Goal: Contribute content: Contribute content

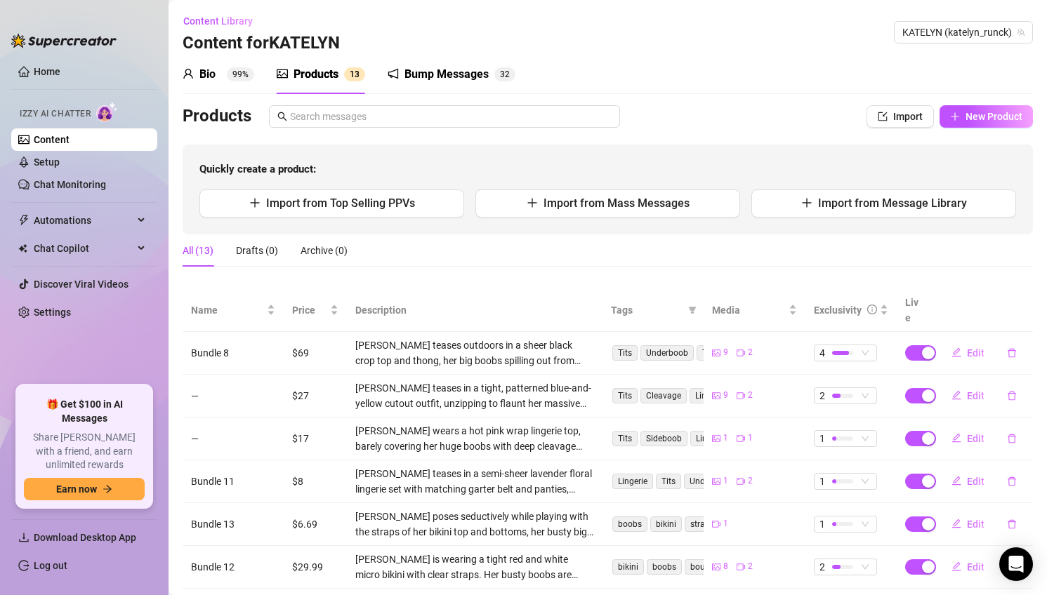
click at [222, 81] on div "Bio 99%" at bounding box center [219, 74] width 72 height 17
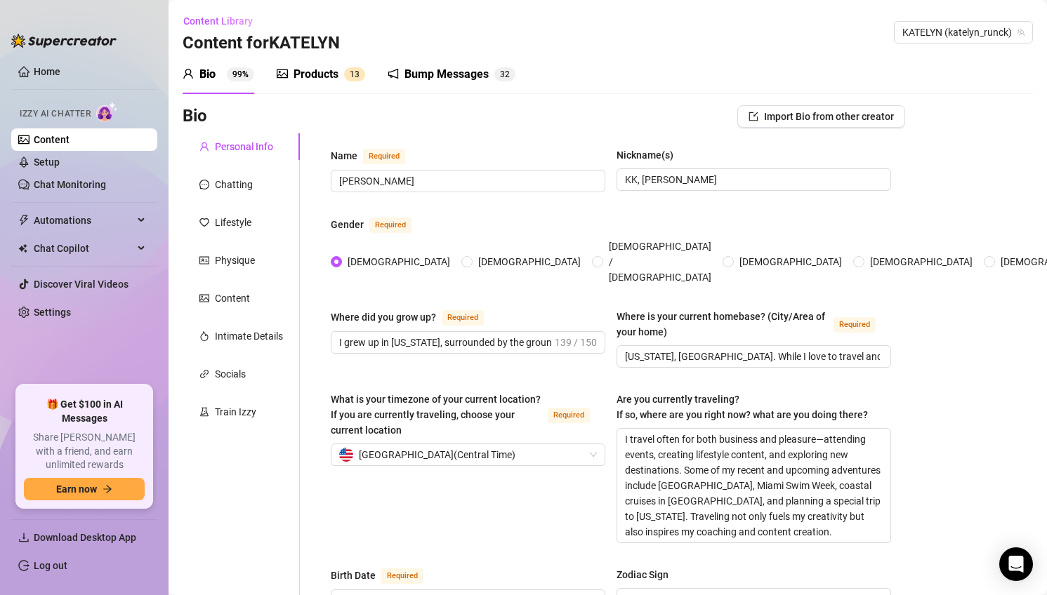
click at [304, 77] on div "Products" at bounding box center [316, 74] width 45 height 17
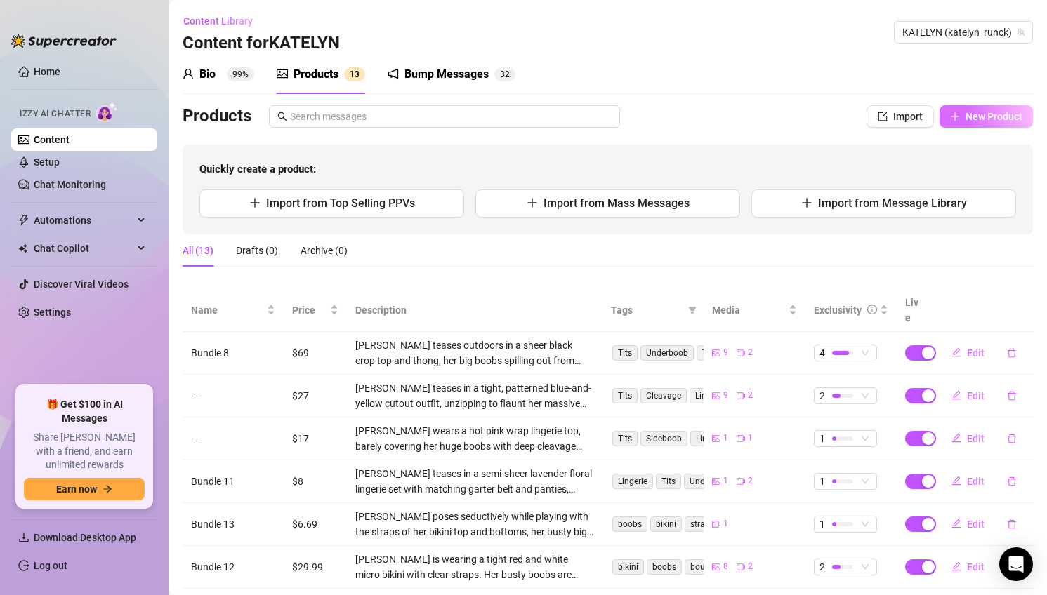
click at [975, 122] on button "New Product" at bounding box center [986, 116] width 93 height 22
type textarea "Type your message here..."
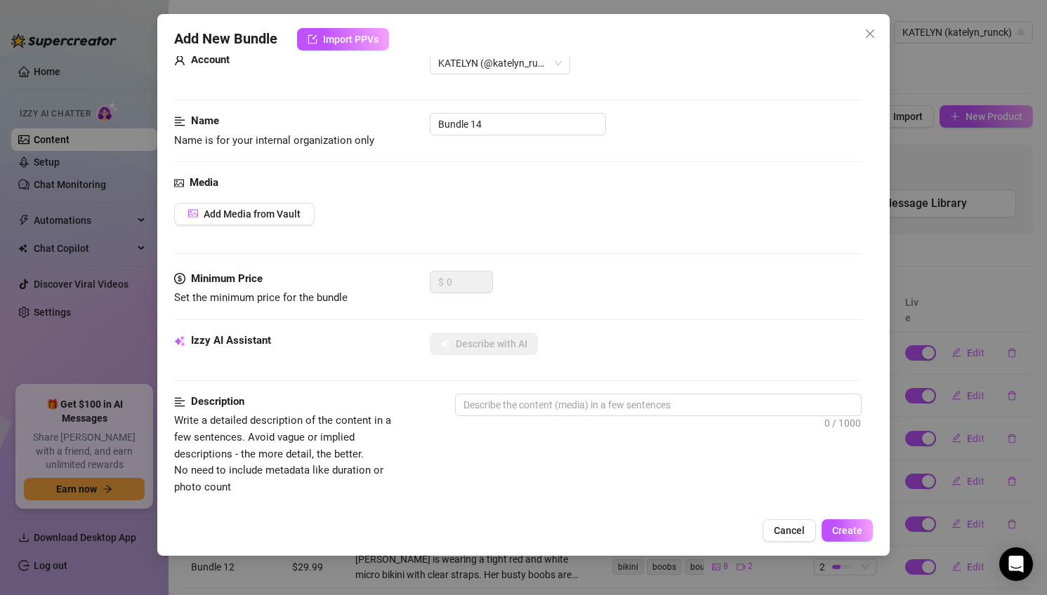
scroll to position [38, 0]
click at [305, 211] on button "Add Media from Vault" at bounding box center [244, 215] width 140 height 22
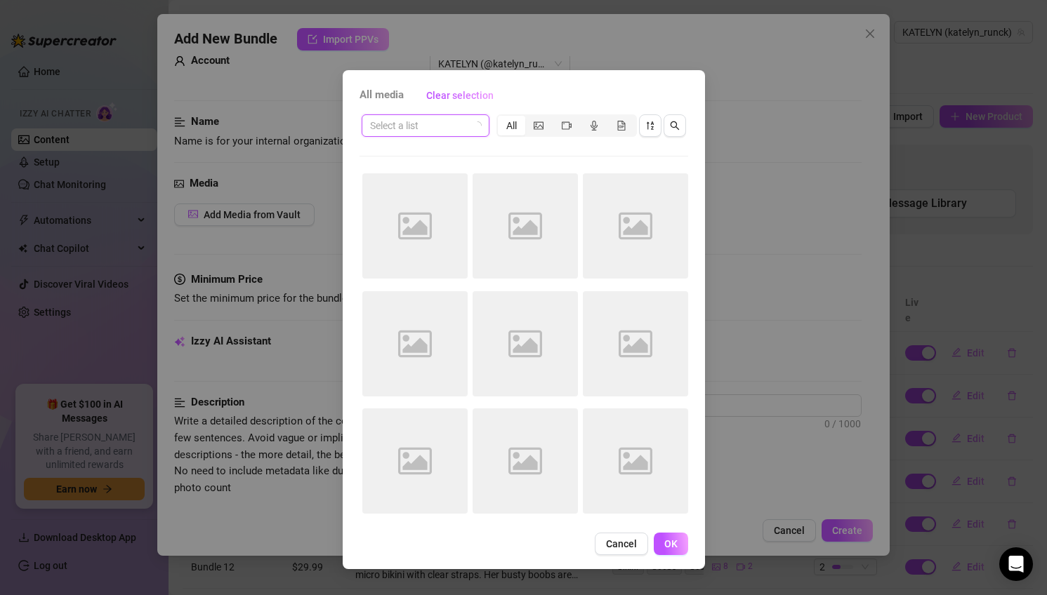
click at [431, 129] on input "search" at bounding box center [419, 125] width 98 height 21
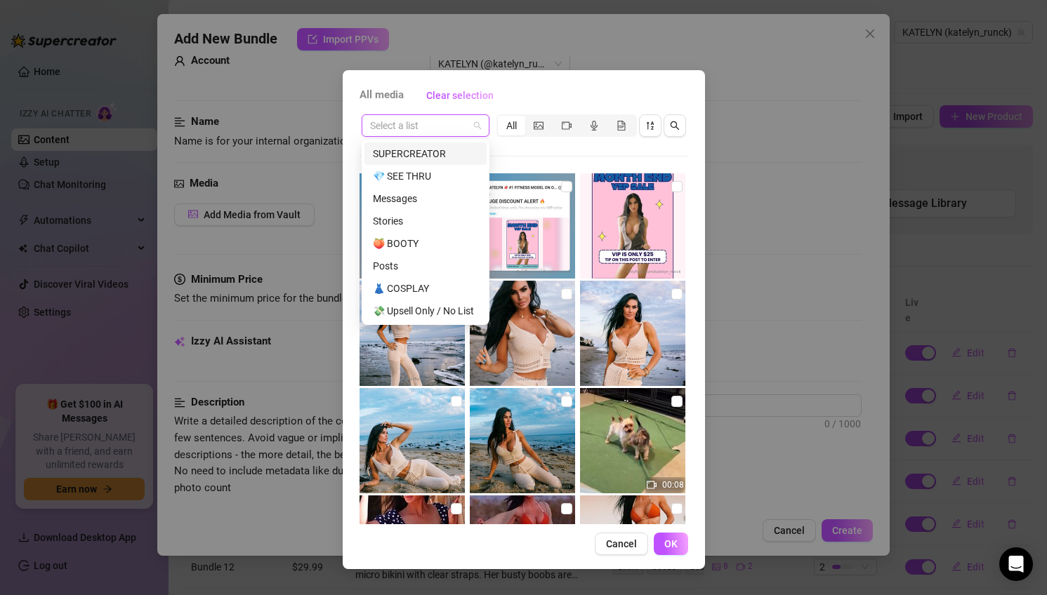
click at [423, 147] on div "SUPERCREATOR" at bounding box center [425, 153] width 105 height 15
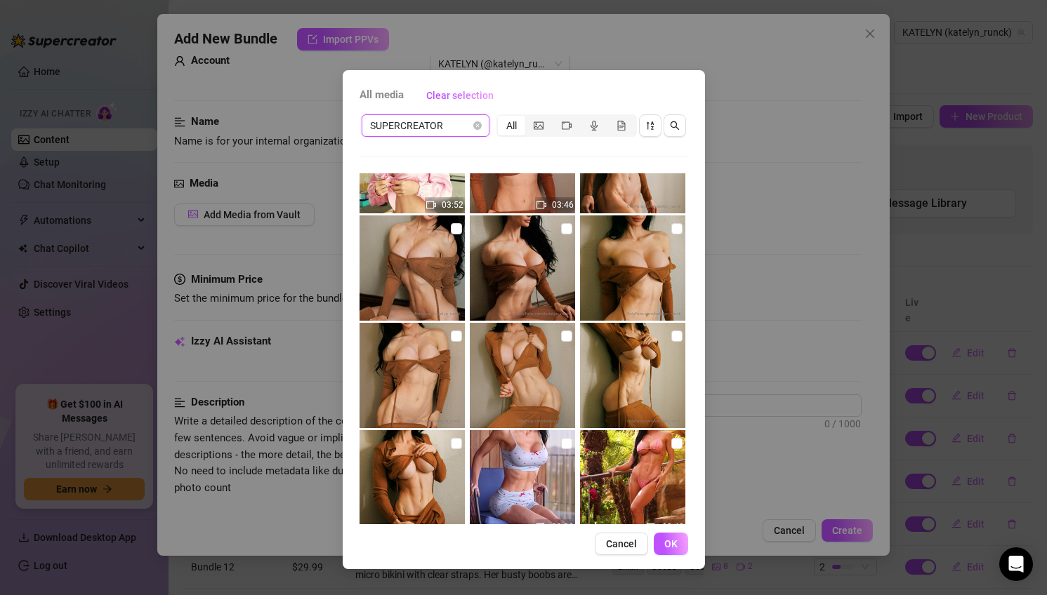
scroll to position [279, 0]
click at [456, 445] on input "checkbox" at bounding box center [456, 444] width 11 height 11
checkbox input "true"
click at [673, 336] on input "checkbox" at bounding box center [676, 336] width 11 height 11
checkbox input "true"
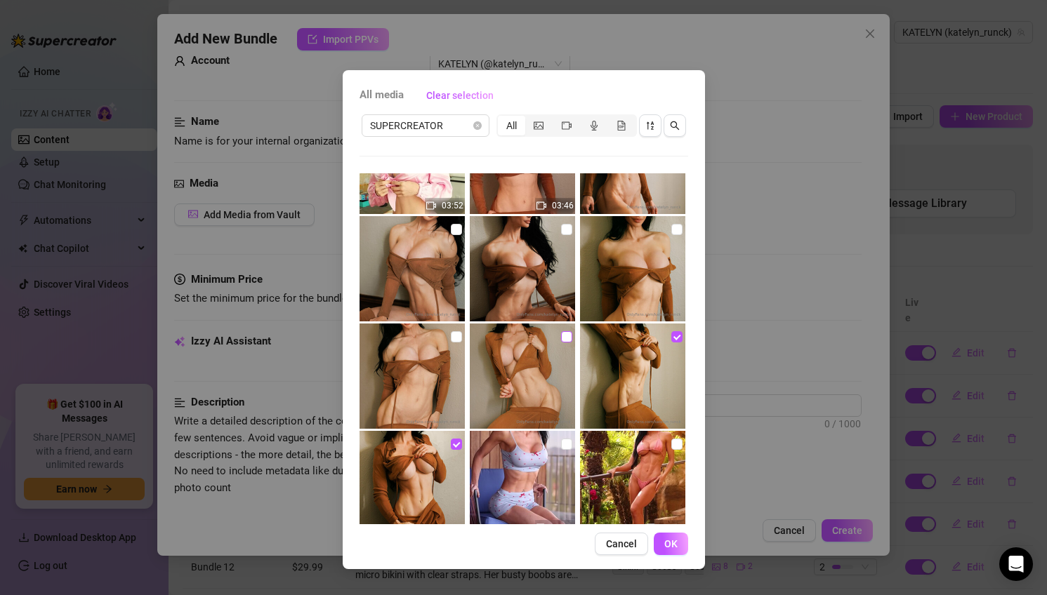
click at [568, 335] on input "checkbox" at bounding box center [566, 336] width 11 height 11
checkbox input "true"
click at [455, 336] on input "checkbox" at bounding box center [456, 336] width 11 height 11
checkbox input "true"
click at [675, 229] on input "checkbox" at bounding box center [676, 229] width 11 height 11
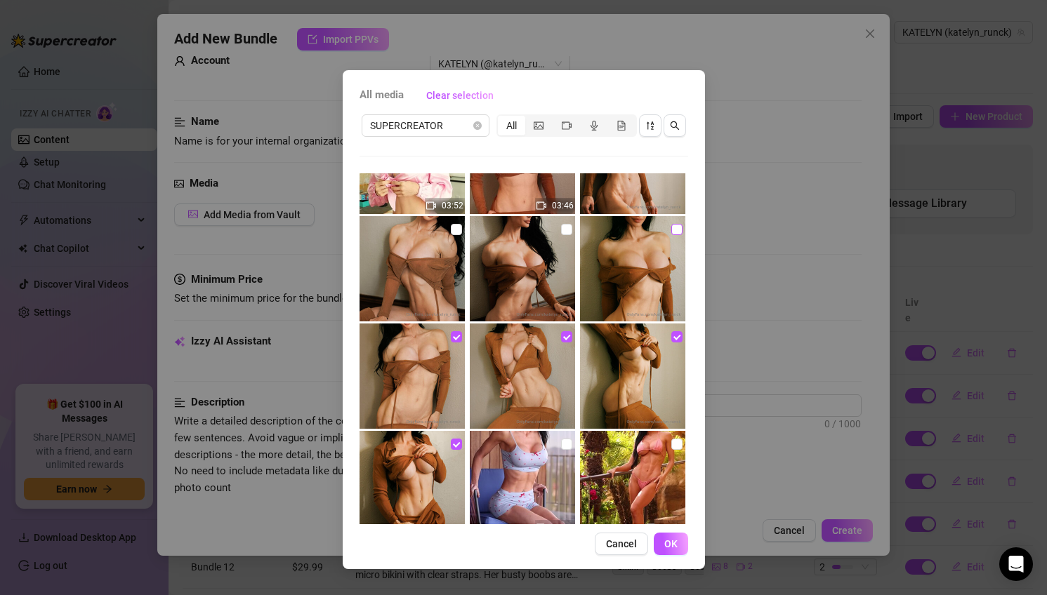
checkbox input "true"
click at [565, 227] on input "checkbox" at bounding box center [566, 229] width 11 height 11
checkbox input "true"
click at [459, 226] on input "checkbox" at bounding box center [456, 229] width 11 height 11
checkbox input "true"
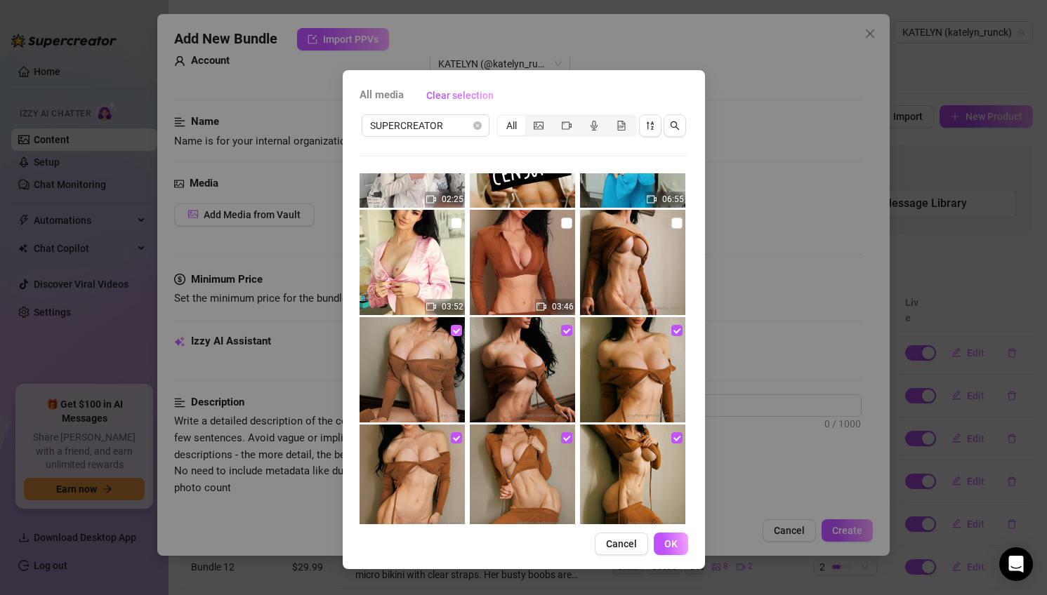
scroll to position [155, 0]
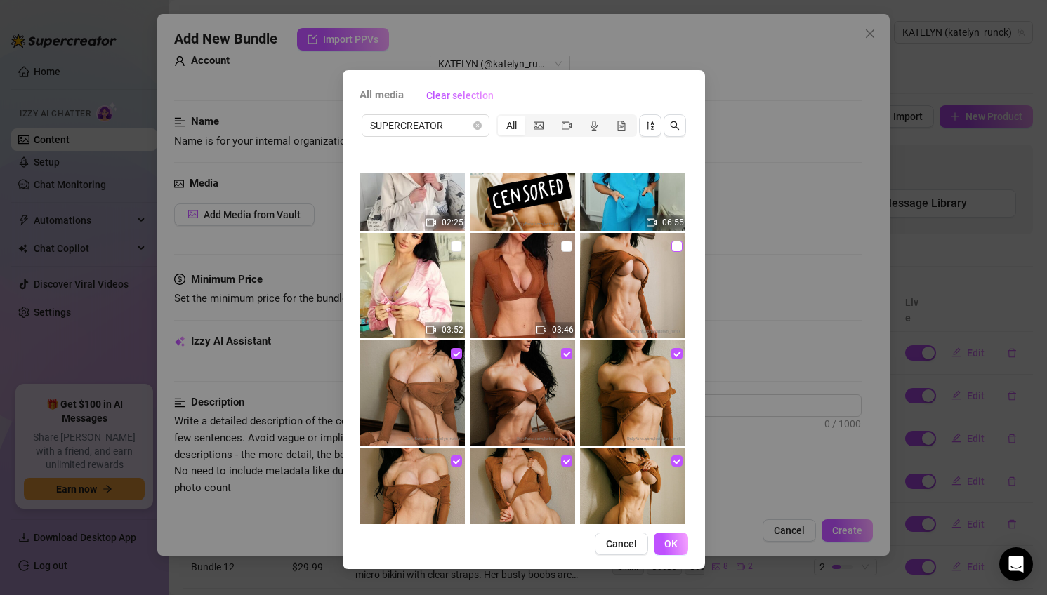
click at [673, 246] on input "checkbox" at bounding box center [676, 246] width 11 height 11
checkbox input "true"
click at [569, 248] on input "checkbox" at bounding box center [566, 246] width 11 height 11
checkbox input "true"
click at [675, 549] on span "OK" at bounding box center [670, 544] width 13 height 11
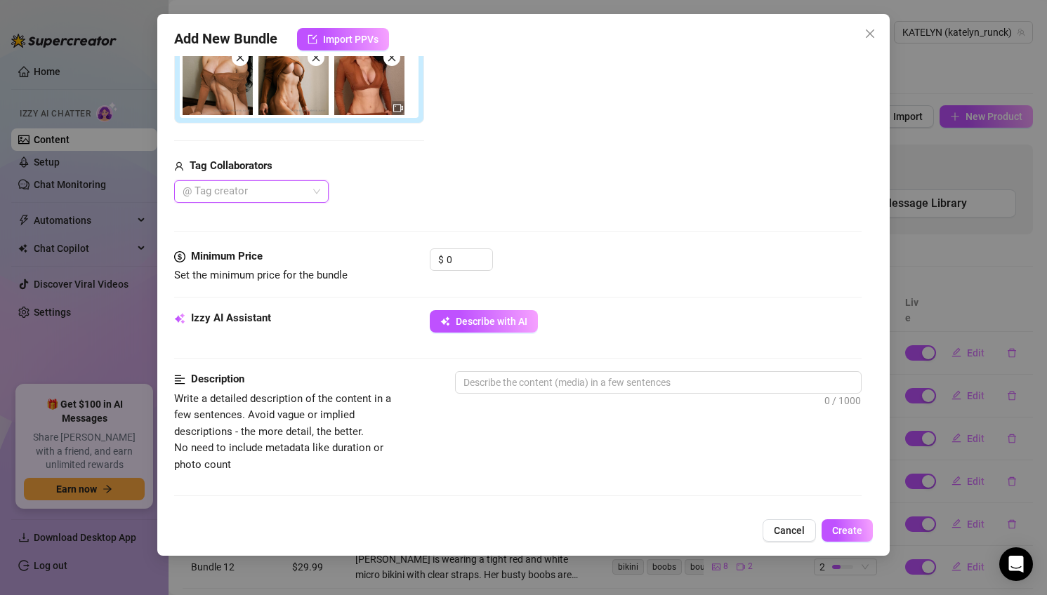
scroll to position [423, 0]
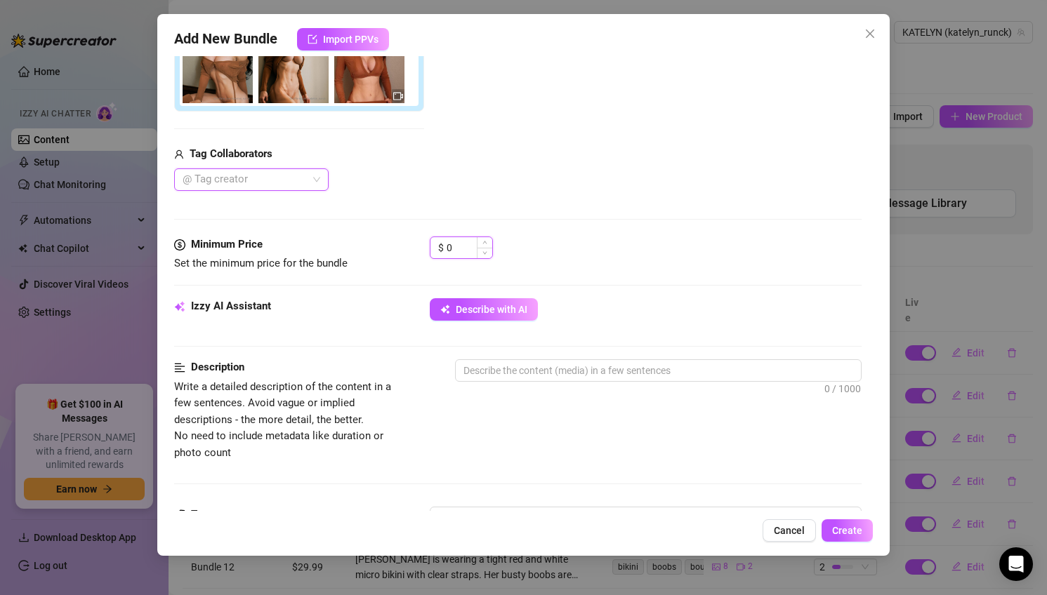
click at [459, 245] on input "0" at bounding box center [470, 247] width 46 height 21
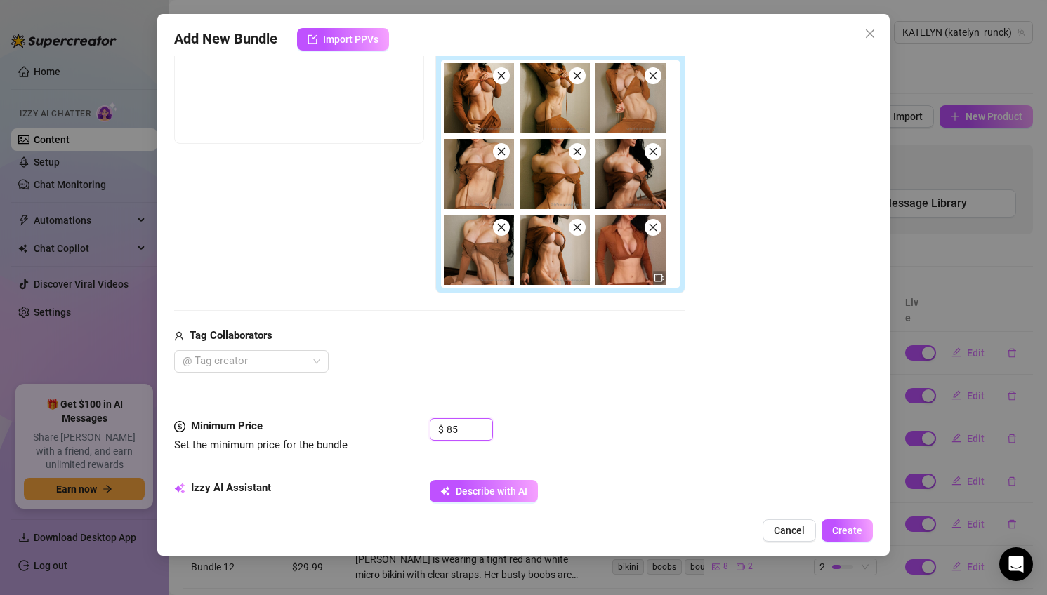
scroll to position [246, 0]
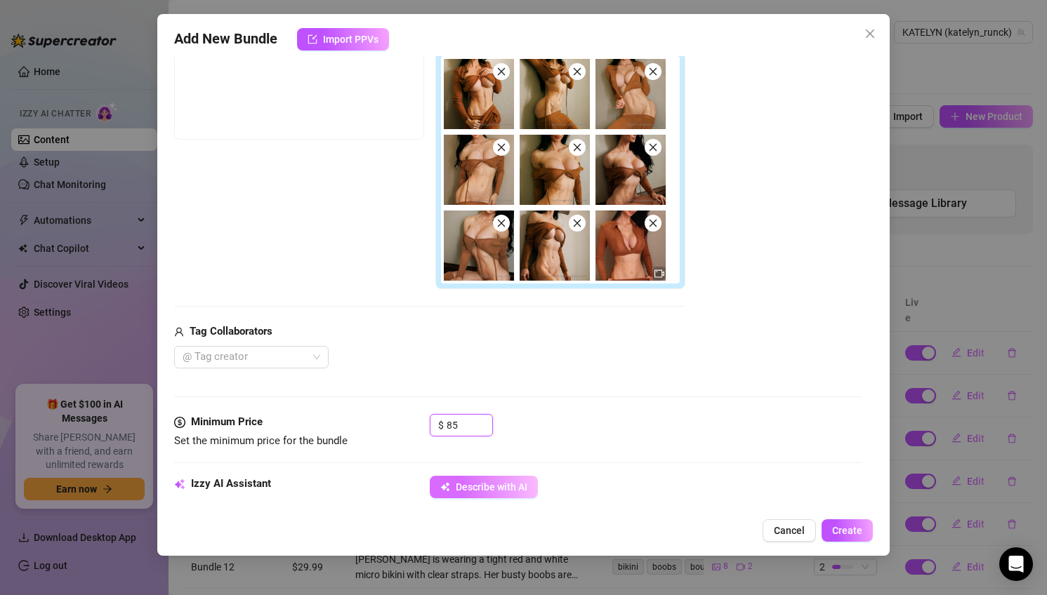
type input "85"
click at [523, 489] on span "Describe with AI" at bounding box center [492, 487] width 72 height 11
type textarea "Katelyn"
type textarea "Katelyn wears"
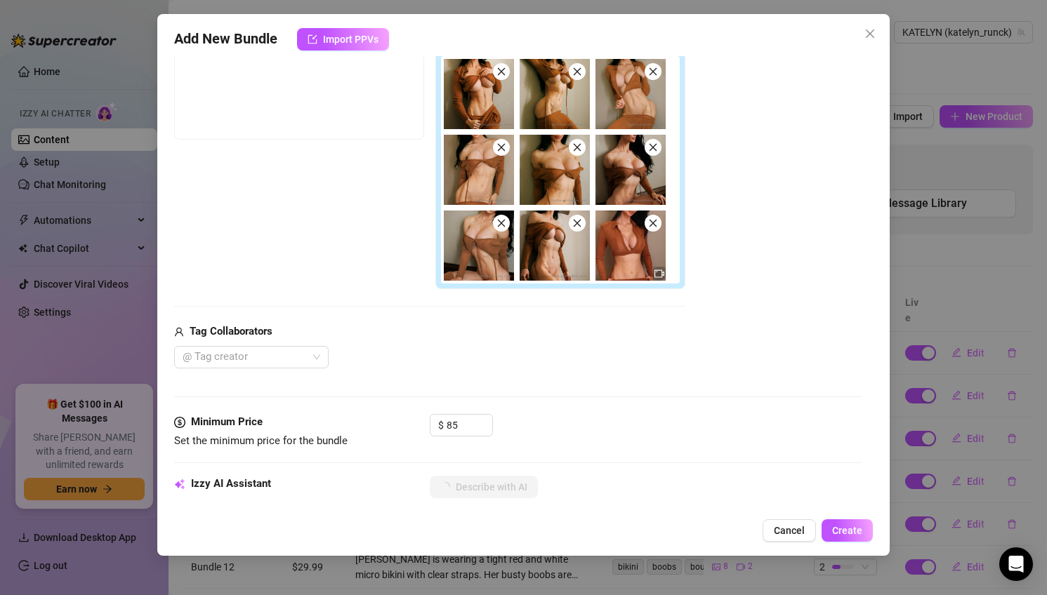
type textarea "Katelyn wears"
type textarea "Katelyn wears a"
type textarea "Katelyn wears a tight"
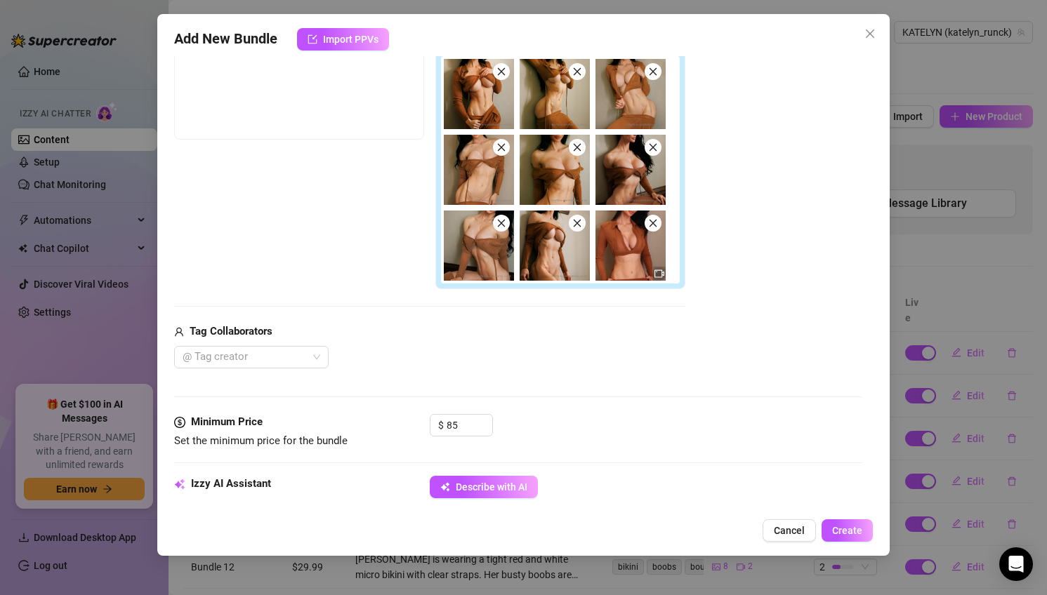
type textarea "Katelyn wears a tight brown"
type textarea "Katelyn wears a tight brown long-sleeve"
type textarea "Katelyn wears a tight brown long-sleeve top"
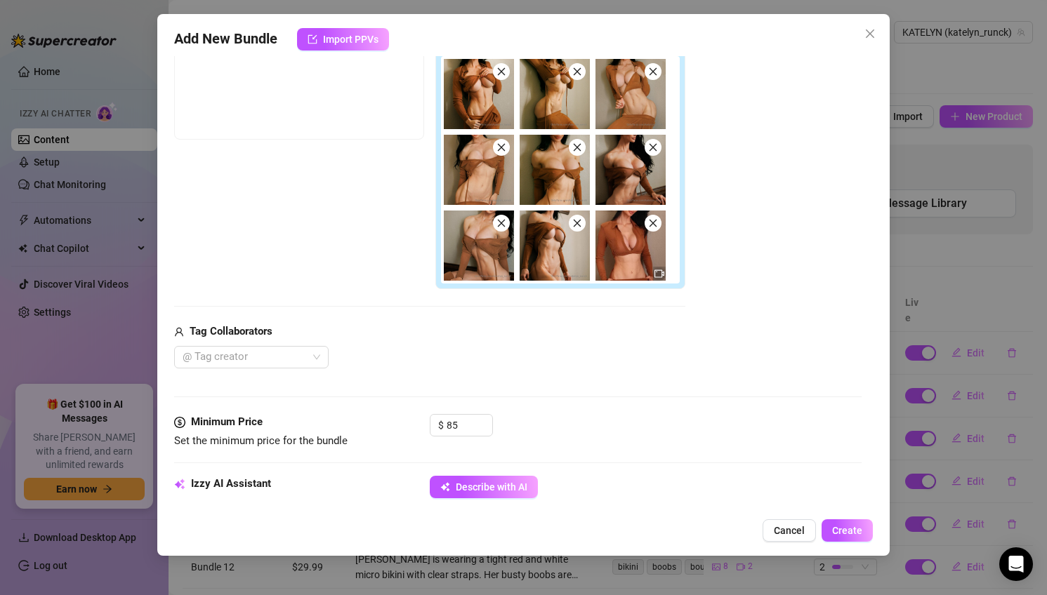
type textarea "Katelyn wears a tight brown long-sleeve top"
type textarea "Katelyn wears a tight brown long-sleeve top pulled"
type textarea "Katelyn wears a tight brown long-sleeve top pulled up"
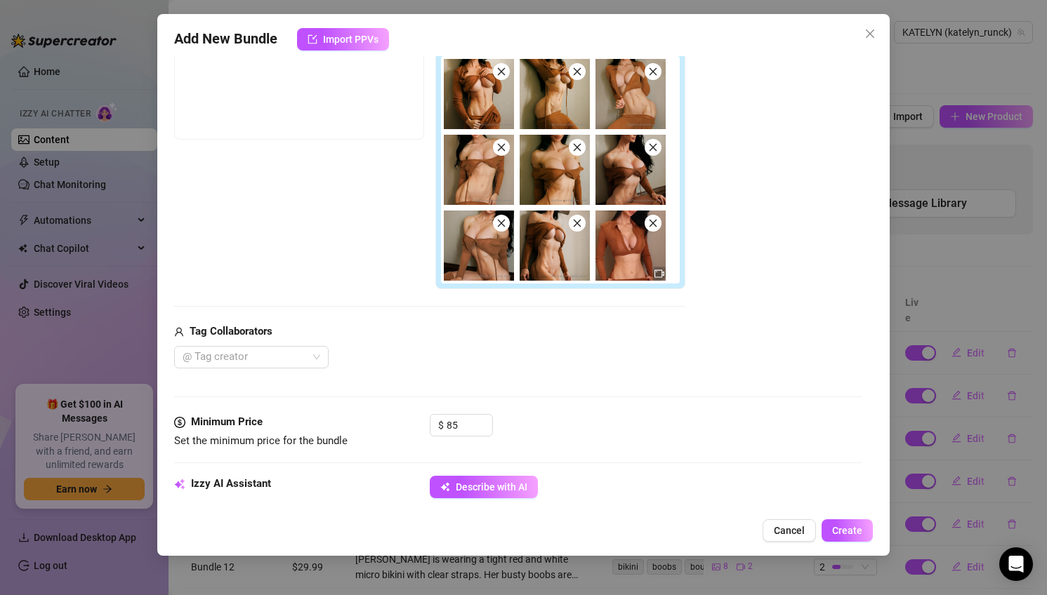
type textarea "Katelyn wears a tight brown long-sleeve top pulled up to"
type textarea "Katelyn wears a tight brown long-sleeve top pulled up to fully"
type textarea "Katelyn wears a tight brown long-sleeve top pulled up to fully expose"
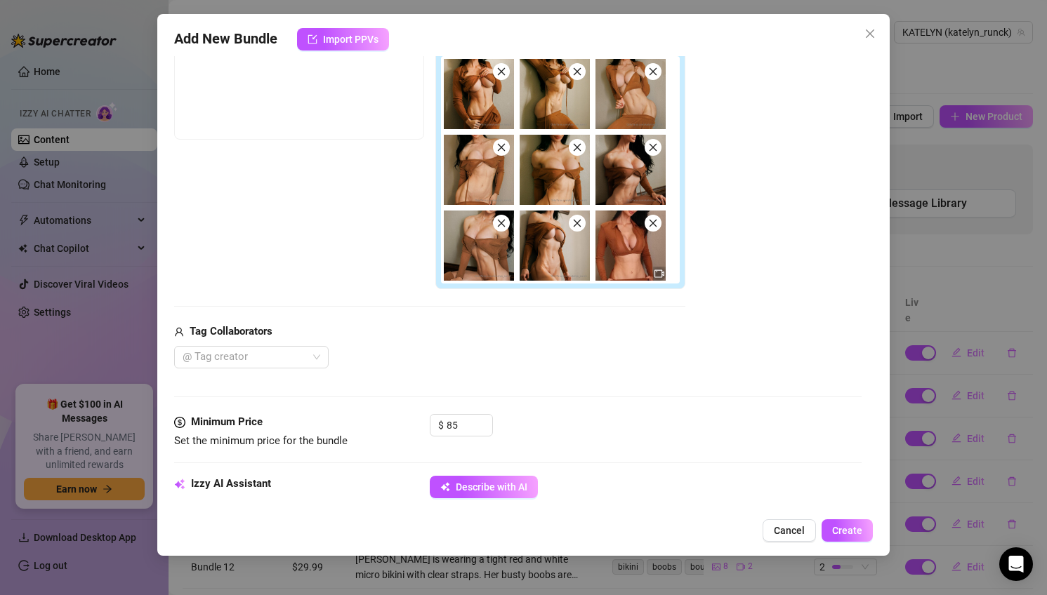
type textarea "Katelyn wears a tight brown long-sleeve top pulled up to fully expose"
type textarea "Katelyn wears a tight brown long-sleeve top pulled up to fully expose her"
type textarea "Katelyn wears a tight brown long-sleeve top pulled up to fully expose her big,"
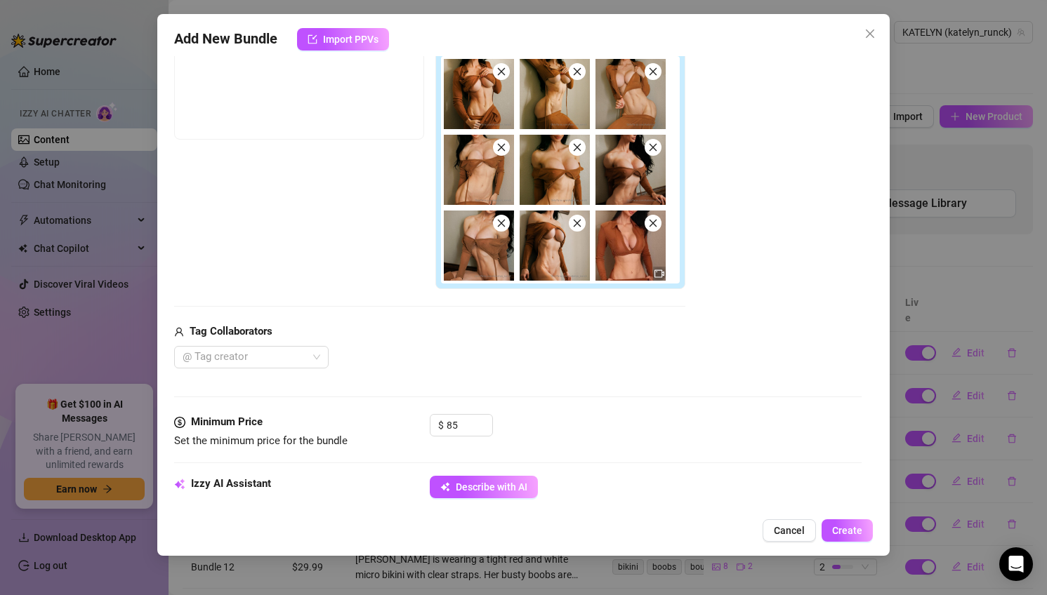
type textarea "Katelyn wears a tight brown long-sleeve top pulled up to fully expose her big, …"
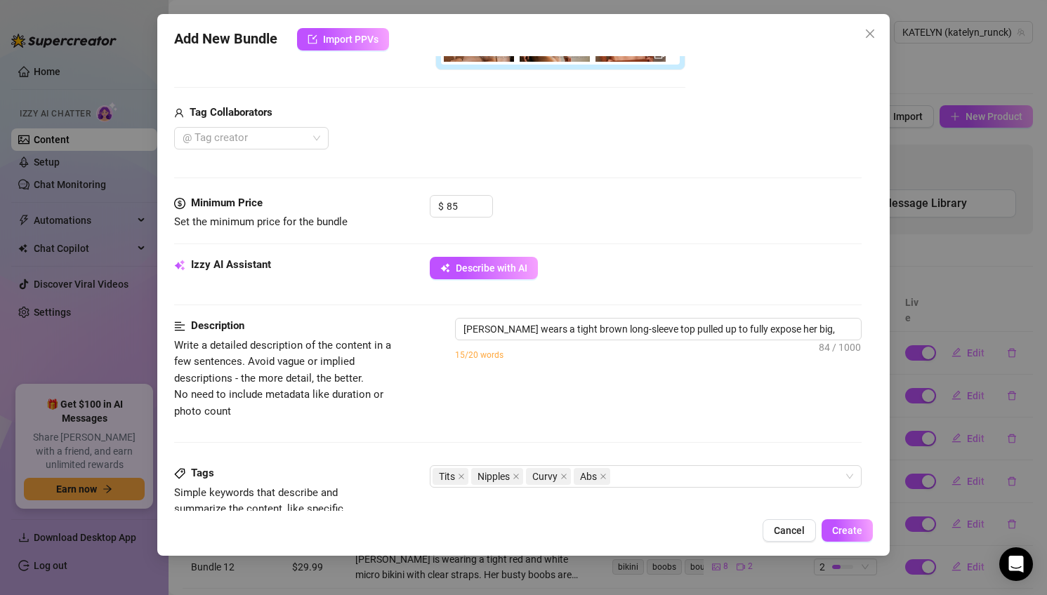
type textarea "Katelyn wears a tight brown long-sleeve top pulled up to fully expose her big, …"
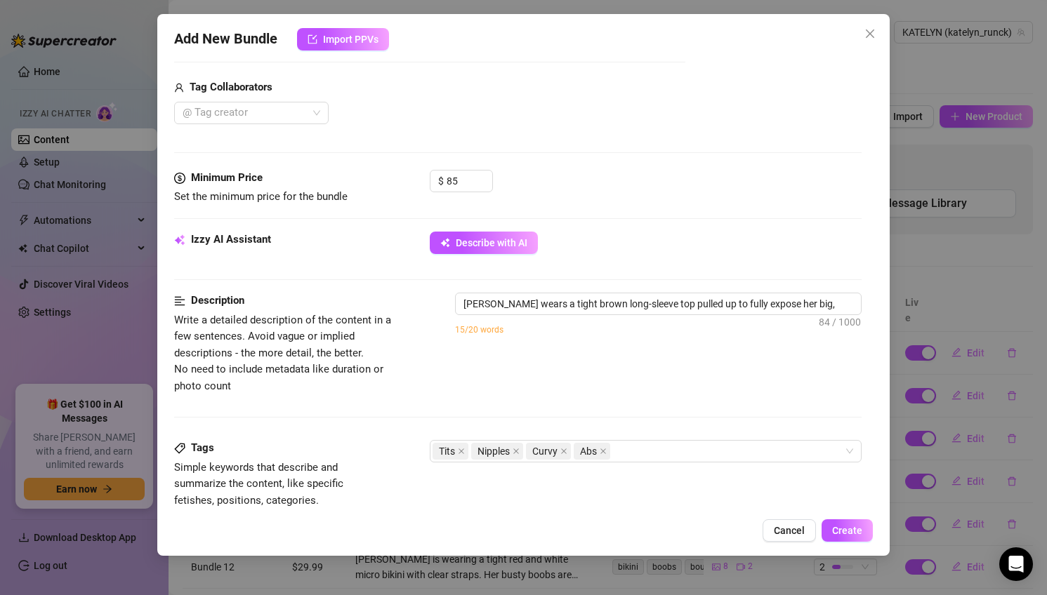
type textarea "Katelyn wears a tight brown long-sleeve top pulled up to fully expose her big, …"
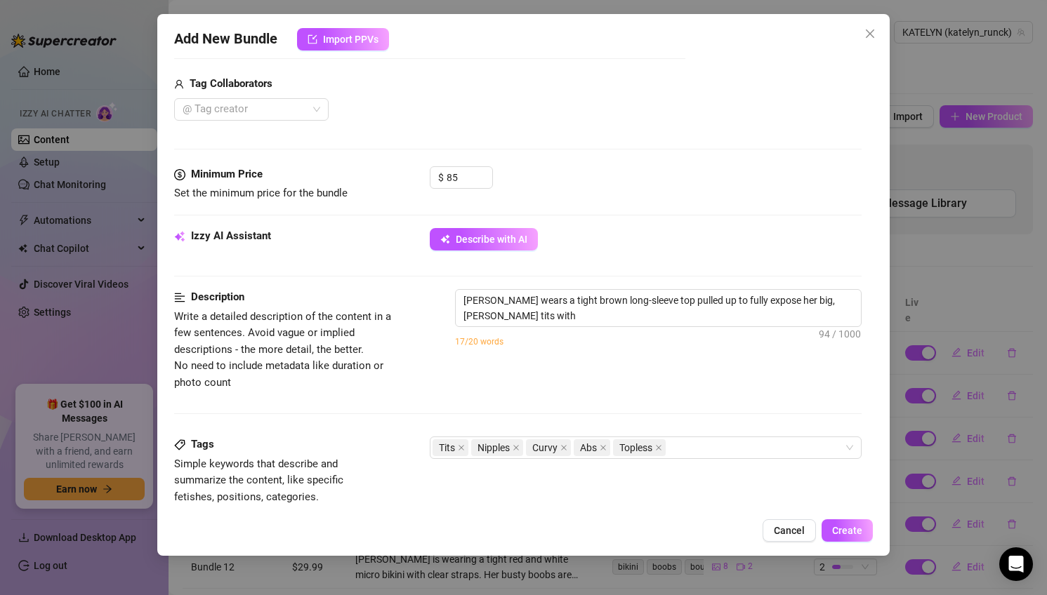
type textarea "Katelyn wears a tight brown long-sleeve top pulled up to fully expose her big, …"
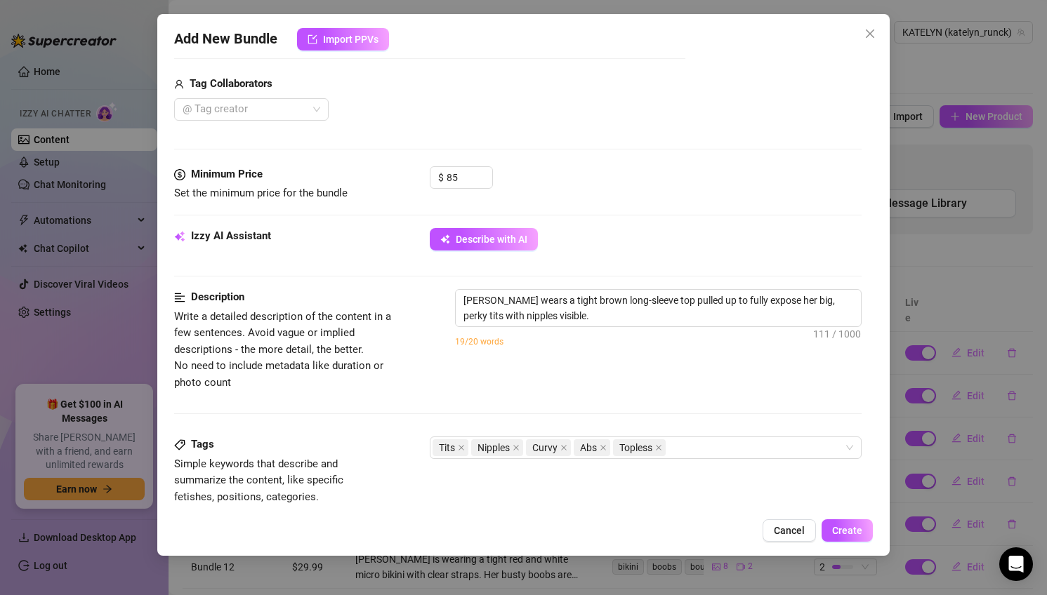
type textarea "Katelyn wears a tight brown long-sleeve top pulled up to fully expose her big, …"
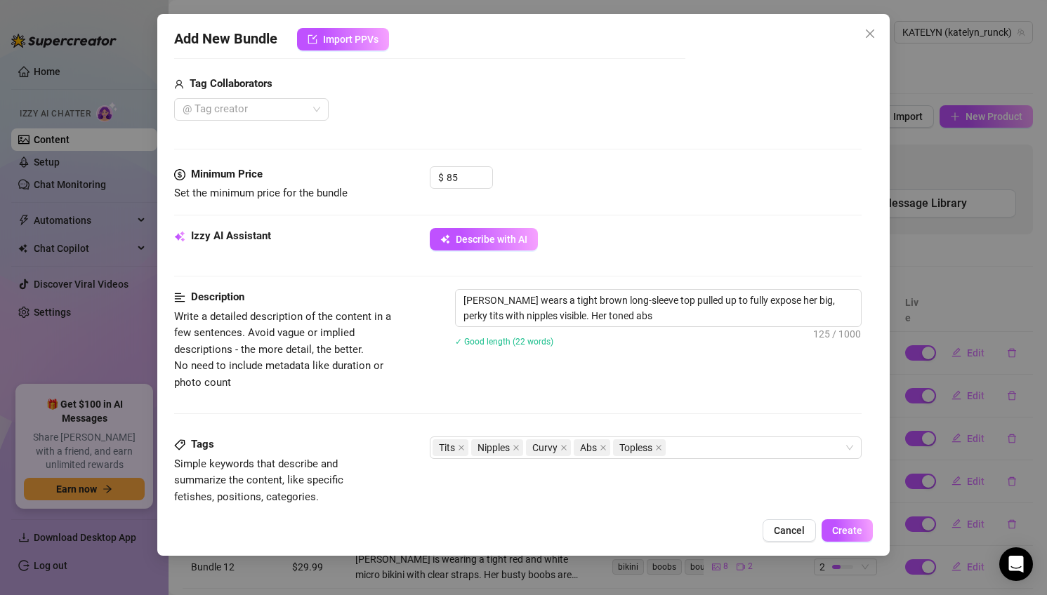
type textarea "Katelyn wears a tight brown long-sleeve top pulled up to fully expose her big, …"
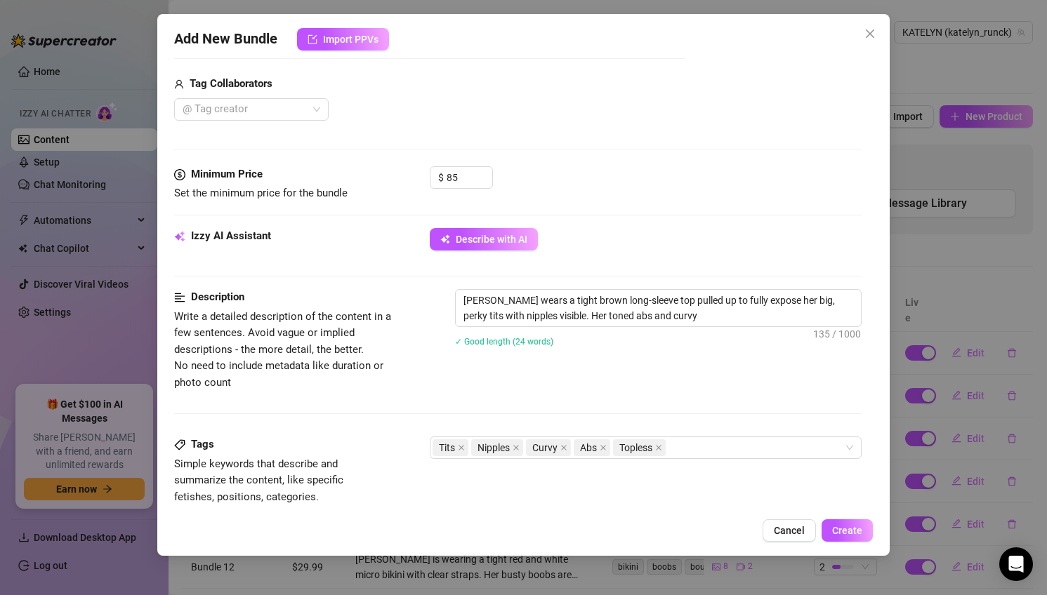
type textarea "Katelyn wears a tight brown long-sleeve top pulled up to fully expose her big, …"
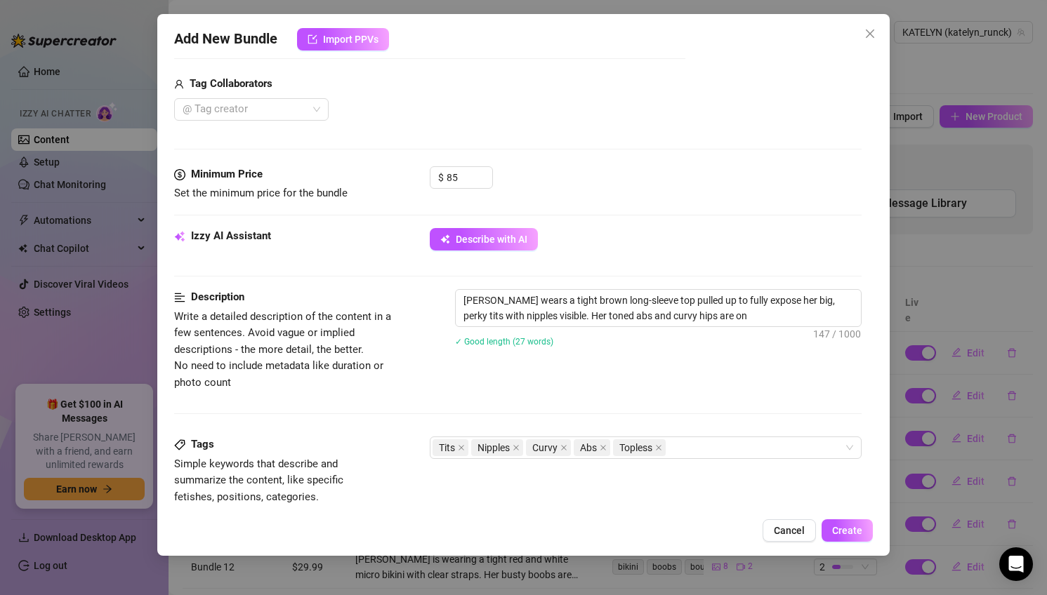
type textarea "Katelyn wears a tight brown long-sleeve top pulled up to fully expose her big, …"
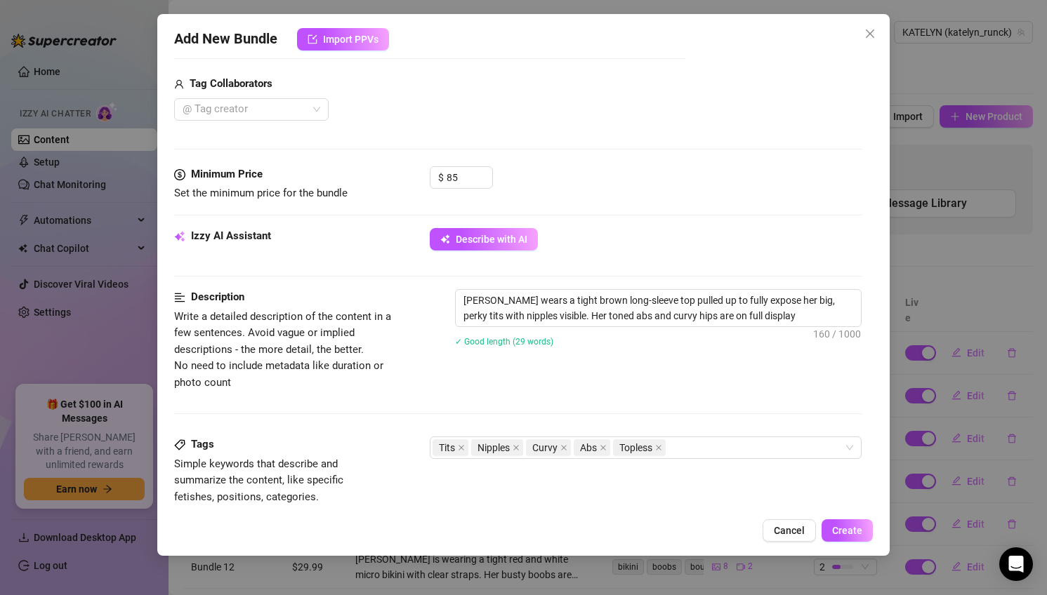
type textarea "Katelyn wears a tight brown long-sleeve top pulled up to fully expose her big, …"
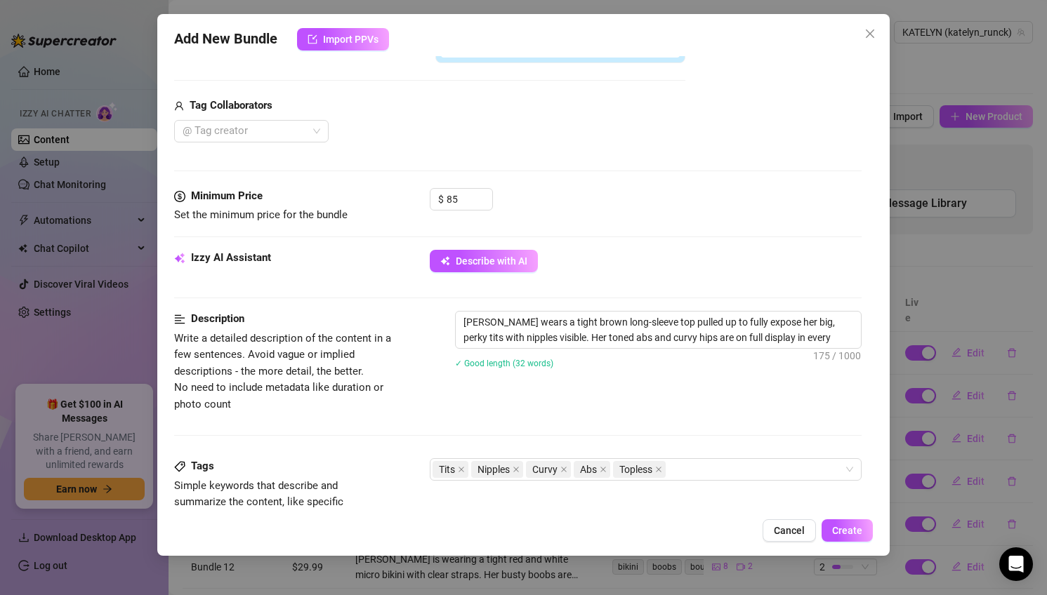
type textarea "Katelyn wears a tight brown long-sleeve top pulled up to fully expose her big, …"
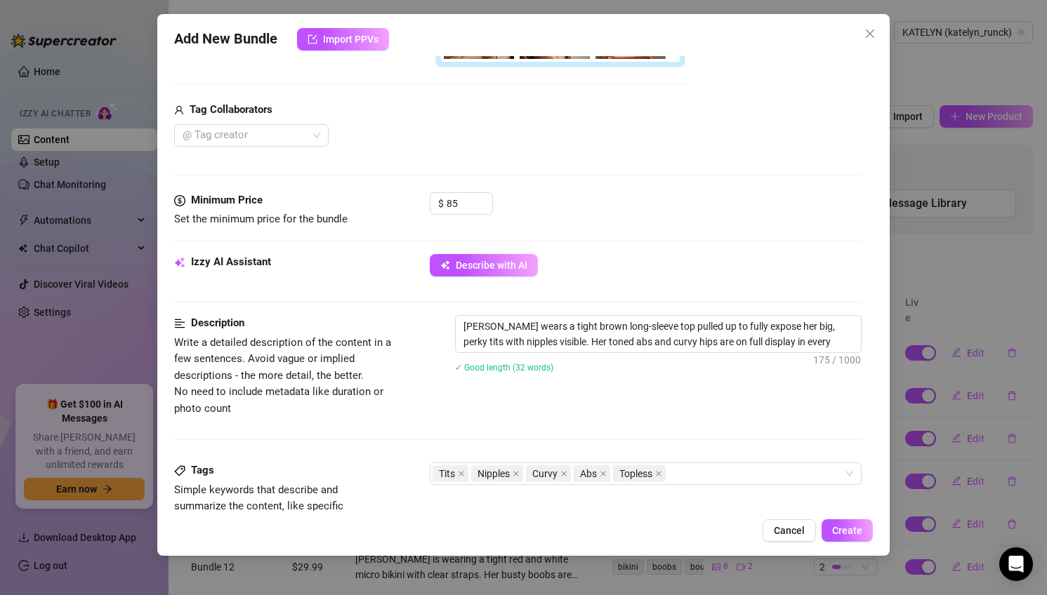
type textarea "Katelyn wears a tight brown long-sleeve top pulled up to fully expose her big, …"
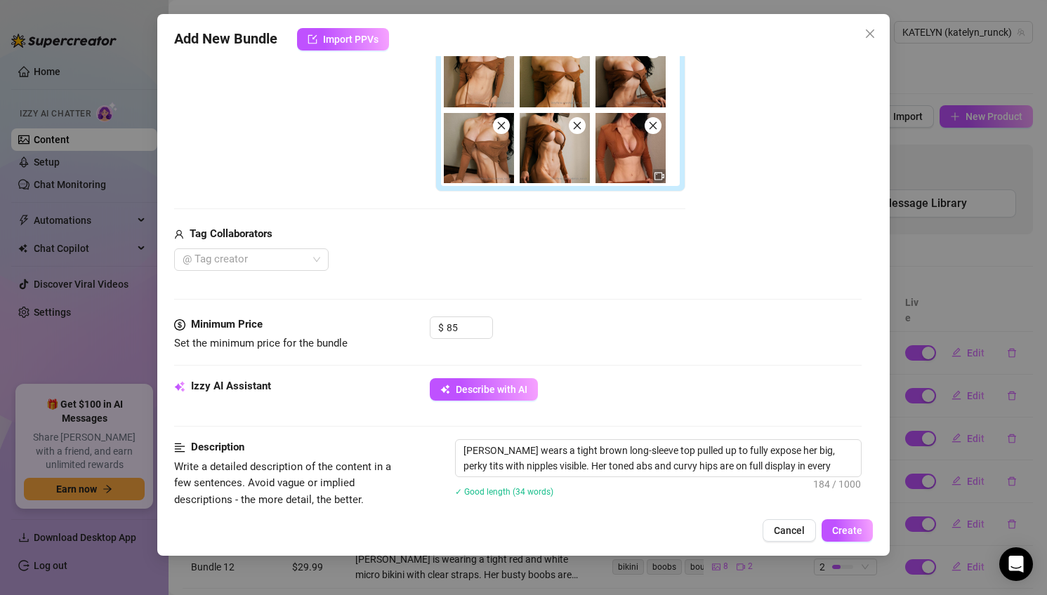
type textarea "Katelyn wears a tight brown long-sleeve top pulled up to fully expose her big, …"
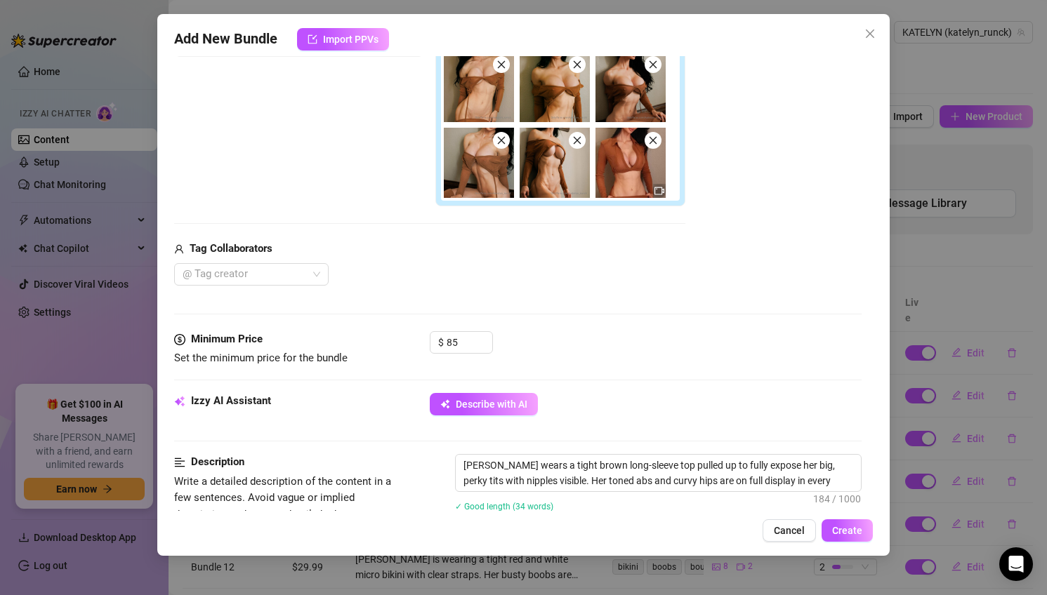
type textarea "Katelyn wears a tight brown long-sleeve top pulled up to fully expose her big, …"
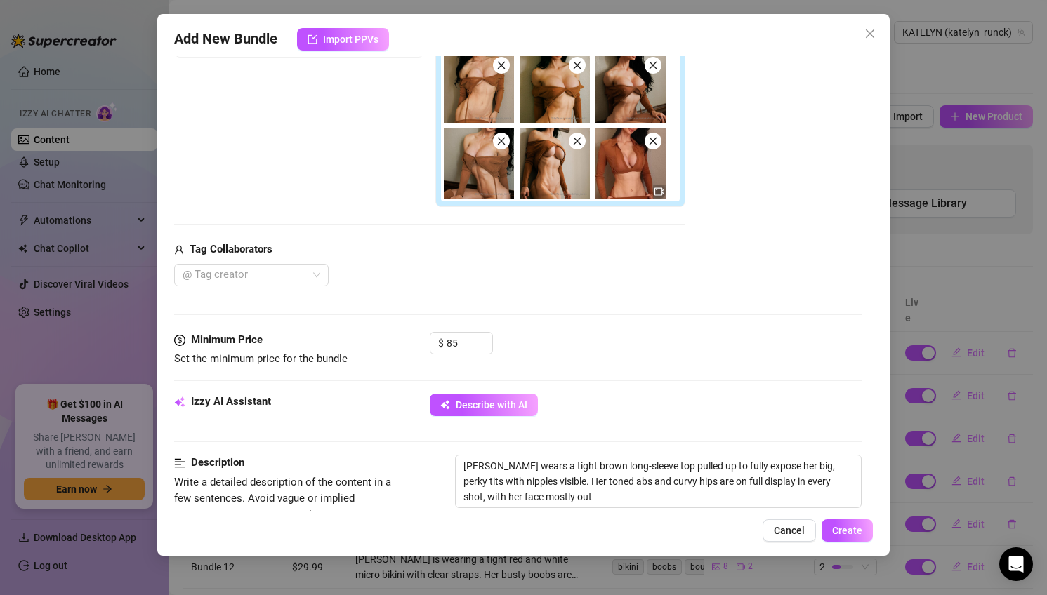
type textarea "Katelyn wears a tight brown long-sleeve top pulled up to fully expose her big, …"
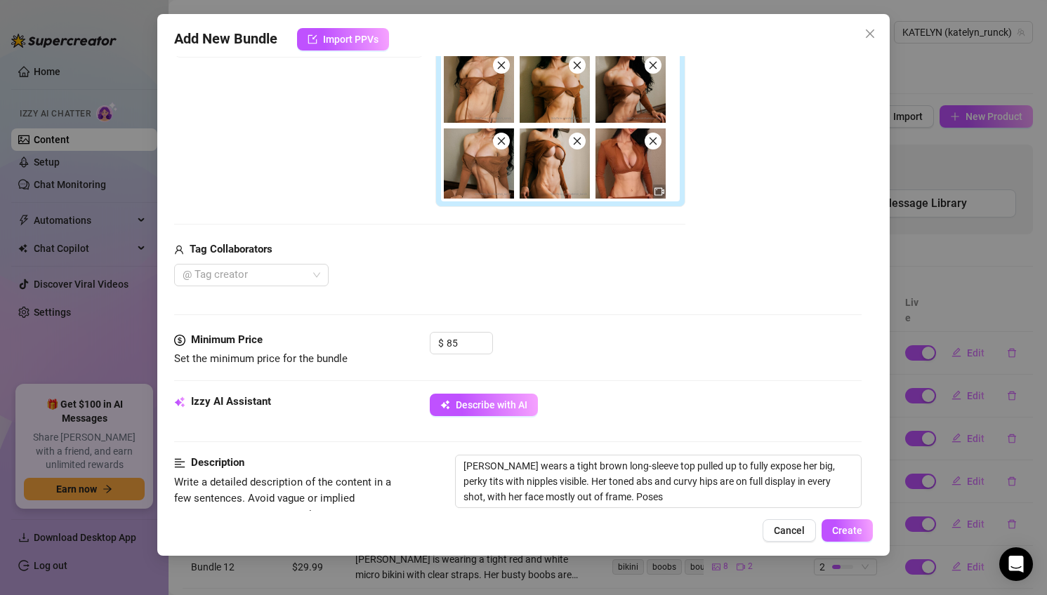
type textarea "Katelyn wears a tight brown long-sleeve top pulled up to fully expose her big, …"
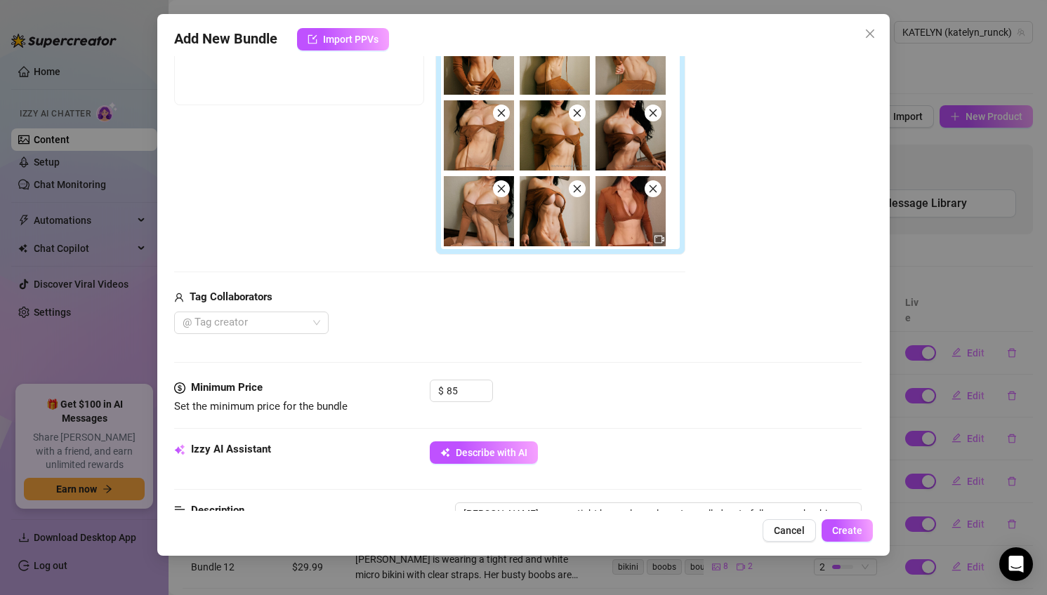
type textarea "Katelyn wears a tight brown long-sleeve top pulled up to fully expose her big, …"
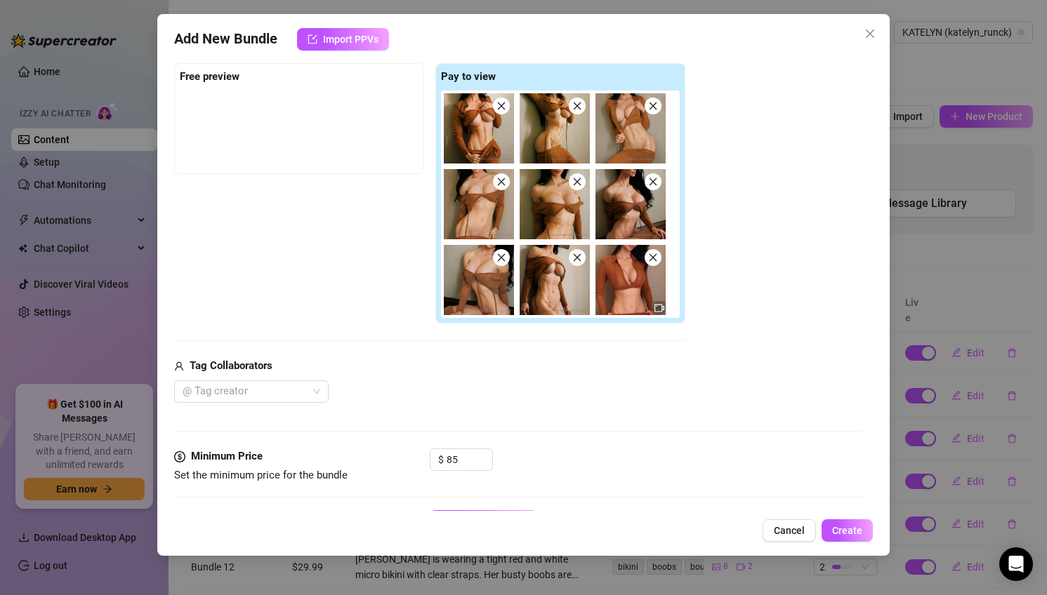
type textarea "Katelyn wears a tight brown long-sleeve top pulled up to fully expose her big, …"
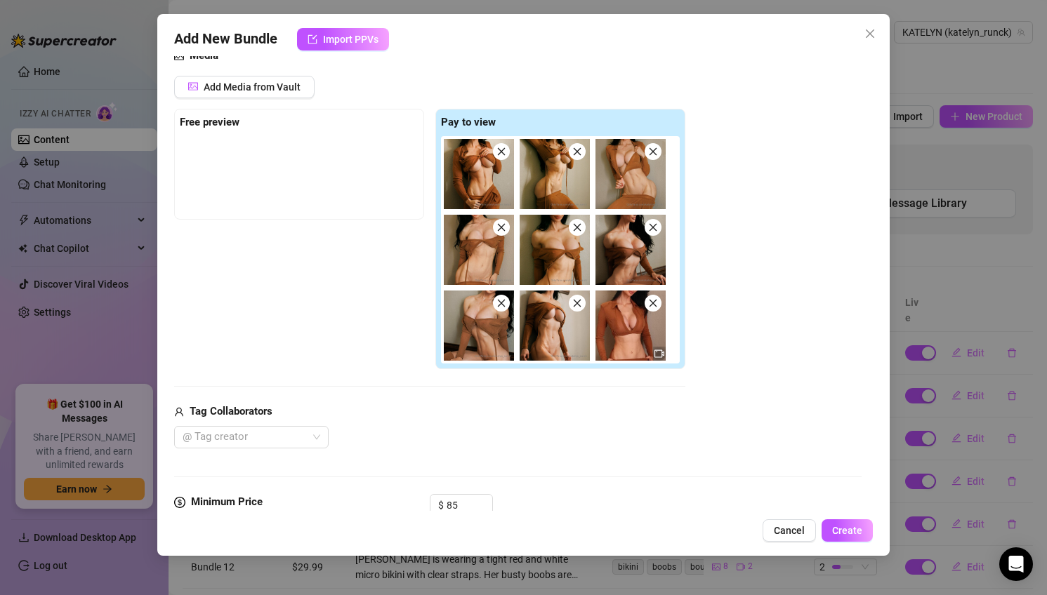
type textarea "Katelyn wears a tight brown long-sleeve top pulled up to fully expose her big, …"
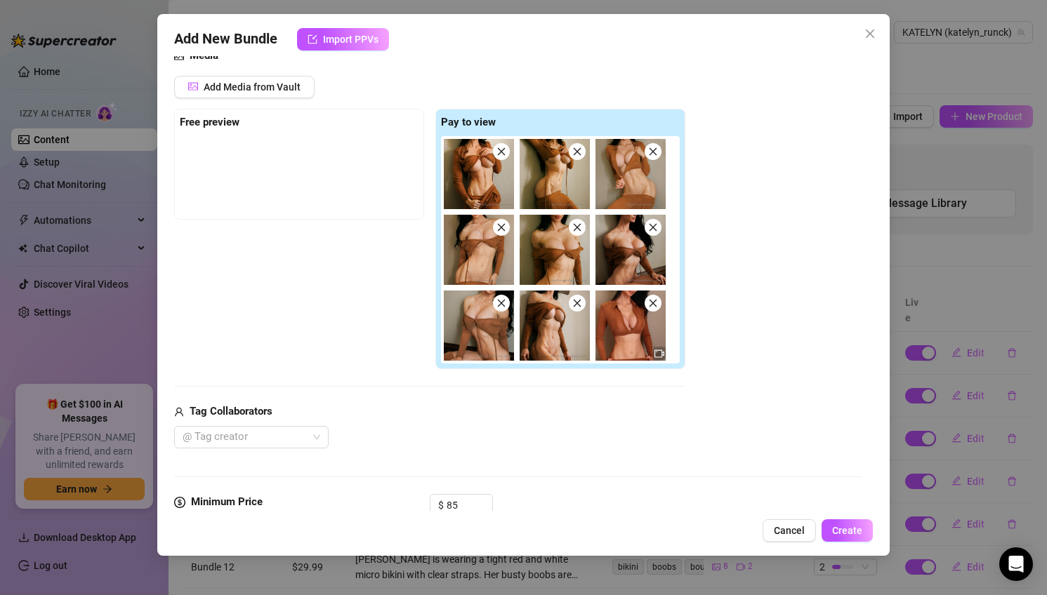
type textarea "Katelyn wears a tight brown long-sleeve top pulled up to fully expose her big, …"
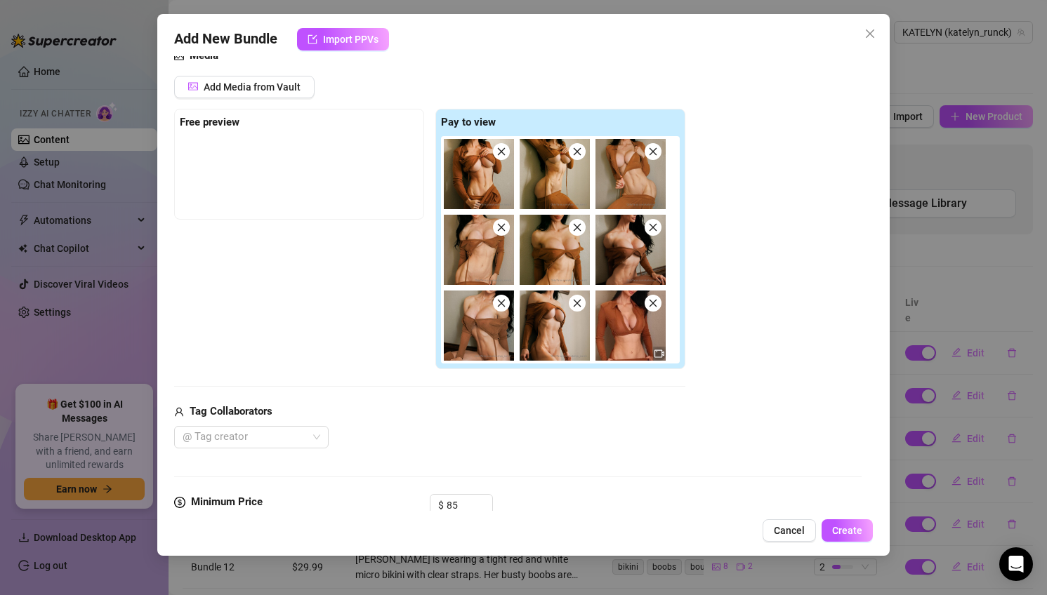
type textarea "Katelyn wears a tight brown long-sleeve top pulled up to fully expose her big, …"
type textarea "[PERSON_NAME] wears a tight brown long-sleeve top pulled up to fully expose her…"
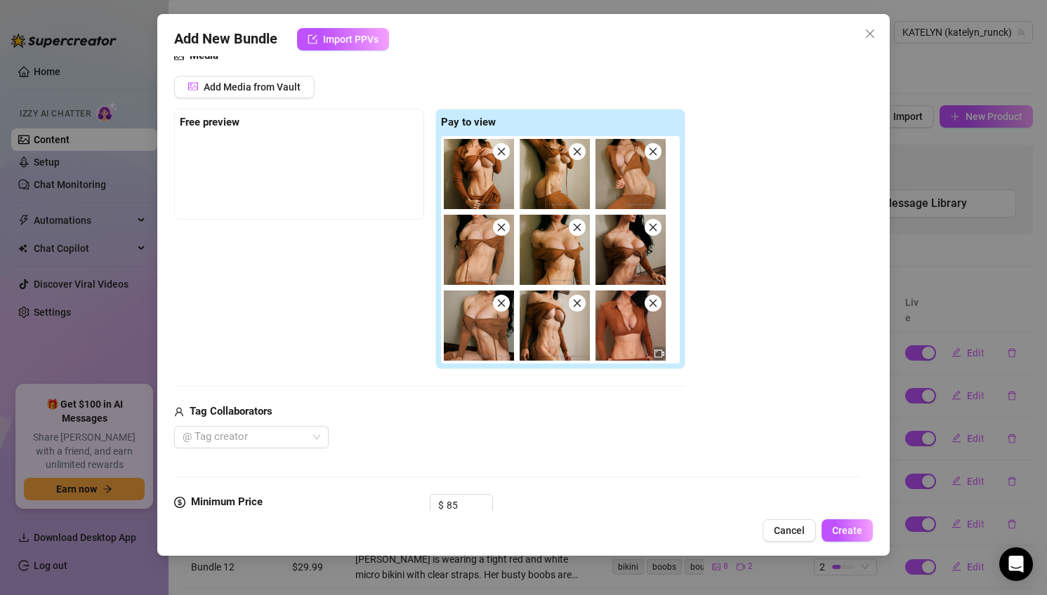
type textarea "[PERSON_NAME] wears a tight brown long-sleeve top pulled up to fully expose her…"
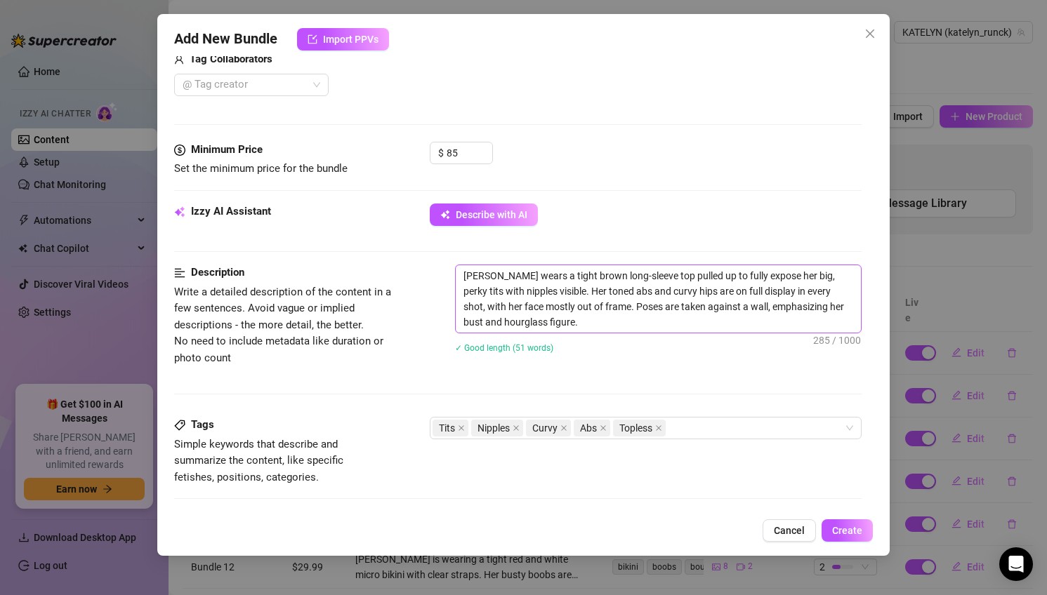
scroll to position [521, 0]
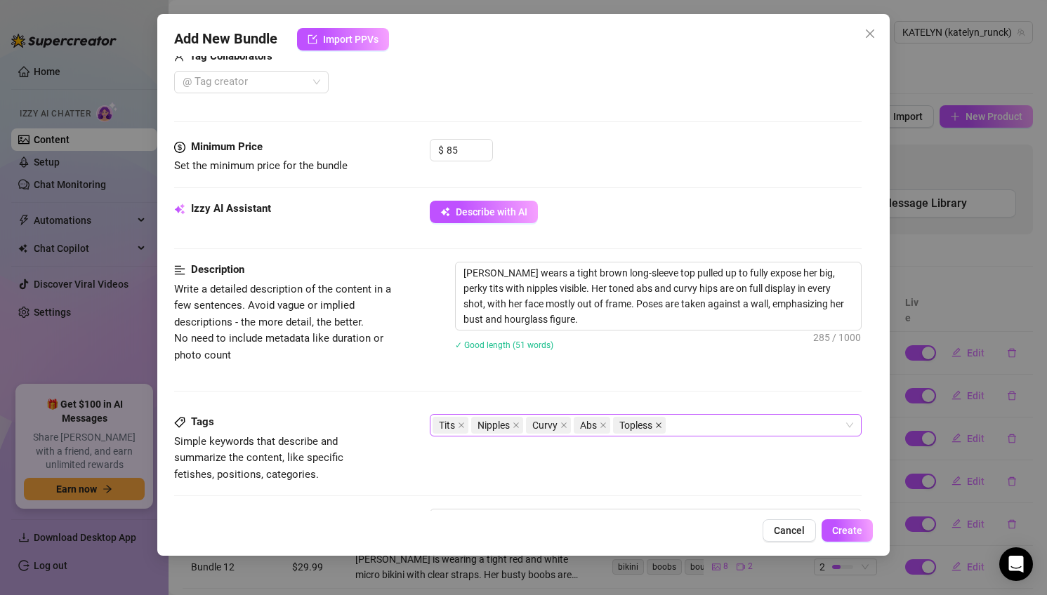
click at [661, 426] on icon "close" at bounding box center [659, 426] width 6 height 6
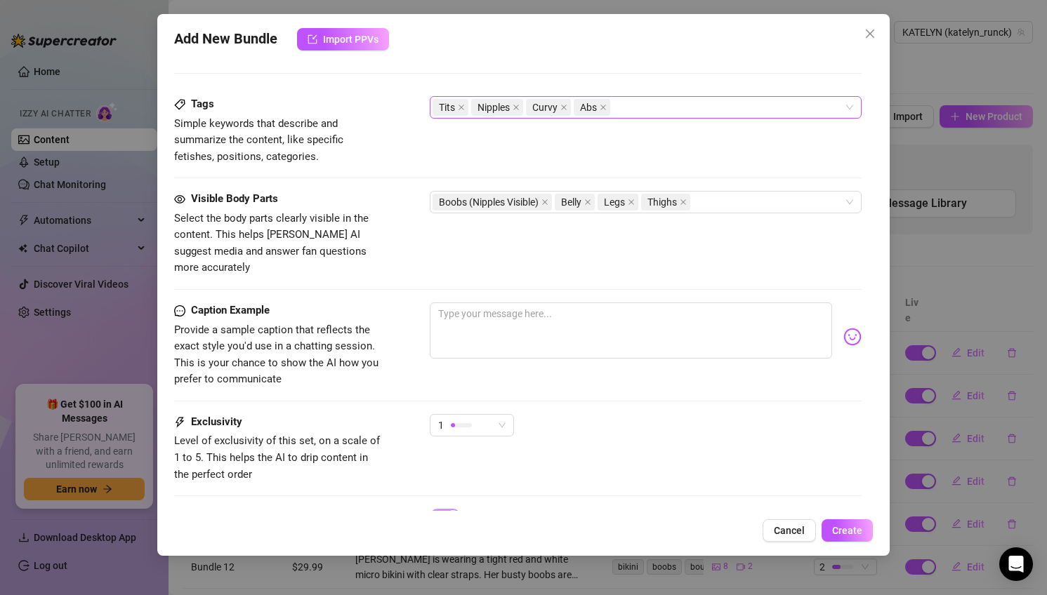
scroll to position [840, 0]
click at [601, 301] on textarea at bounding box center [631, 329] width 403 height 56
type textarea "I"
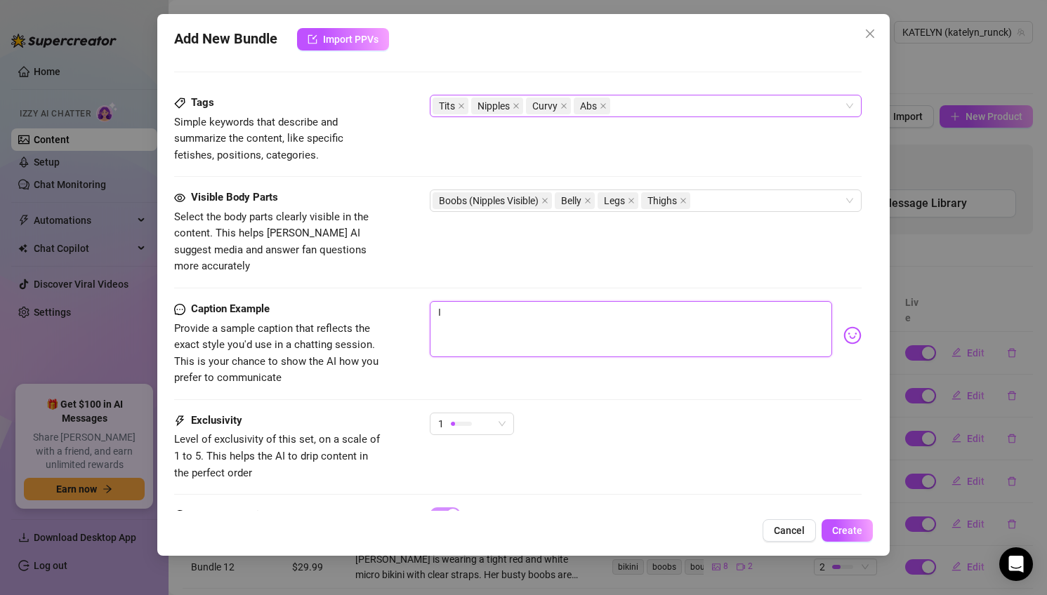
type textarea "I"
type textarea "I w"
type textarea "I wa"
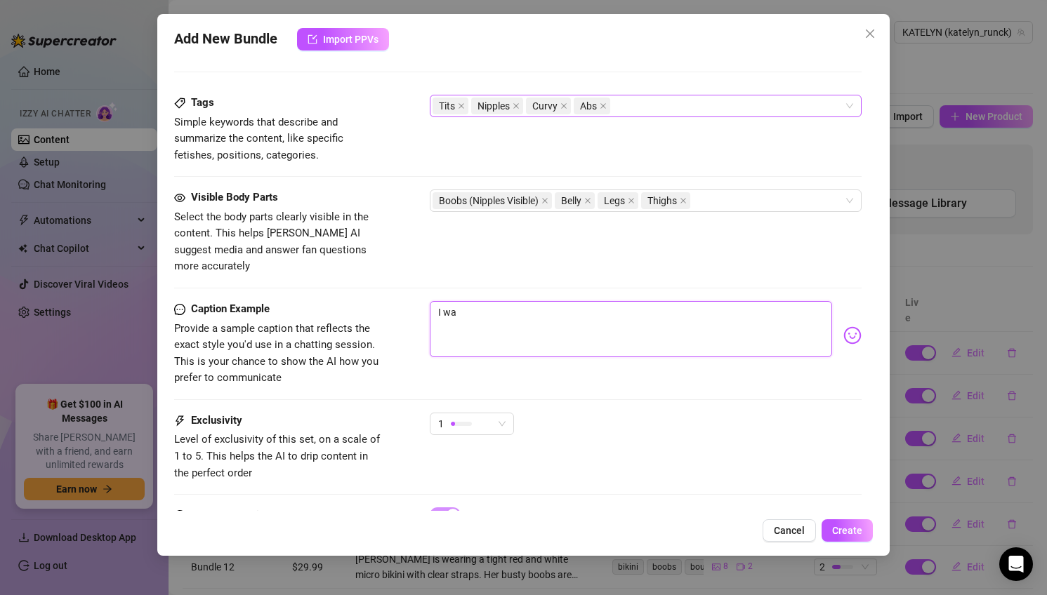
type textarea "I was"
type textarea "I was f"
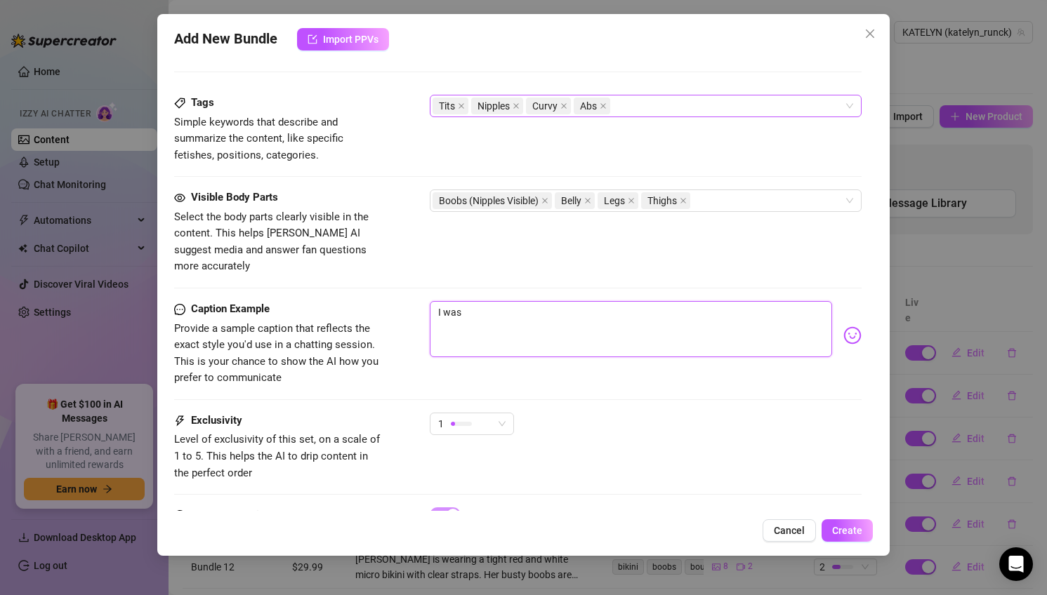
type textarea "I was f"
type textarea "I was fe"
type textarea "I was fee"
type textarea "I was feel"
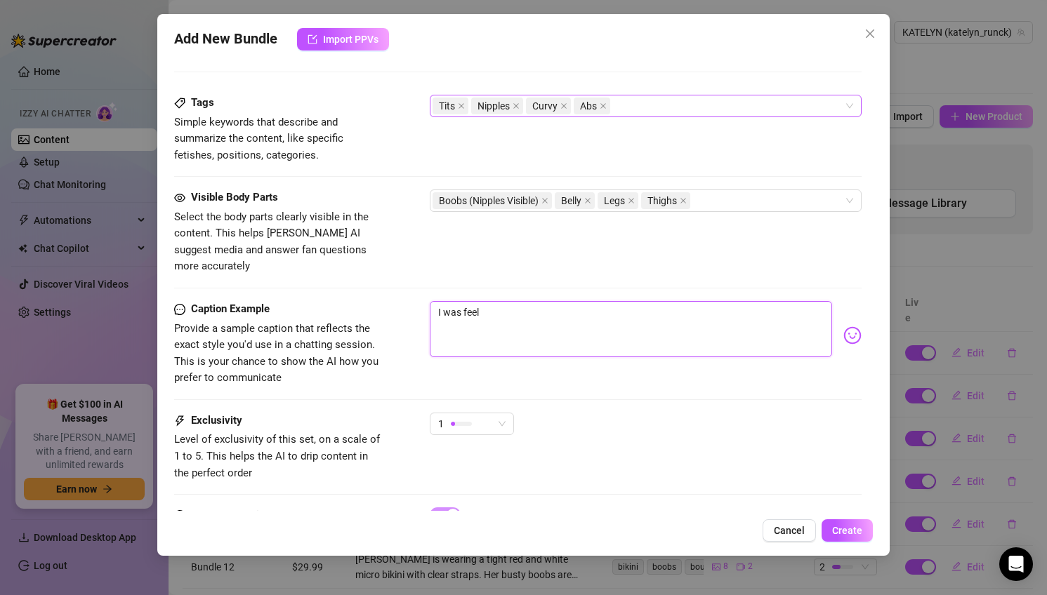
type textarea "I was feeli"
type textarea "I was feelin"
type textarea "I was feeling"
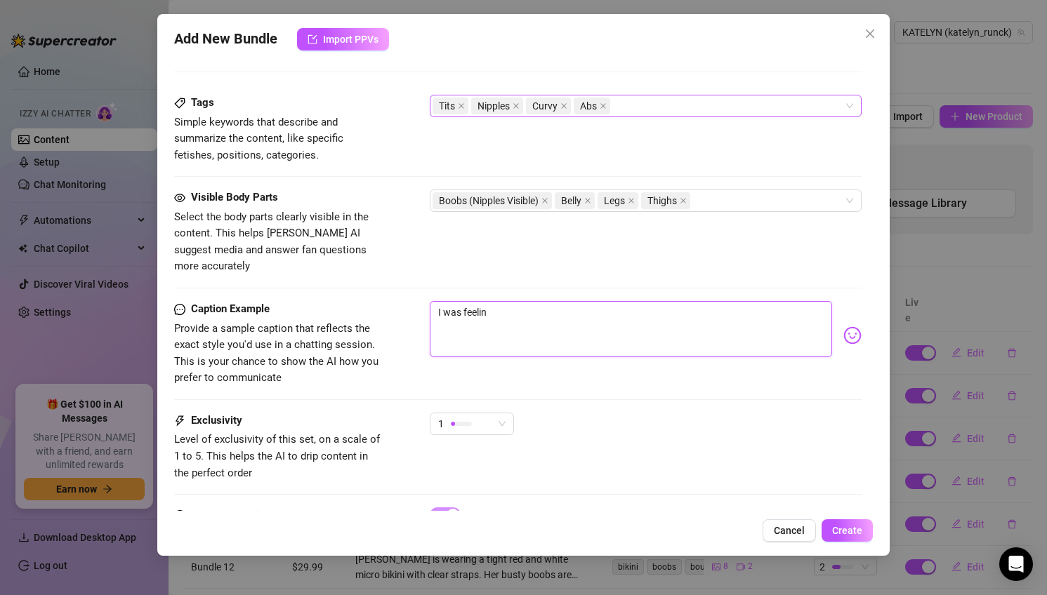
type textarea "I was feeling"
type textarea "I was feeling m"
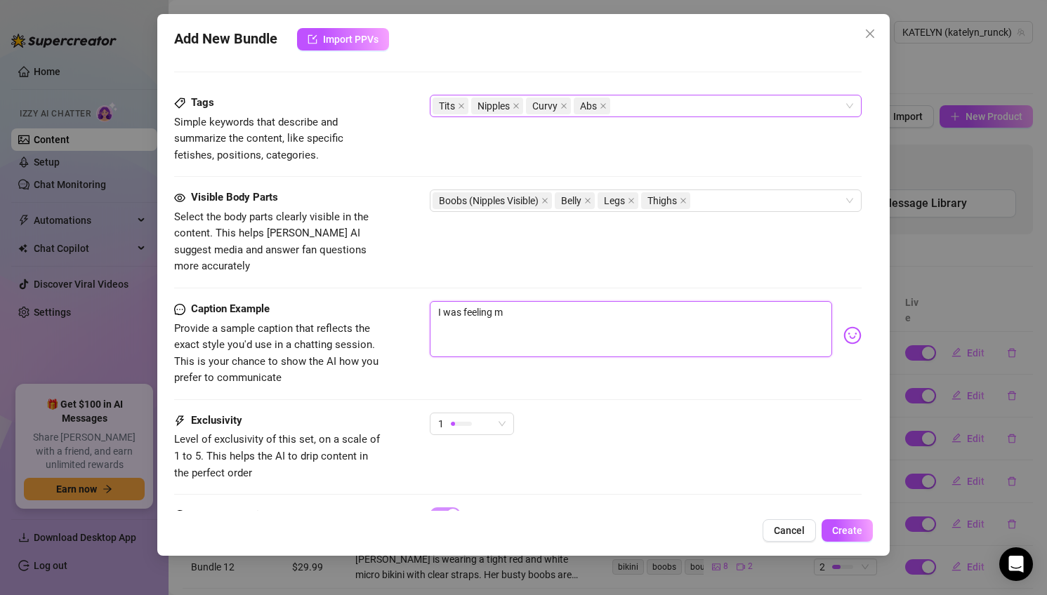
type textarea "I was feeling my"
type textarea "I was feeling mys"
type textarea "I was feeling myse"
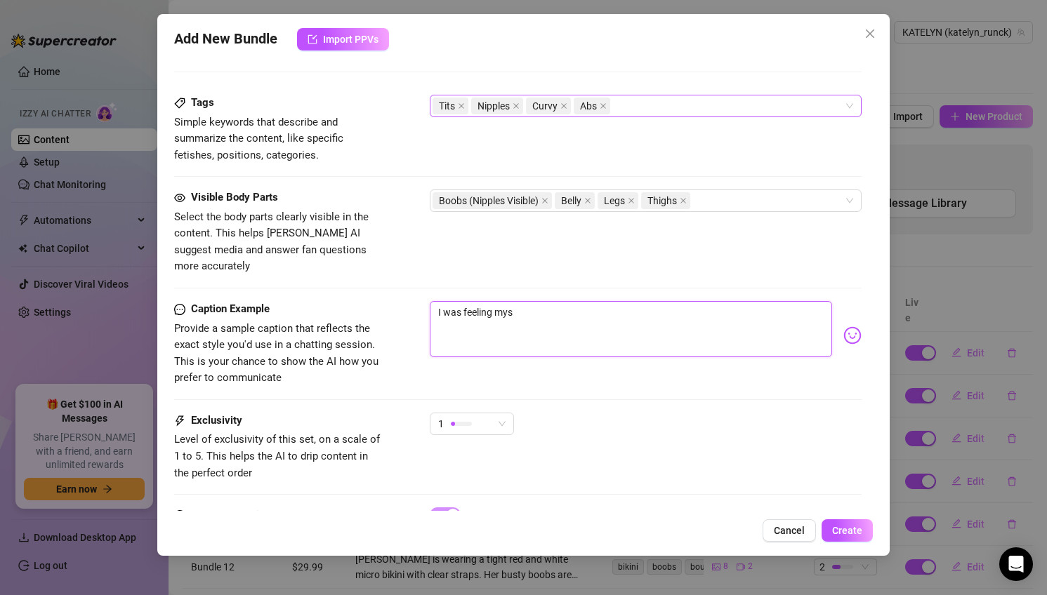
type textarea "I was feeling myse"
type textarea "I was feeling mysel"
type textarea "I was feeling myself"
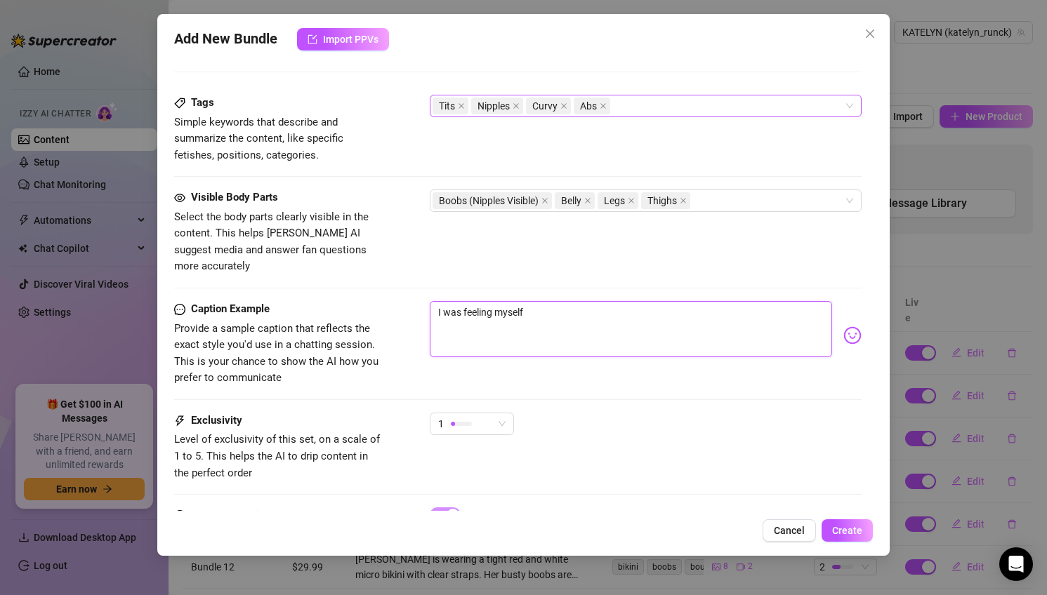
type textarea "I was feeling myself"
type textarea "I was feeling myself h"
type textarea "I was feeling myself ha"
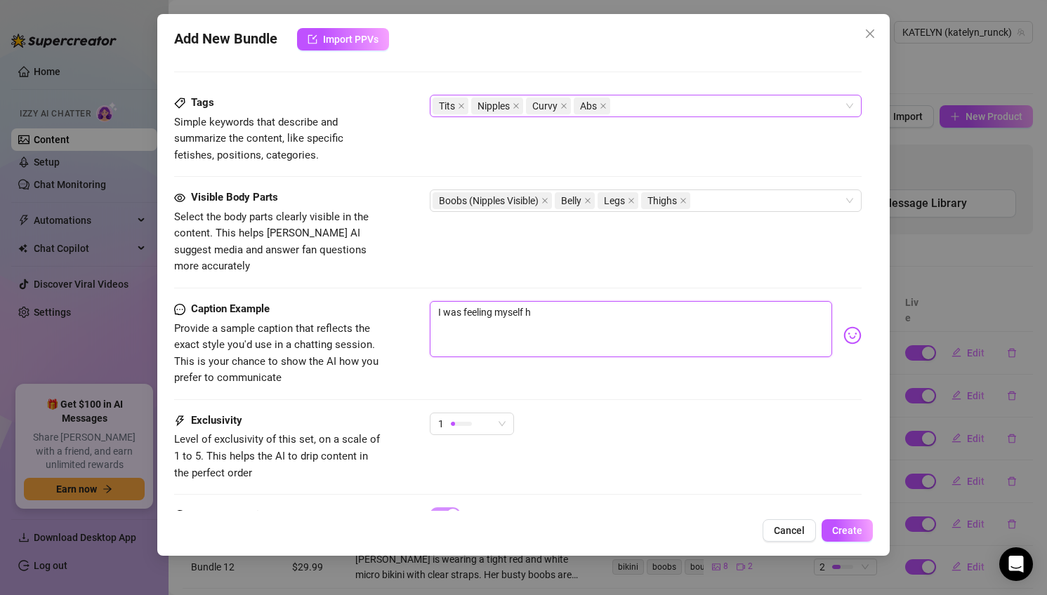
type textarea "I was feeling myself ha"
type textarea "I was feeling myself har"
type textarea "I was feeling myself hard"
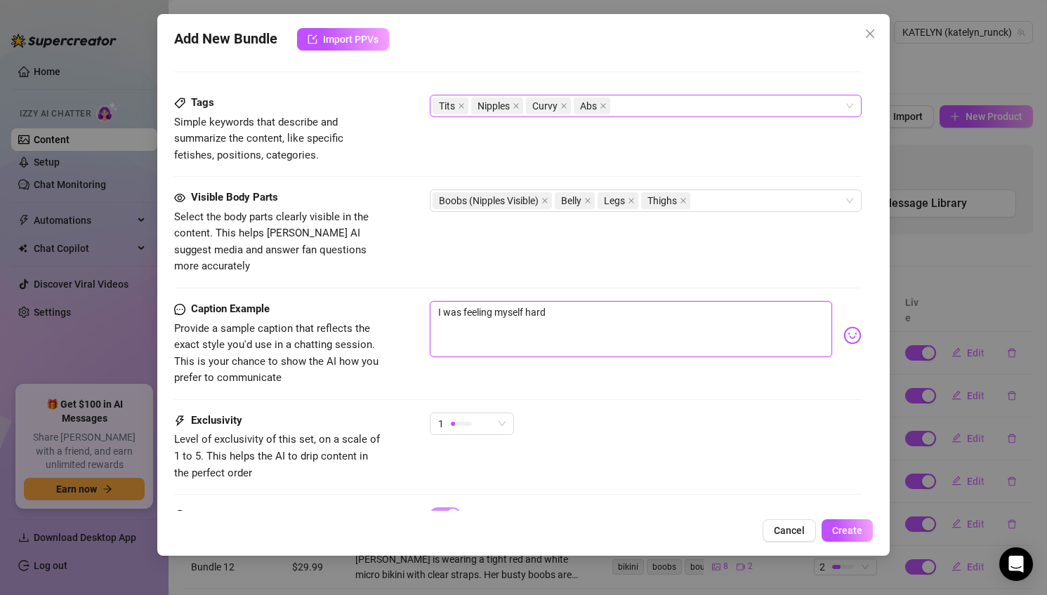
type textarea "I was feeling myself hard."
type textarea "I was feeling myself hard. l"
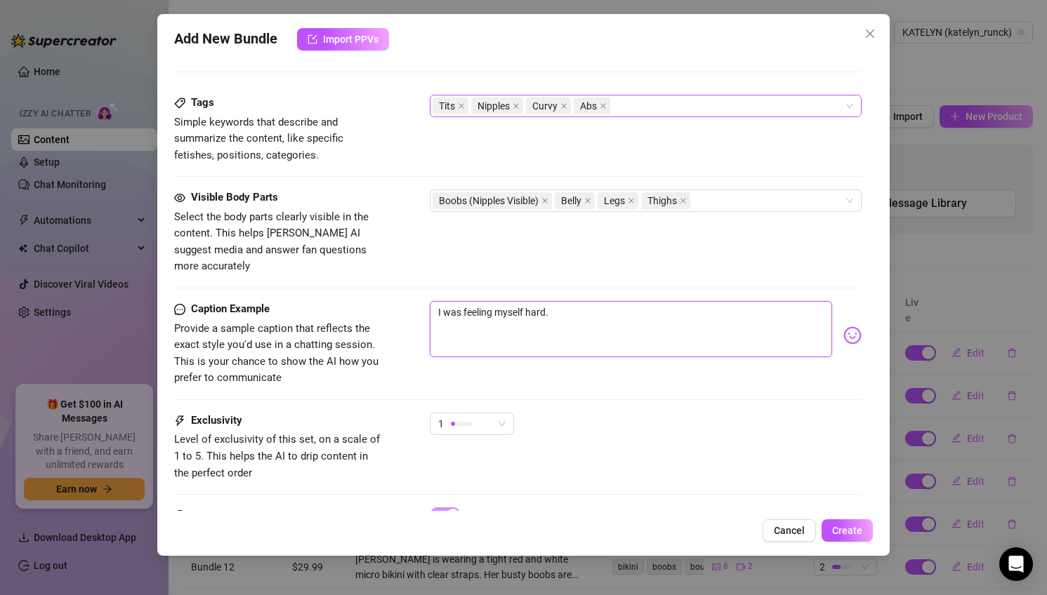
type textarea "I was feeling myself hard. l"
type textarea "I was feeling myself hard. le"
type textarea "I was feeling myself hard. let"
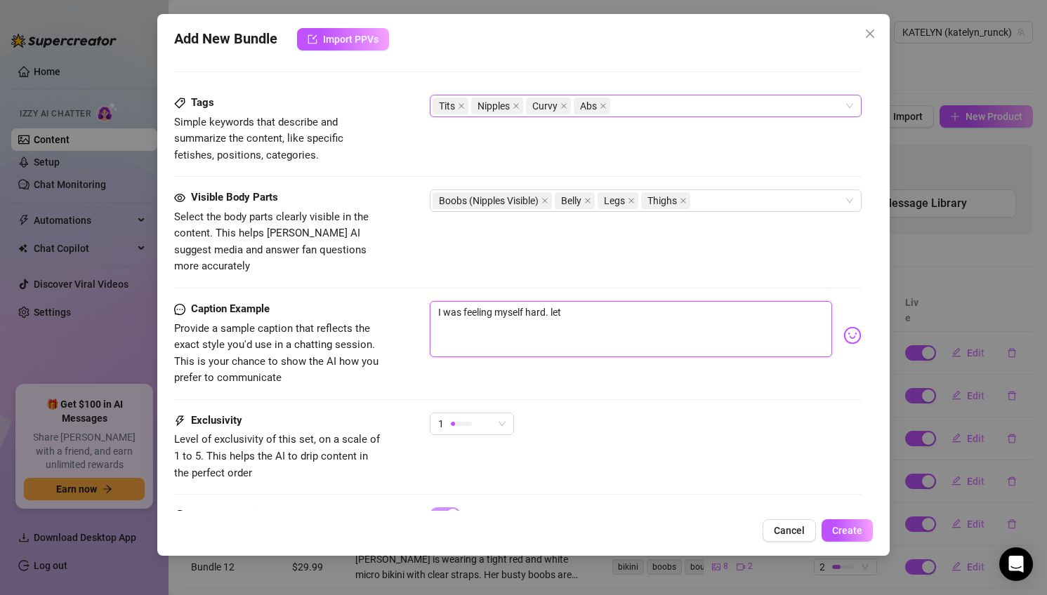
type textarea "I was feeling myself hard. lett"
type textarea "I was feeling myself hard. letti"
type textarea "I was feeling myself hard. lettin"
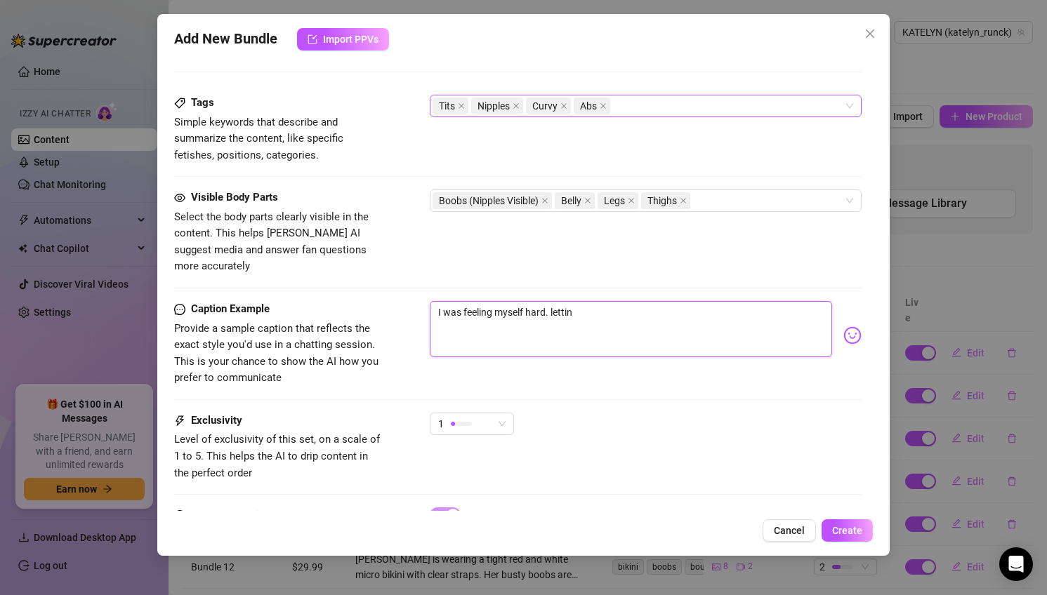
type textarea "I was feeling myself hard. letting"
type textarea "I was feeling myself hard. letting e"
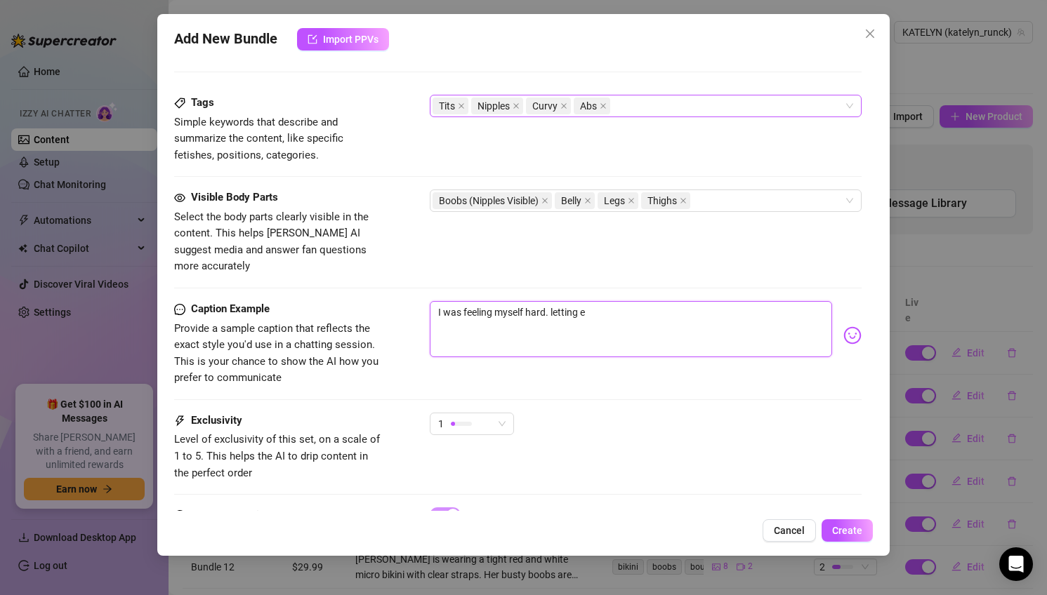
type textarea "I was feeling myself hard. letting ev"
type textarea "I was feeling myself hard. letting eve"
type textarea "I was feeling myself hard. letting ever"
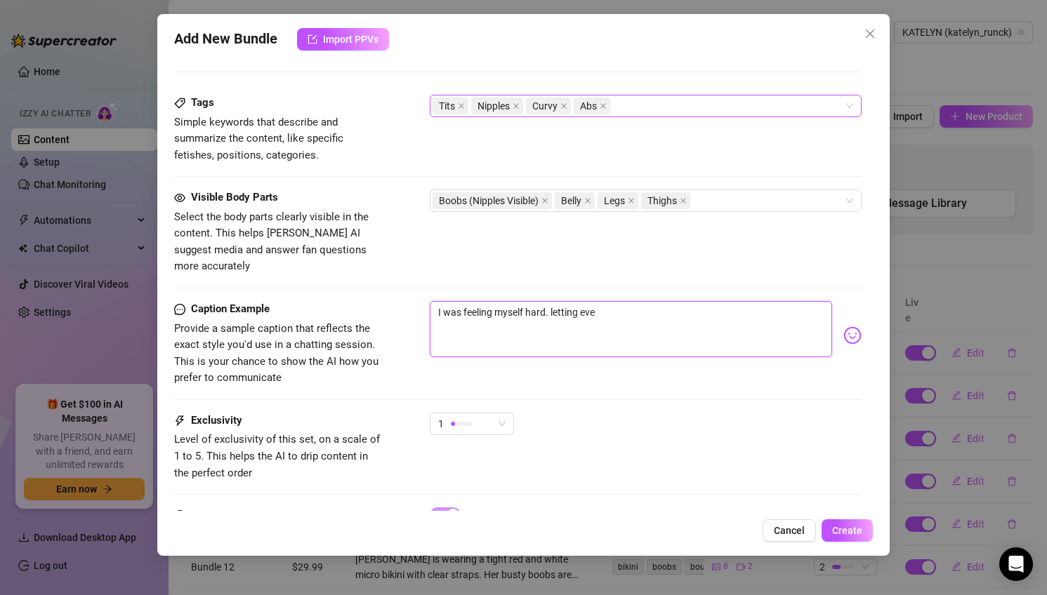
type textarea "I was feeling myself hard. letting ever"
type textarea "I was feeling myself hard. letting every"
type textarea "I was feeling myself hard. letting everyt"
type textarea "I was feeling myself hard. letting everyth"
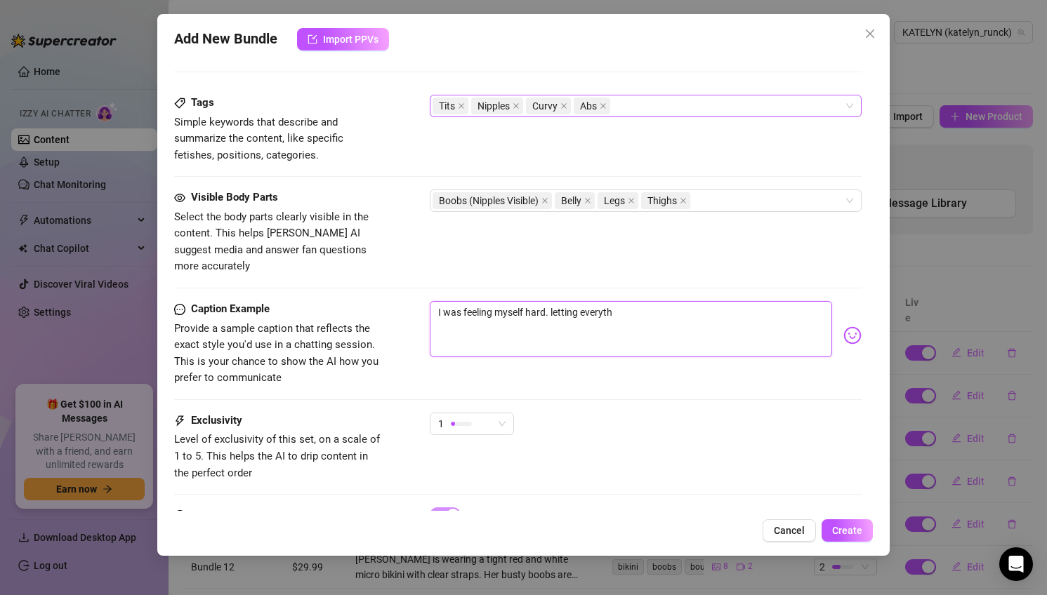
type textarea "I was feeling myself hard. letting everythi"
type textarea "I was feeling myself hard. letting everythin"
type textarea "I was feeling myself hard. letting everything"
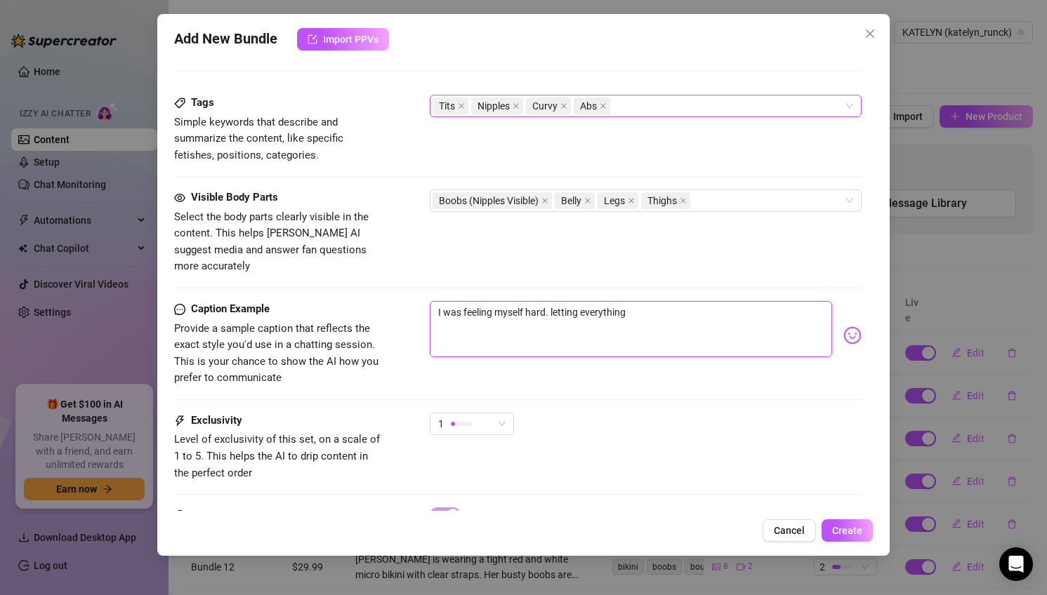
type textarea "I was feeling myself hard. letting everything"
type textarea "I was feeling myself hard. letting everything o"
type textarea "I was feeling myself hard. letting everything on"
click at [473, 414] on div "1" at bounding box center [465, 424] width 55 height 21
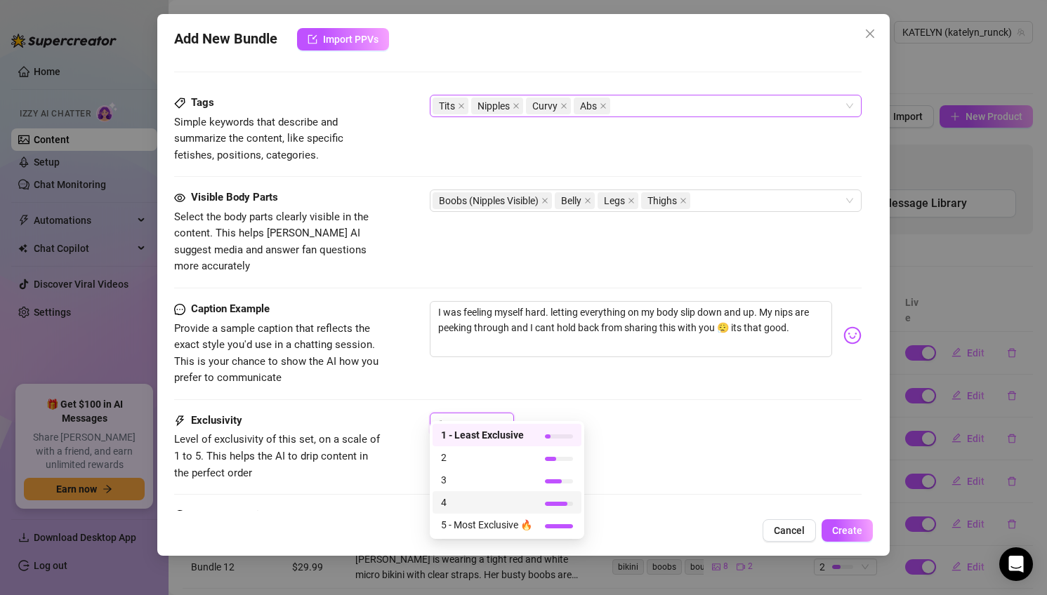
click at [497, 501] on span "4" at bounding box center [486, 502] width 91 height 15
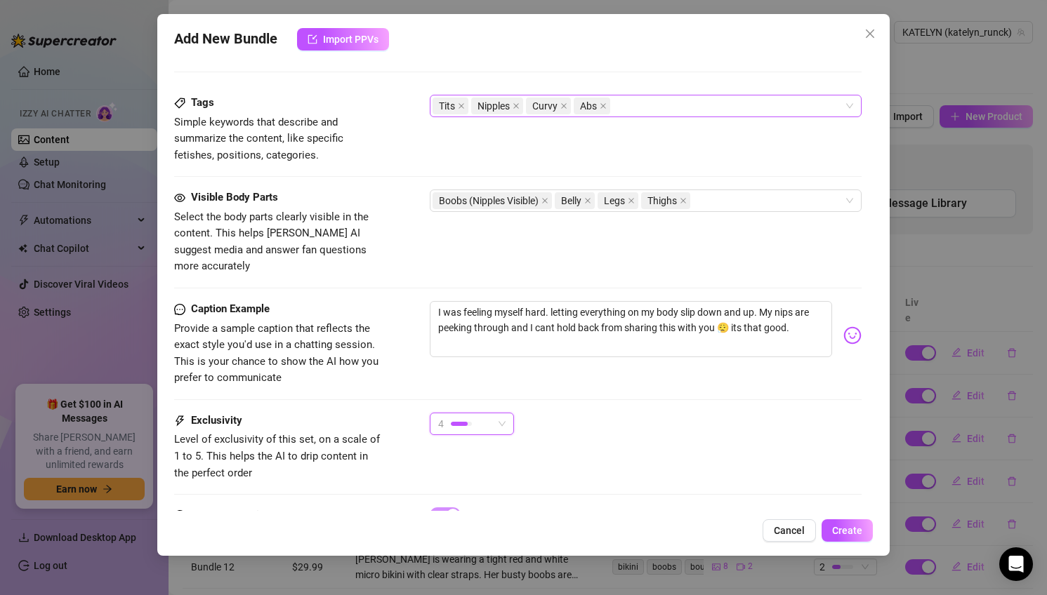
click at [504, 414] on span "4" at bounding box center [471, 424] width 67 height 21
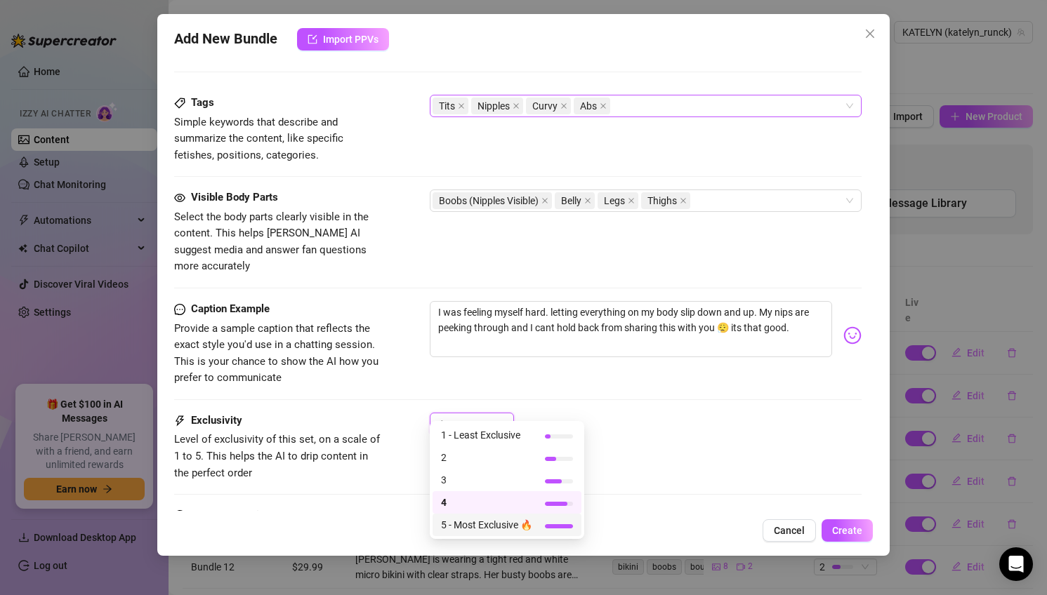
click at [471, 520] on span "5 - Most Exclusive 🔥" at bounding box center [486, 525] width 91 height 15
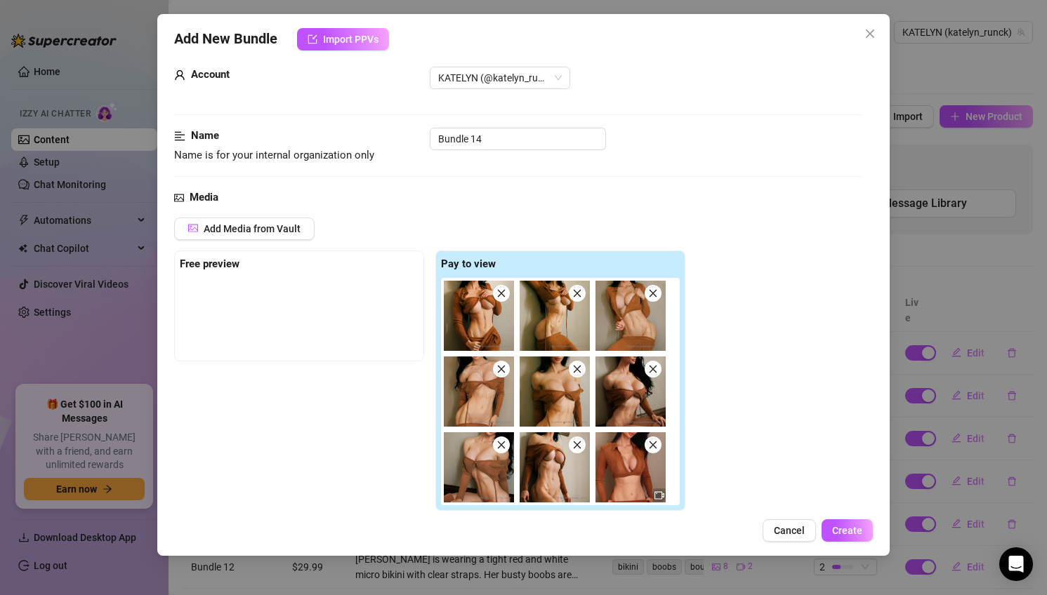
scroll to position [0, 0]
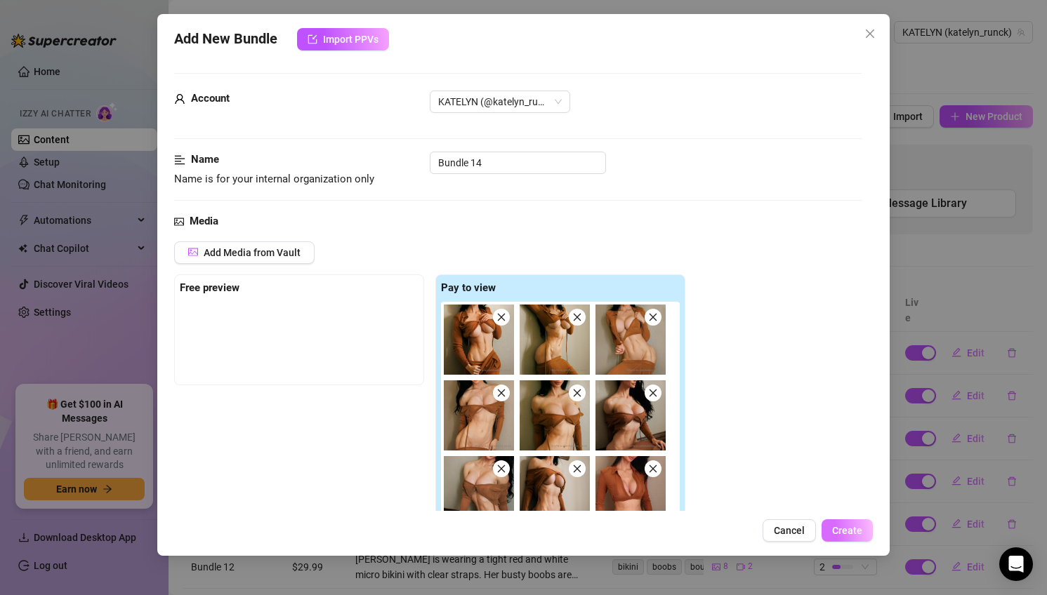
click at [845, 532] on span "Create" at bounding box center [847, 530] width 30 height 11
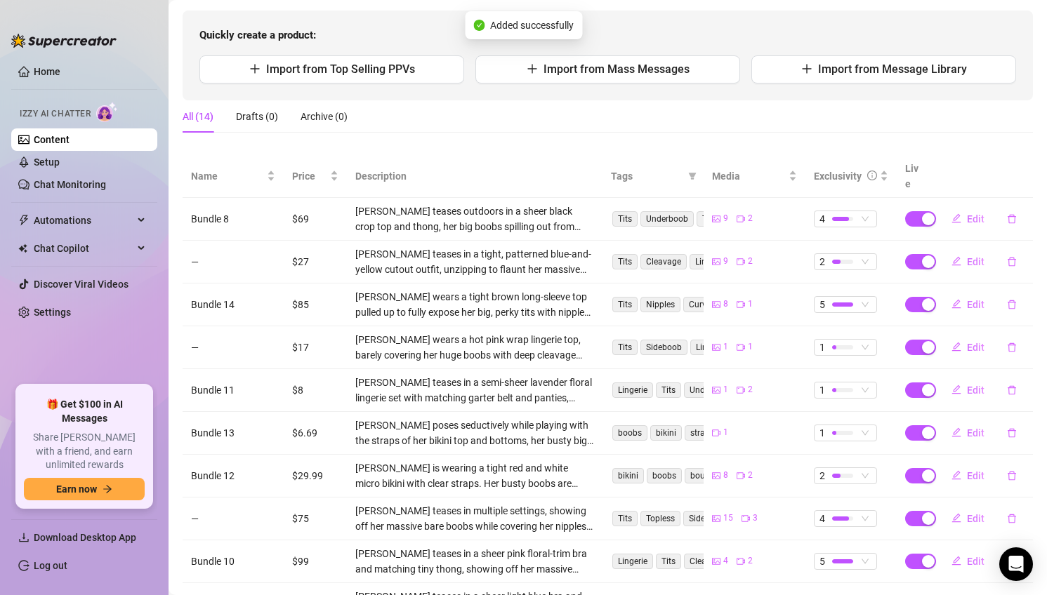
scroll to position [175, 0]
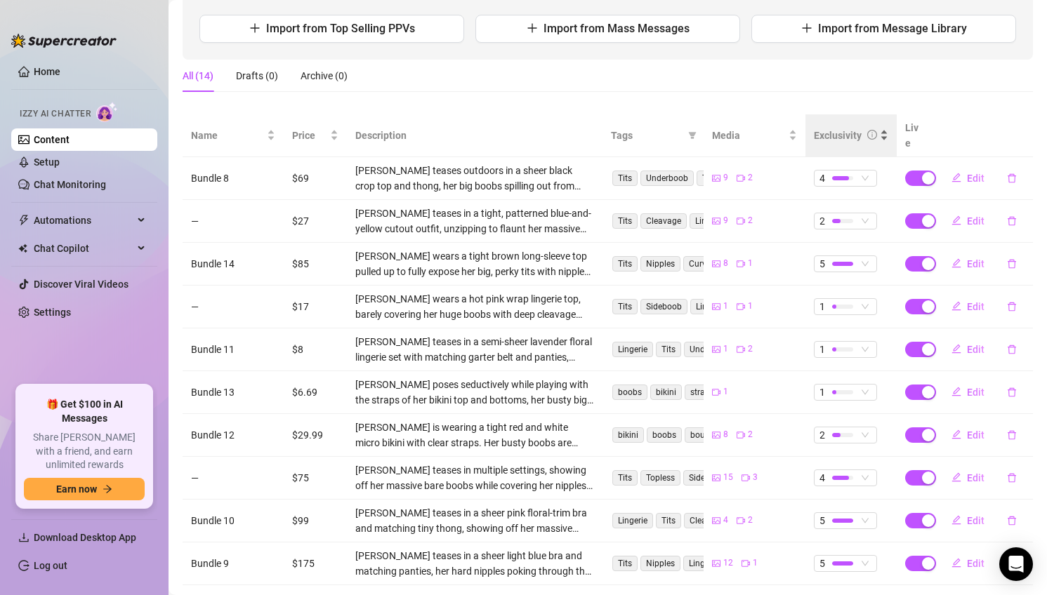
click at [833, 138] on div "Exclusivity" at bounding box center [851, 135] width 74 height 15
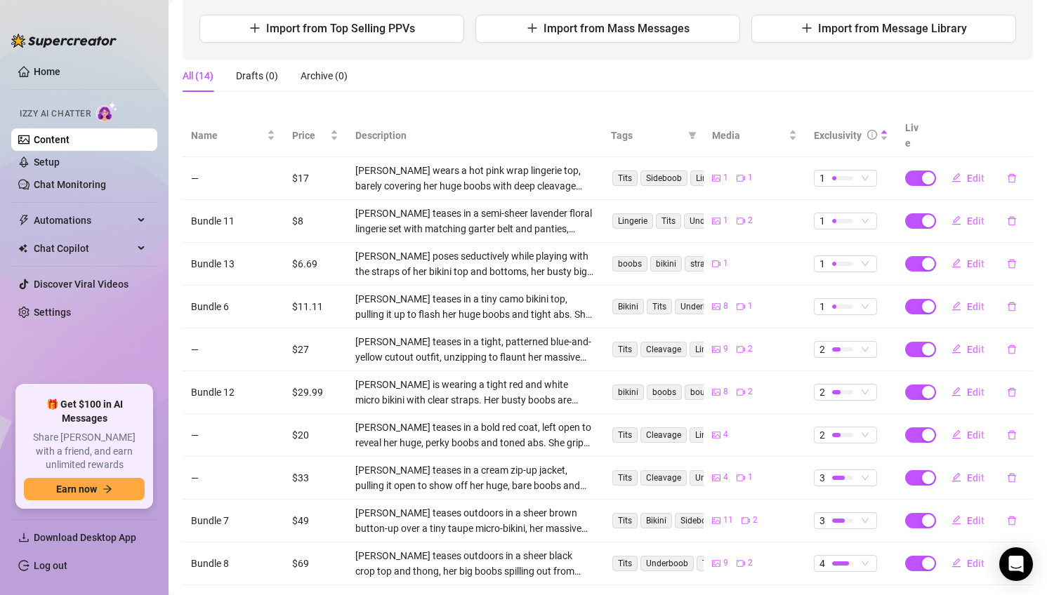
scroll to position [230, 0]
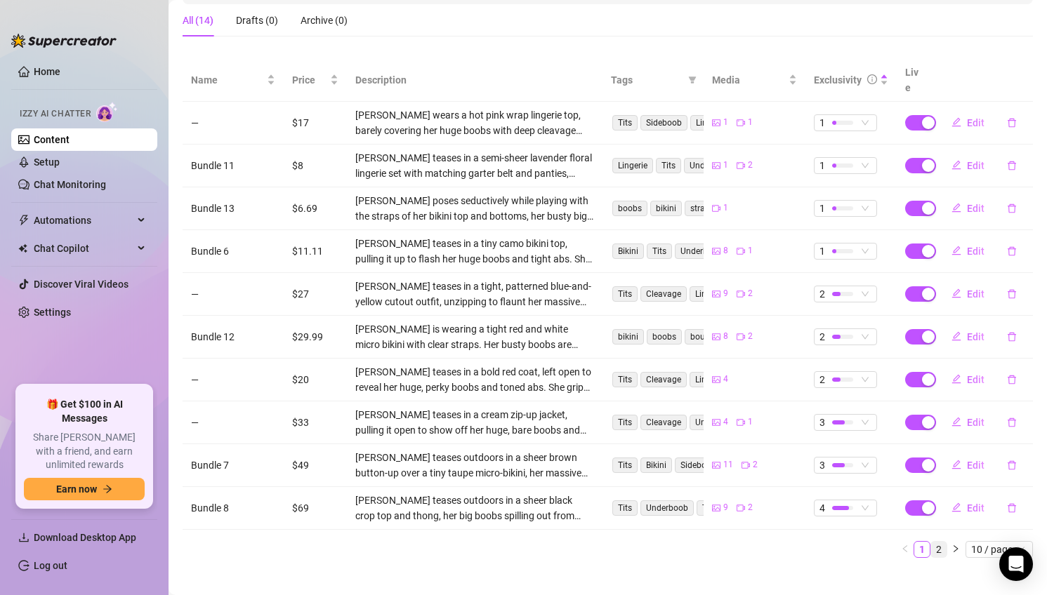
click at [938, 542] on link "2" at bounding box center [938, 549] width 15 height 15
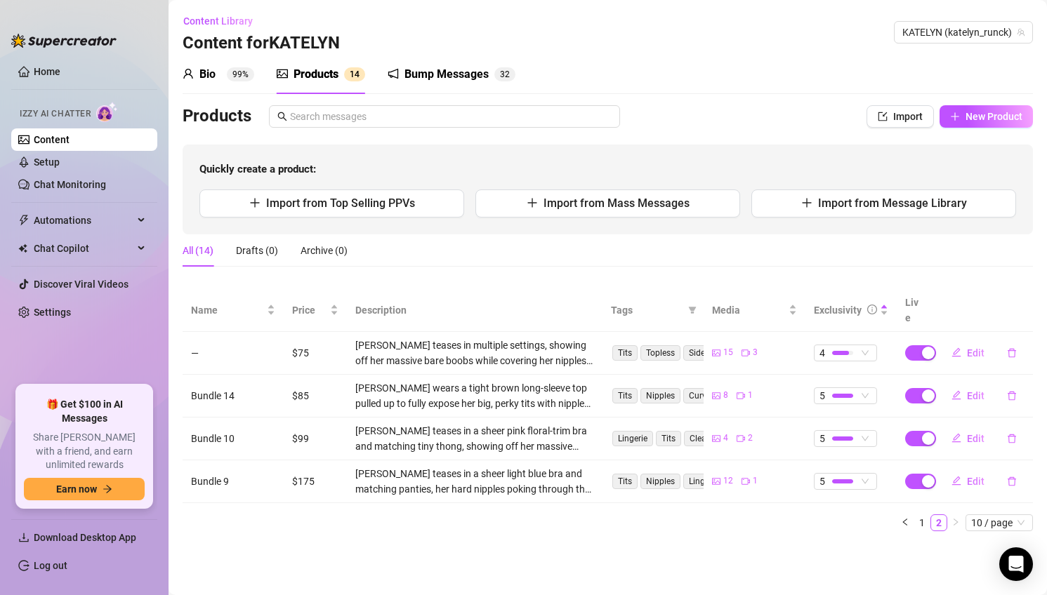
scroll to position [0, 0]
click at [972, 433] on span "Edit" at bounding box center [976, 438] width 18 height 11
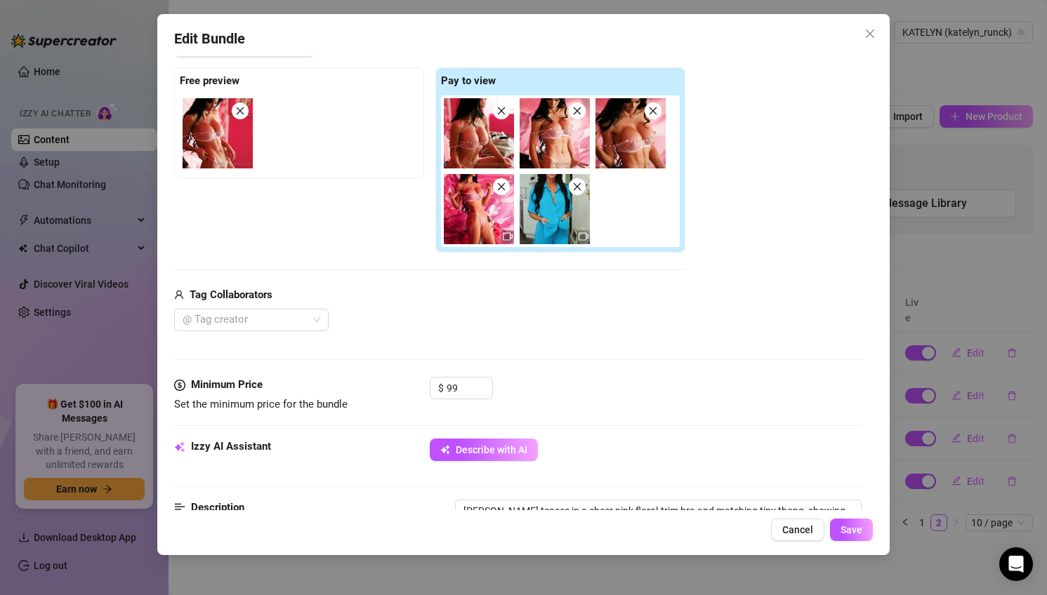
scroll to position [211, 0]
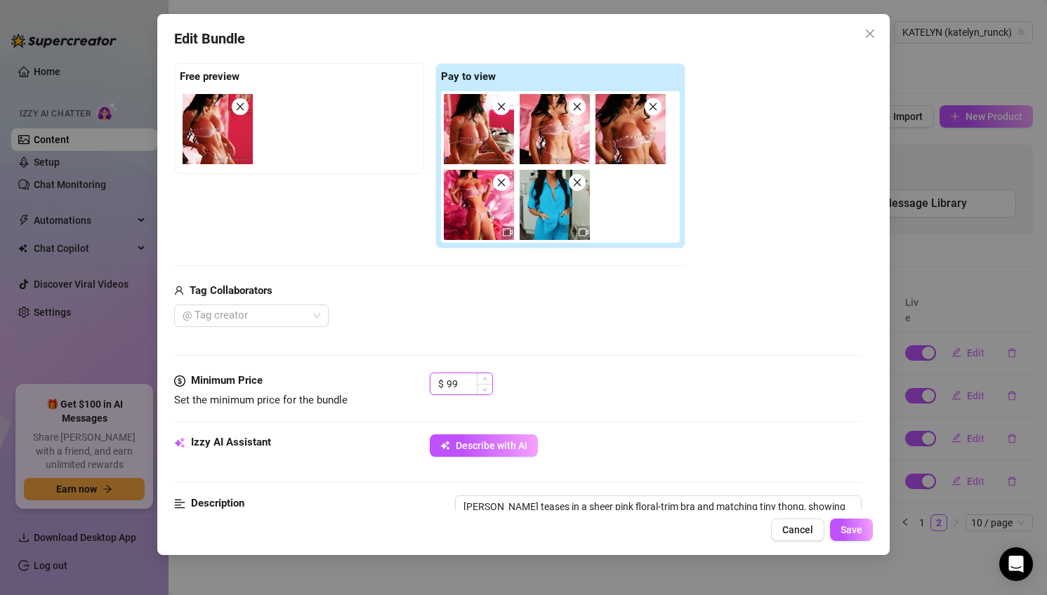
click at [456, 383] on input "99" at bounding box center [470, 384] width 46 height 21
click at [858, 537] on button "Save" at bounding box center [851, 530] width 43 height 22
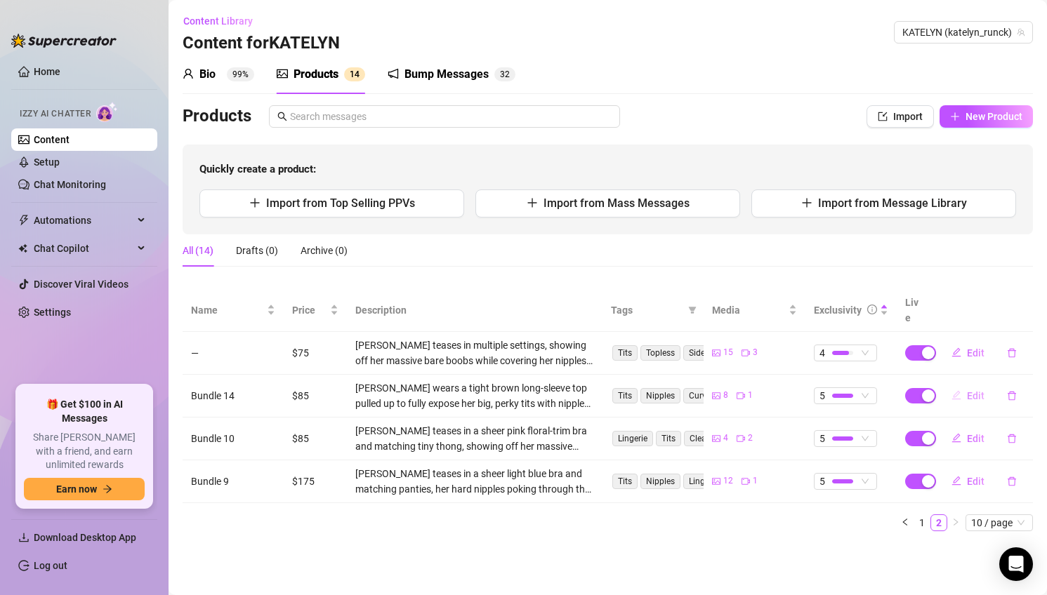
click at [973, 390] on span "Edit" at bounding box center [976, 395] width 18 height 11
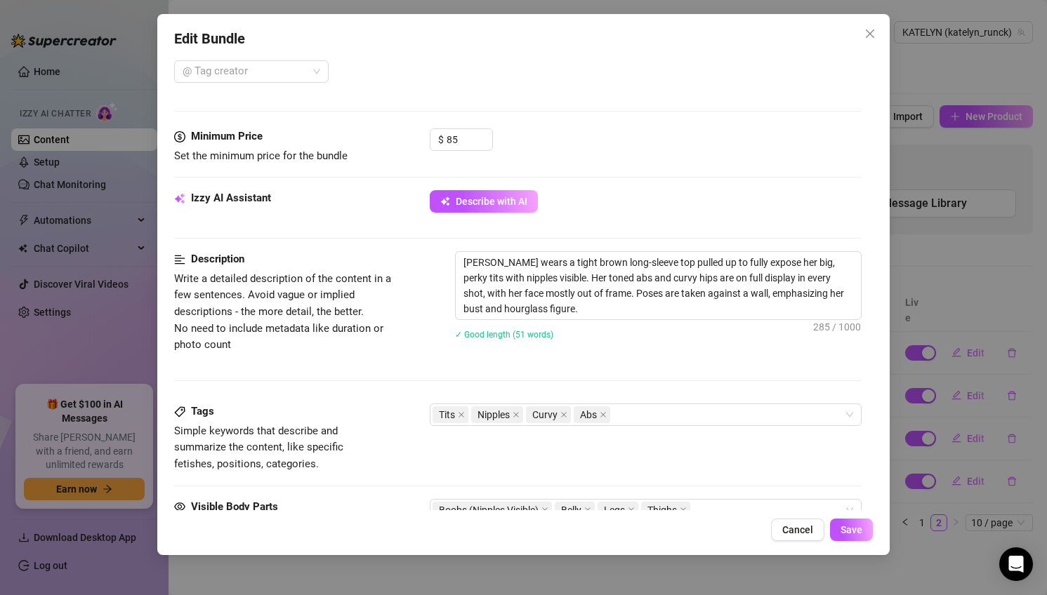
scroll to position [528, 0]
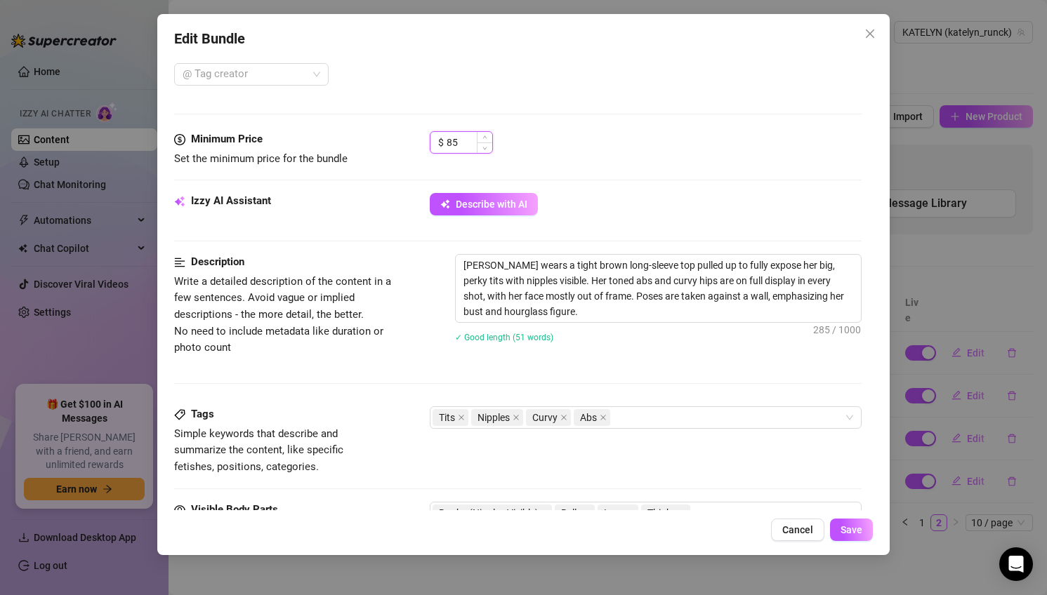
click at [451, 137] on input "85" at bounding box center [470, 142] width 46 height 21
click at [871, 520] on div "Cancel Save" at bounding box center [523, 530] width 699 height 22
click at [864, 523] on button "Save" at bounding box center [851, 530] width 43 height 22
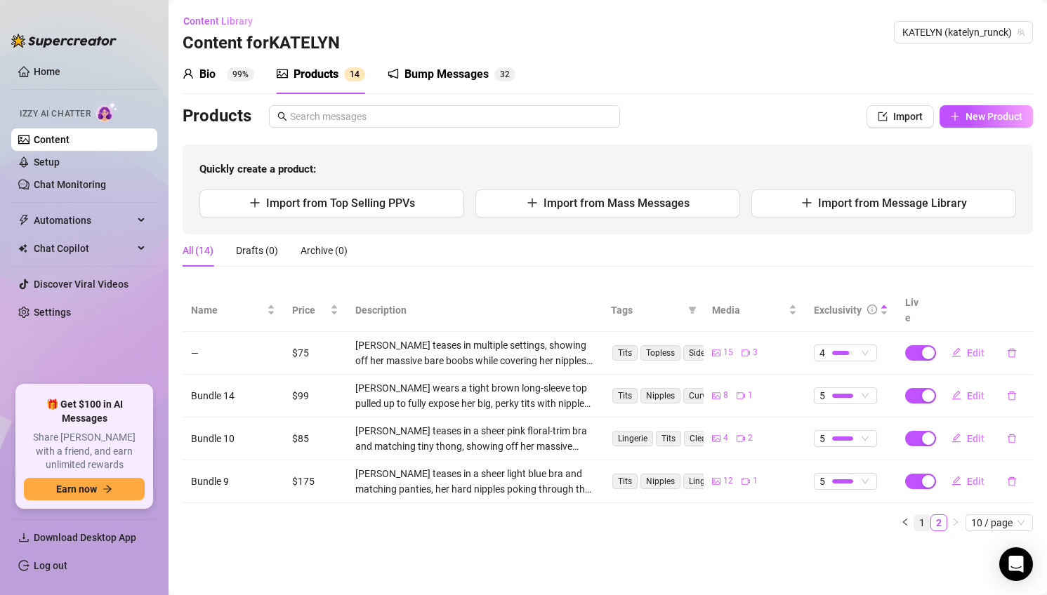
click at [923, 515] on link "1" at bounding box center [921, 522] width 15 height 15
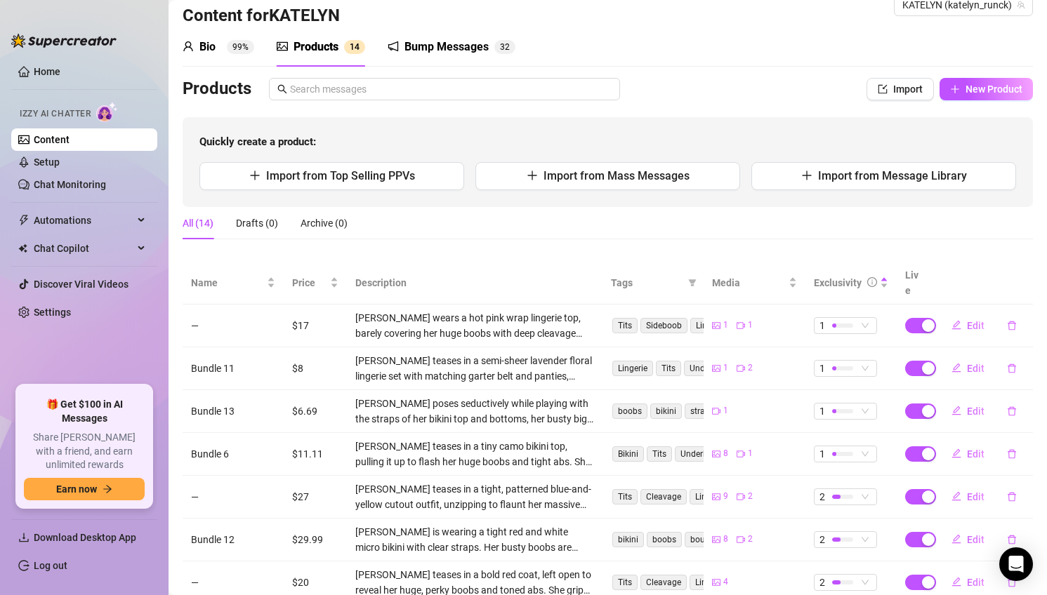
scroll to position [0, 0]
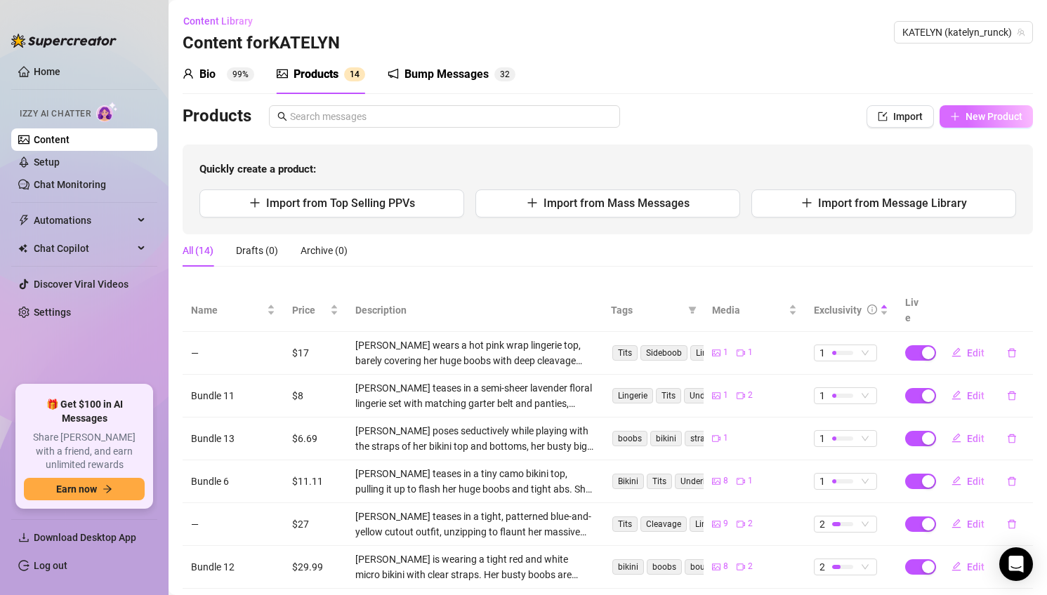
click at [979, 114] on span "New Product" at bounding box center [993, 116] width 57 height 11
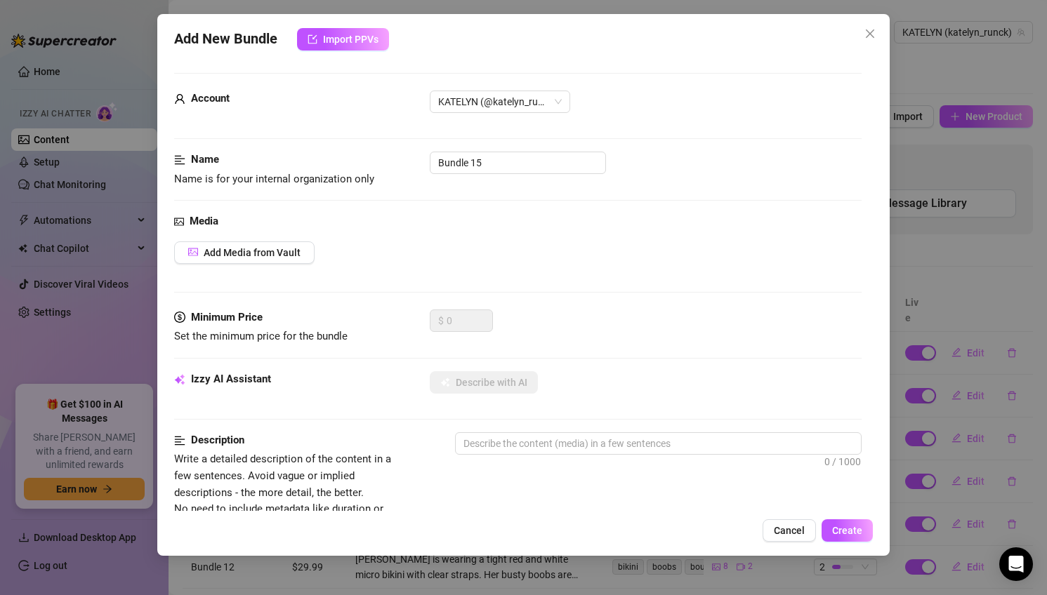
scroll to position [39, 0]
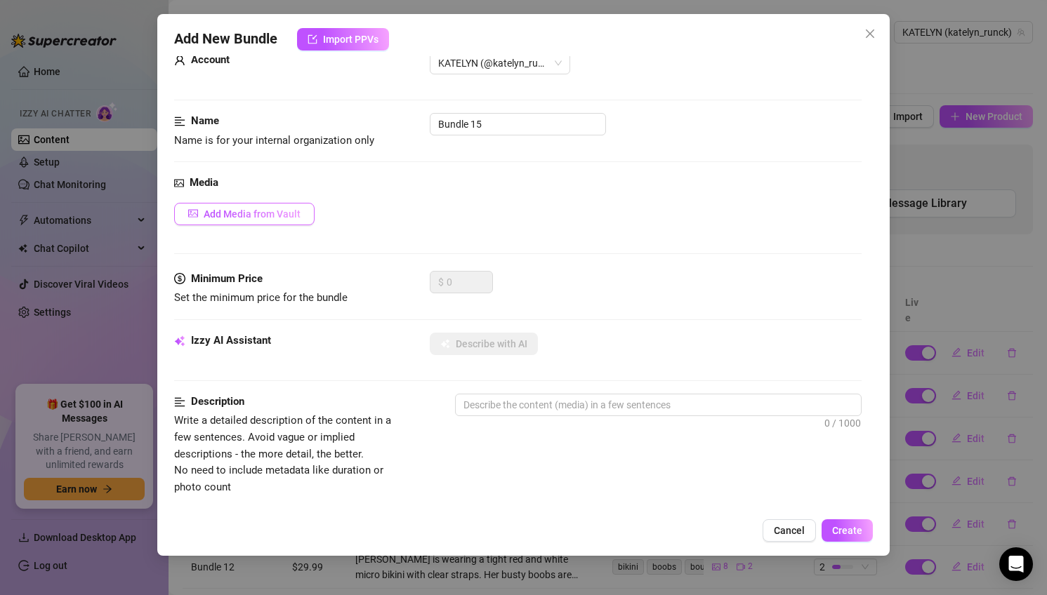
click at [269, 215] on span "Add Media from Vault" at bounding box center [252, 214] width 97 height 11
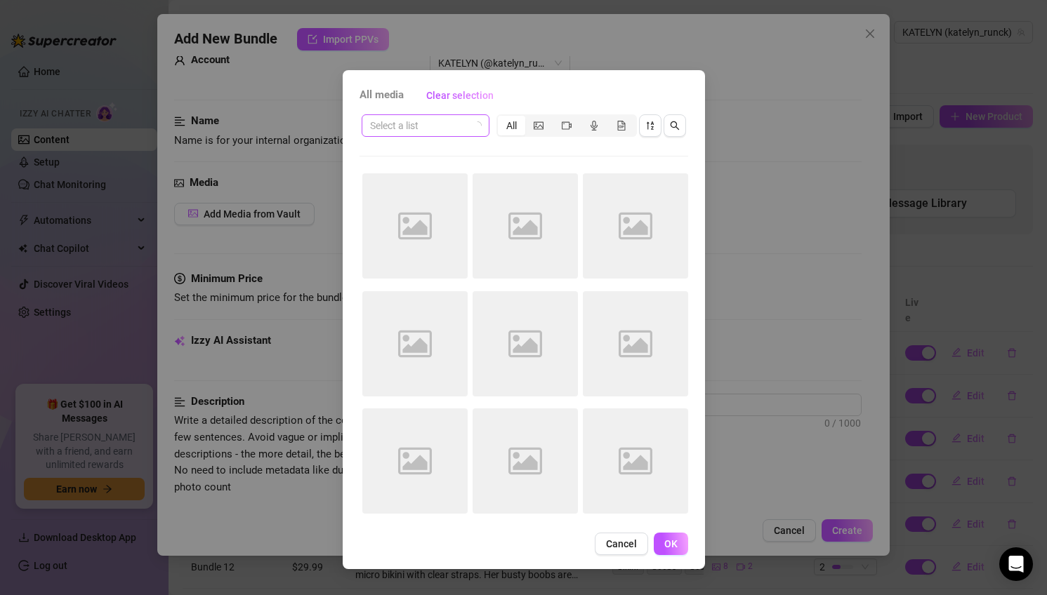
click at [449, 126] on input "search" at bounding box center [419, 125] width 98 height 21
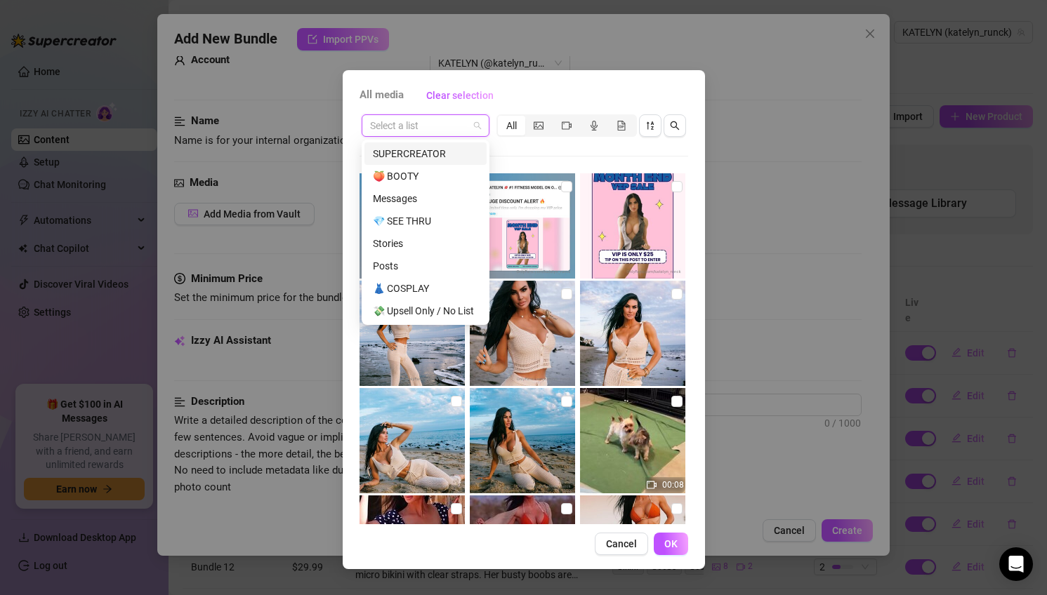
click at [444, 152] on div "SUPERCREATOR" at bounding box center [425, 153] width 105 height 15
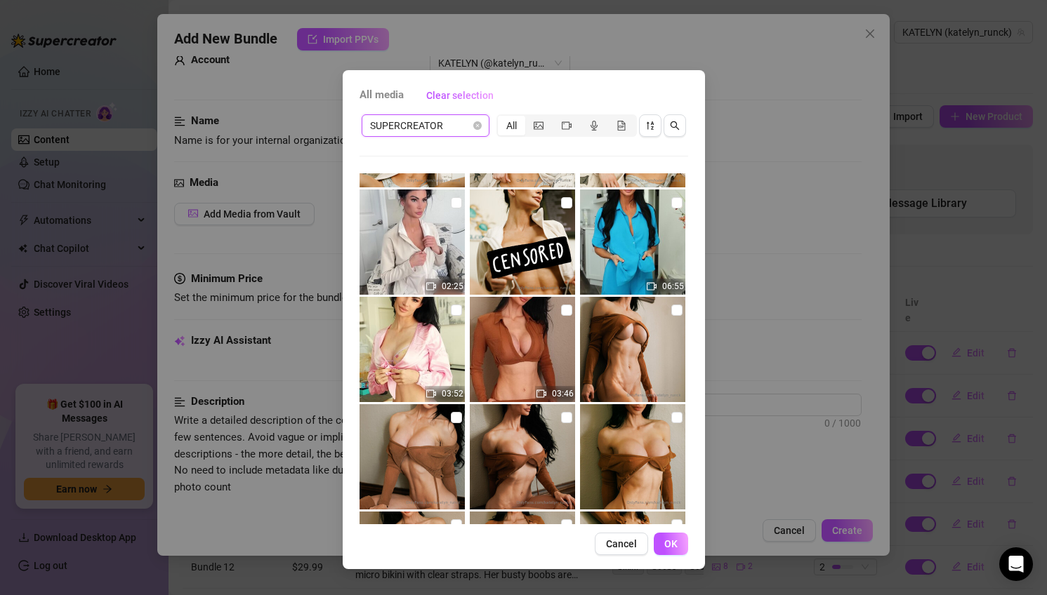
scroll to position [0, 0]
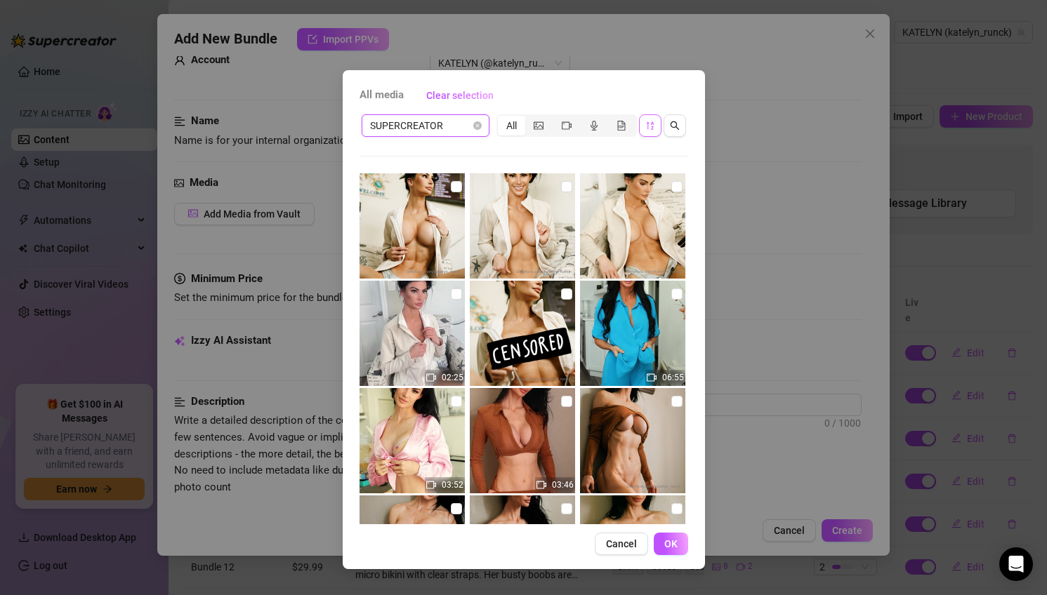
click at [652, 121] on icon "sort-descending" at bounding box center [650, 126] width 10 height 10
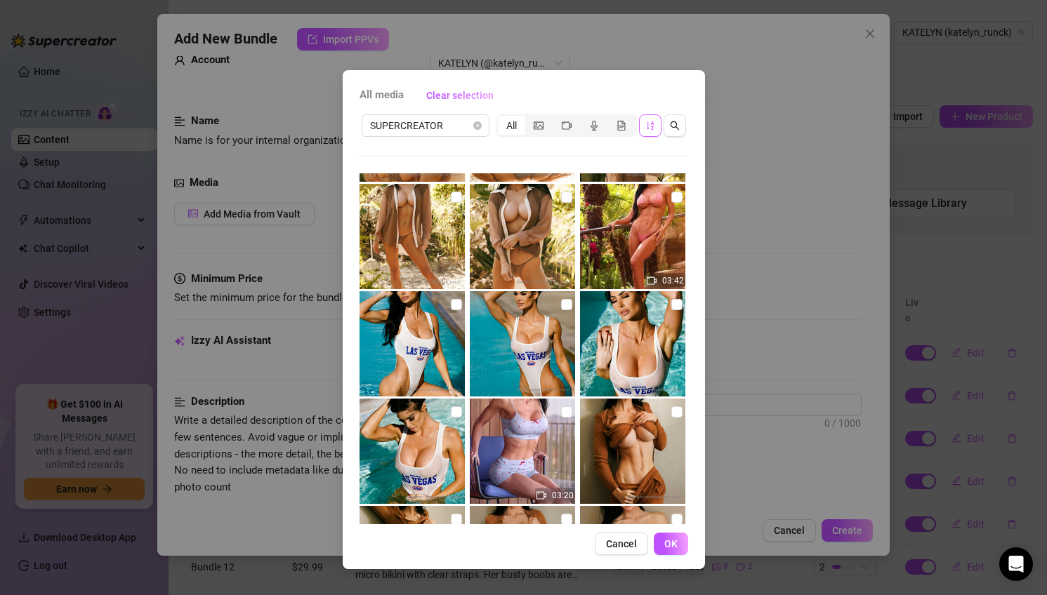
scroll to position [2677, 0]
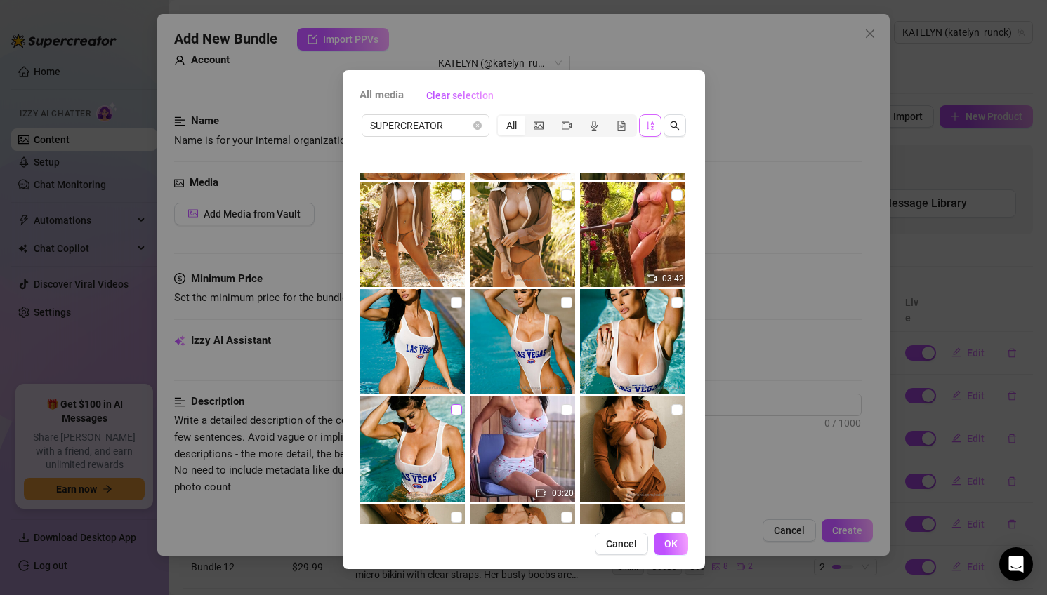
click at [456, 410] on input "checkbox" at bounding box center [456, 409] width 11 height 11
click at [675, 304] on input "checkbox" at bounding box center [676, 302] width 11 height 11
click at [567, 301] on input "checkbox" at bounding box center [566, 302] width 11 height 11
click at [457, 301] on input "checkbox" at bounding box center [456, 302] width 11 height 11
click at [673, 548] on span "OK" at bounding box center [670, 544] width 13 height 11
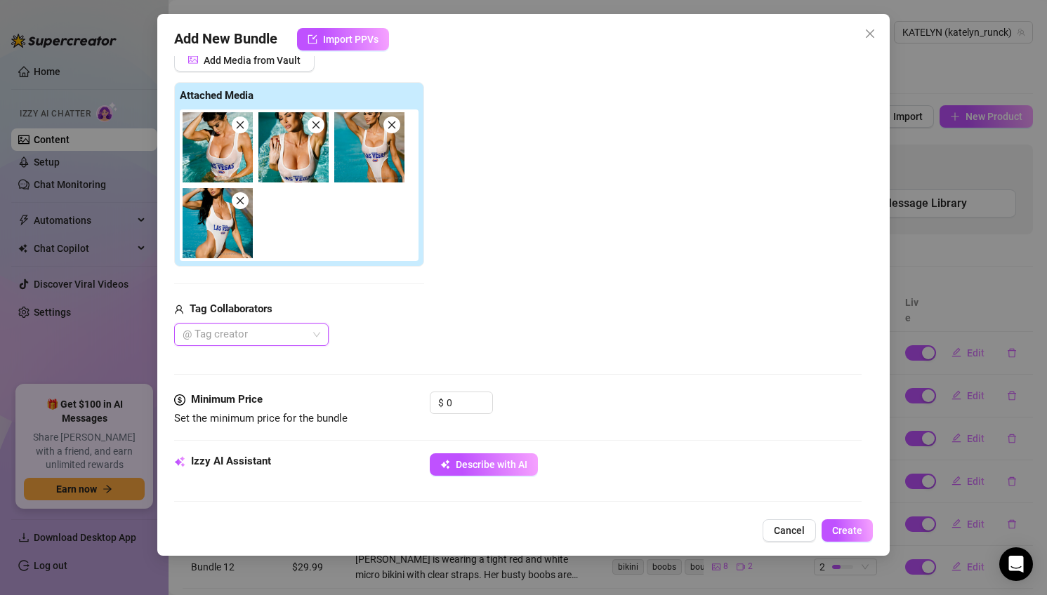
scroll to position [196, 0]
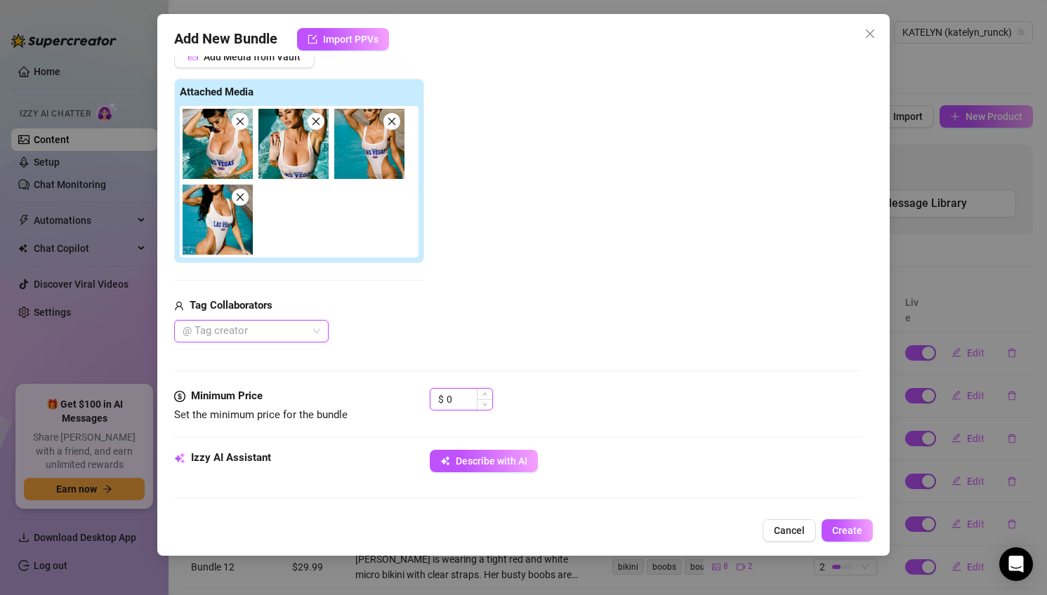
click at [463, 402] on input "0" at bounding box center [470, 399] width 46 height 21
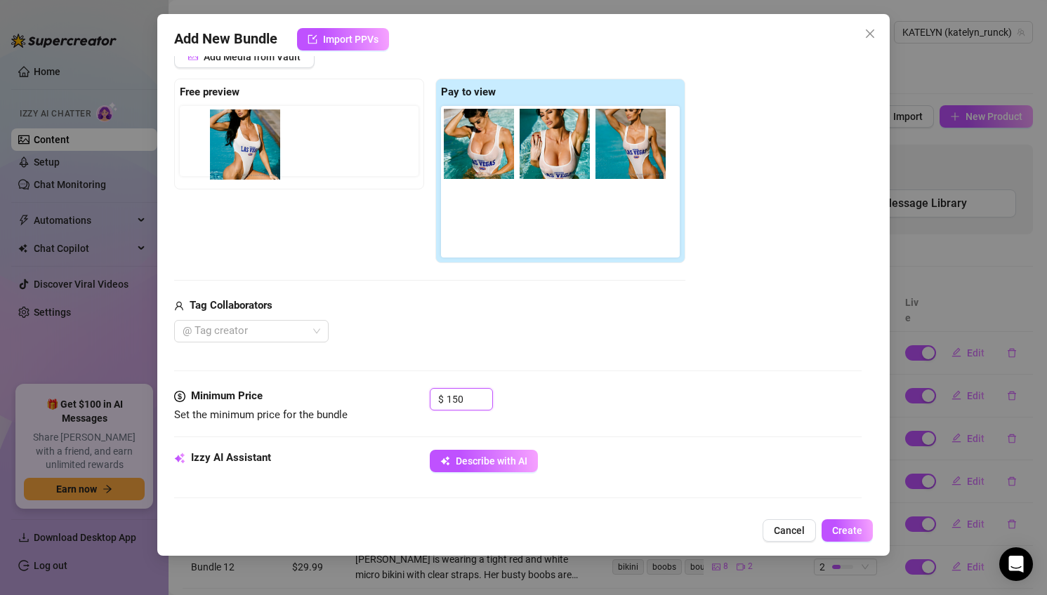
drag, startPoint x: 471, startPoint y: 237, endPoint x: 228, endPoint y: 162, distance: 254.3
click at [228, 162] on div "Free preview Pay to view" at bounding box center [429, 171] width 511 height 185
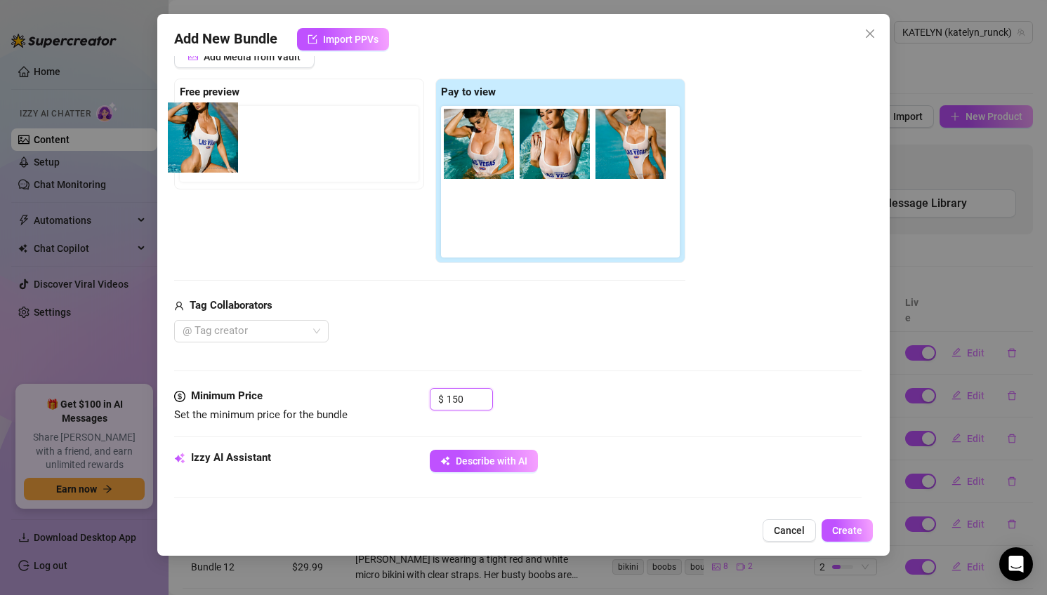
drag, startPoint x: 489, startPoint y: 239, endPoint x: 194, endPoint y: 157, distance: 306.8
click at [194, 156] on div "Free preview Pay to view" at bounding box center [429, 171] width 511 height 185
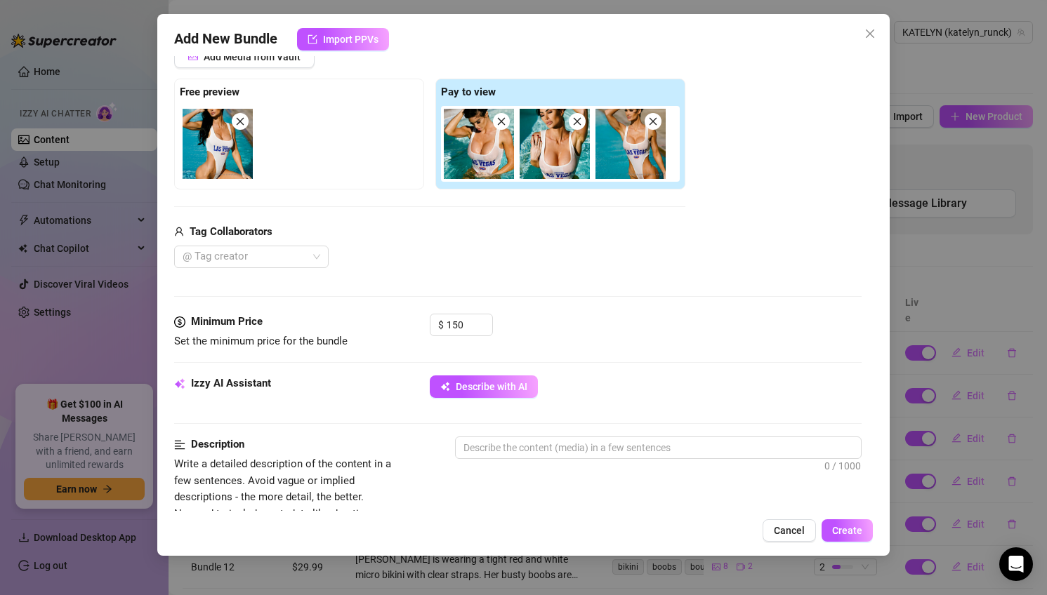
click at [498, 402] on div "Izzy AI Assistant Describe with AI" at bounding box center [518, 393] width 688 height 35
click at [492, 388] on span "Describe with AI" at bounding box center [492, 386] width 72 height 11
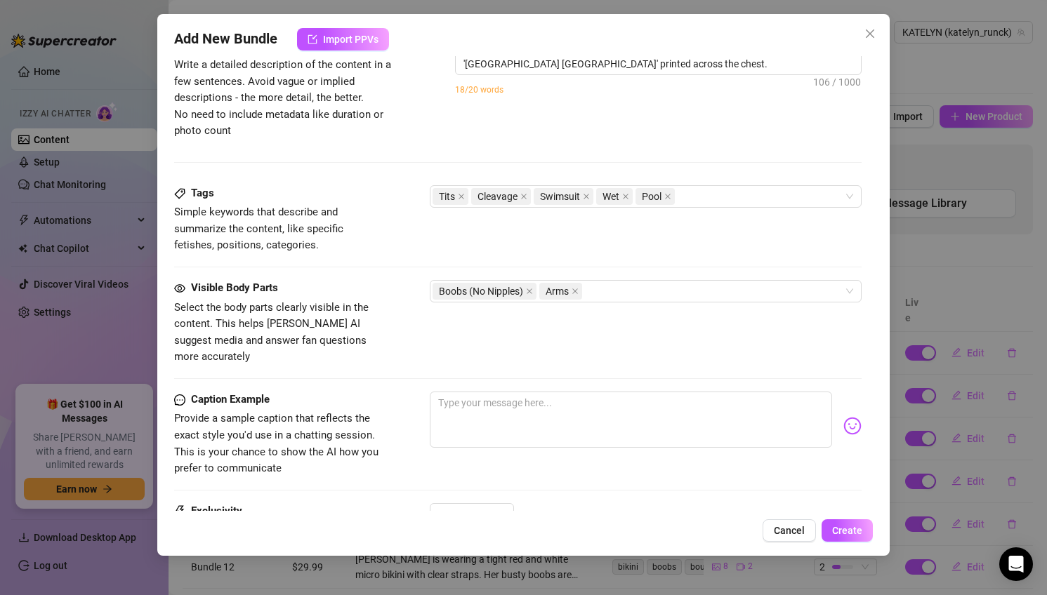
scroll to position [606, 0]
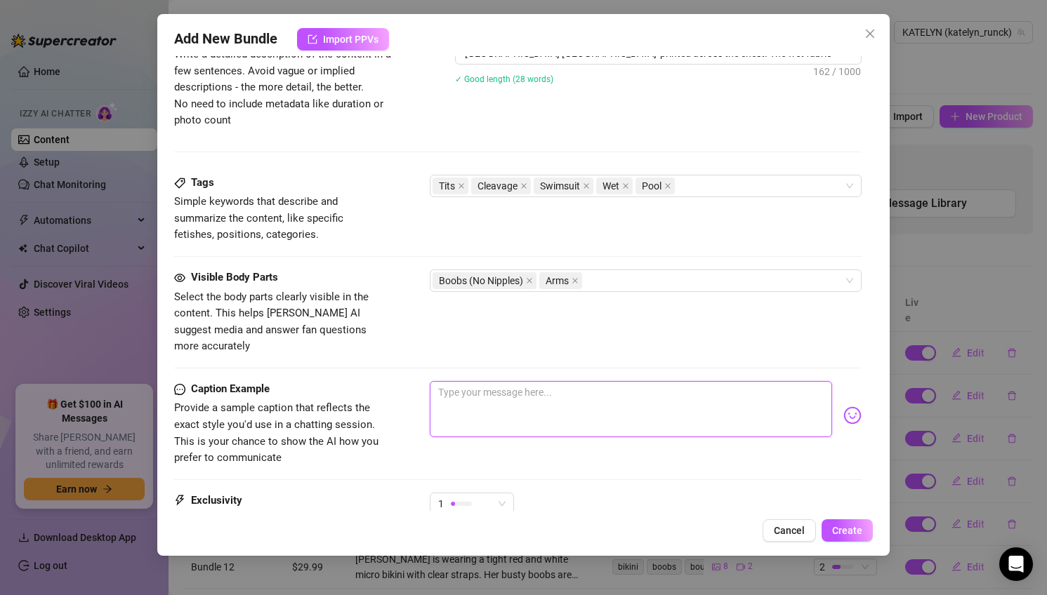
click at [496, 401] on textarea at bounding box center [631, 409] width 403 height 56
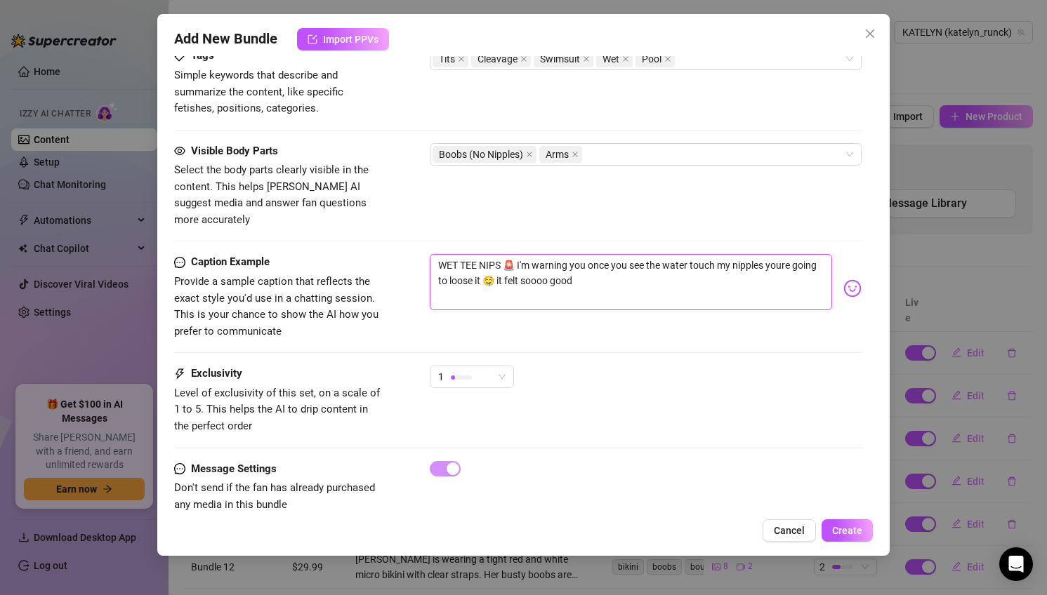
scroll to position [739, 0]
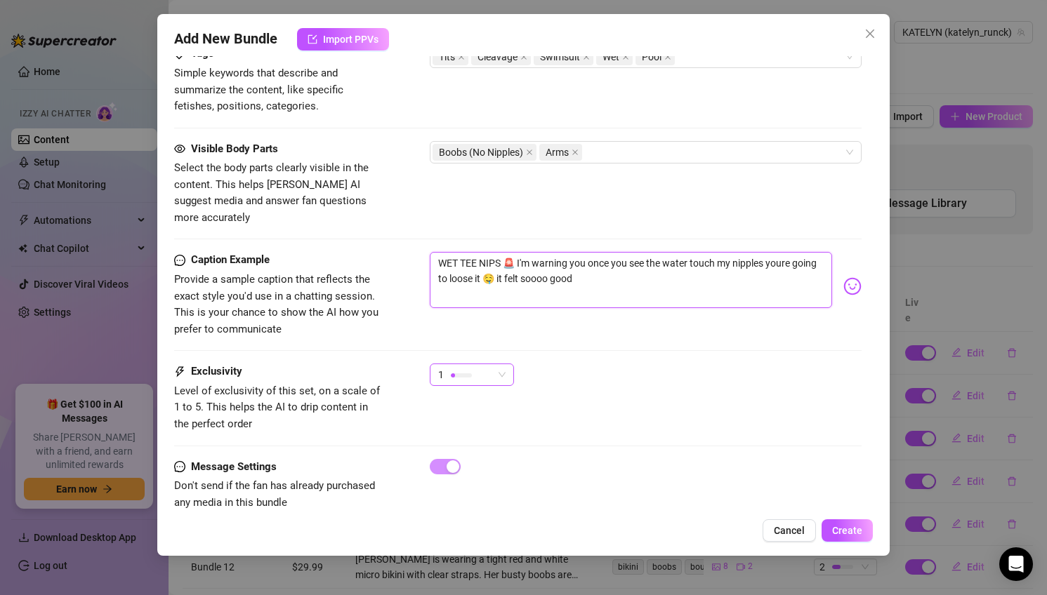
click at [496, 364] on span "1" at bounding box center [471, 374] width 67 height 21
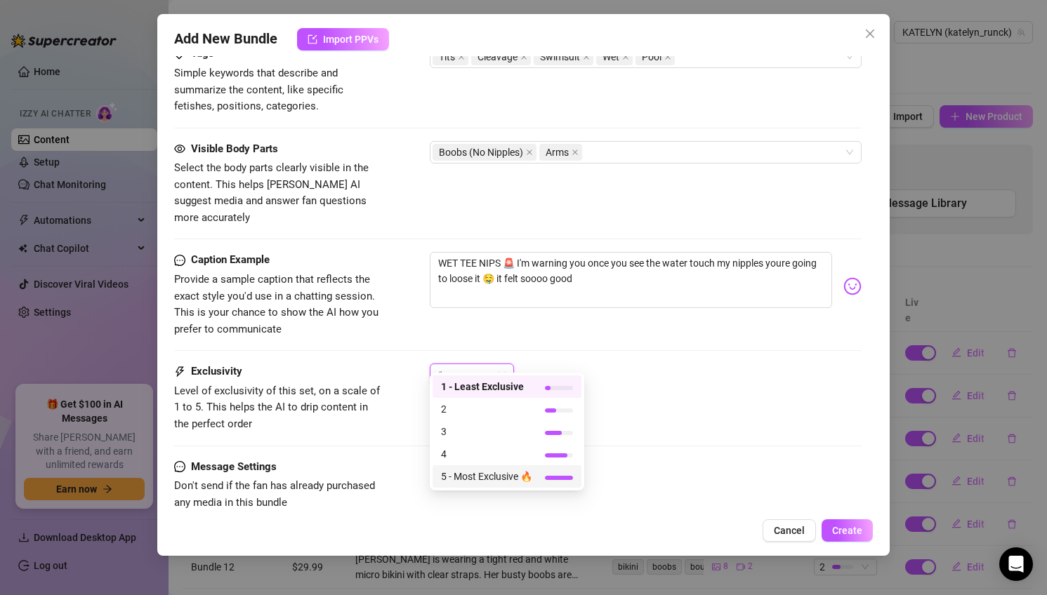
click at [502, 475] on span "5 - Most Exclusive 🔥" at bounding box center [486, 476] width 91 height 15
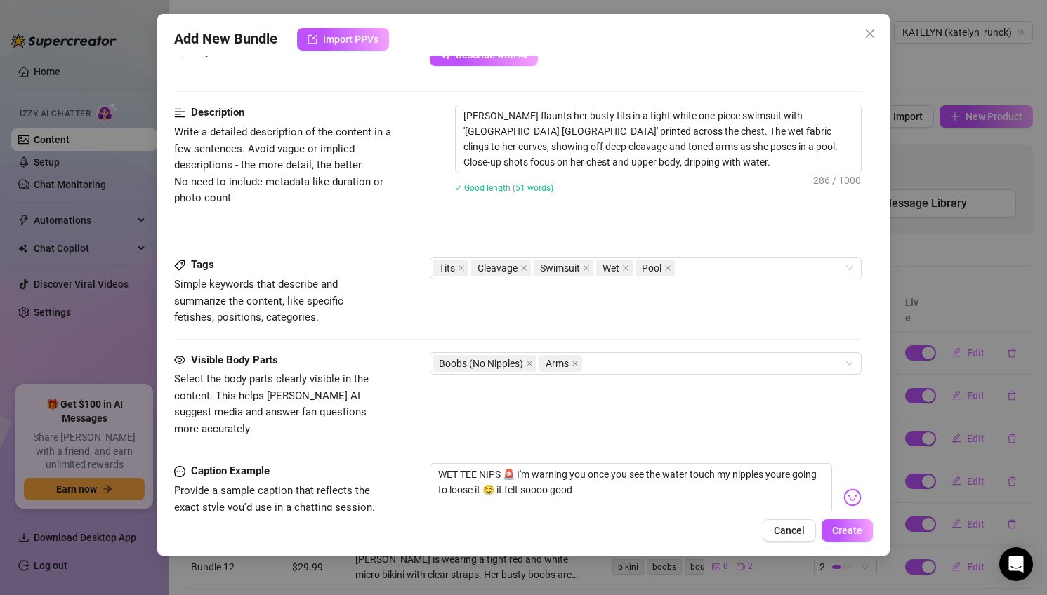
scroll to position [524, 0]
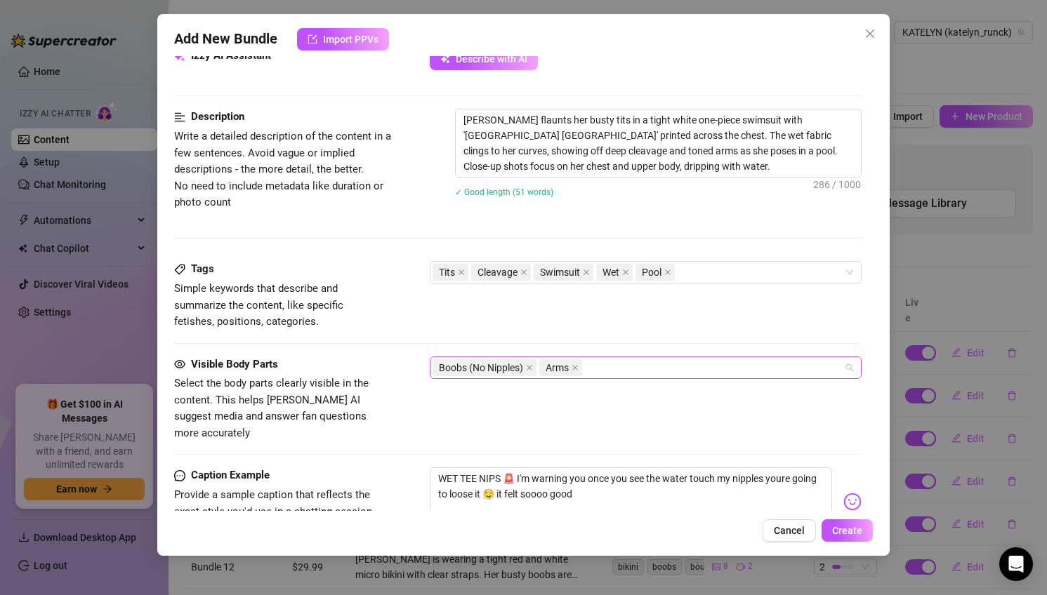
click at [517, 368] on span "Boobs (No Nipples)" at bounding box center [481, 367] width 84 height 15
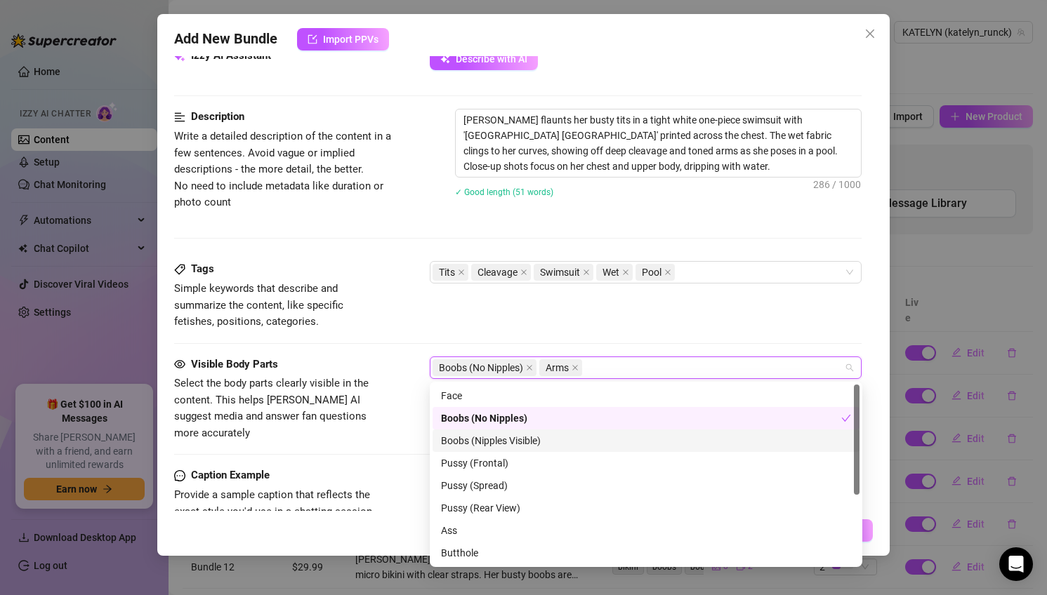
click at [500, 444] on div "Boobs (Nipples Visible)" at bounding box center [646, 440] width 410 height 15
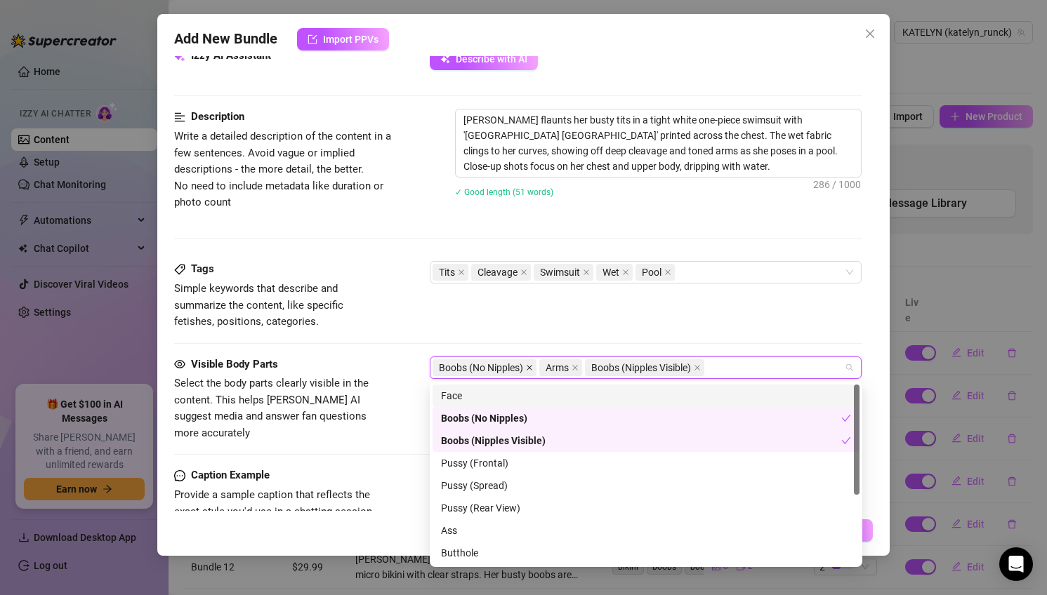
click at [529, 364] on icon "close" at bounding box center [529, 367] width 7 height 7
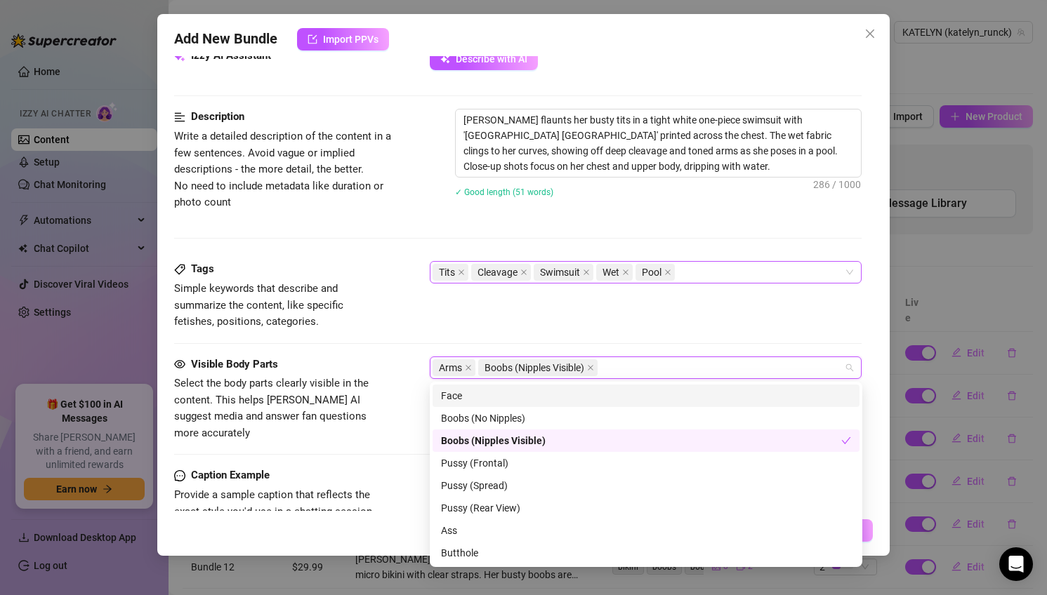
click at [702, 276] on div "Tits Cleavage Swimsuit Wet Pool" at bounding box center [639, 273] width 412 height 20
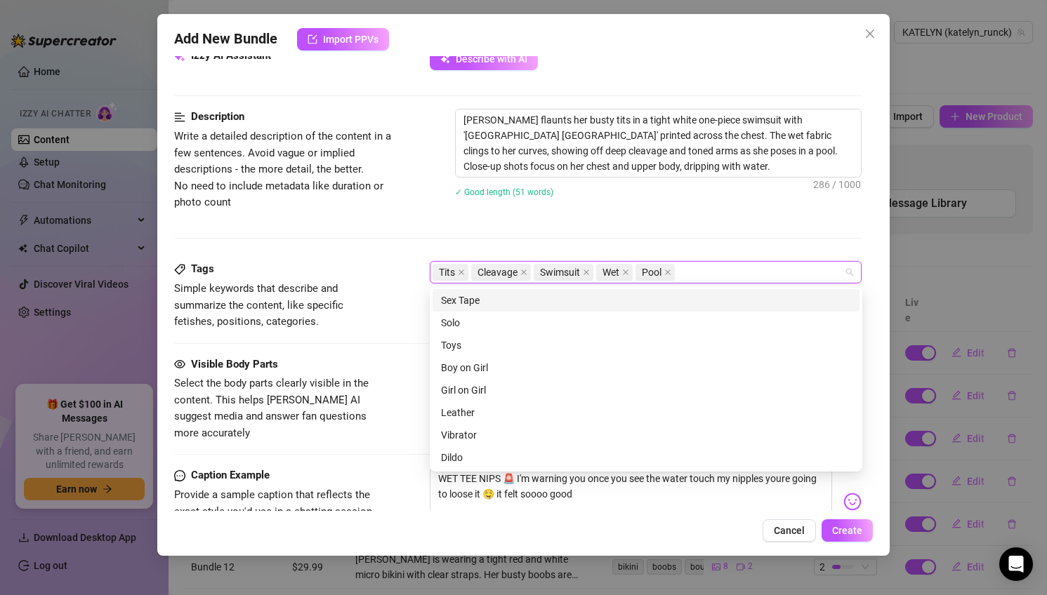
click at [712, 236] on div "Description Write a detailed description of the content in a few sentences. Avo…" at bounding box center [518, 185] width 688 height 152
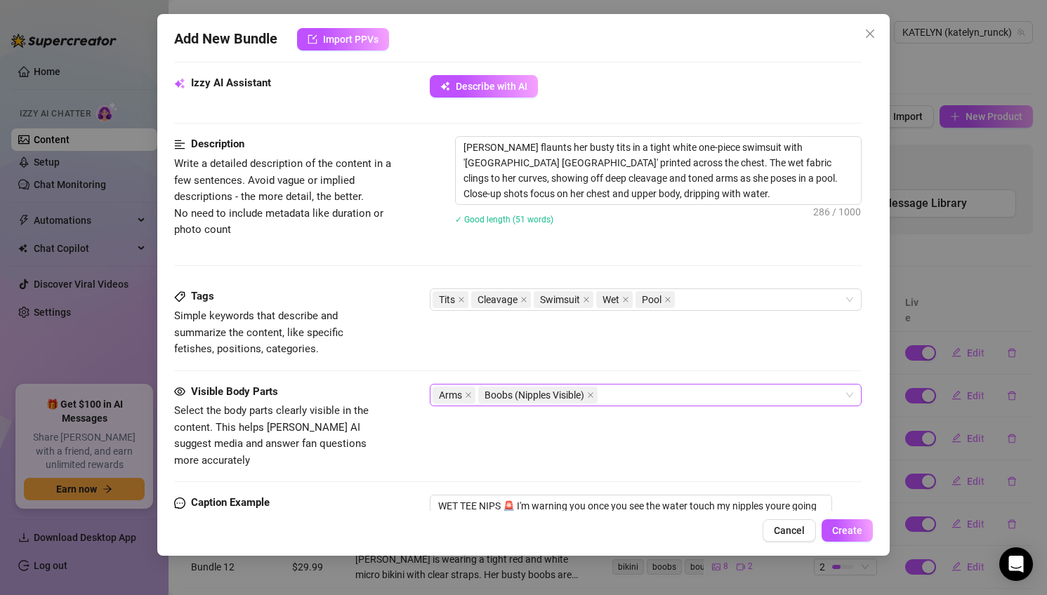
scroll to position [494, 0]
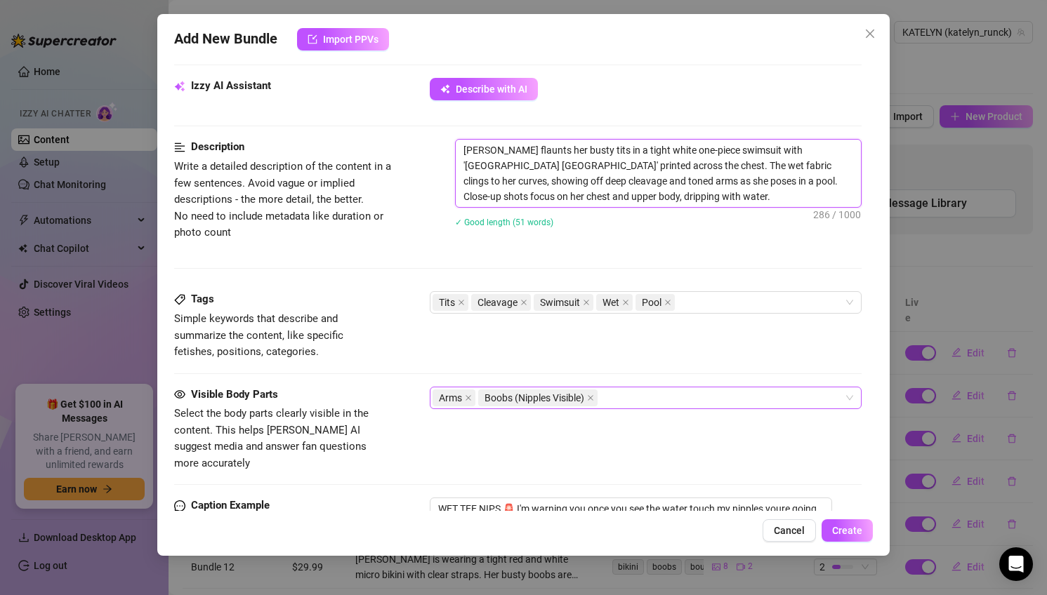
click at [582, 150] on textarea "Katelyn flaunts her busty tits in a tight white one-piece swimsuit with 'Las Ve…" at bounding box center [659, 173] width 406 height 67
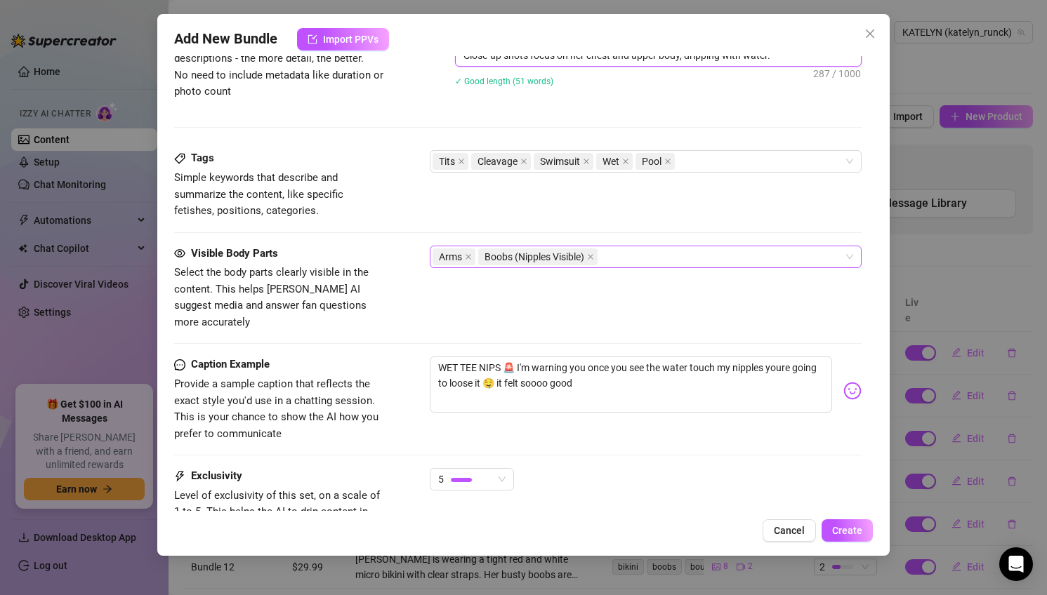
scroll to position [749, 0]
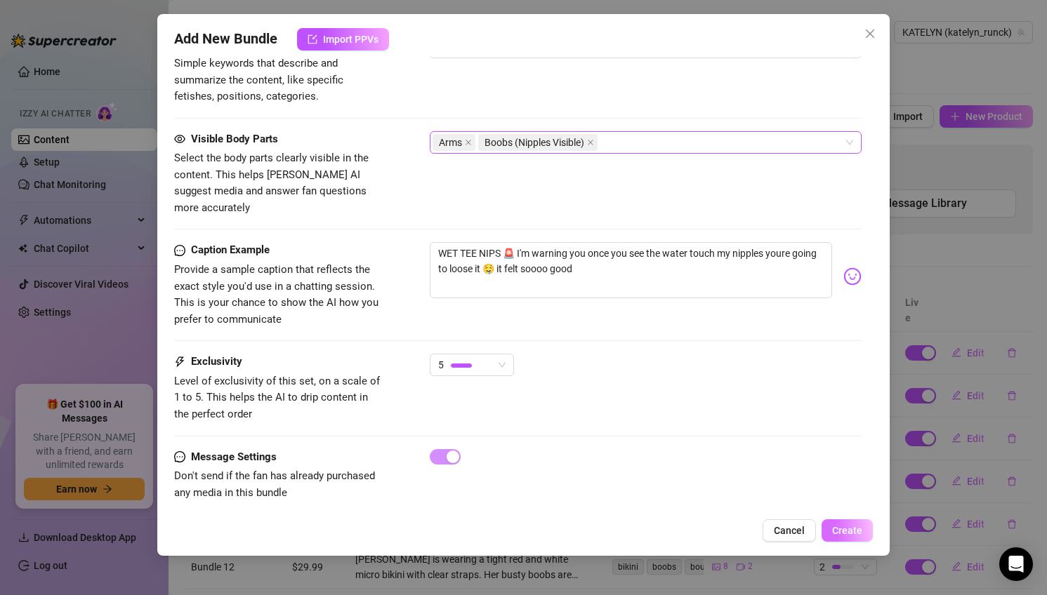
click at [848, 534] on span "Create" at bounding box center [847, 530] width 30 height 11
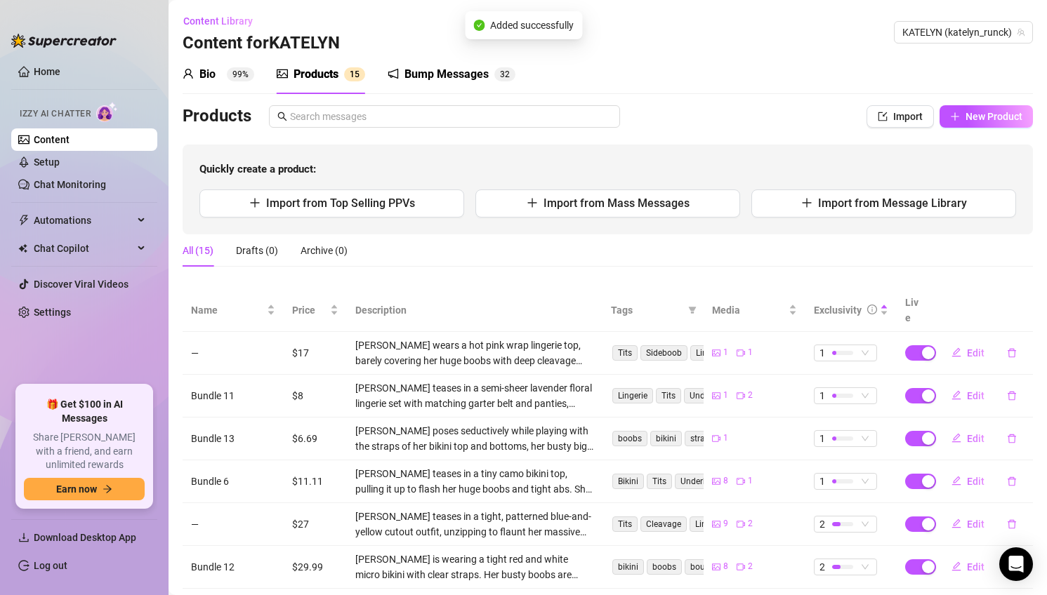
scroll to position [230, 0]
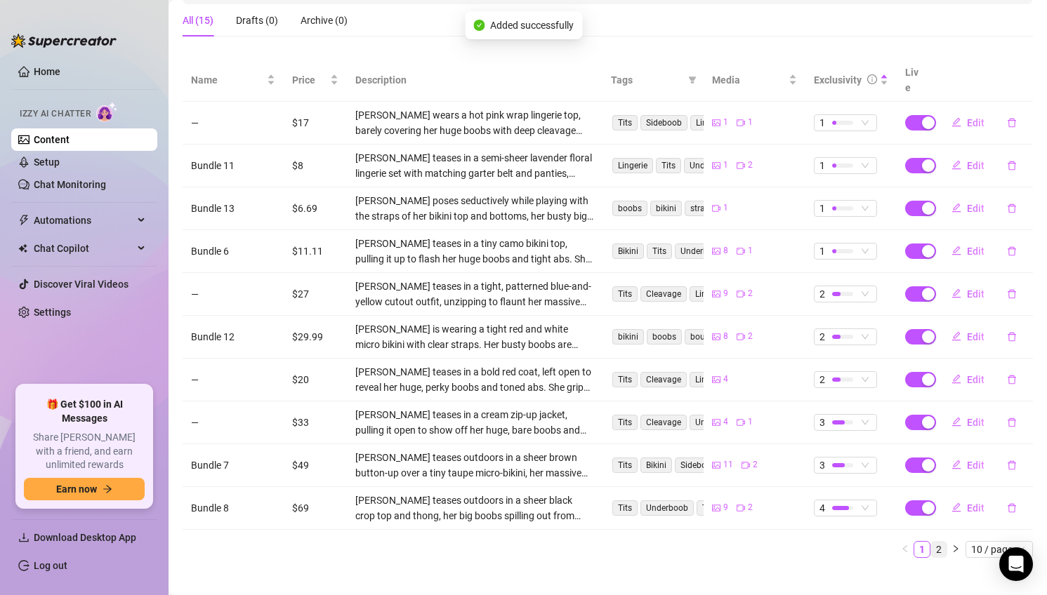
click at [941, 542] on link "2" at bounding box center [938, 549] width 15 height 15
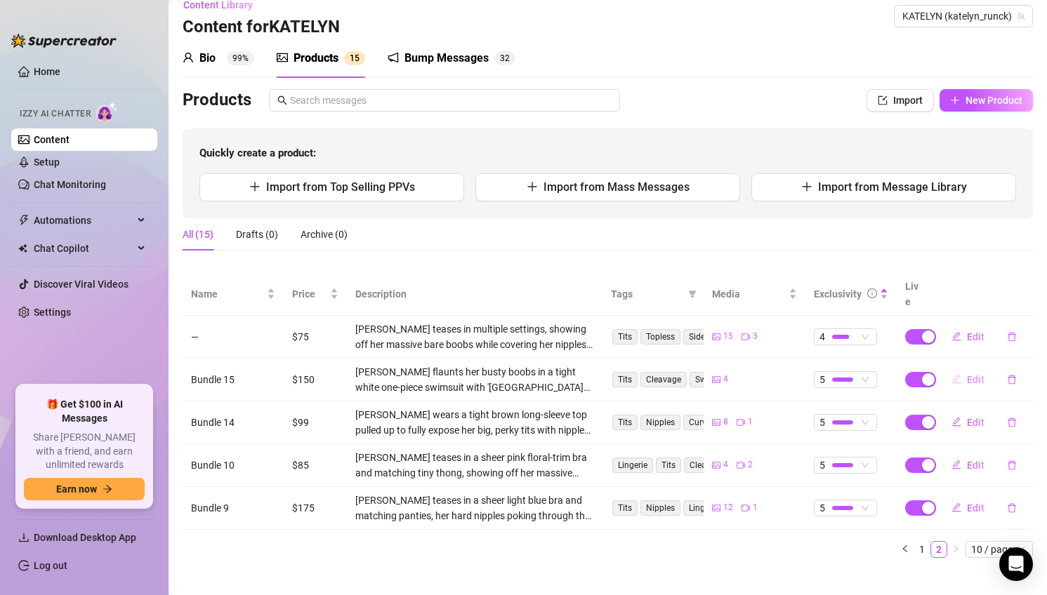
click at [970, 374] on span "Edit" at bounding box center [976, 379] width 18 height 11
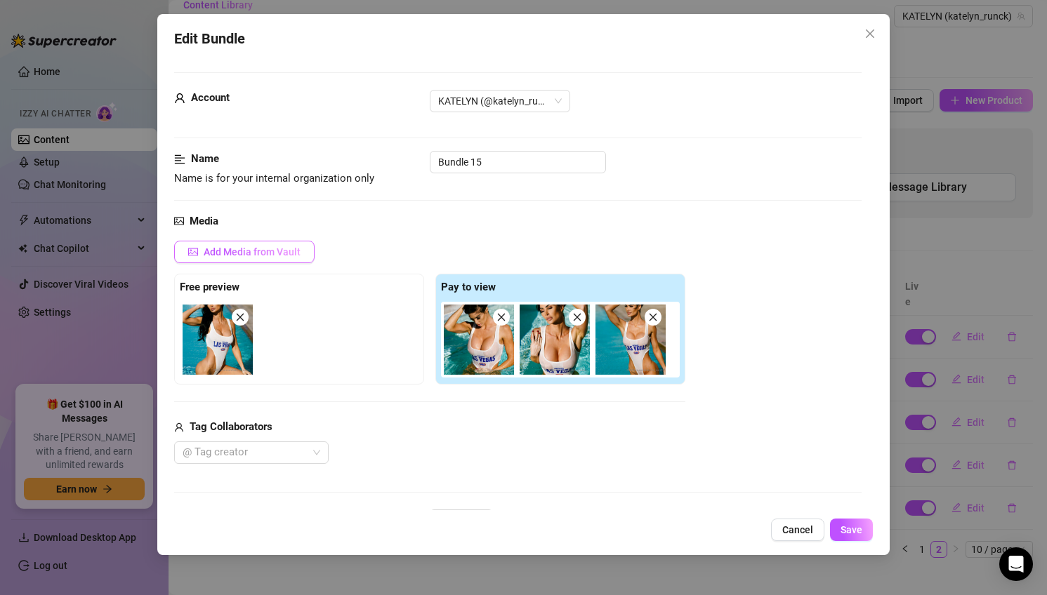
click at [282, 243] on button "Add Media from Vault" at bounding box center [244, 252] width 140 height 22
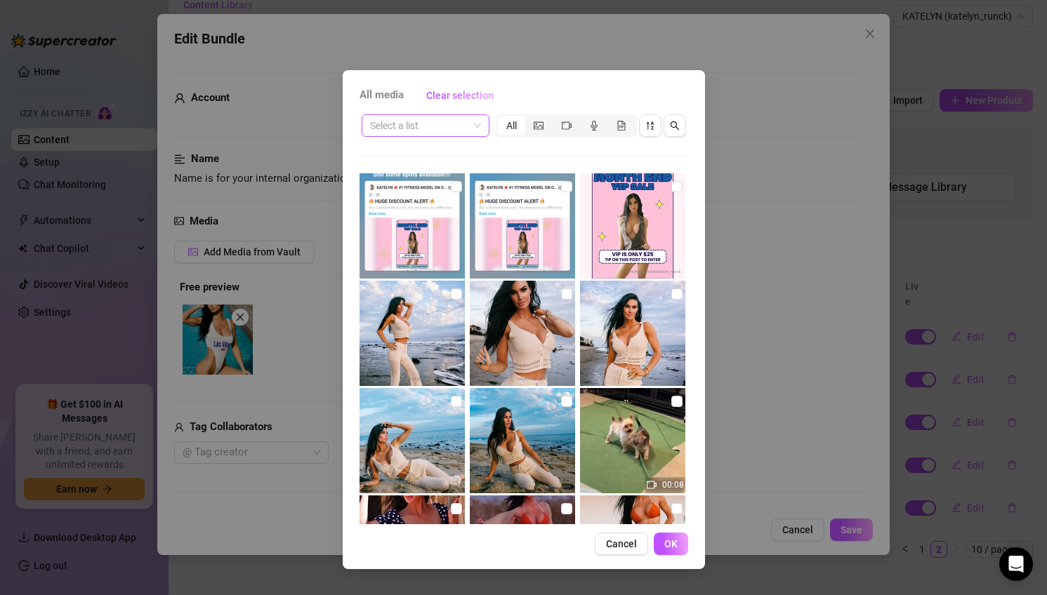
click at [474, 128] on span at bounding box center [425, 125] width 111 height 21
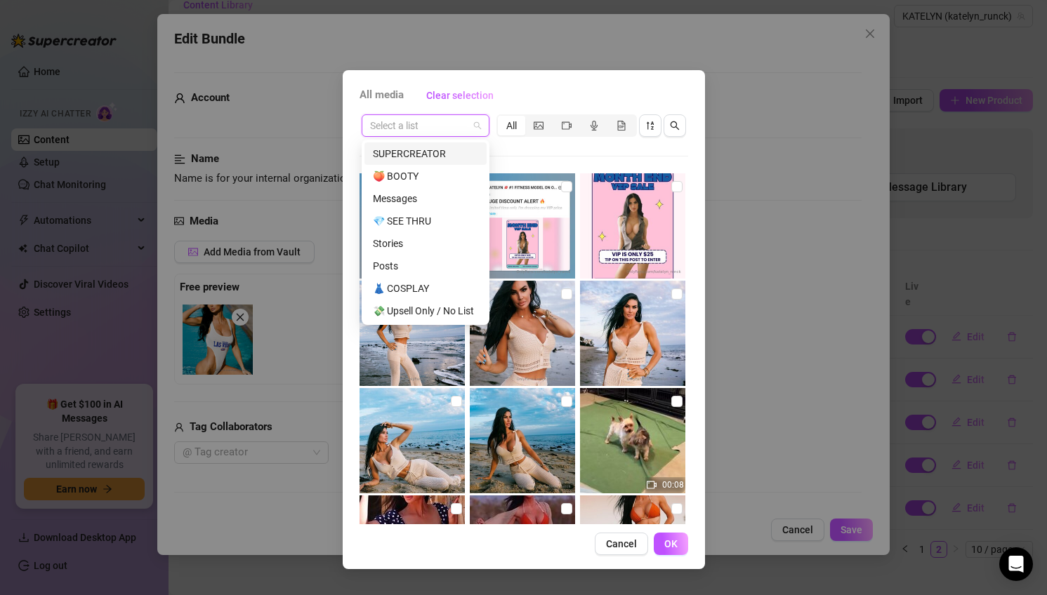
click at [417, 151] on div "SUPERCREATOR" at bounding box center [425, 153] width 105 height 15
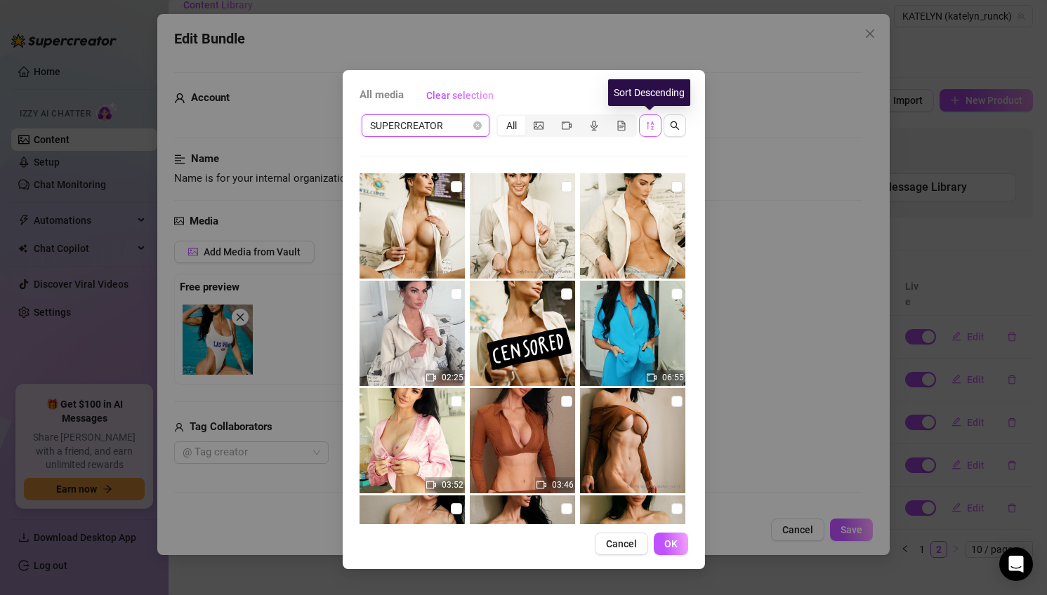
click at [650, 126] on icon "sort-descending" at bounding box center [650, 126] width 10 height 10
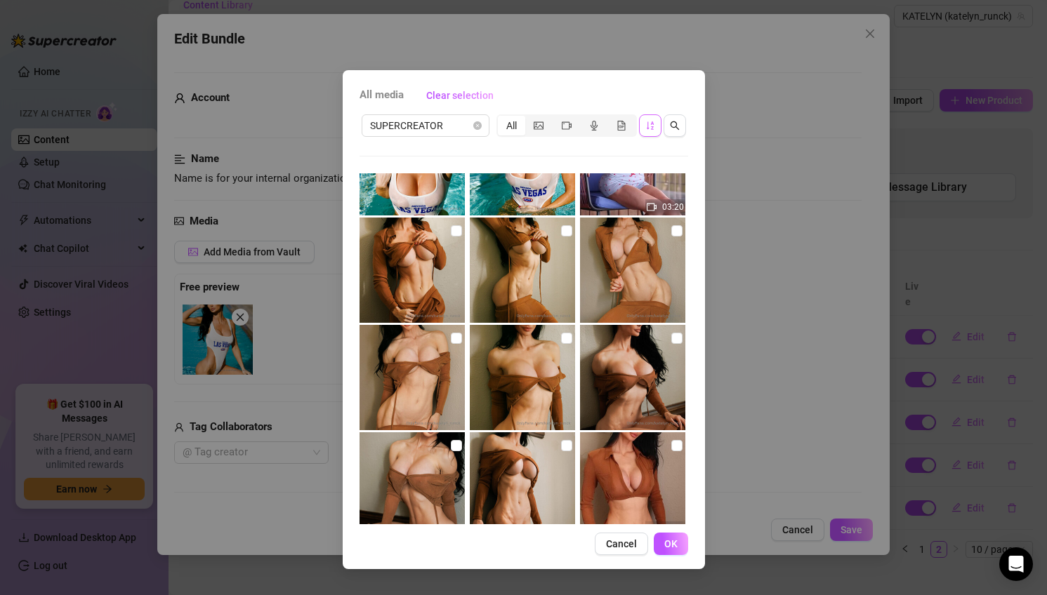
scroll to position [3430, 0]
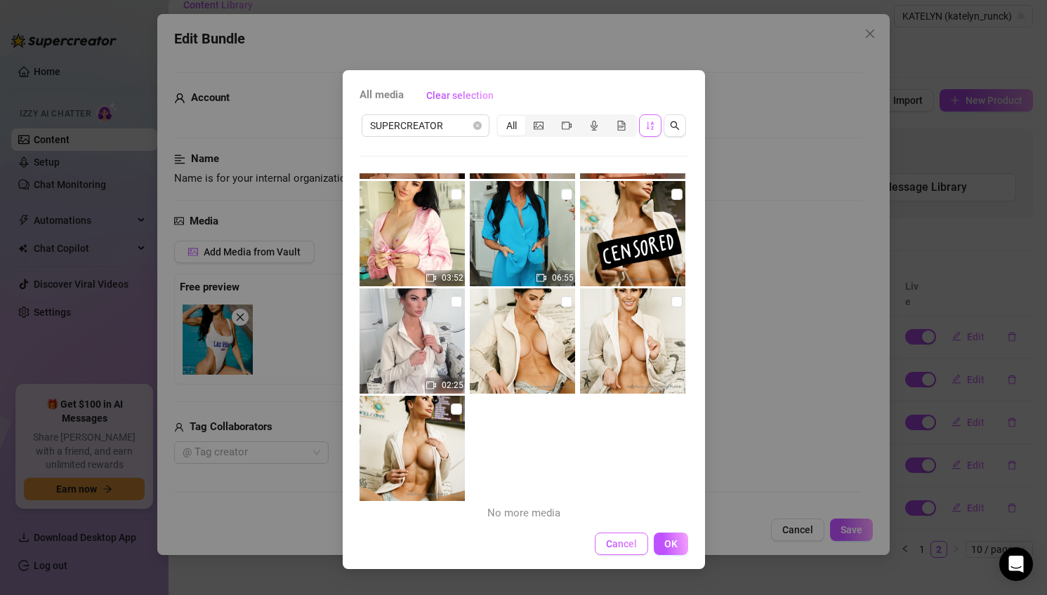
click at [605, 545] on button "Cancel" at bounding box center [621, 544] width 53 height 22
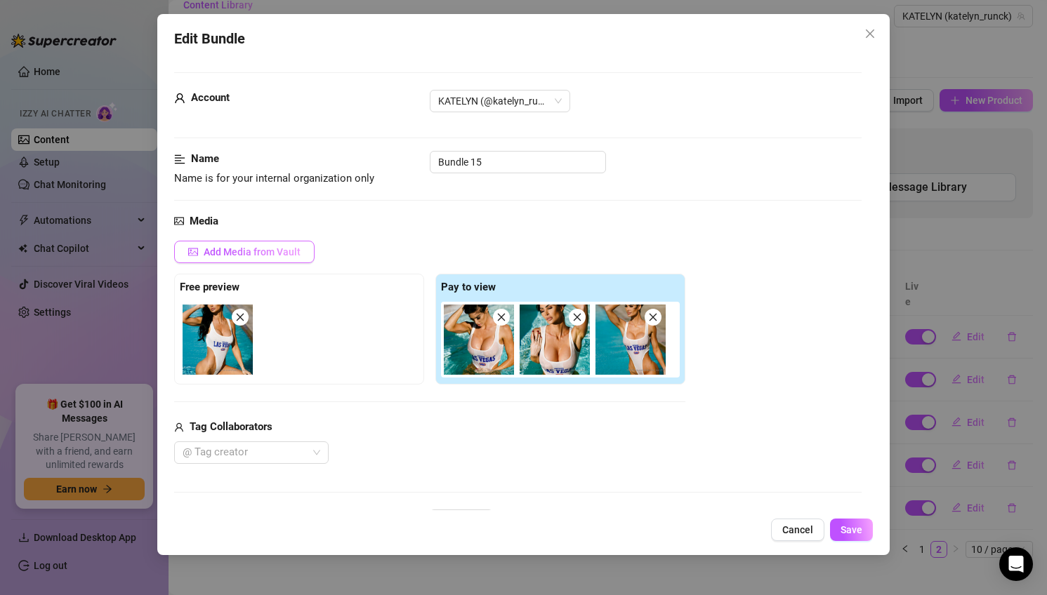
click at [209, 251] on span "Add Media from Vault" at bounding box center [252, 251] width 97 height 11
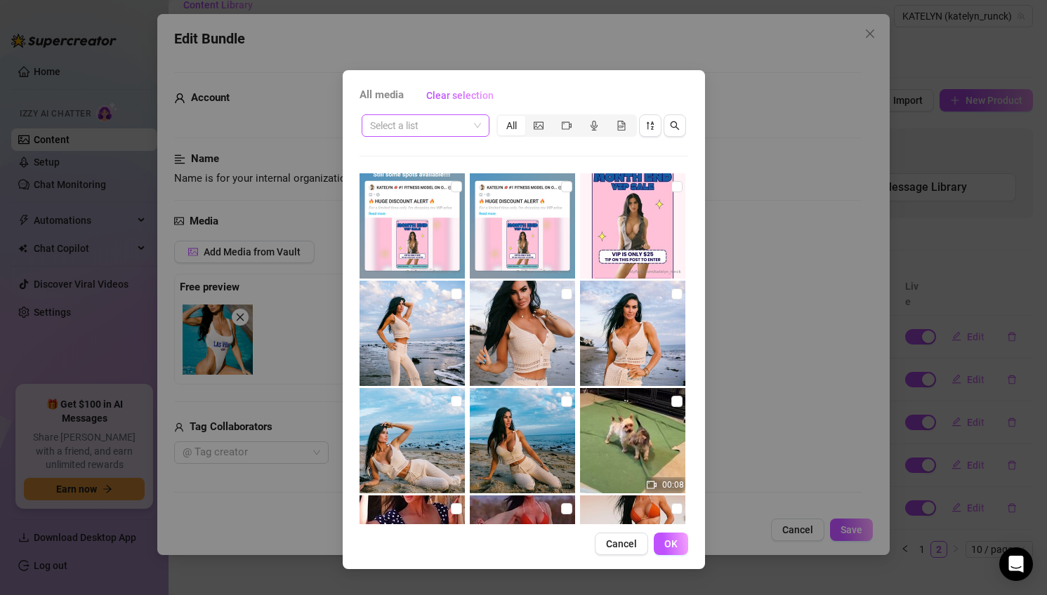
click at [433, 133] on input "search" at bounding box center [419, 125] width 98 height 21
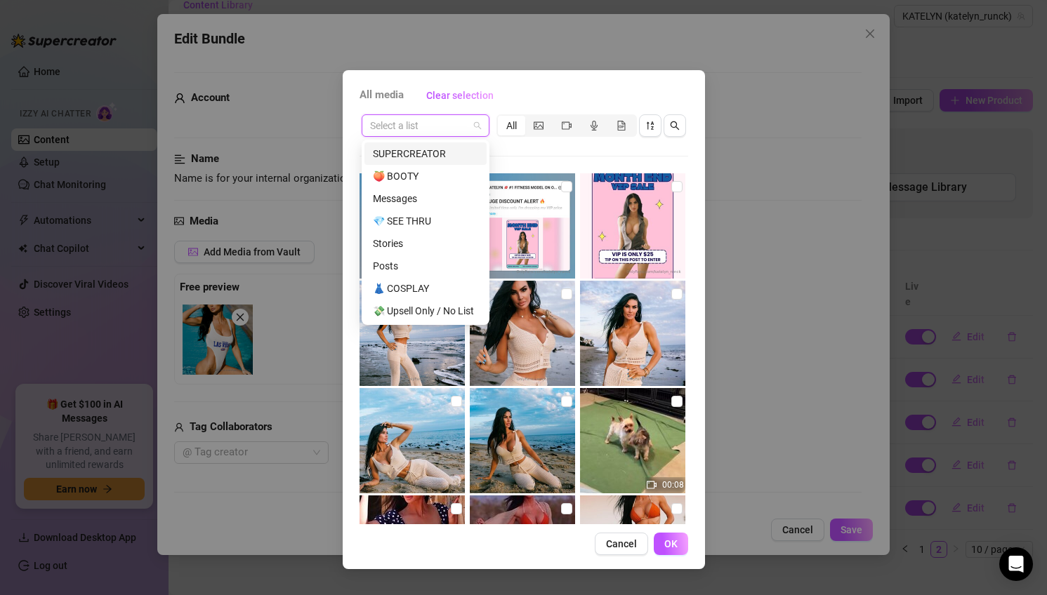
click at [418, 153] on div "SUPERCREATOR" at bounding box center [425, 153] width 105 height 15
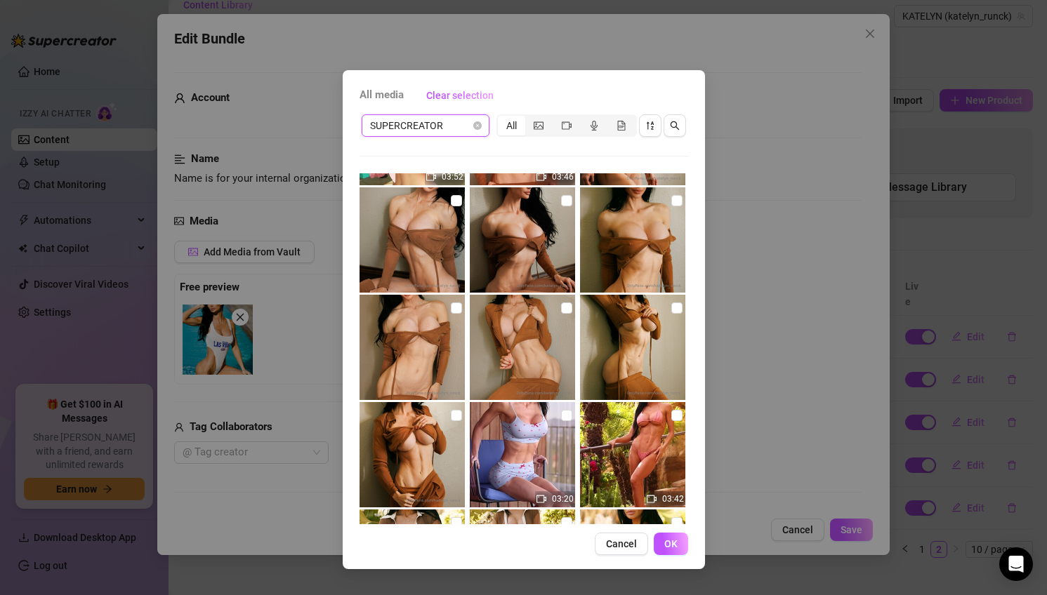
scroll to position [0, 0]
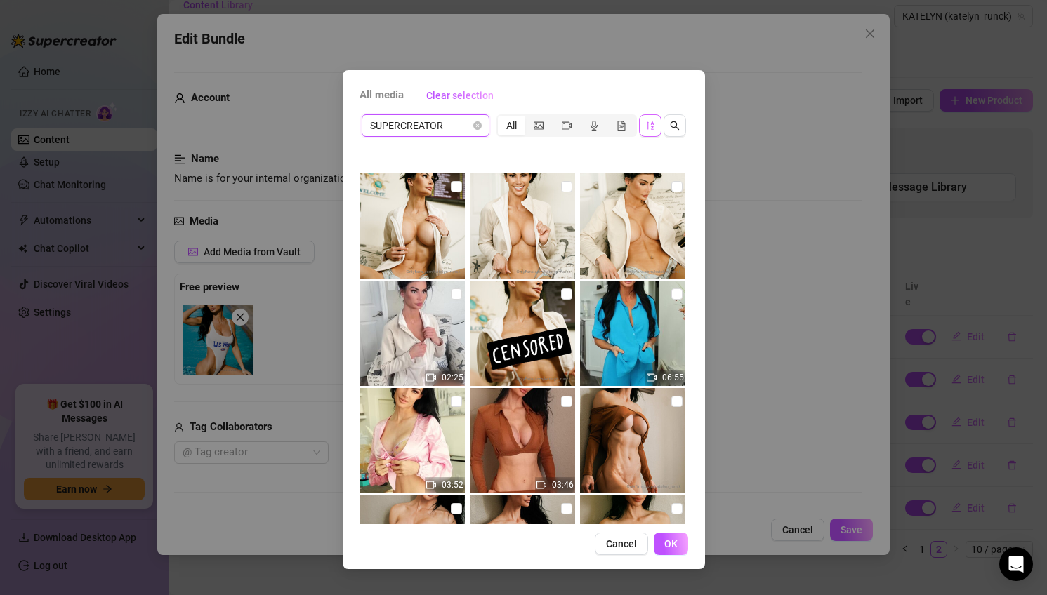
click at [654, 123] on icon "sort-descending" at bounding box center [650, 126] width 10 height 10
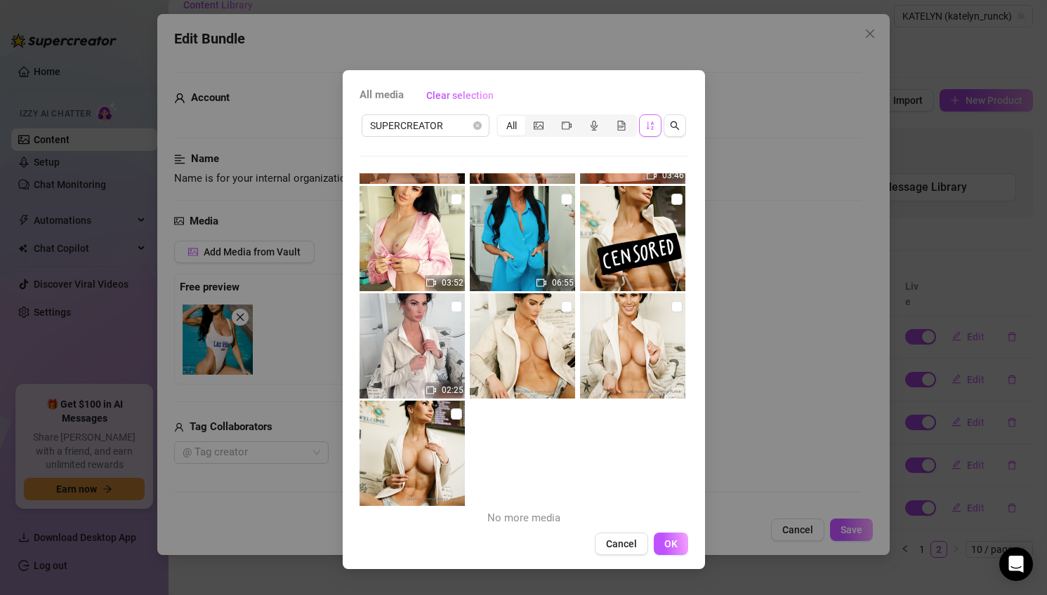
scroll to position [3430, 0]
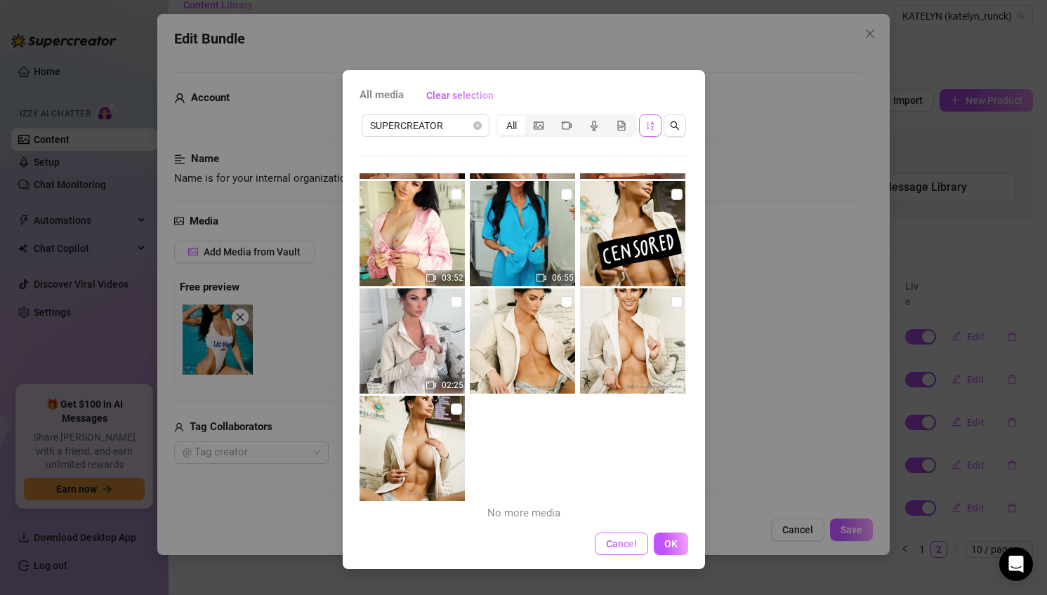
click at [624, 541] on span "Cancel" at bounding box center [621, 544] width 31 height 11
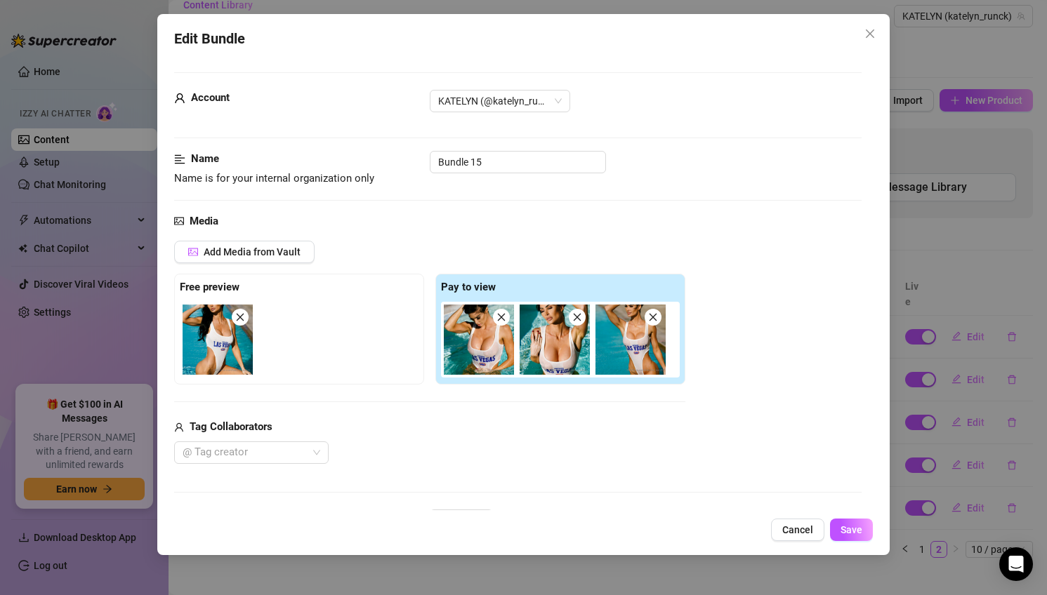
click at [781, 529] on button "Cancel" at bounding box center [797, 530] width 53 height 22
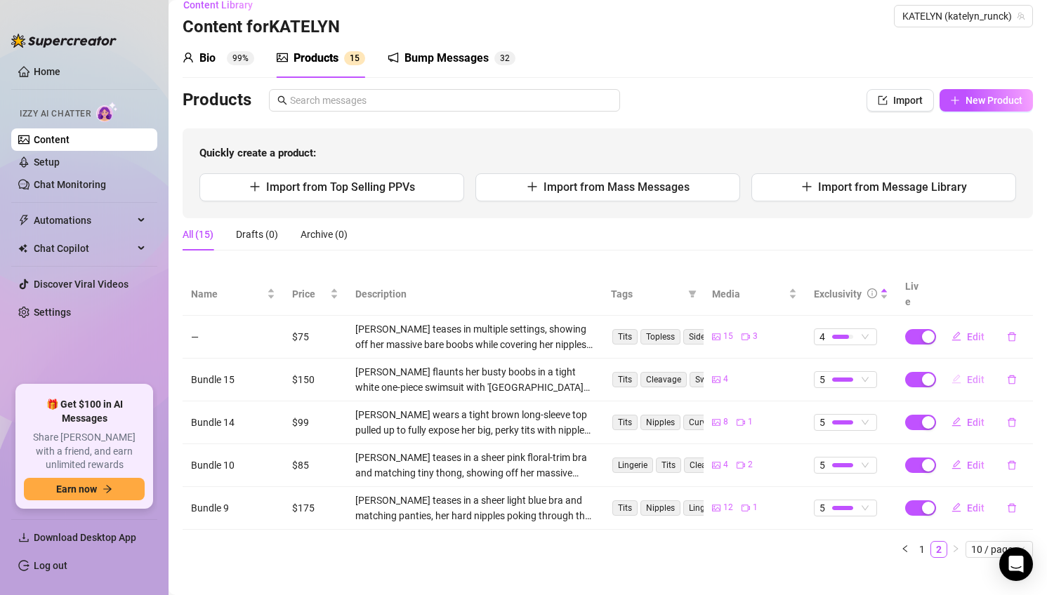
click at [971, 374] on span "Edit" at bounding box center [976, 379] width 18 height 11
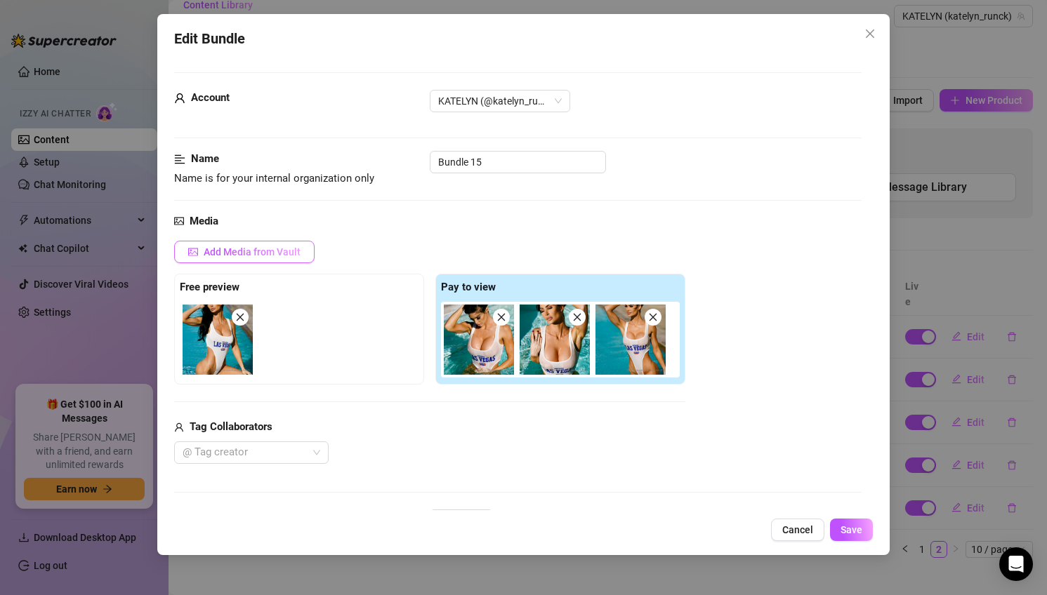
click at [259, 253] on span "Add Media from Vault" at bounding box center [252, 251] width 97 height 11
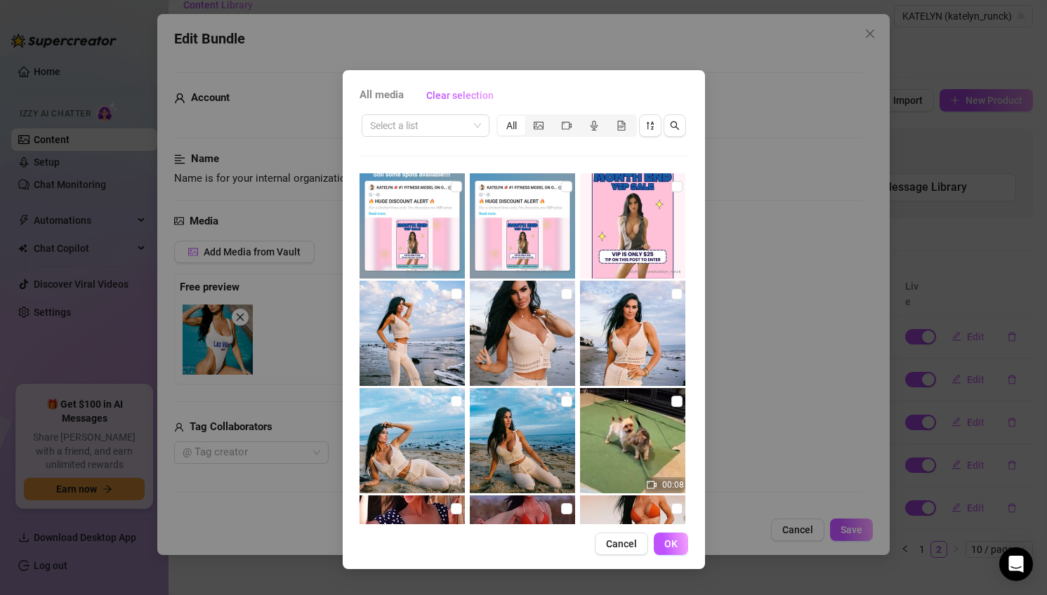
click at [444, 107] on div "All media Clear selection Select a list All 00:08 00:19 00:19 02:36 00:15 01:51…" at bounding box center [524, 319] width 362 height 499
click at [444, 121] on input "search" at bounding box center [419, 125] width 98 height 21
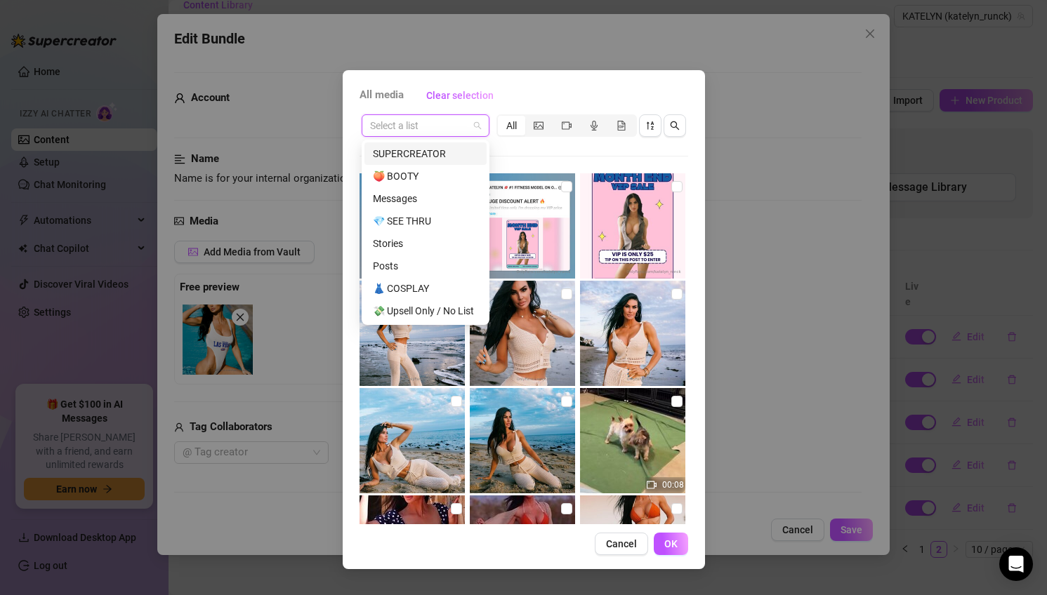
click at [419, 154] on div "SUPERCREATOR" at bounding box center [425, 153] width 105 height 15
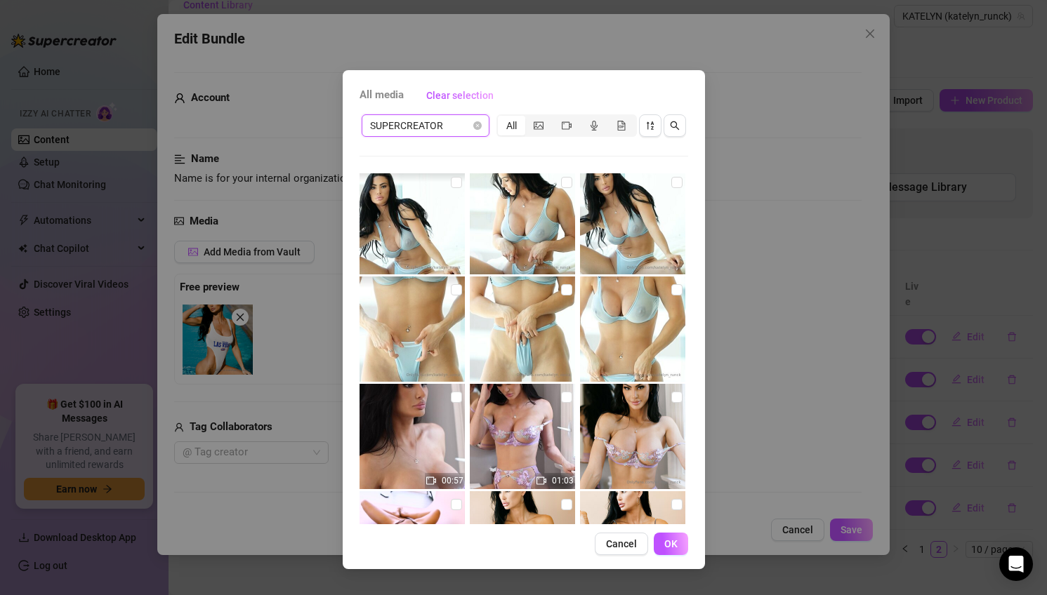
scroll to position [3215, 0]
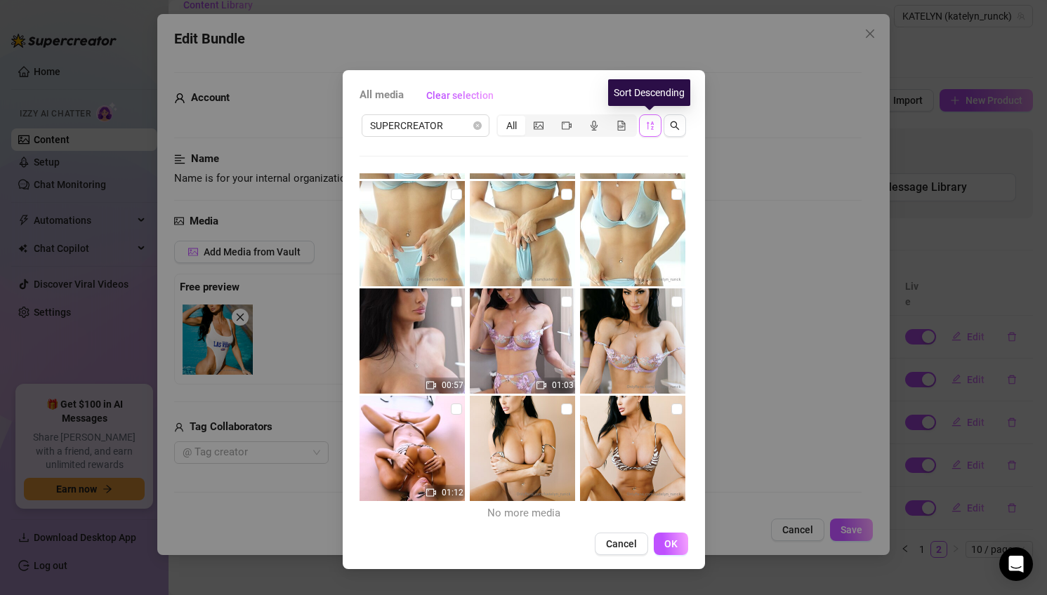
click at [647, 126] on icon "sort-descending" at bounding box center [649, 125] width 7 height 8
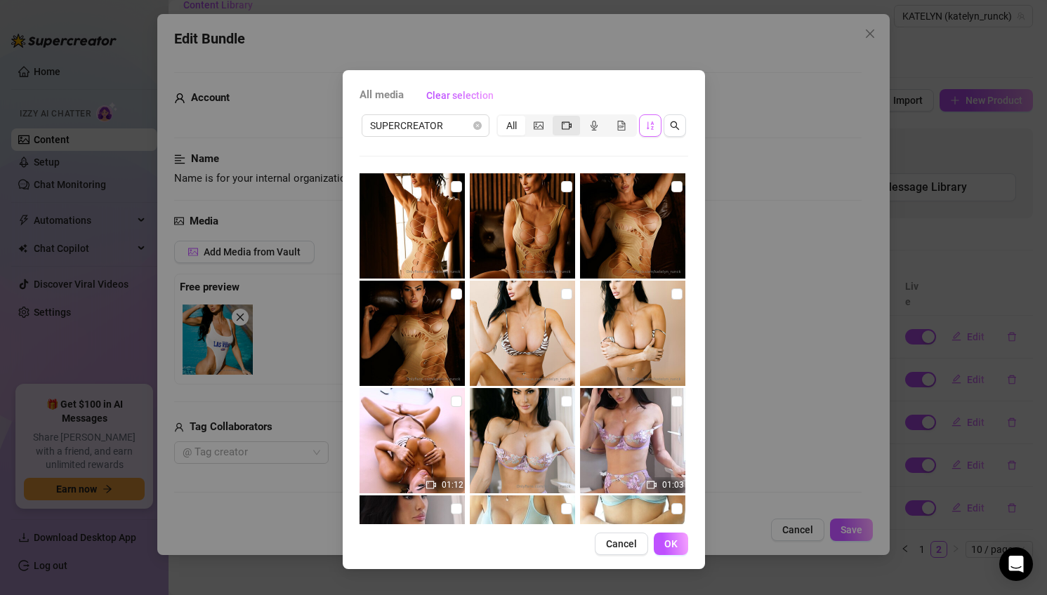
click at [567, 130] on span "segmented control" at bounding box center [567, 125] width 10 height 11
click at [556, 118] on input "segmented control" at bounding box center [556, 118] width 0 height 0
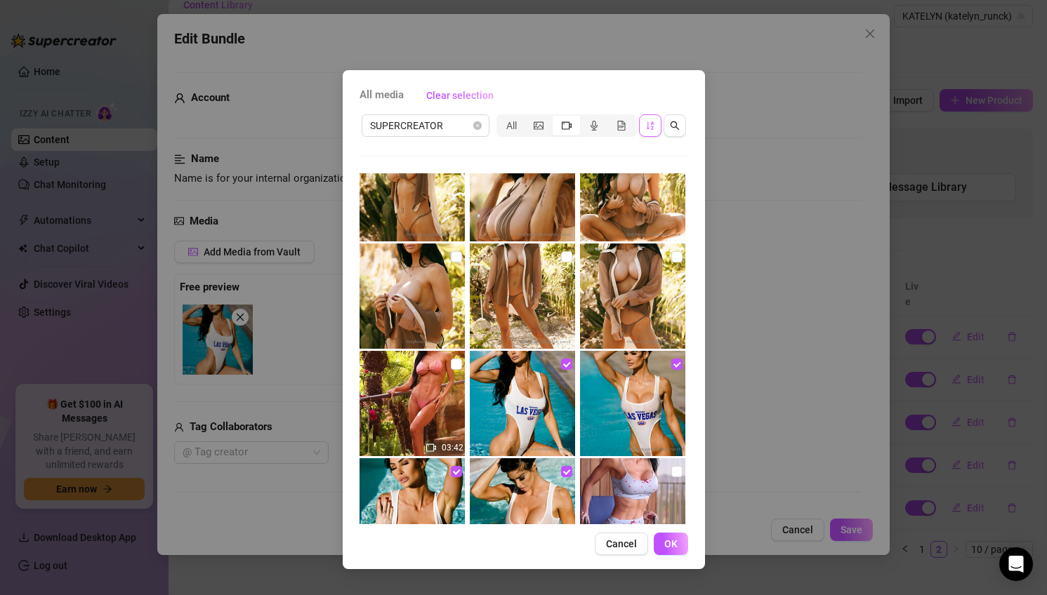
scroll to position [2721, 0]
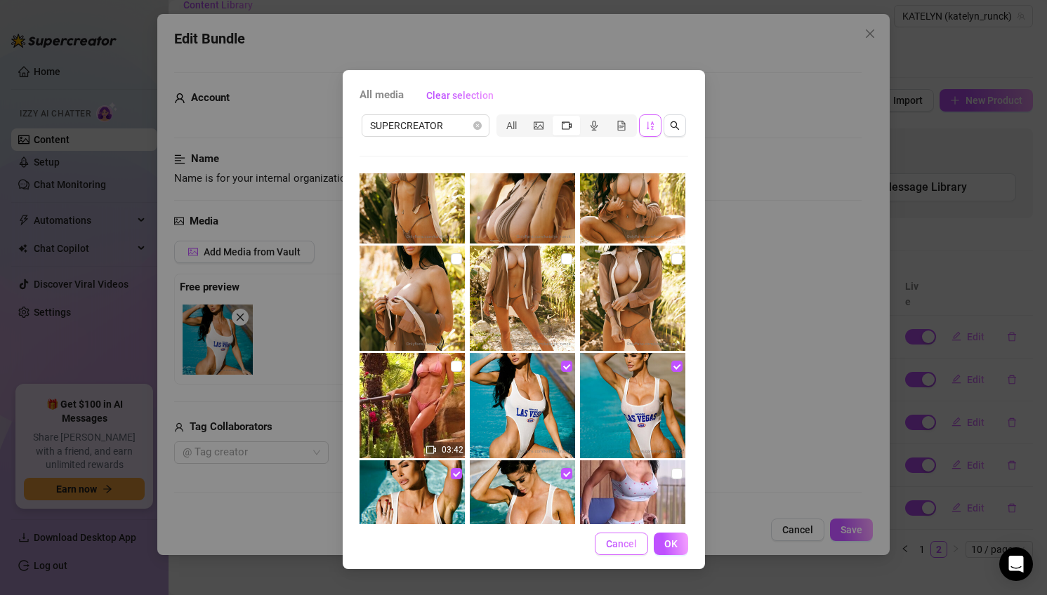
click at [610, 546] on span "Cancel" at bounding box center [621, 544] width 31 height 11
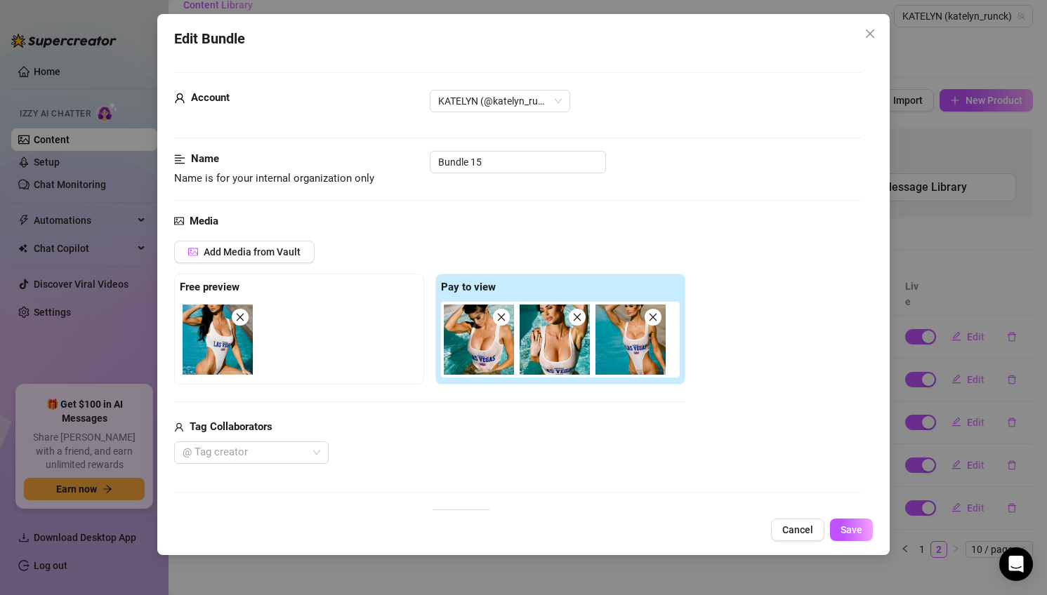
click at [286, 237] on div "Media Add Media from Vault Free preview Pay to view Tag Collaborators @ Tag cre…" at bounding box center [518, 361] width 688 height 296
click at [305, 253] on button "Add Media from Vault" at bounding box center [244, 252] width 140 height 22
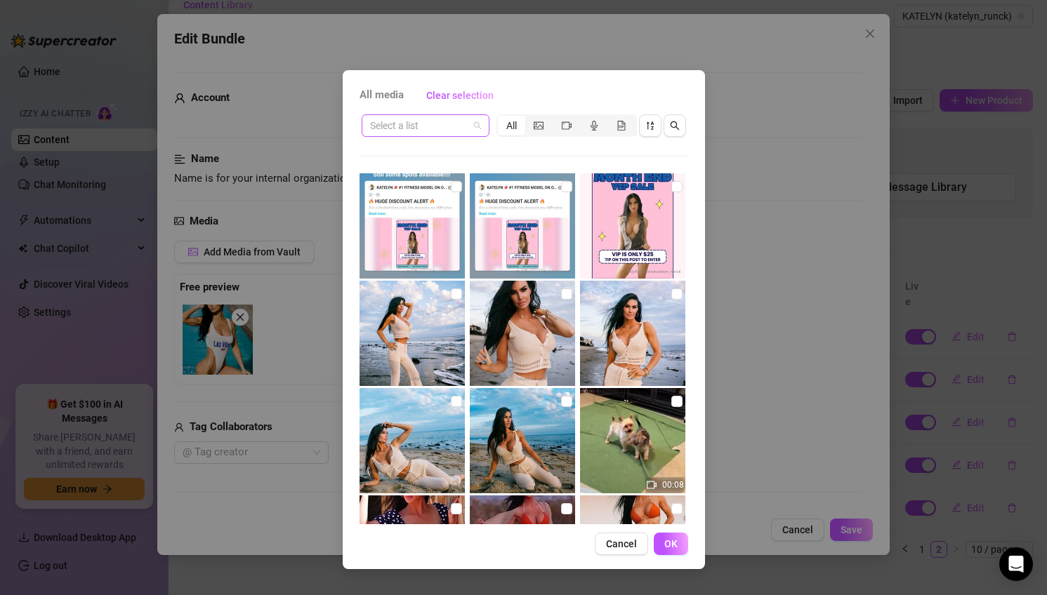
click at [438, 119] on input "search" at bounding box center [419, 125] width 98 height 21
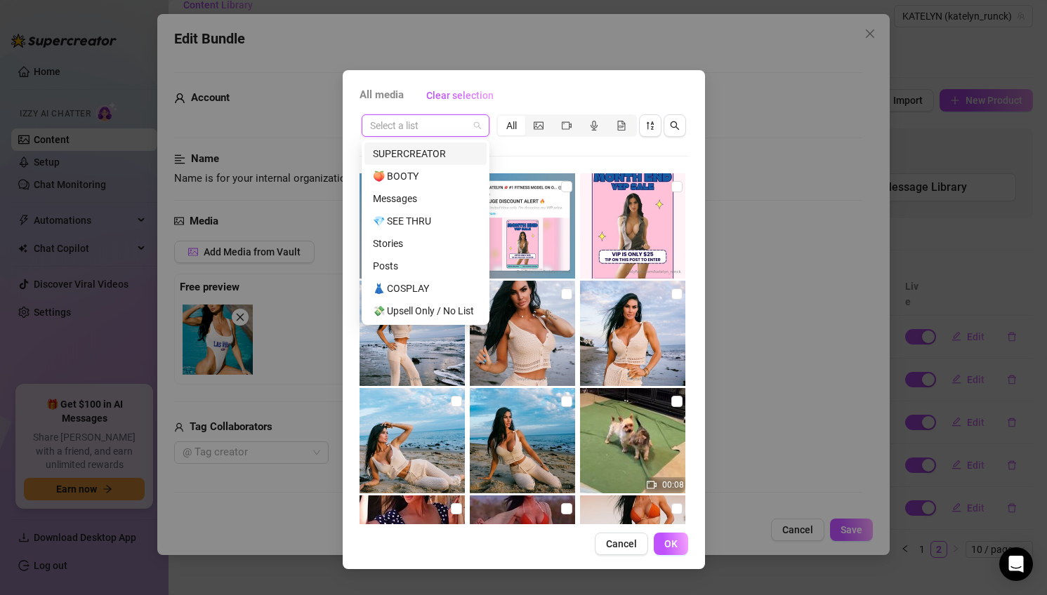
click at [429, 150] on div "SUPERCREATOR" at bounding box center [425, 153] width 105 height 15
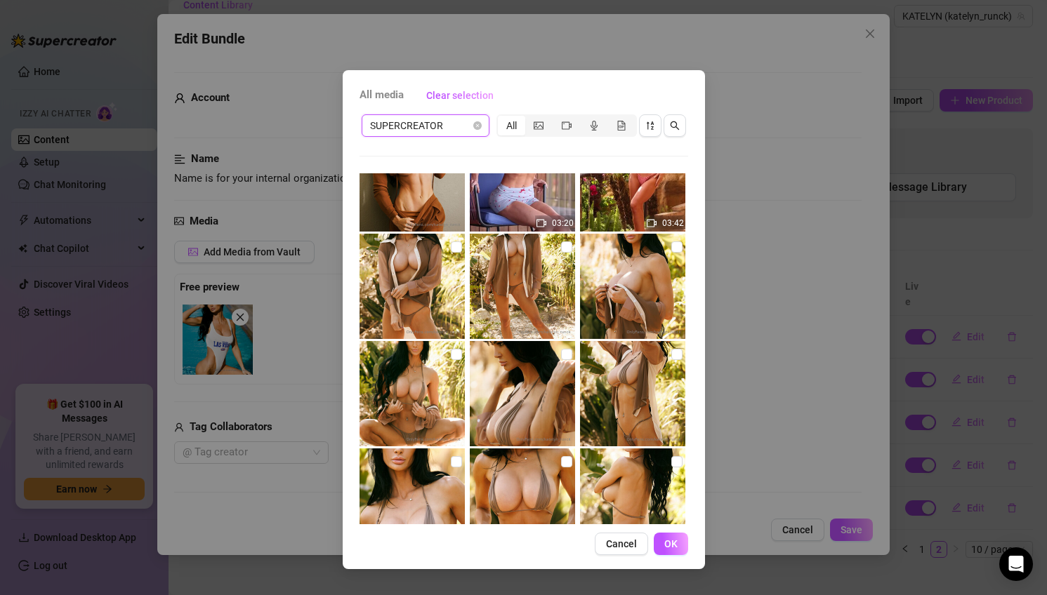
scroll to position [607, 0]
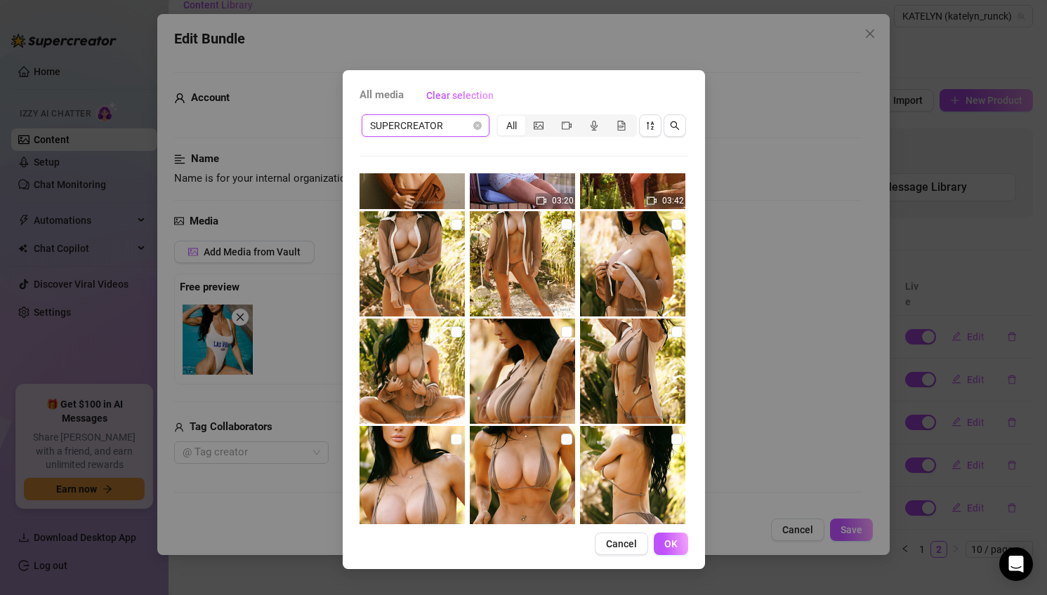
click at [623, 534] on button "Cancel" at bounding box center [621, 544] width 53 height 22
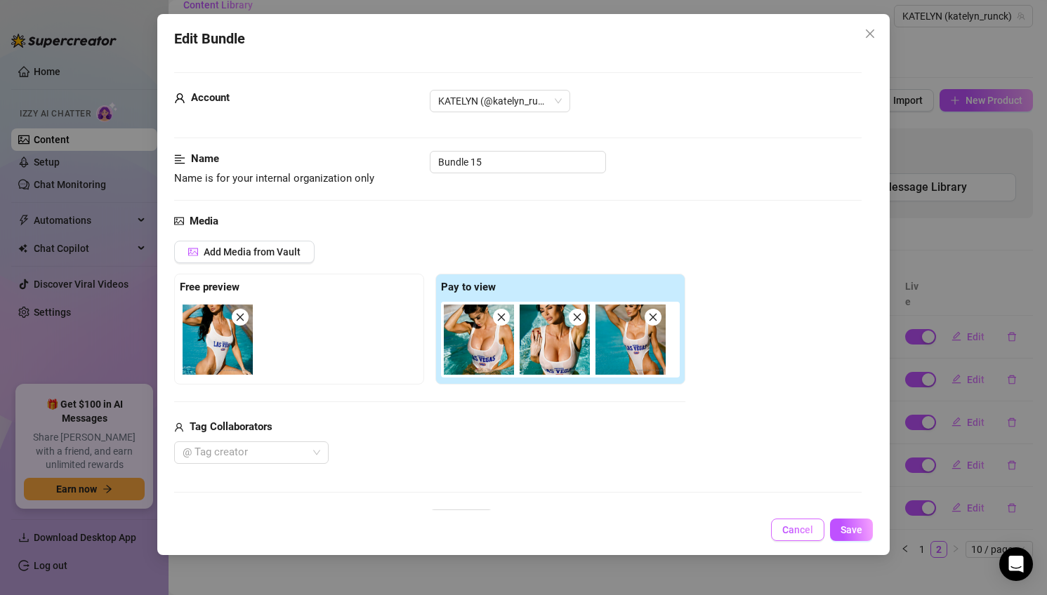
click at [791, 536] on button "Cancel" at bounding box center [797, 530] width 53 height 22
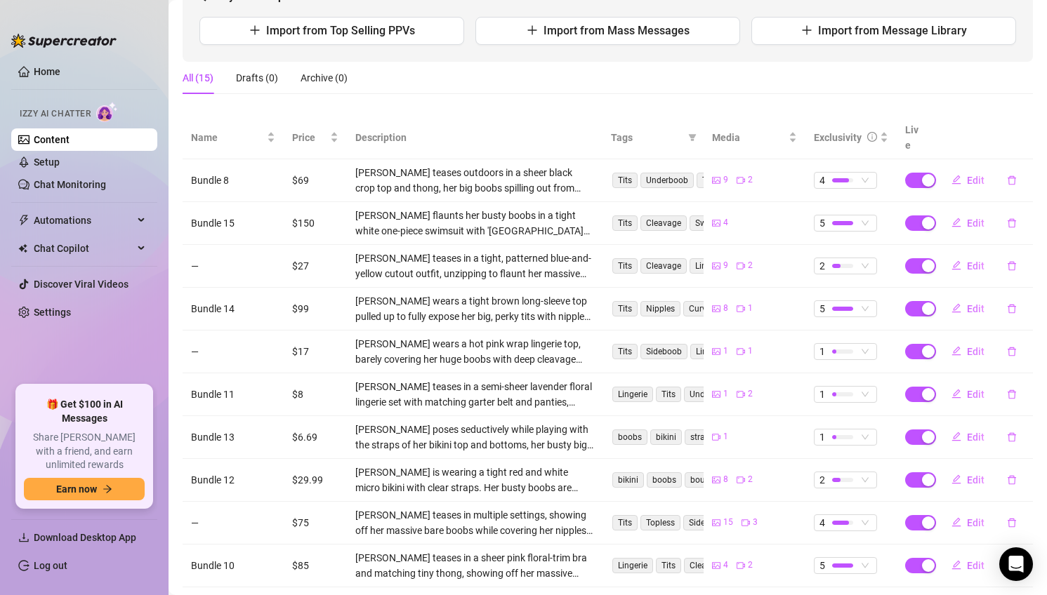
scroll to position [174, 0]
click at [965, 211] on button "Edit" at bounding box center [967, 222] width 55 height 22
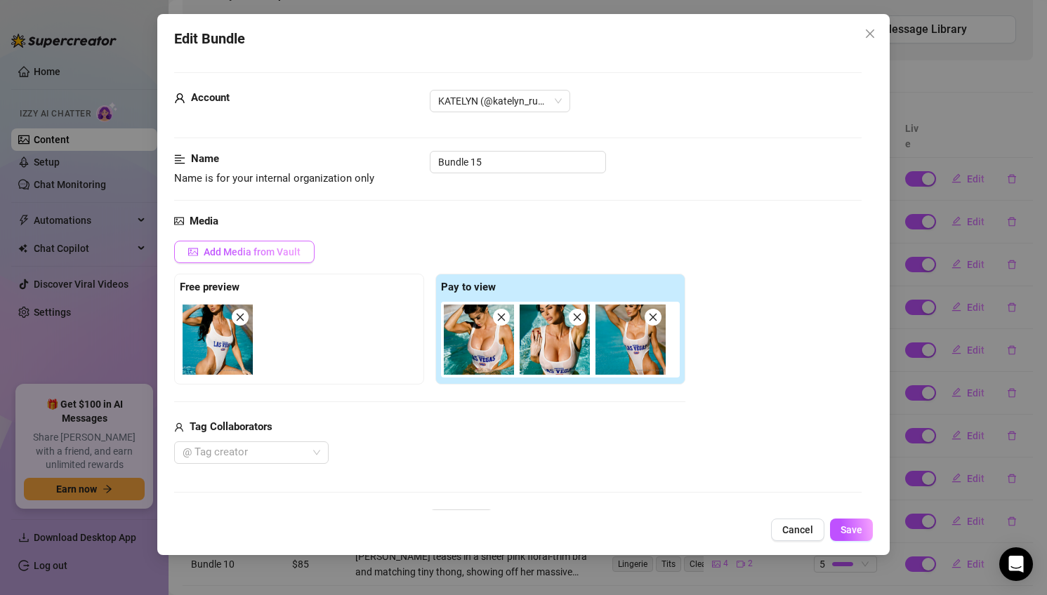
click at [270, 252] on span "Add Media from Vault" at bounding box center [252, 251] width 97 height 11
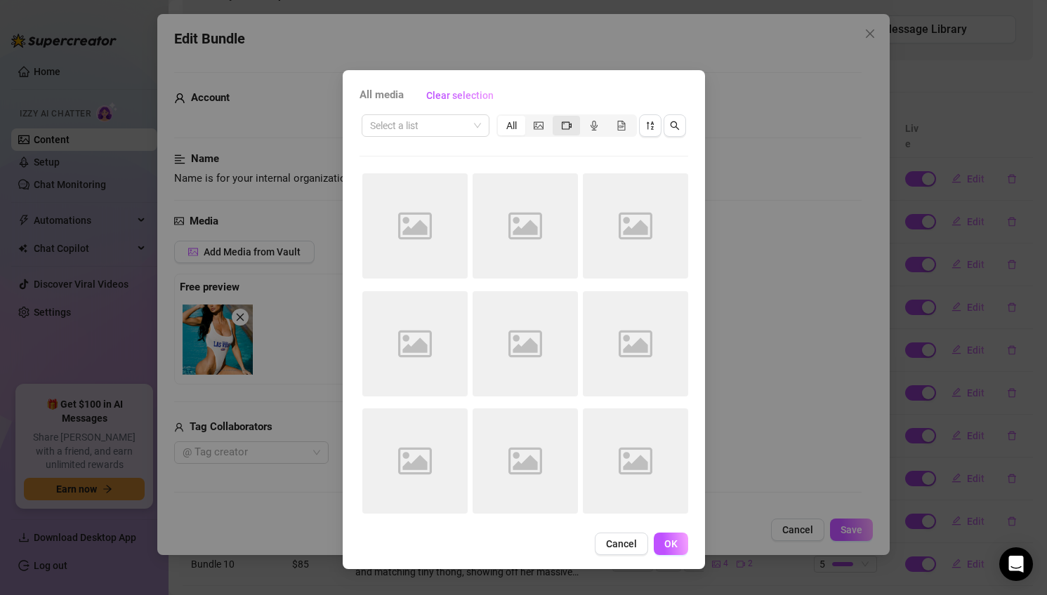
click at [569, 121] on icon "video-camera" at bounding box center [567, 126] width 10 height 10
click at [556, 118] on input "segmented control" at bounding box center [556, 118] width 0 height 0
click at [433, 127] on input "search" at bounding box center [419, 125] width 98 height 21
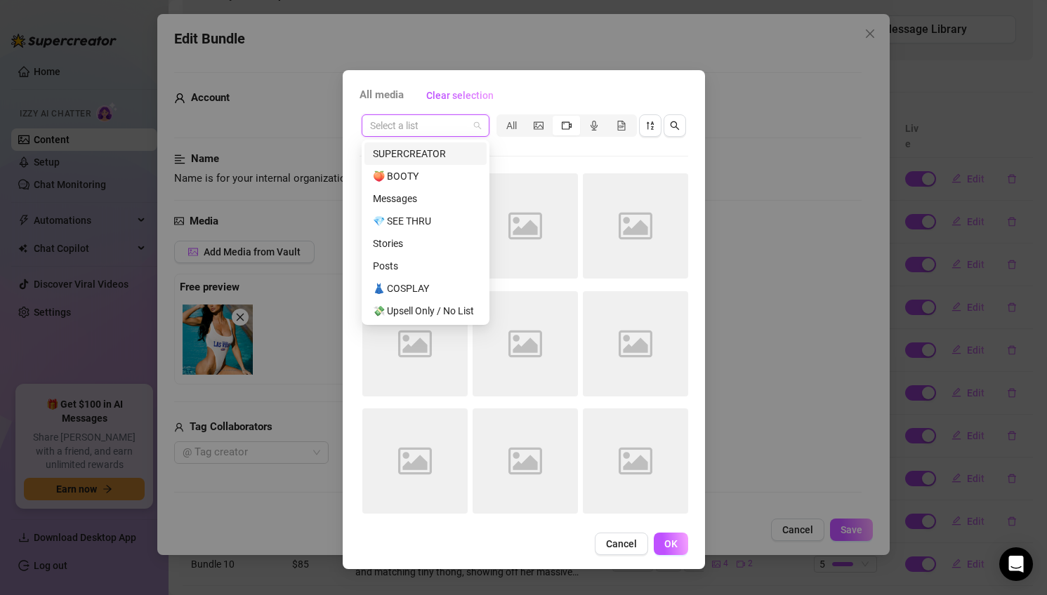
click at [422, 154] on div "SUPERCREATOR" at bounding box center [425, 153] width 105 height 15
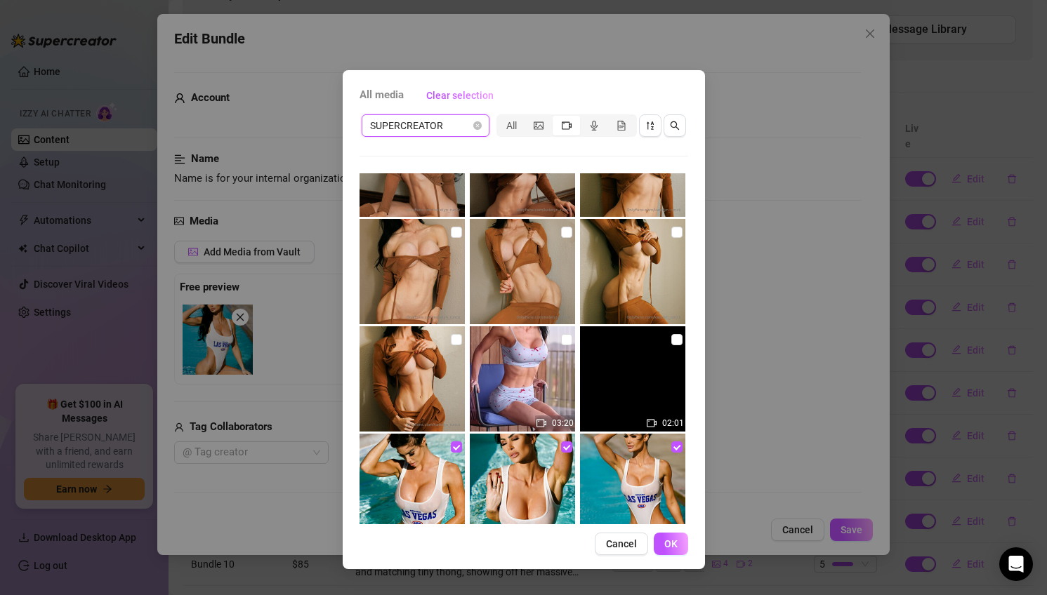
scroll to position [430, 0]
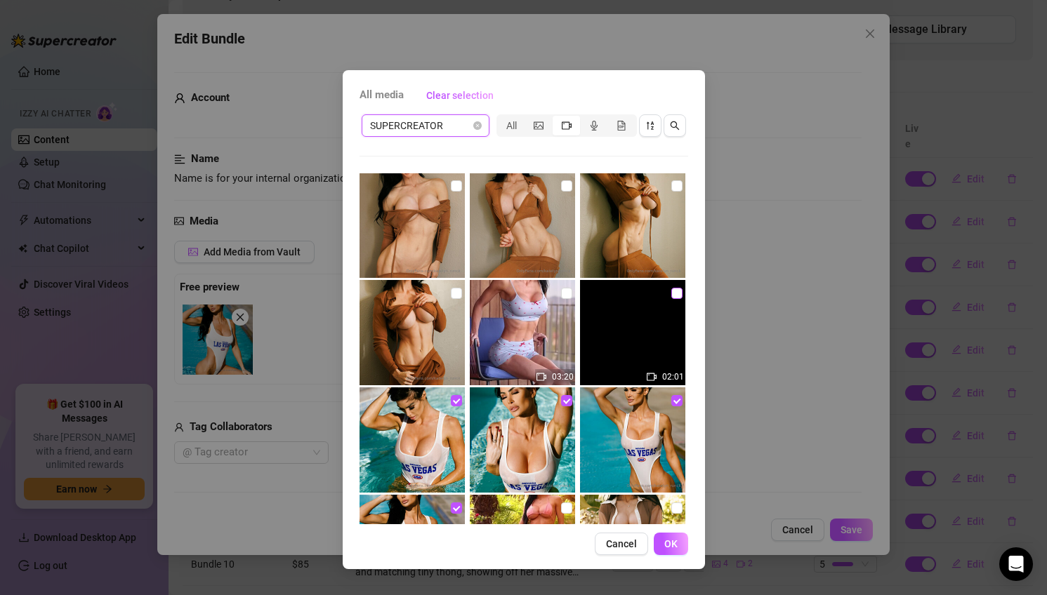
click at [672, 294] on input "checkbox" at bounding box center [676, 293] width 11 height 11
checkbox input "true"
click at [671, 553] on button "OK" at bounding box center [671, 544] width 34 height 22
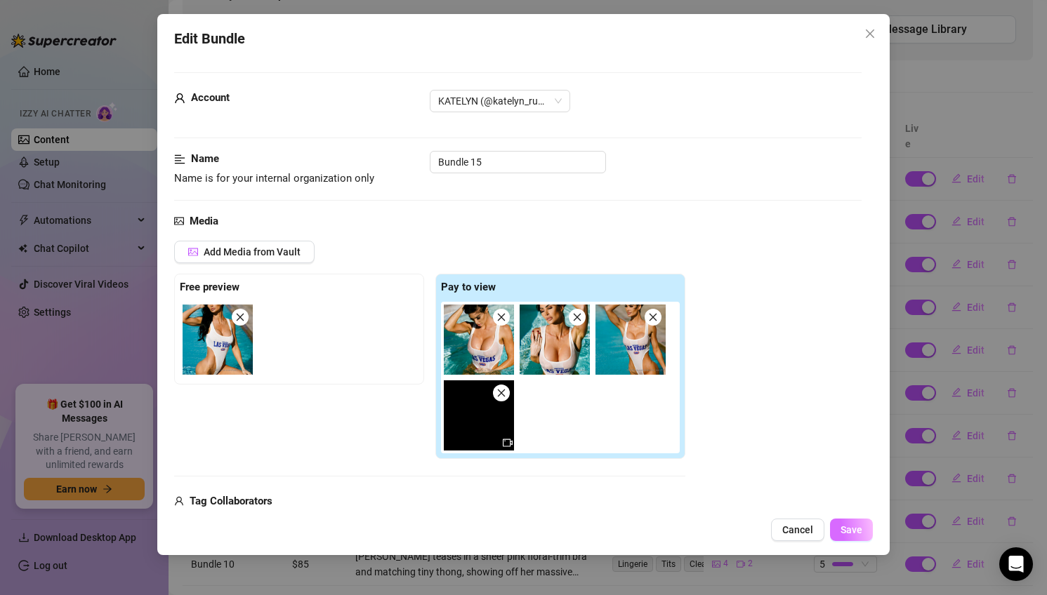
click at [848, 534] on span "Save" at bounding box center [851, 530] width 22 height 11
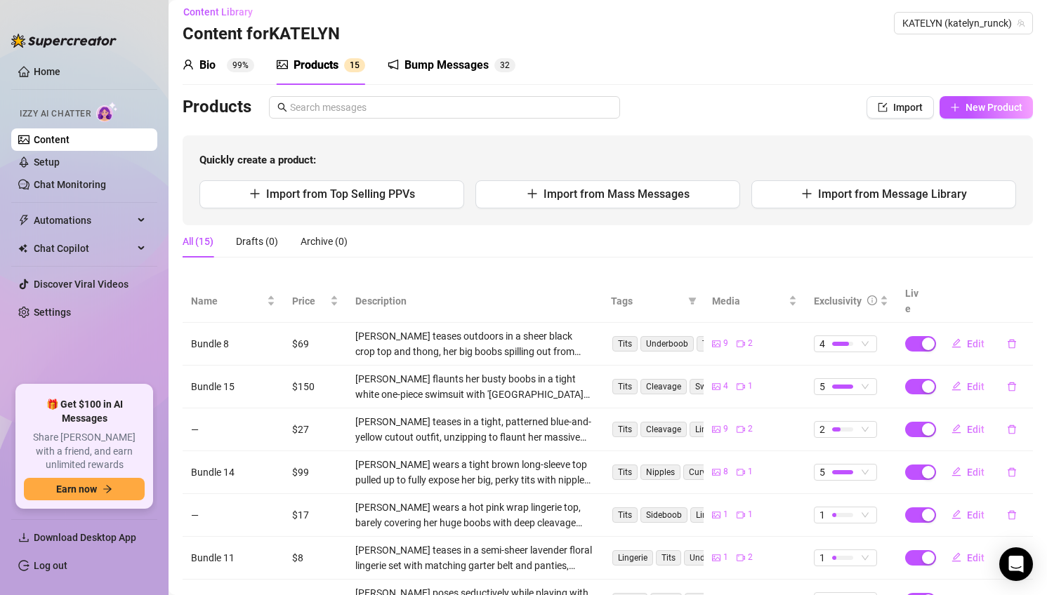
scroll to position [7, 0]
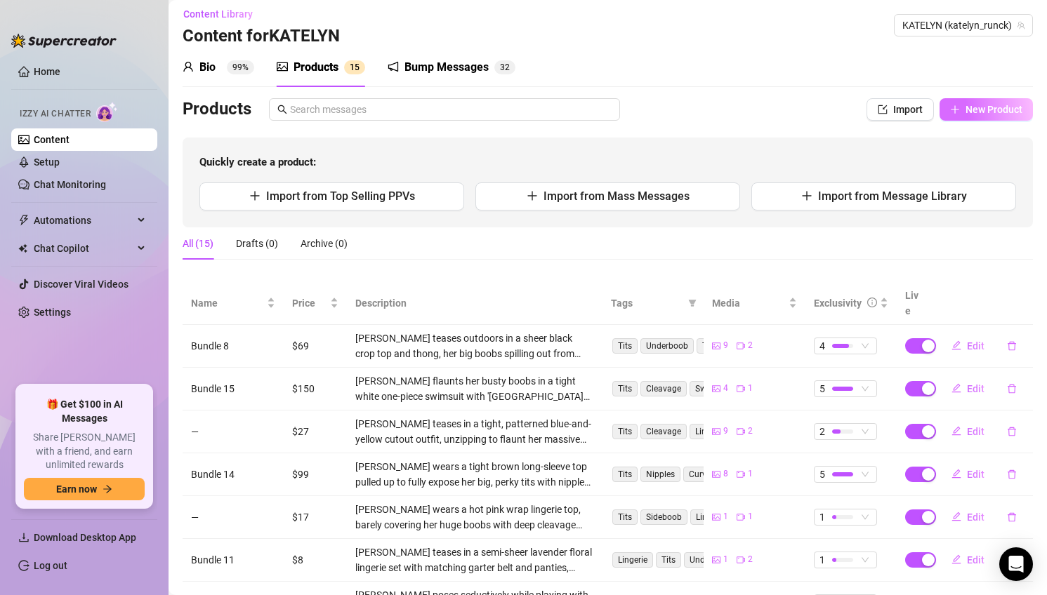
click at [1019, 99] on button "New Product" at bounding box center [986, 109] width 93 height 22
type textarea "Type your message here..."
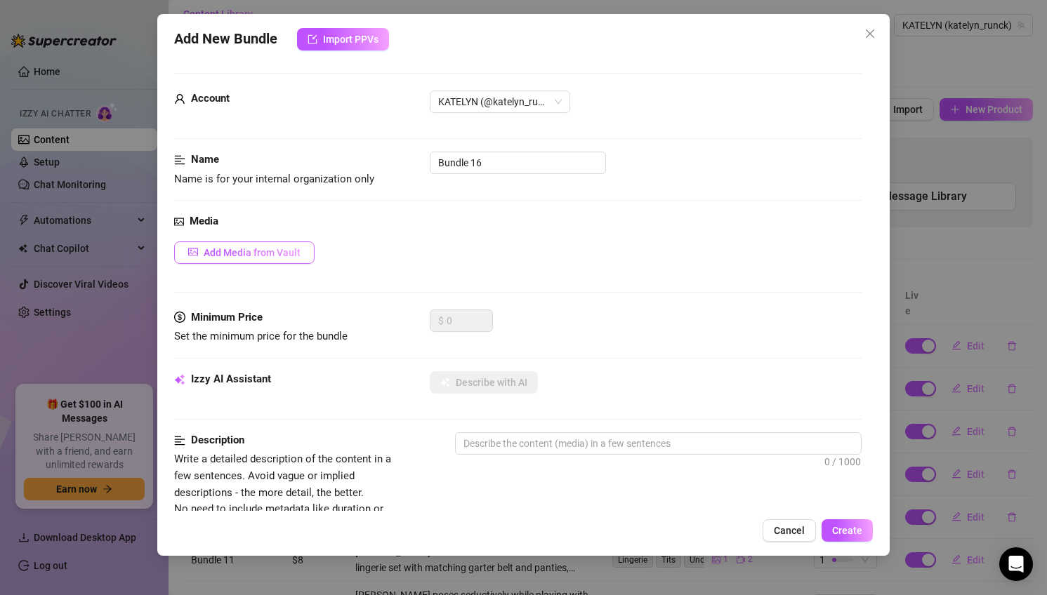
click at [292, 256] on span "Add Media from Vault" at bounding box center [252, 252] width 97 height 11
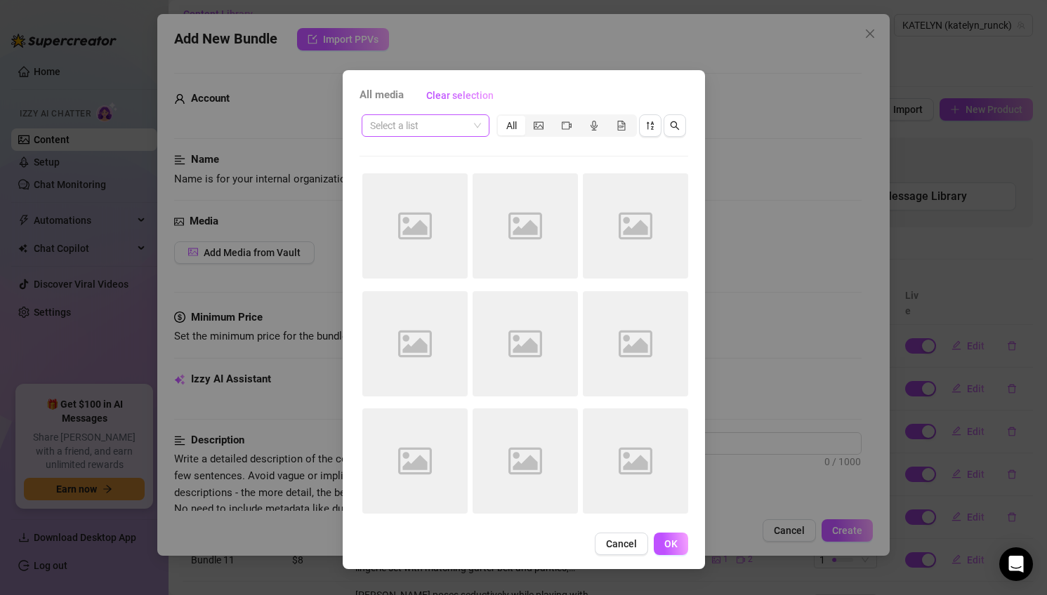
click at [437, 131] on input "search" at bounding box center [419, 125] width 98 height 21
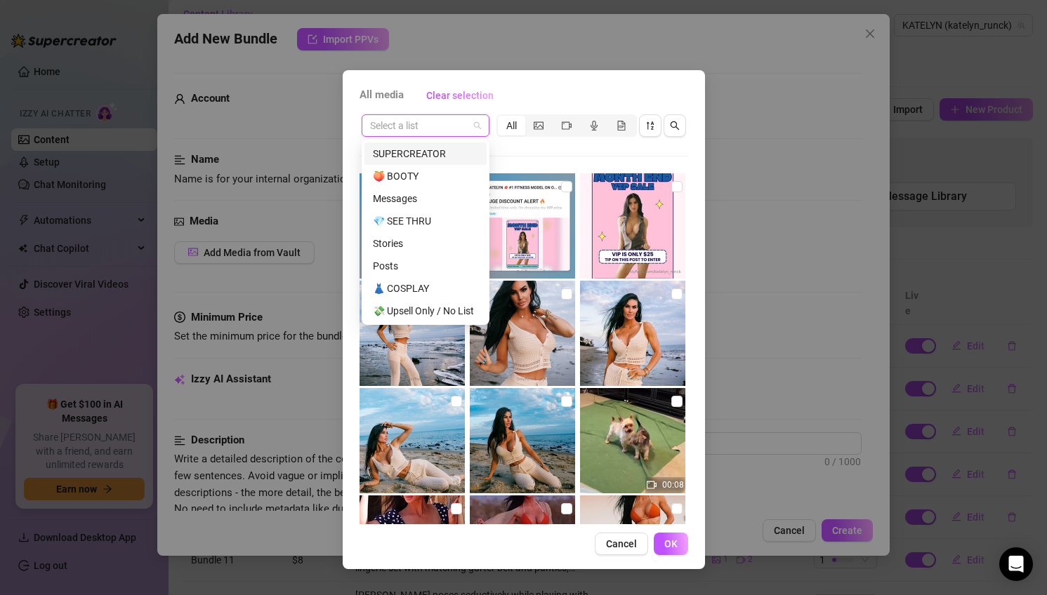
click at [427, 154] on div "SUPERCREATOR" at bounding box center [425, 153] width 105 height 15
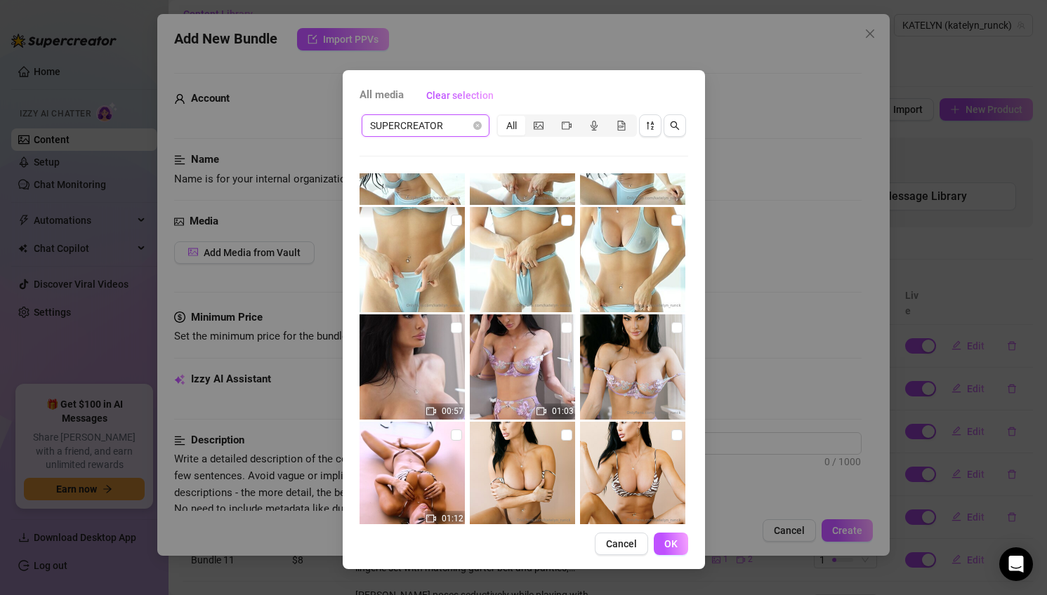
scroll to position [3215, 0]
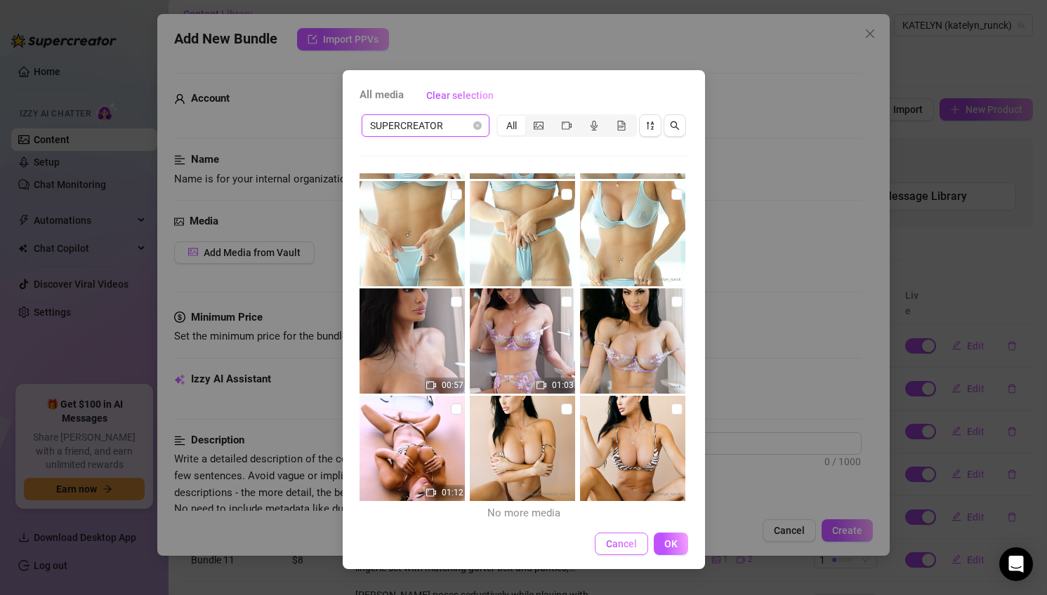
click at [622, 547] on span "Cancel" at bounding box center [621, 544] width 31 height 11
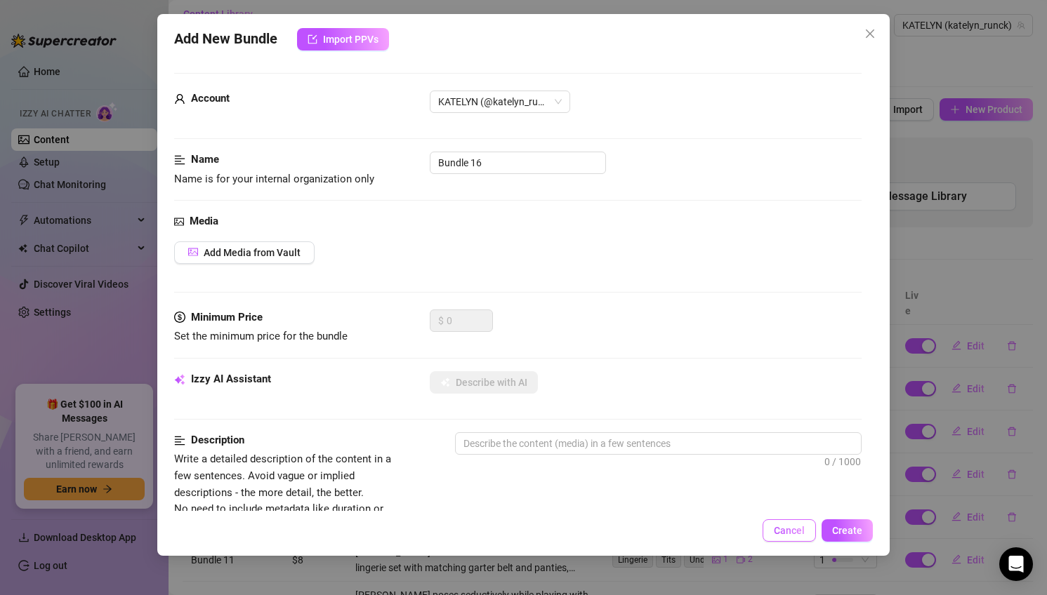
click at [788, 520] on button "Cancel" at bounding box center [789, 531] width 53 height 22
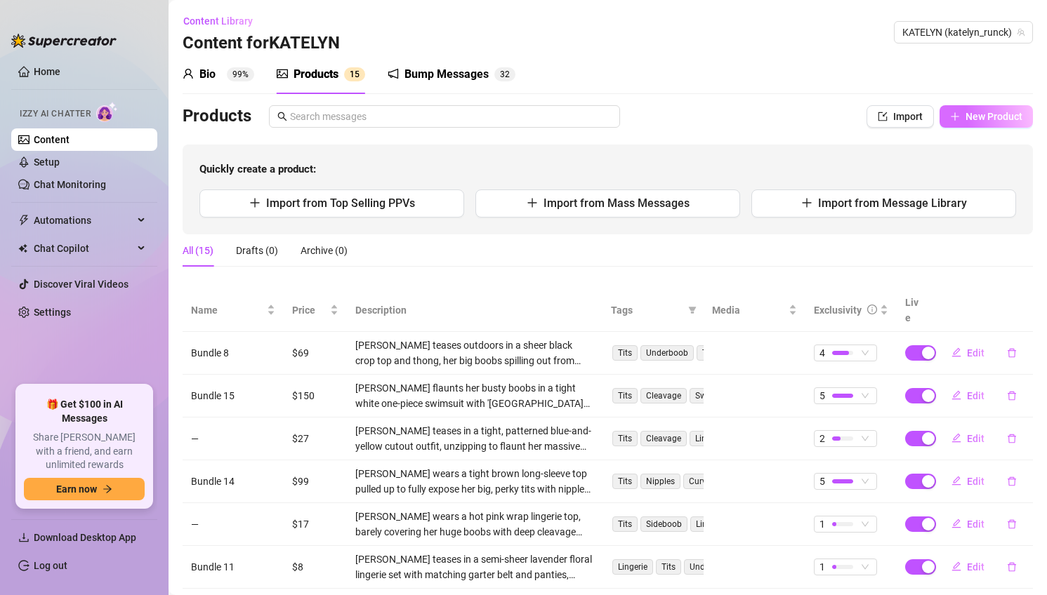
click at [977, 119] on span "New Product" at bounding box center [993, 116] width 57 height 11
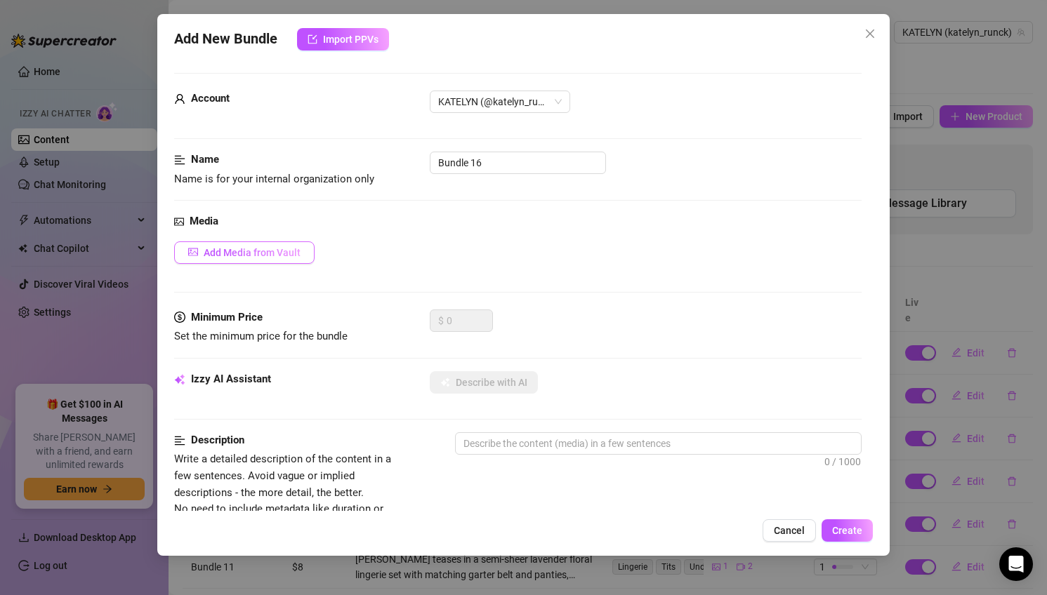
click at [298, 258] on button "Add Media from Vault" at bounding box center [244, 253] width 140 height 22
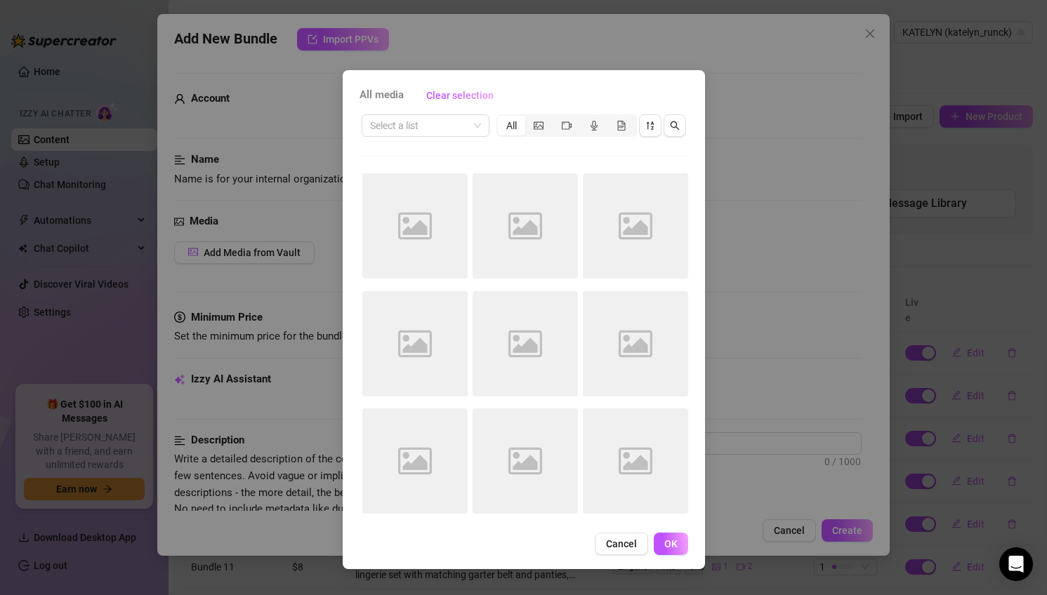
click at [421, 138] on div "Select a list All" at bounding box center [524, 125] width 329 height 27
click at [416, 135] on input "search" at bounding box center [419, 125] width 98 height 21
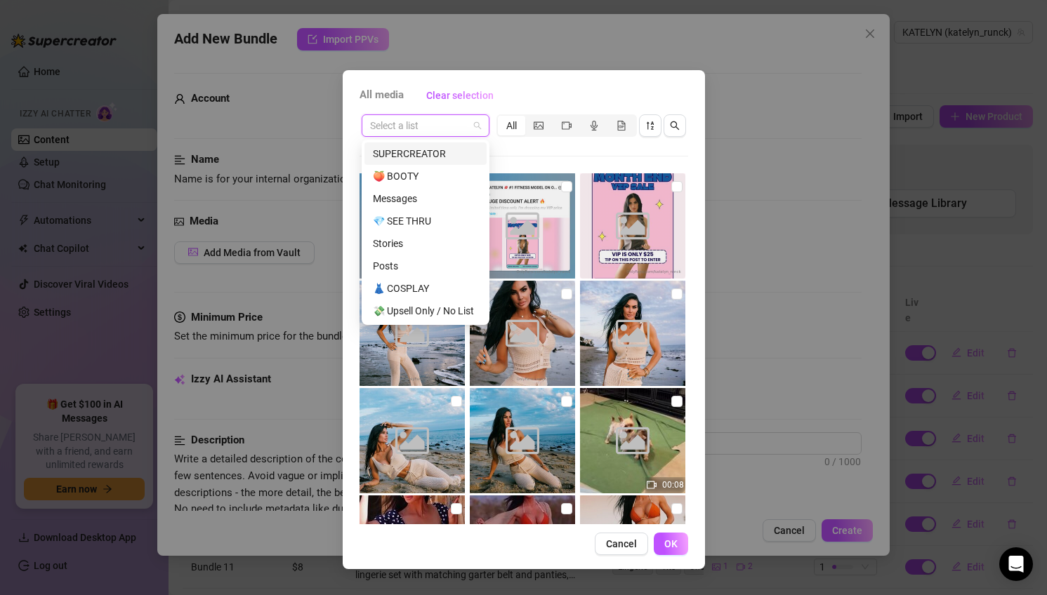
click at [427, 151] on div "SUPERCREATOR" at bounding box center [425, 153] width 105 height 15
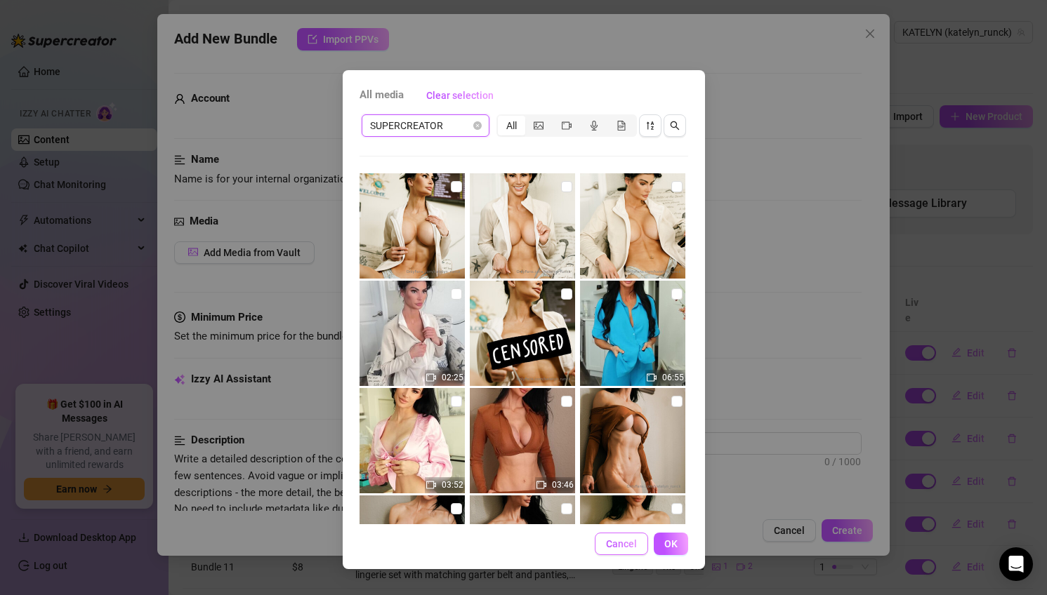
click at [614, 551] on button "Cancel" at bounding box center [621, 544] width 53 height 22
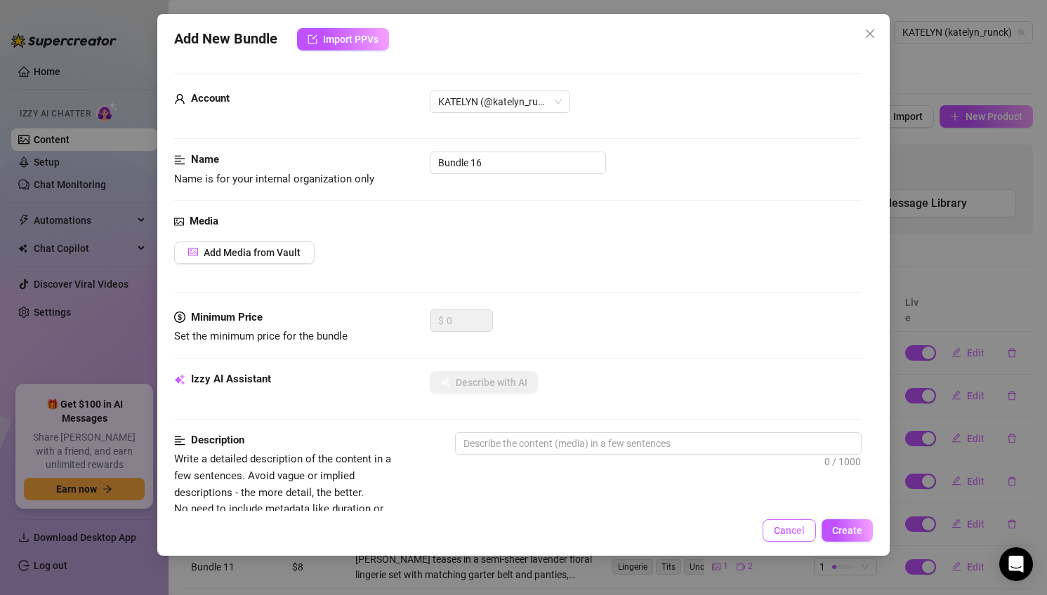
click at [789, 536] on span "Cancel" at bounding box center [789, 530] width 31 height 11
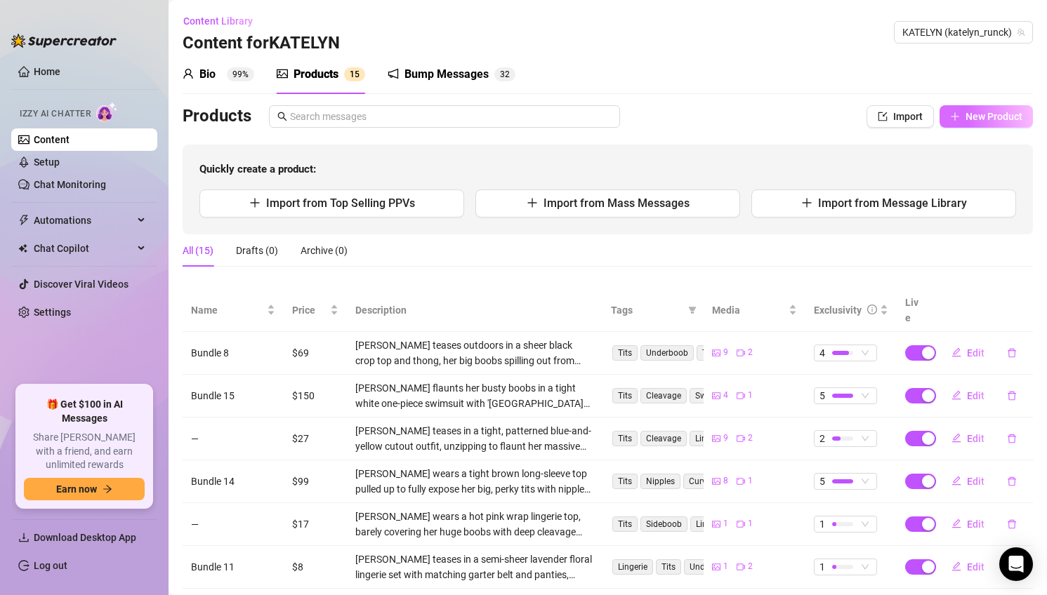
click at [969, 112] on span "New Product" at bounding box center [993, 116] width 57 height 11
type textarea "Type your message here..."
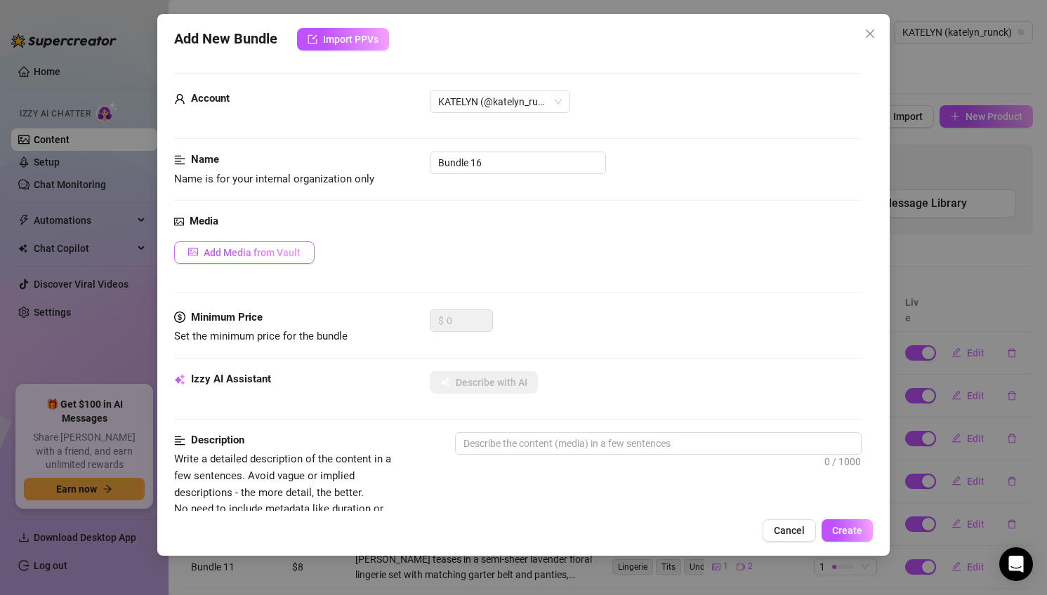
click at [242, 255] on span "Add Media from Vault" at bounding box center [252, 252] width 97 height 11
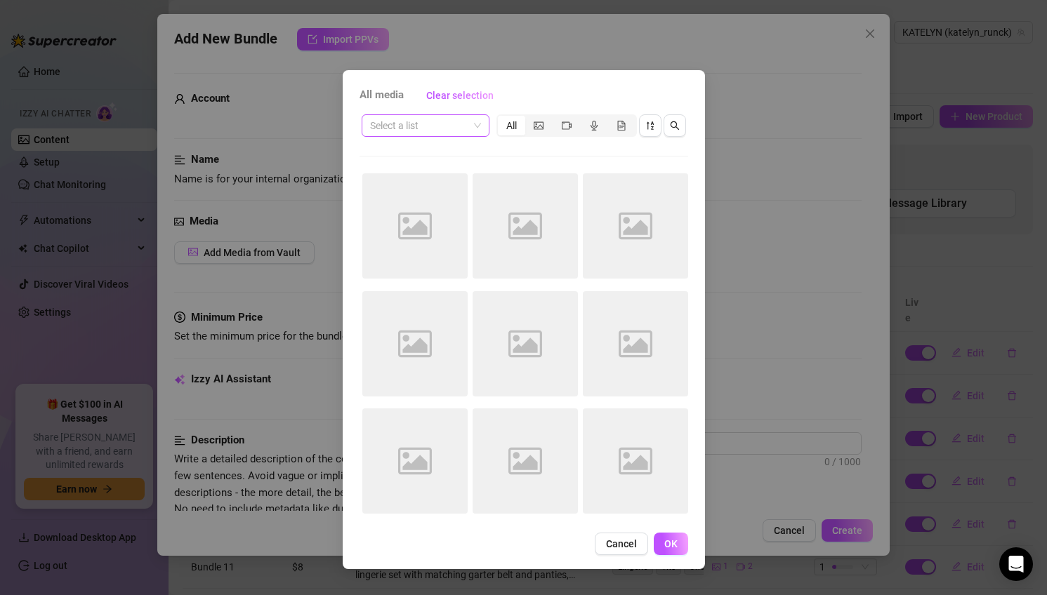
click at [426, 126] on input "search" at bounding box center [419, 125] width 98 height 21
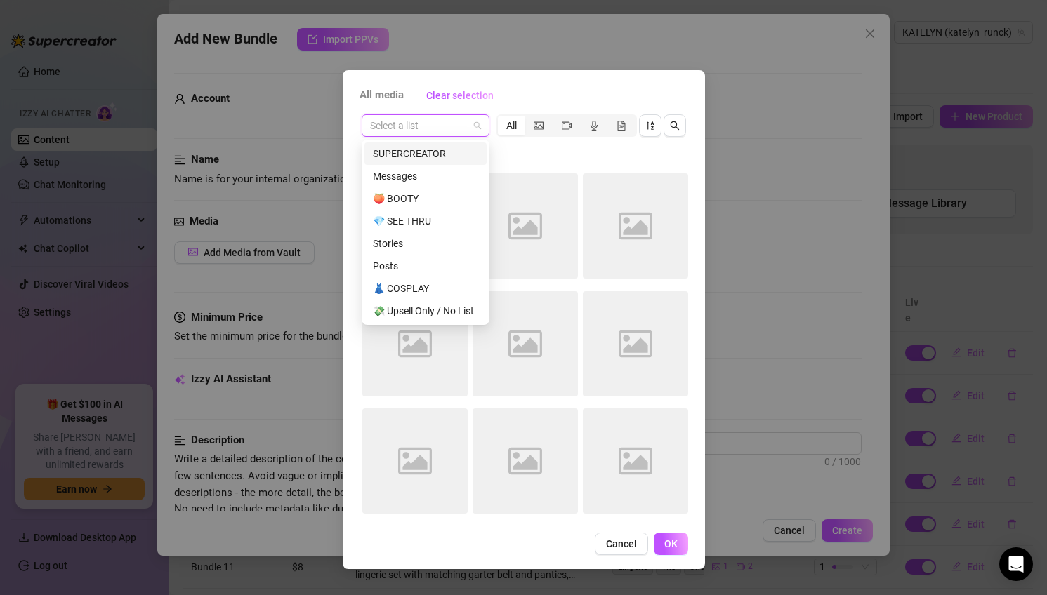
click at [435, 155] on div "SUPERCREATOR" at bounding box center [425, 153] width 105 height 15
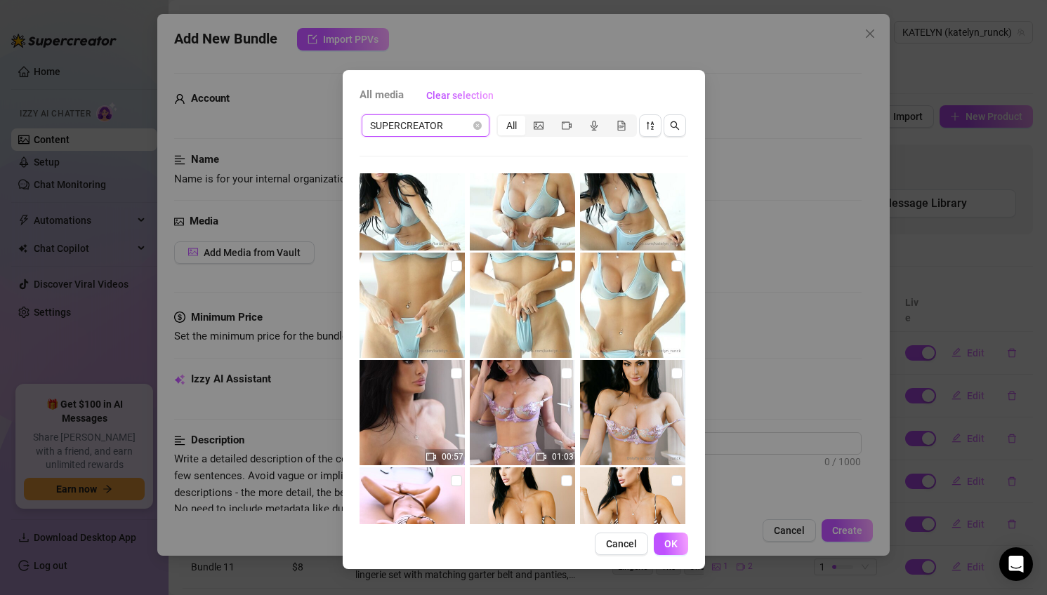
scroll to position [3645, 0]
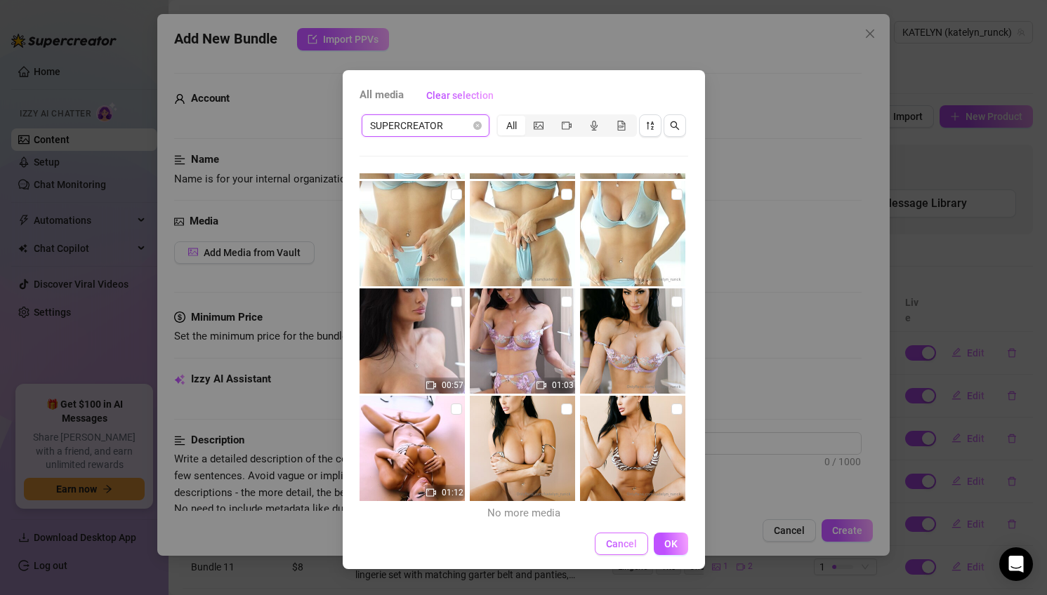
click at [614, 539] on span "Cancel" at bounding box center [621, 544] width 31 height 11
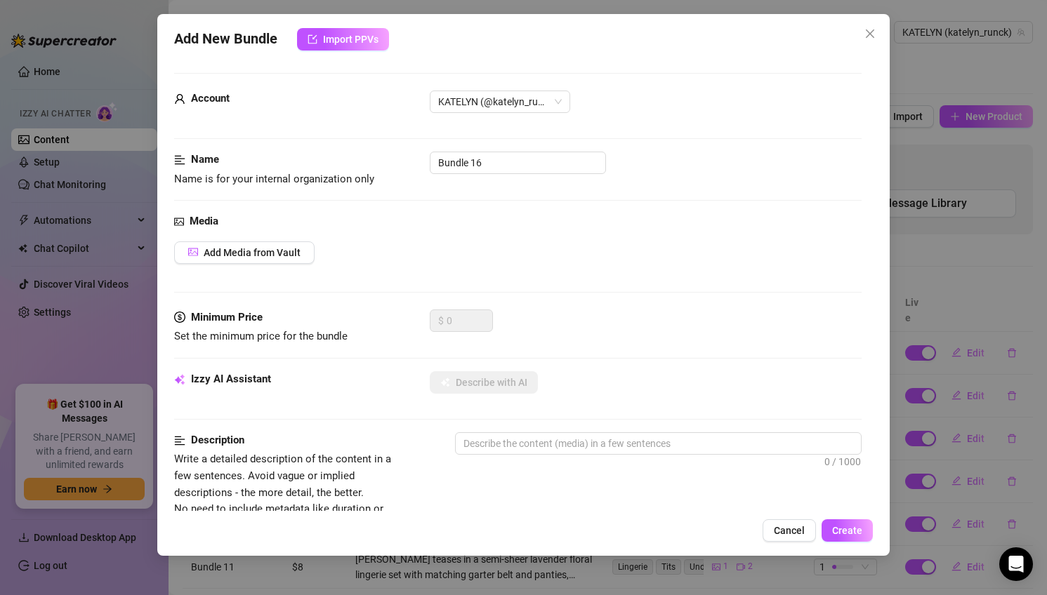
click at [790, 516] on div "Add New Bundle Import PPVs Account KATELYN (@katelyn_runck) Name Name is for yo…" at bounding box center [523, 285] width 733 height 542
click at [785, 526] on span "Cancel" at bounding box center [789, 530] width 31 height 11
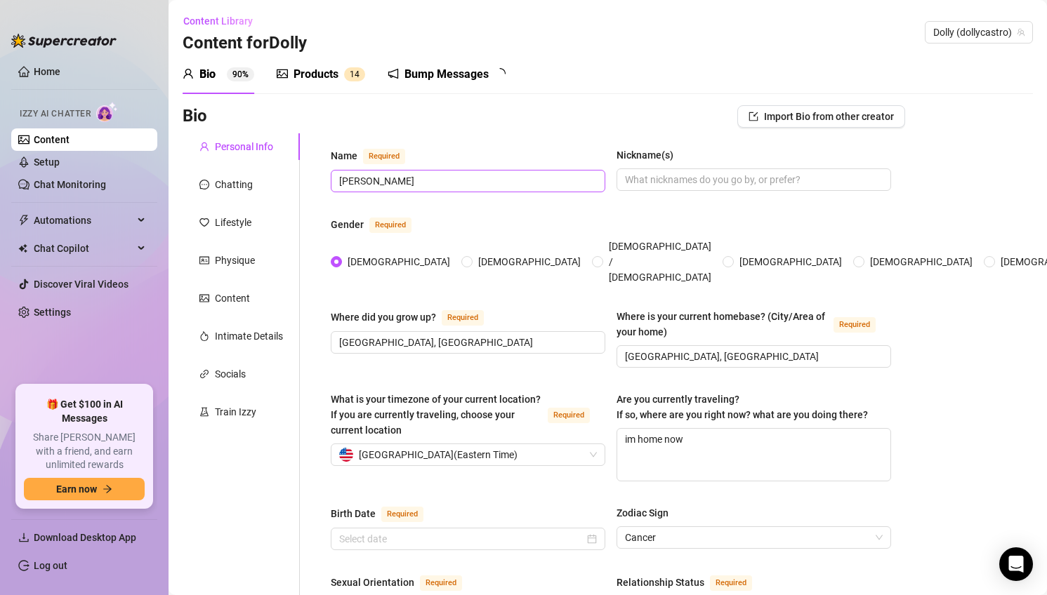
type input "[DATE]"
click at [94, 189] on link "Chat Monitoring" at bounding box center [70, 184] width 72 height 11
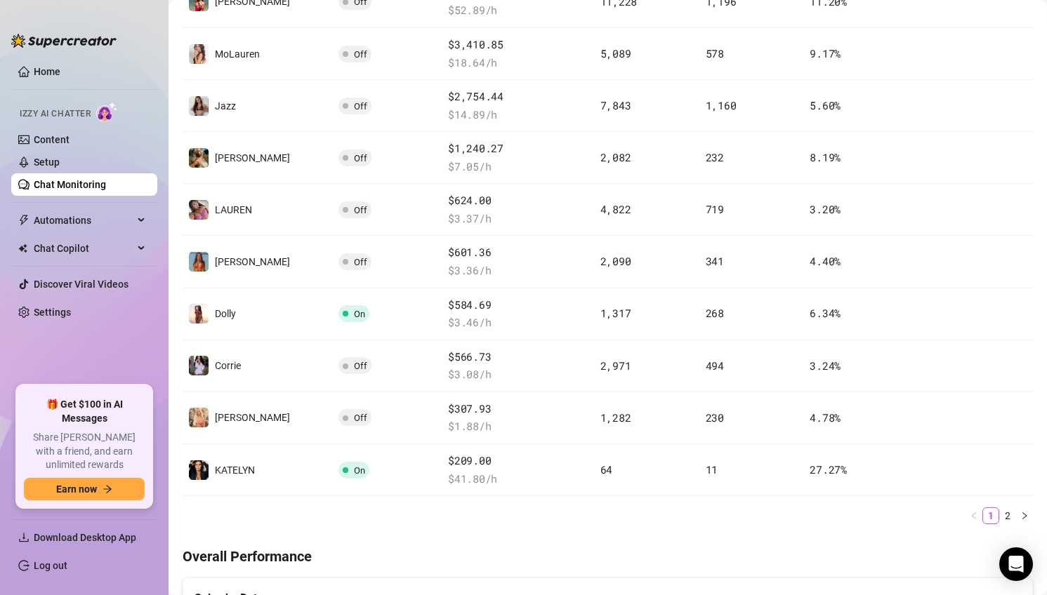
scroll to position [352, 0]
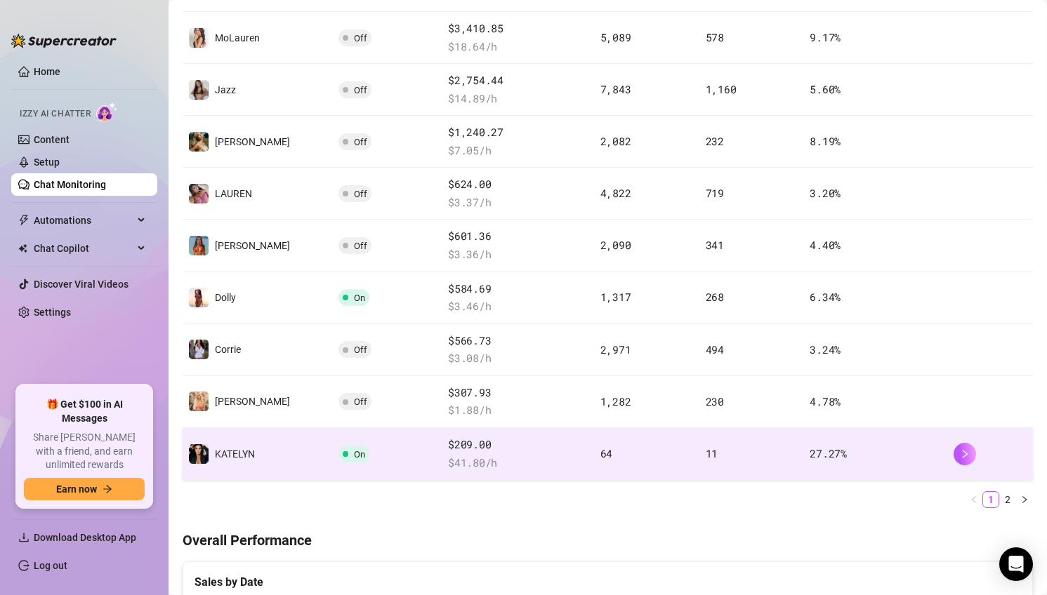
click at [361, 454] on td "On" at bounding box center [388, 454] width 110 height 52
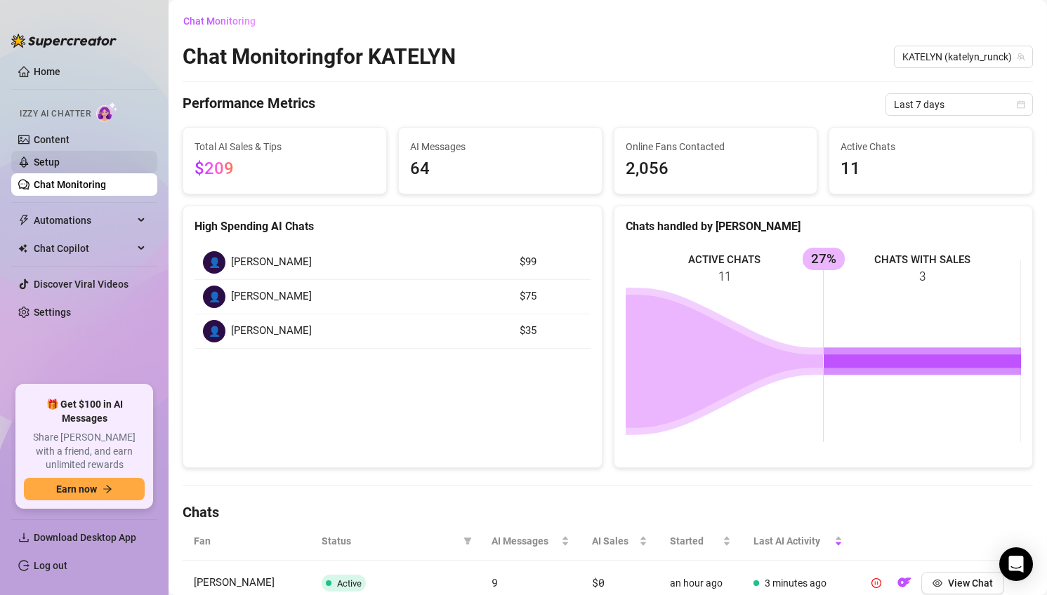
click at [60, 166] on link "Setup" at bounding box center [47, 162] width 26 height 11
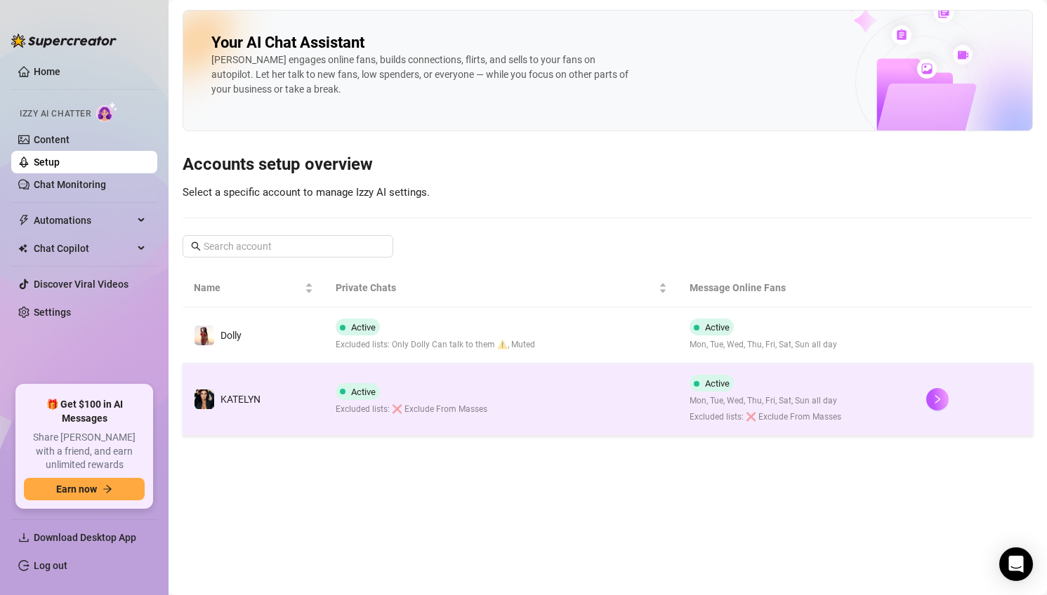
click at [438, 394] on div "Active Excluded lists: ❌ Exclude From Masses" at bounding box center [412, 399] width 152 height 33
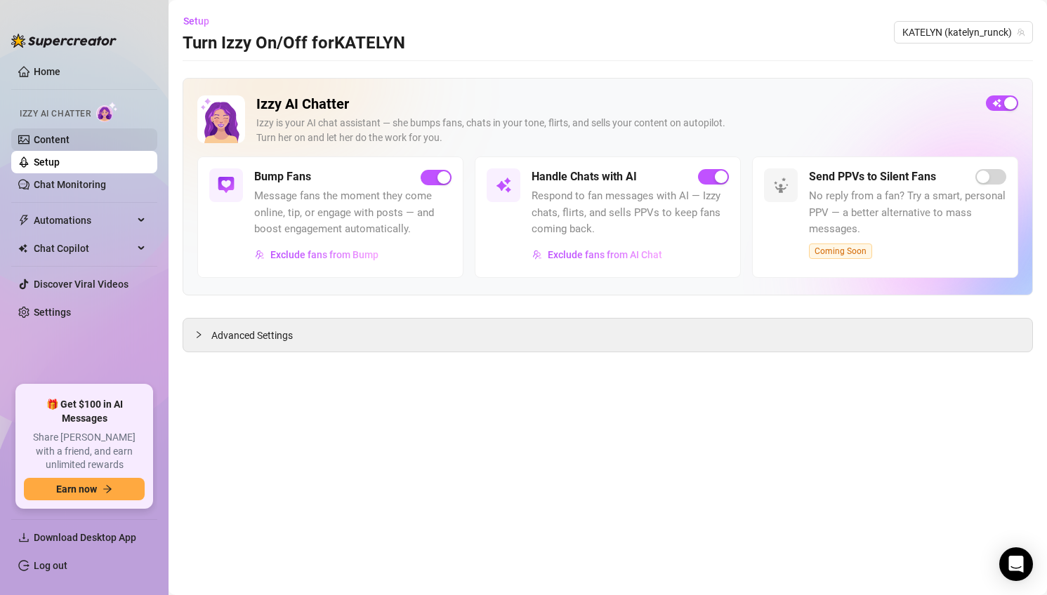
click at [70, 134] on link "Content" at bounding box center [52, 139] width 36 height 11
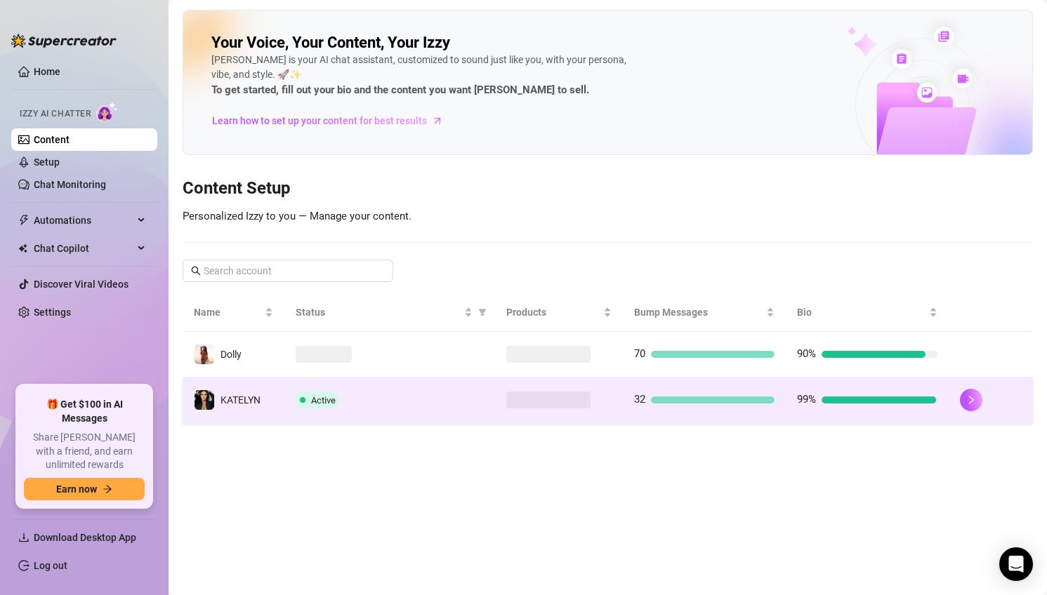
click at [424, 407] on div "Active" at bounding box center [390, 400] width 188 height 17
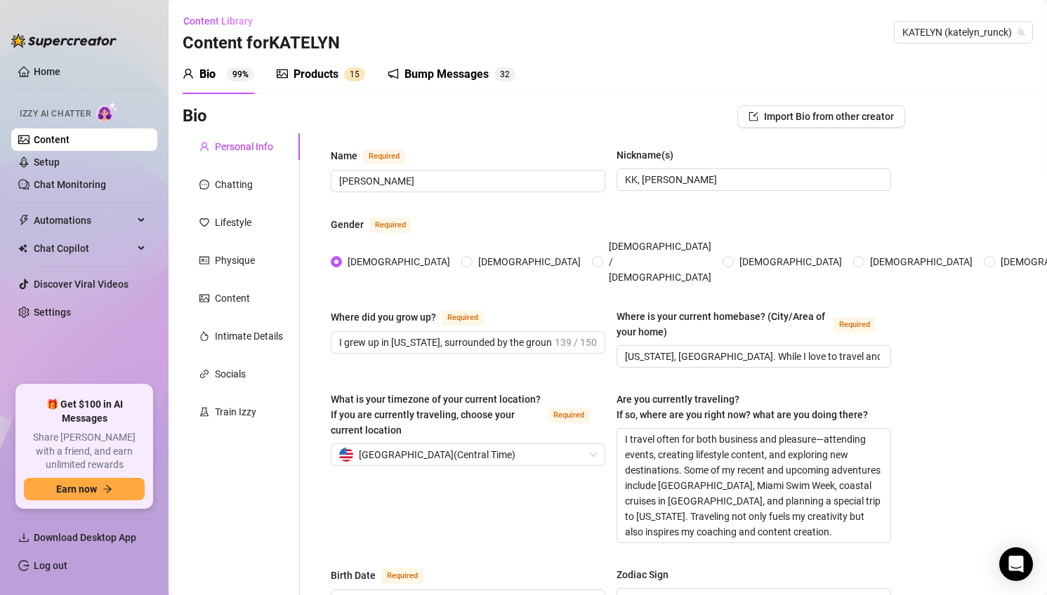
click at [282, 67] on div at bounding box center [282, 74] width 11 height 17
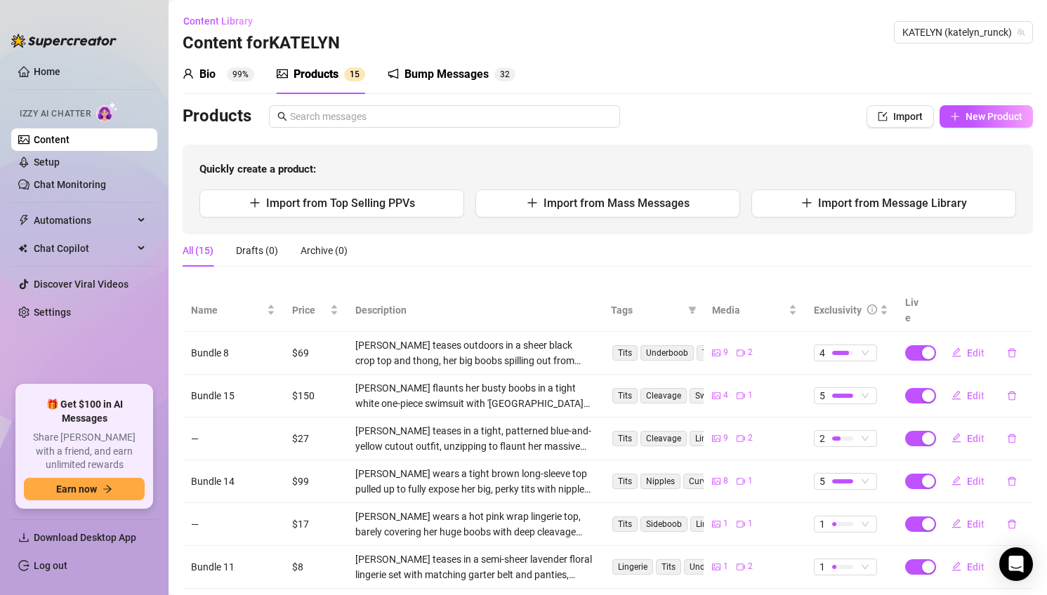
click at [995, 105] on div "Bio 99% Products 1 5 Bump Messages 3 2 Bio Import Bio from other creator Person…" at bounding box center [608, 427] width 850 height 745
click at [995, 110] on button "New Product" at bounding box center [986, 116] width 93 height 22
type textarea "Type your message here..."
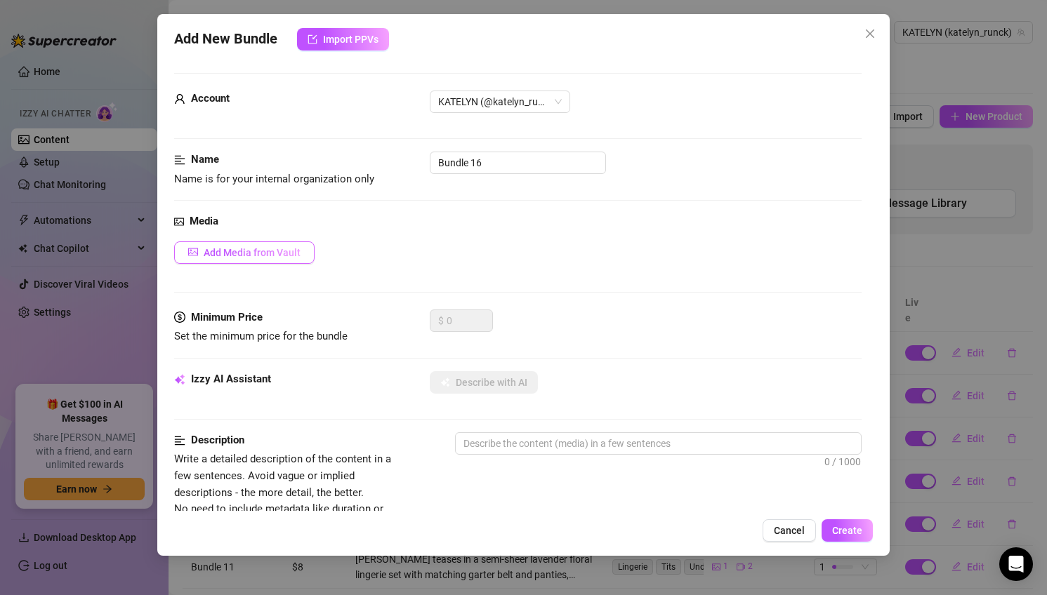
click at [279, 246] on button "Add Media from Vault" at bounding box center [244, 253] width 140 height 22
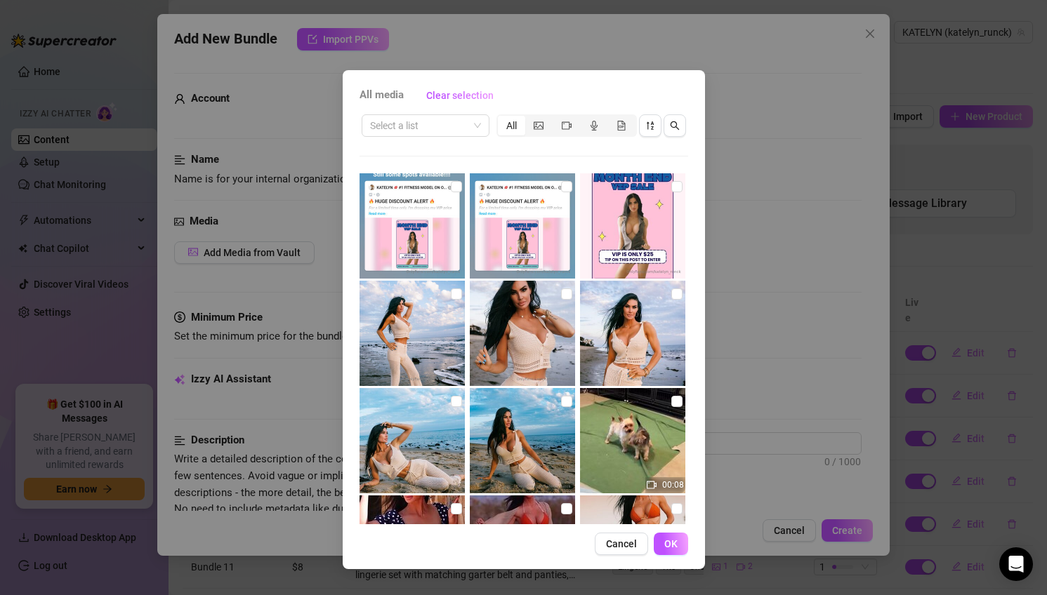
click at [440, 157] on div "Select a list All 00:08 00:19 00:19 02:36 00:15 01:51 02:59 03:26 00:11" at bounding box center [524, 318] width 329 height 412
click at [440, 130] on input "search" at bounding box center [419, 125] width 98 height 21
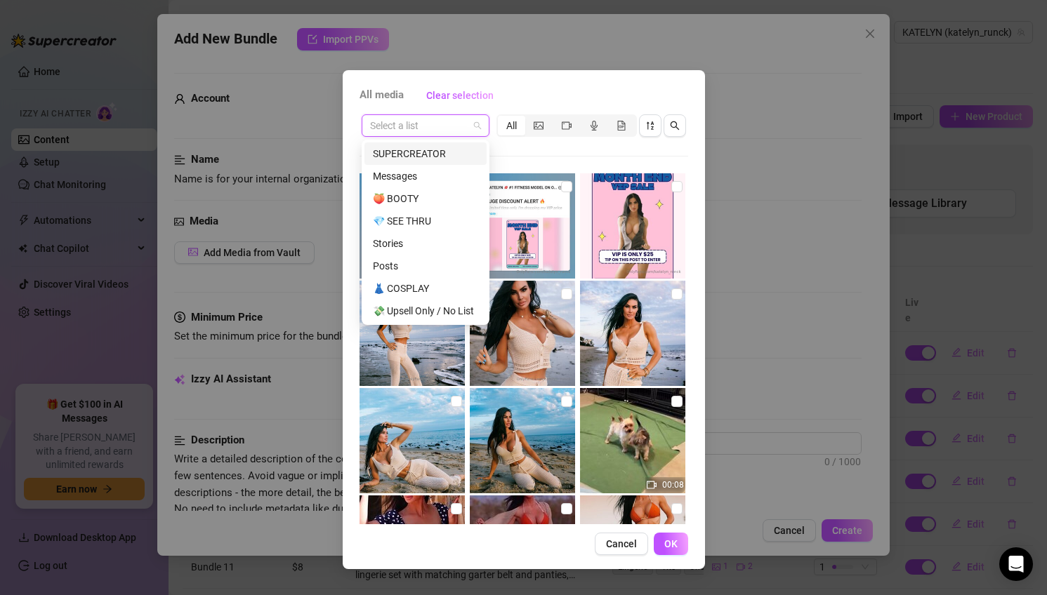
click at [431, 155] on div "SUPERCREATOR" at bounding box center [425, 153] width 105 height 15
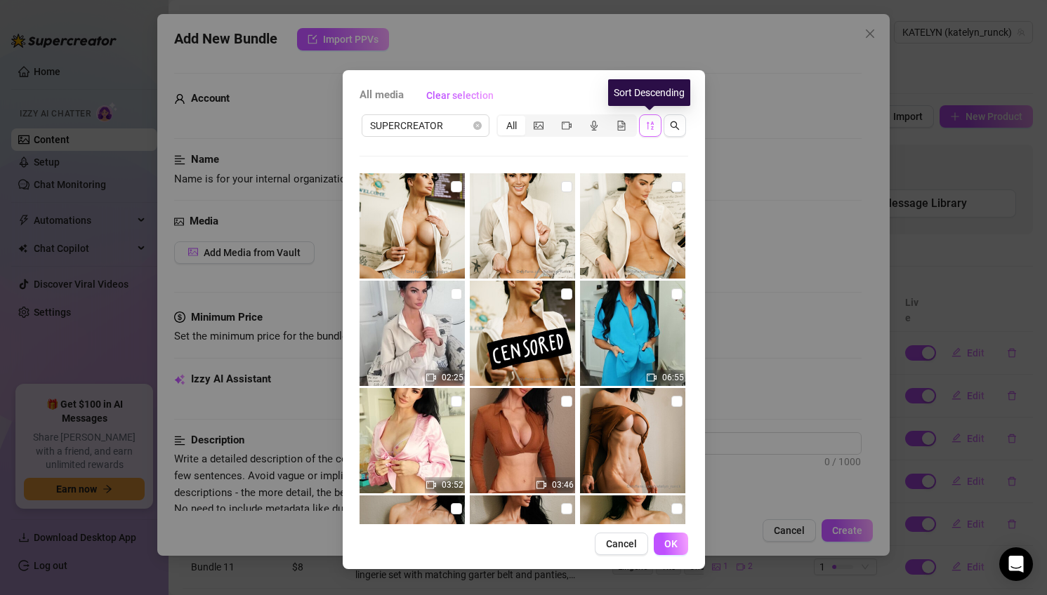
click at [654, 122] on icon "sort-descending" at bounding box center [650, 126] width 10 height 10
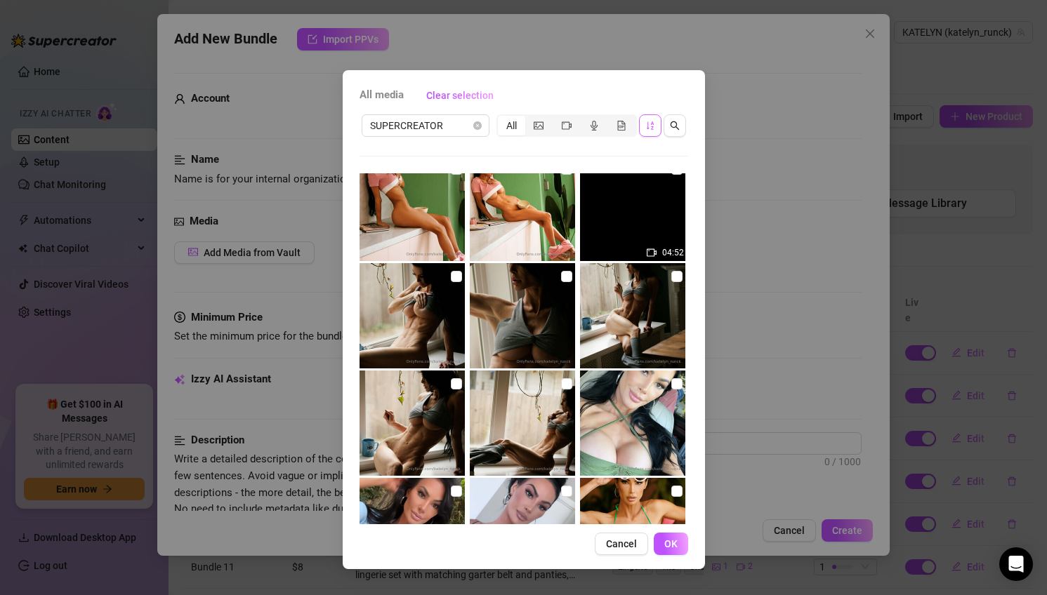
scroll to position [2788, 0]
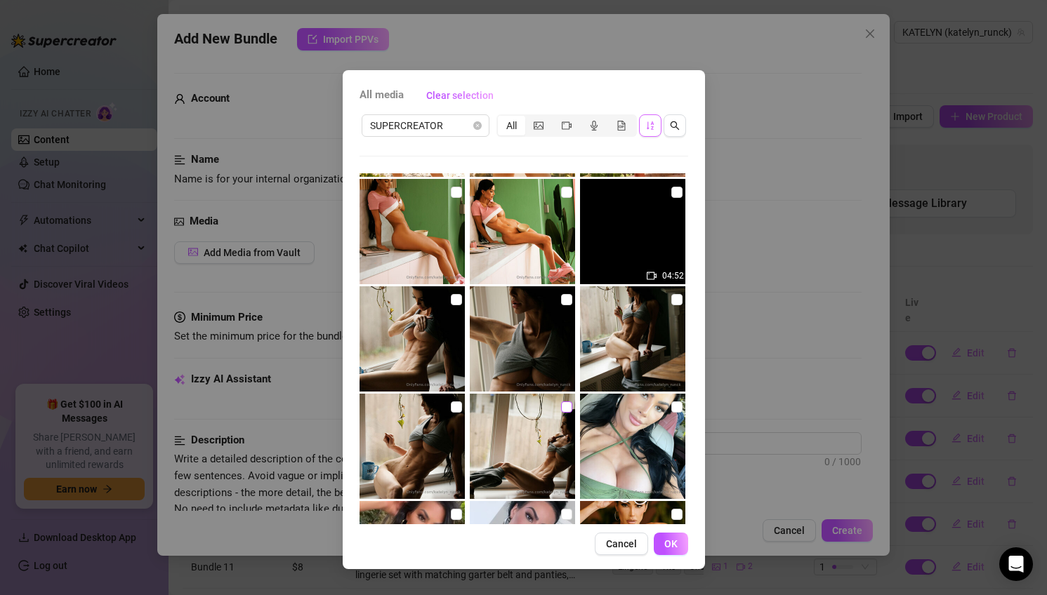
click at [567, 408] on input "checkbox" at bounding box center [566, 407] width 11 height 11
checkbox input "true"
click at [456, 408] on input "checkbox" at bounding box center [456, 407] width 11 height 11
checkbox input "true"
click at [679, 296] on input "checkbox" at bounding box center [676, 299] width 11 height 11
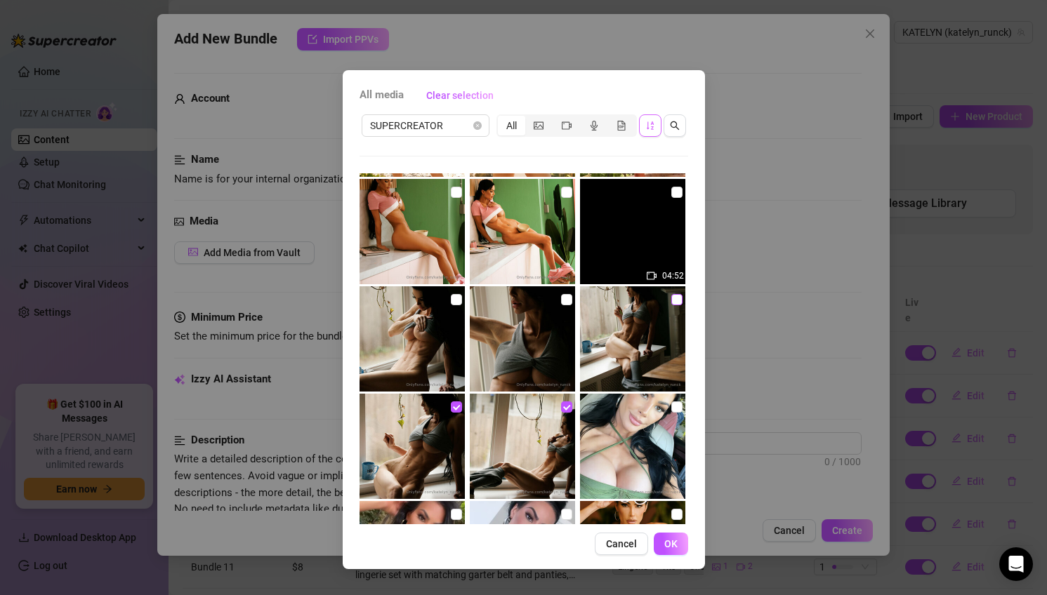
checkbox input "true"
click at [568, 300] on input "checkbox" at bounding box center [566, 299] width 11 height 11
checkbox input "true"
click at [455, 301] on input "checkbox" at bounding box center [456, 299] width 11 height 11
checkbox input "true"
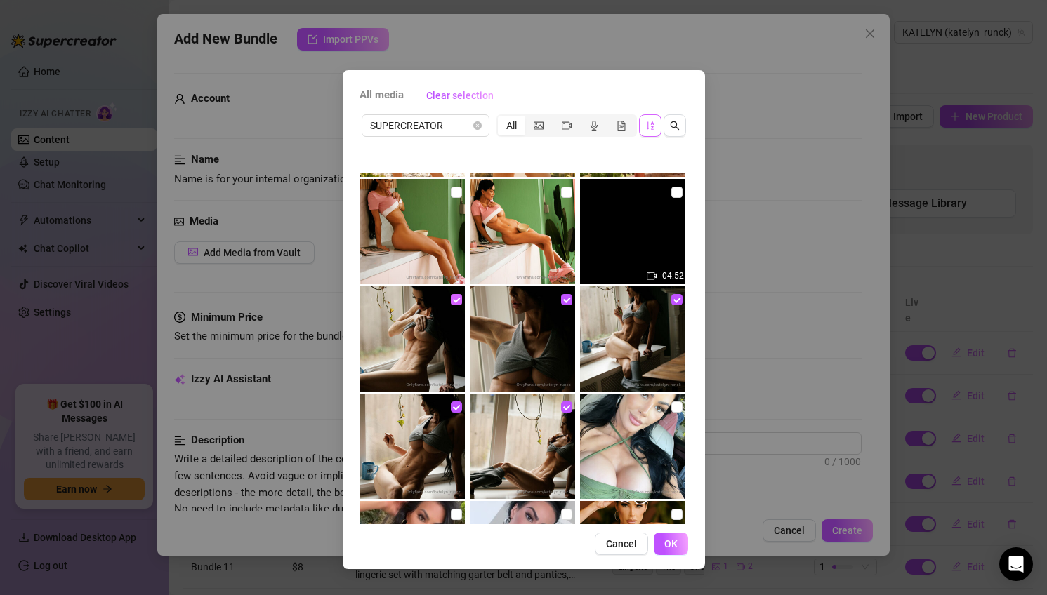
scroll to position [2725, 0]
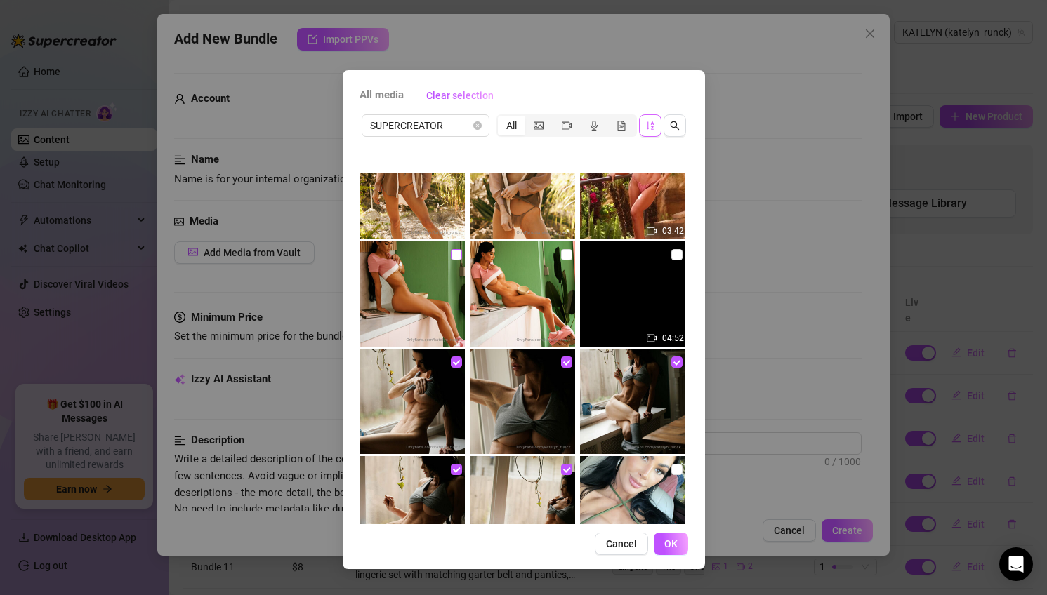
click at [456, 255] on input "checkbox" at bounding box center [456, 254] width 11 height 11
checkbox input "true"
click at [571, 254] on input "checkbox" at bounding box center [566, 254] width 11 height 11
checkbox input "true"
click at [679, 254] on input "checkbox" at bounding box center [676, 254] width 11 height 11
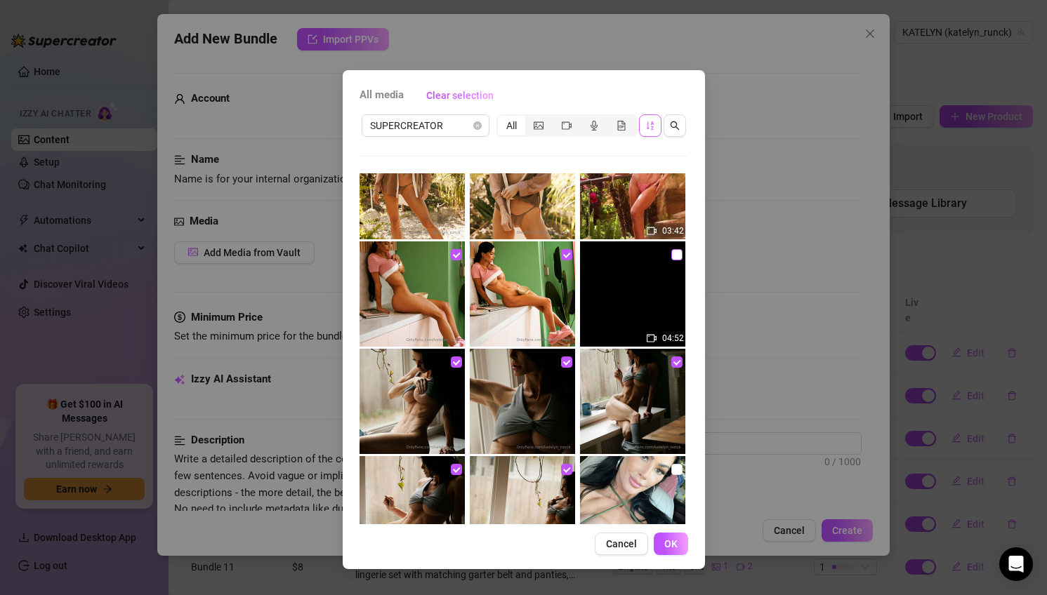
checkbox input "true"
click at [667, 546] on span "OK" at bounding box center [670, 544] width 13 height 11
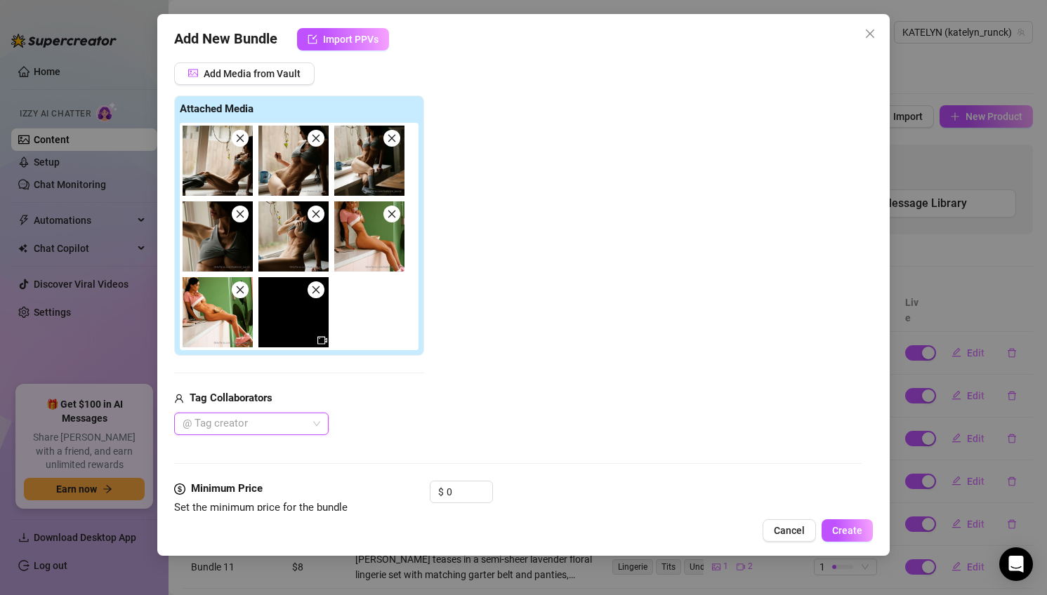
scroll to position [181, 0]
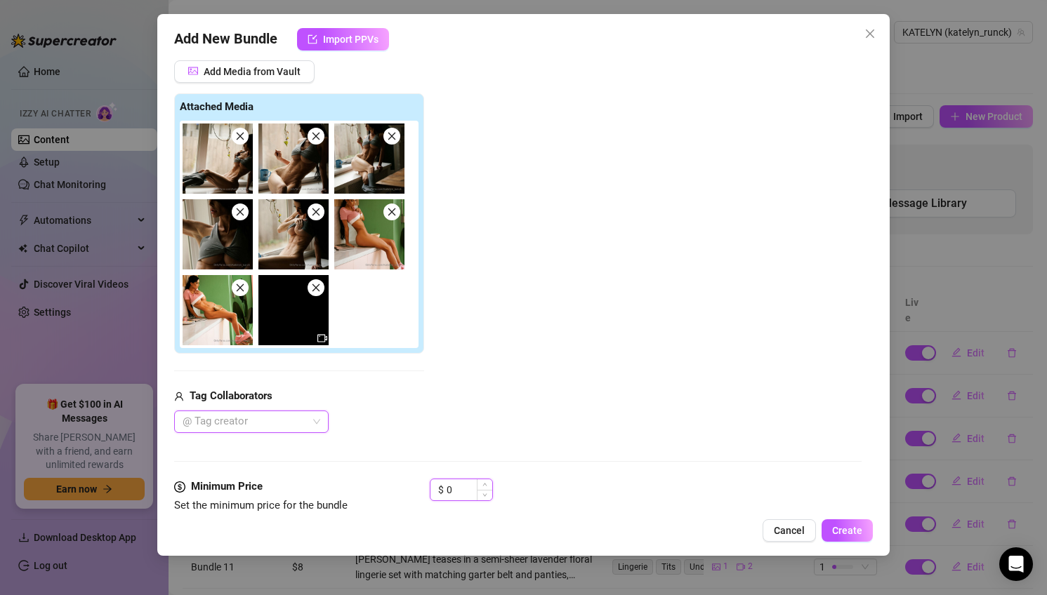
click at [455, 487] on input "0" at bounding box center [470, 490] width 46 height 21
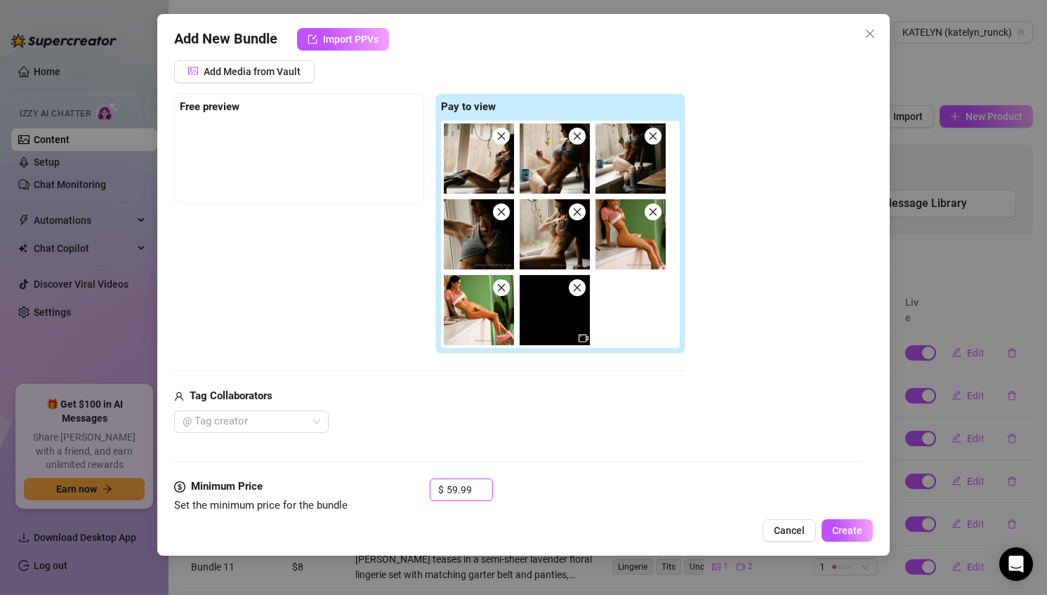
type input "59.99"
click at [533, 395] on div "Tag Collaborators" at bounding box center [429, 396] width 511 height 17
click at [637, 237] on img at bounding box center [630, 234] width 70 height 70
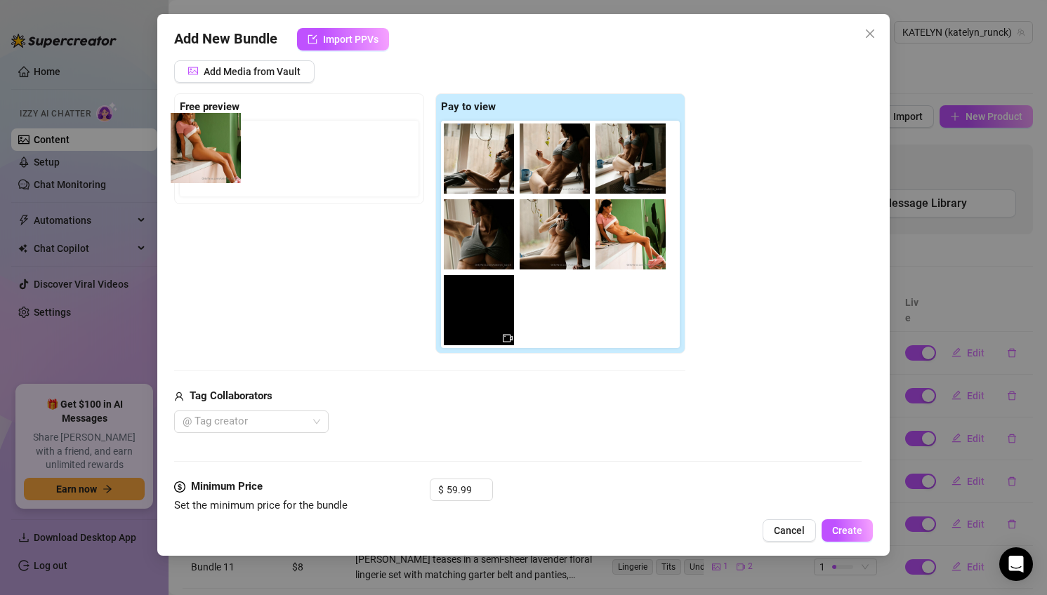
drag, startPoint x: 640, startPoint y: 250, endPoint x: 213, endPoint y: 166, distance: 435.0
click at [213, 166] on div "Free preview Pay to view" at bounding box center [429, 223] width 511 height 261
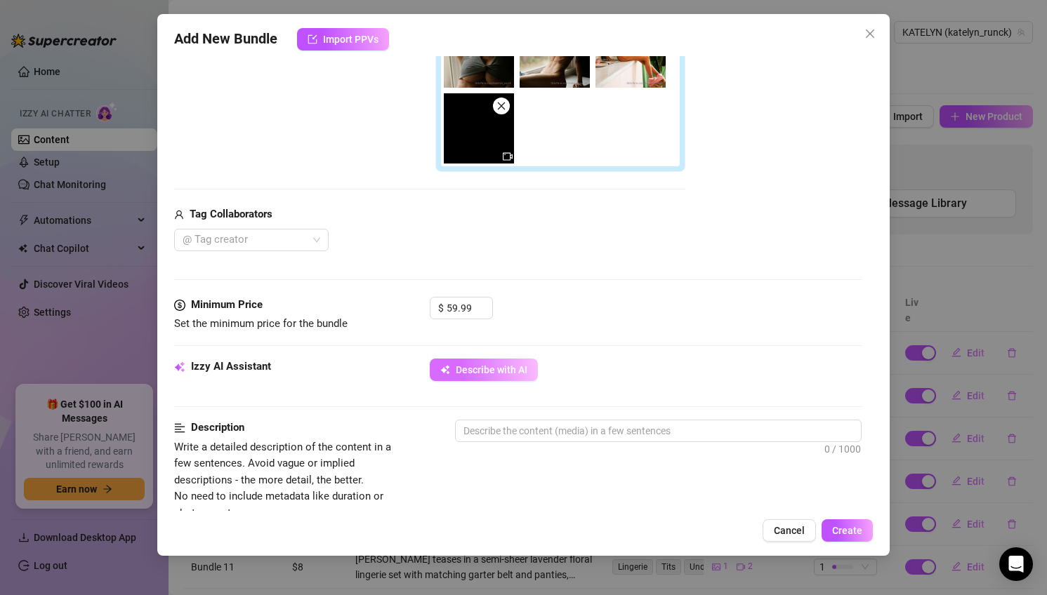
scroll to position [359, 0]
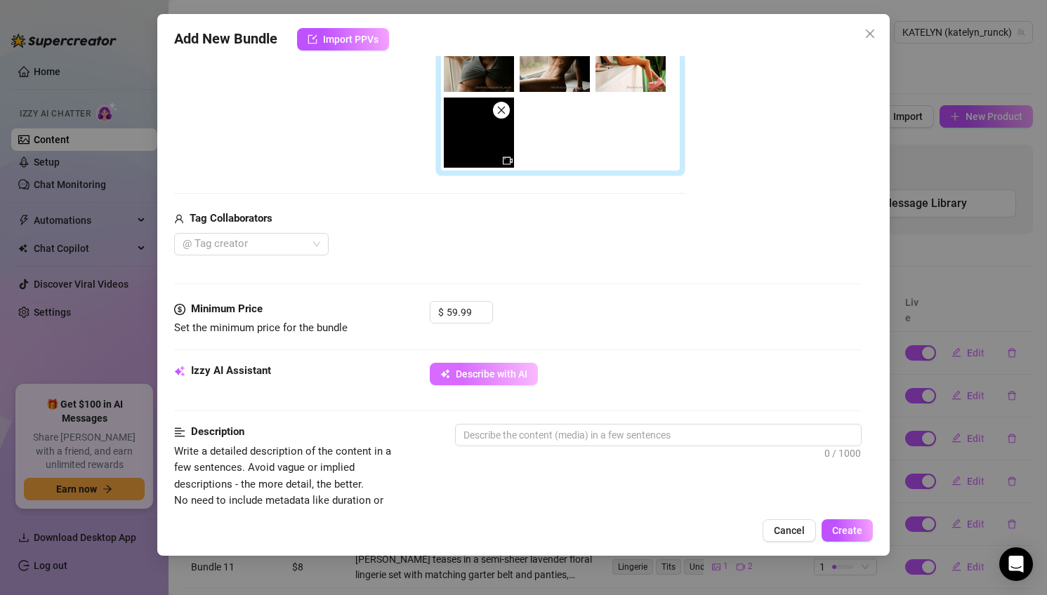
click at [477, 362] on form "Account KATELYN (@katelyn_runck) Name Name is for your internal organization on…" at bounding box center [518, 388] width 688 height 1349
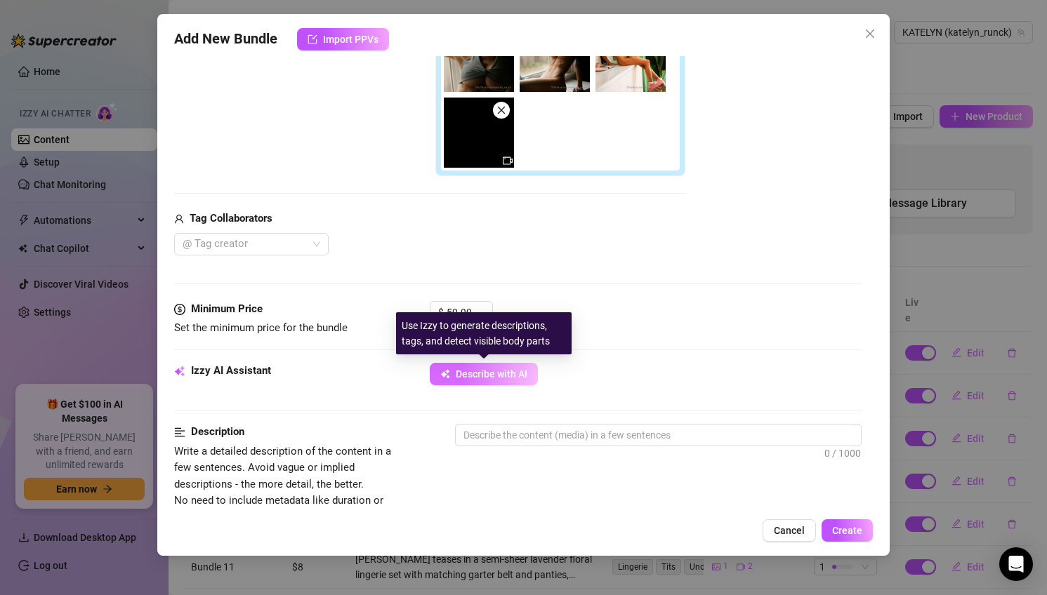
click at [484, 371] on span "Describe with AI" at bounding box center [492, 374] width 72 height 11
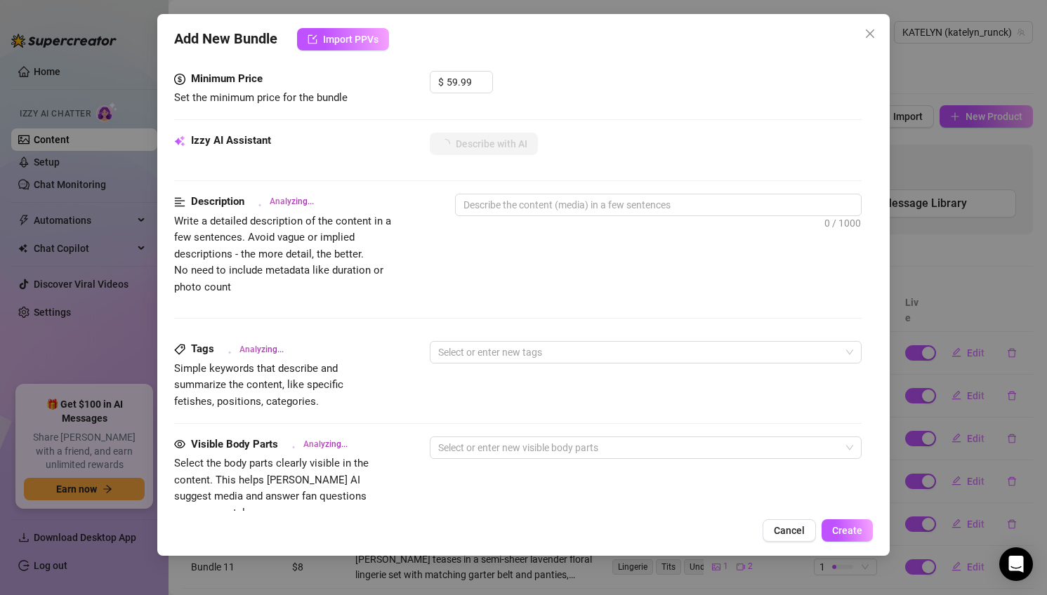
scroll to position [895, 0]
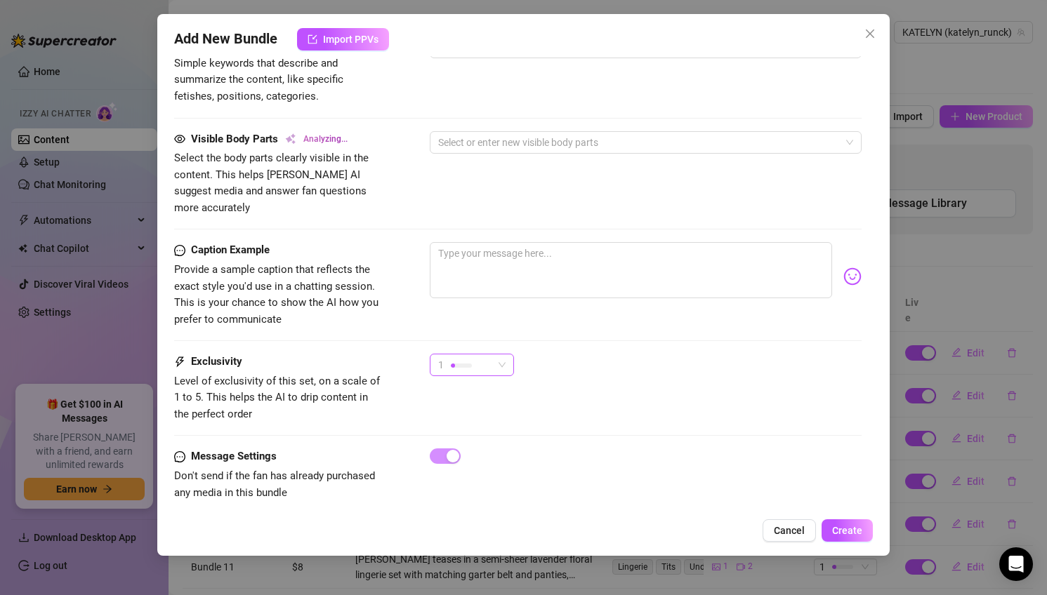
click at [473, 355] on div "1" at bounding box center [465, 365] width 55 height 21
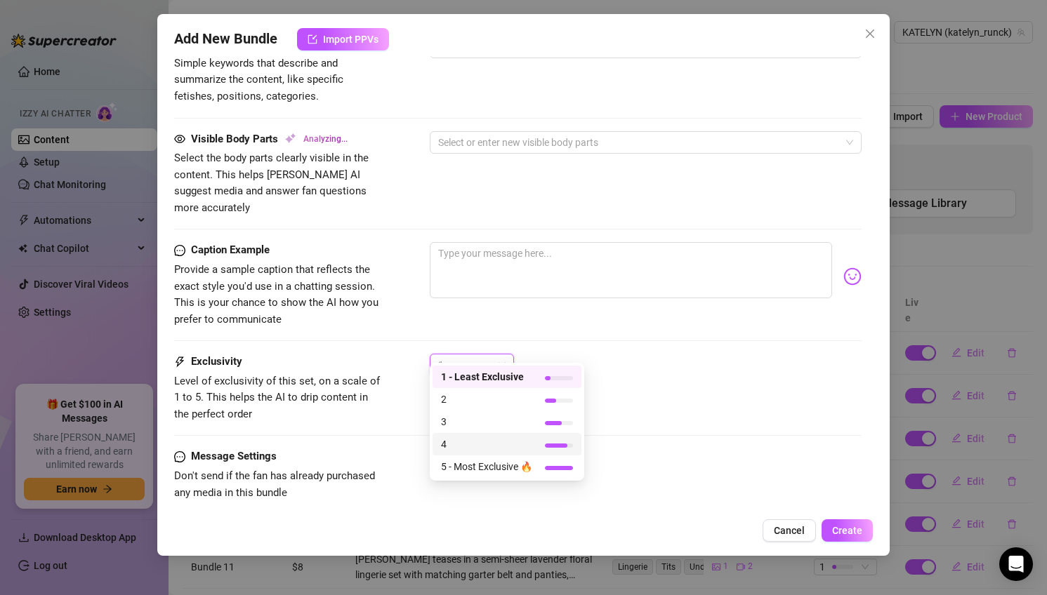
click at [477, 446] on span "4" at bounding box center [486, 444] width 91 height 15
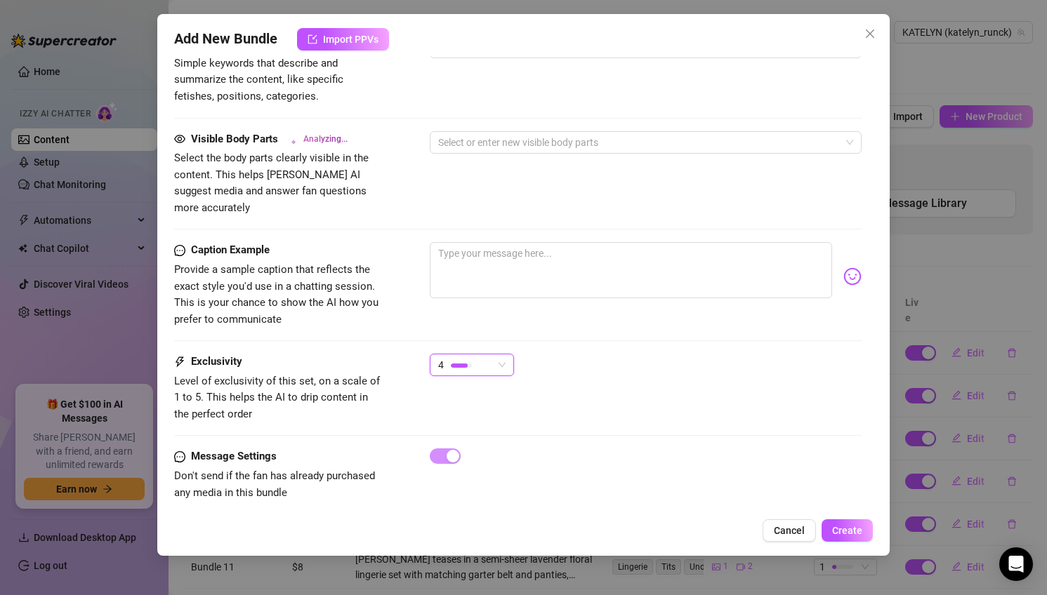
type textarea "Katelyn"
type textarea "Katelyn teases"
type textarea "[PERSON_NAME] teases in"
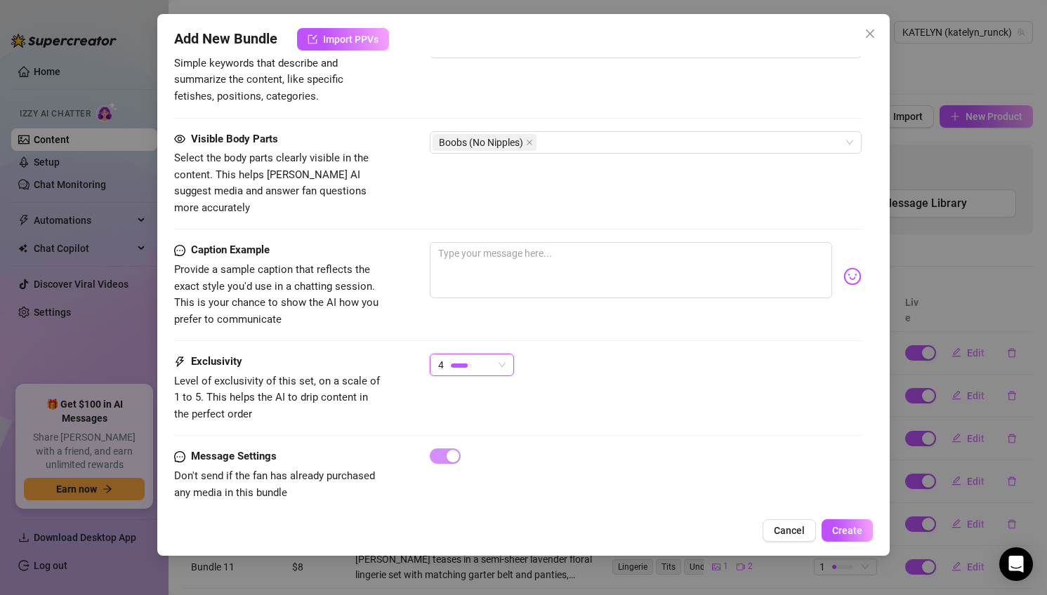
type textarea "[PERSON_NAME] teases in"
type textarea "[PERSON_NAME] teases in a"
click at [470, 359] on div at bounding box center [461, 365] width 21 height 13
type textarea "Katelyn teases in a tiny"
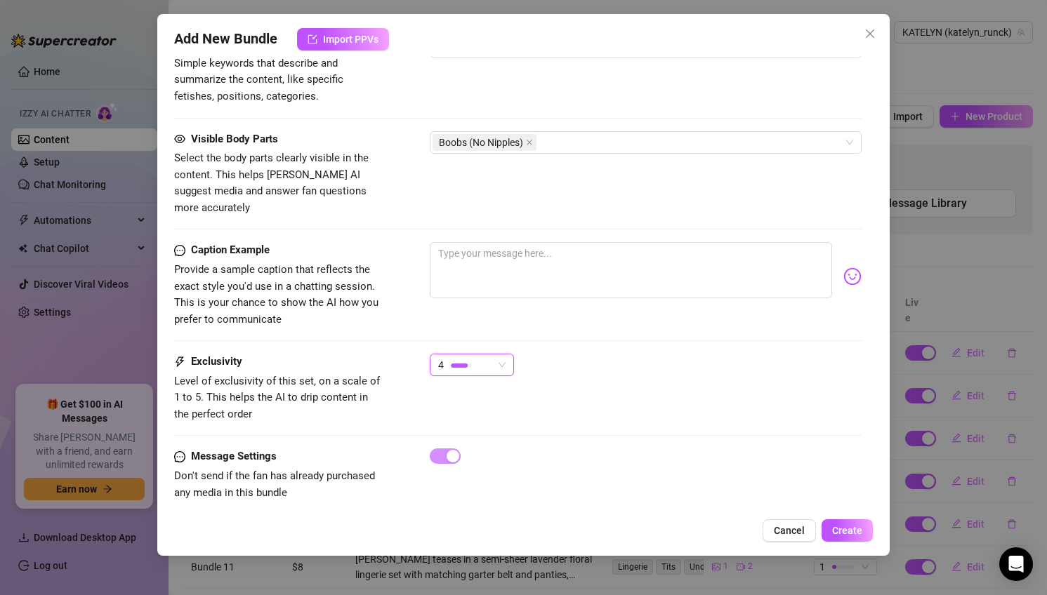
type textarea "Katelyn teases in a tiny"
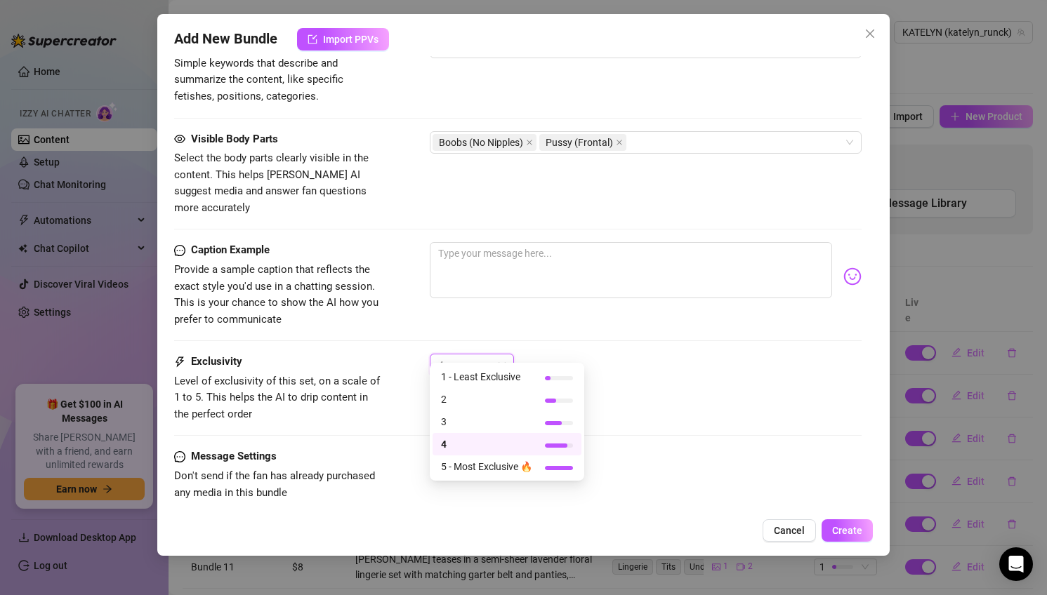
type textarea "Katelyn teases in a tiny cropped"
type textarea "Katelyn teases in a tiny cropped pink"
type textarea "Katelyn teases in a tiny cropped pink top"
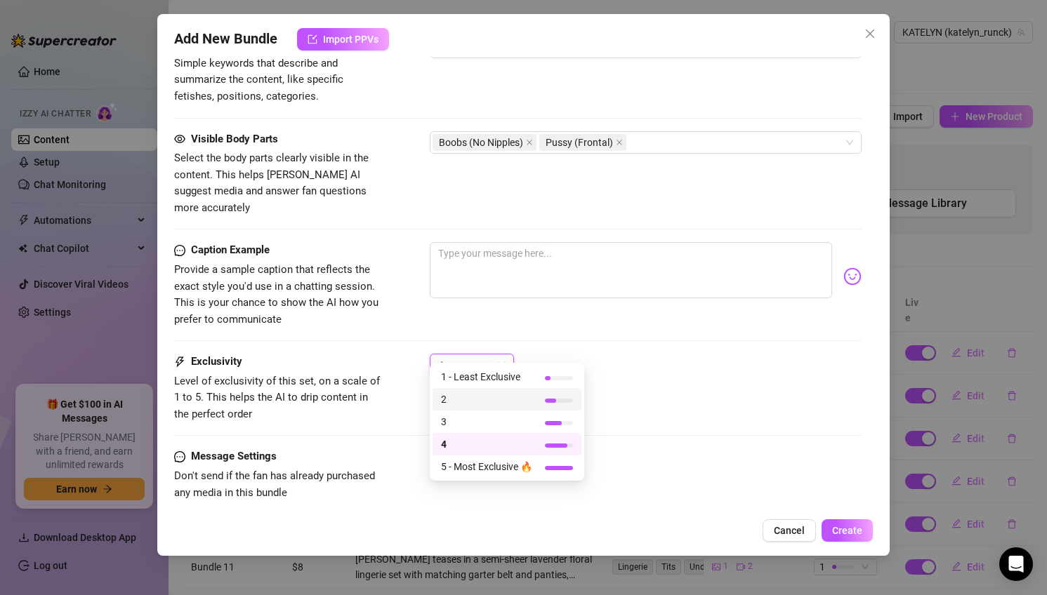
type textarea "Katelyn teases in a tiny cropped pink top"
type textarea "Katelyn teases in a tiny cropped pink top and"
type textarea "Katelyn teases in a tiny cropped pink top and socks,"
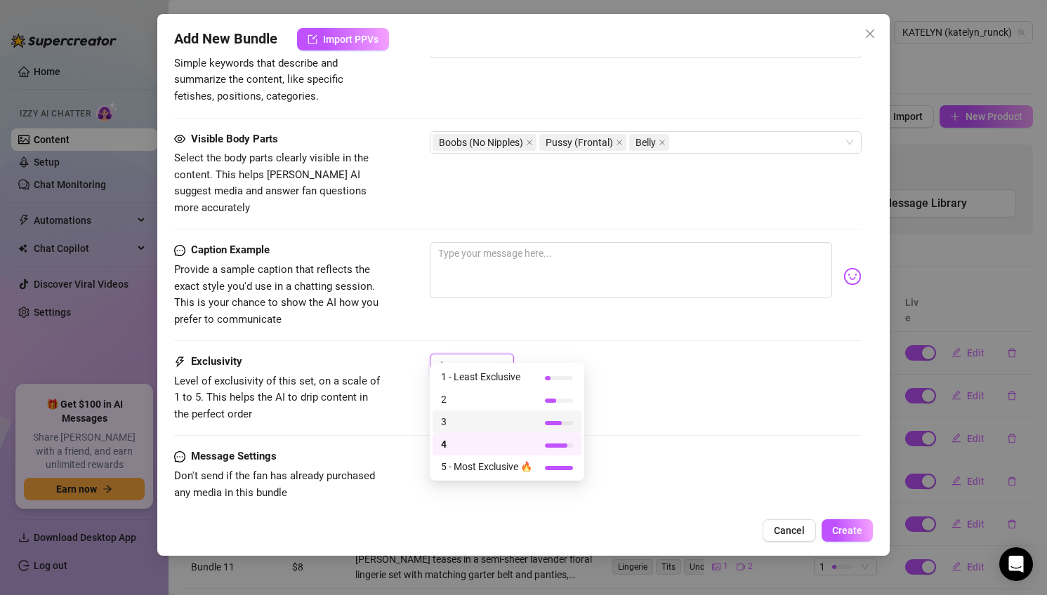
type textarea "Katelyn teases in a tiny cropped pink top and socks, completely"
type textarea "Katelyn teases in a tiny cropped pink top and socks, completely nude"
click at [477, 423] on span "3" at bounding box center [486, 421] width 91 height 15
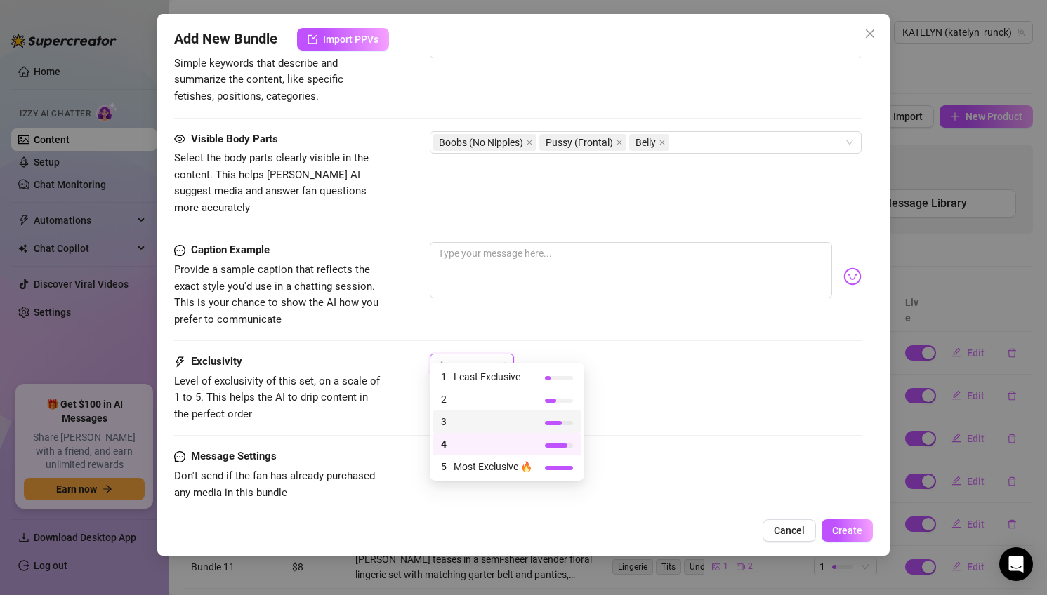
type textarea "Katelyn teases in a tiny cropped pink top and socks, completely nude from"
type textarea "Katelyn teases in a tiny cropped pink top and socks, completely nude from the"
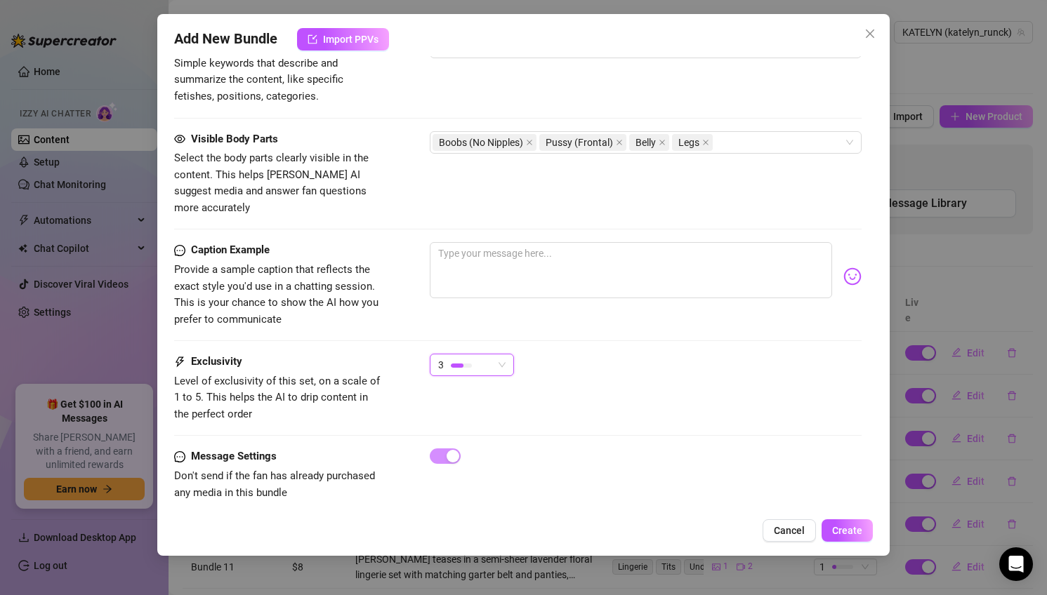
type textarea "Katelyn teases in a tiny cropped pink top and socks, completely nude from the w…"
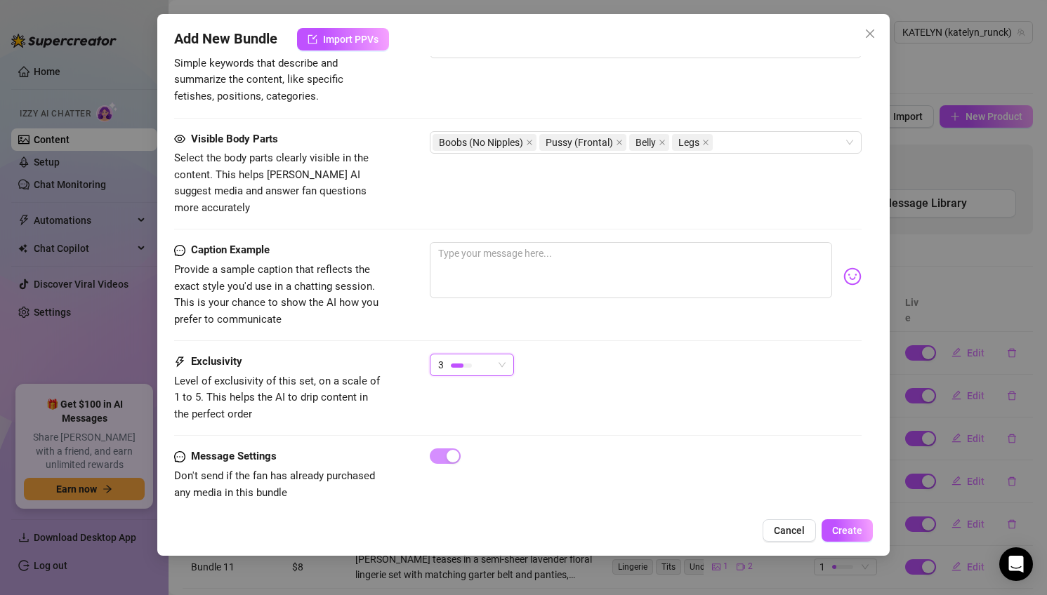
type textarea "Katelyn teases in a tiny cropped pink top and socks, completely nude from the w…"
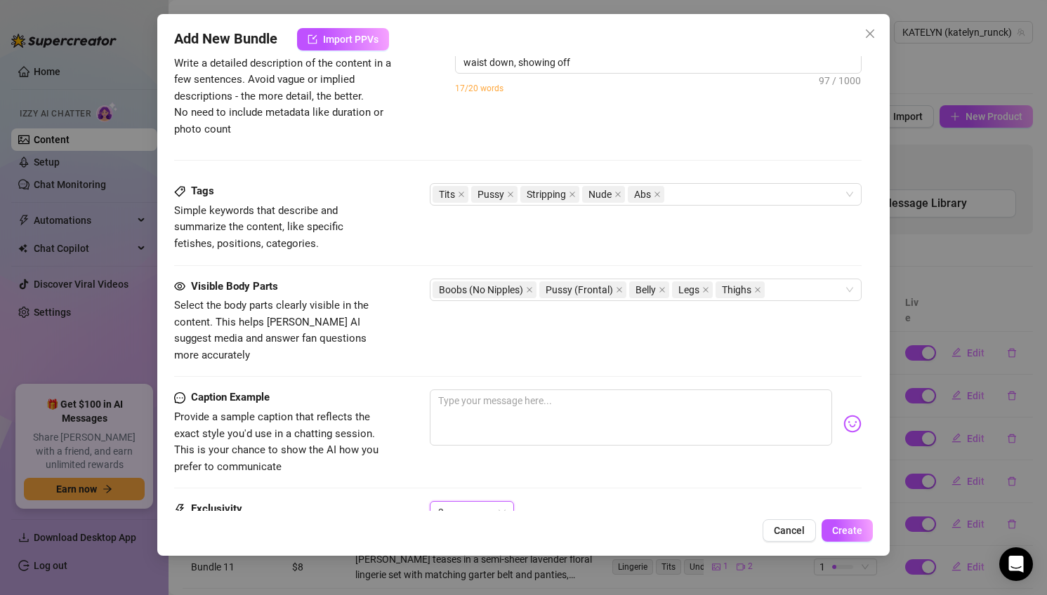
type textarea "Katelyn teases in a tiny cropped pink top and socks, completely nude from the w…"
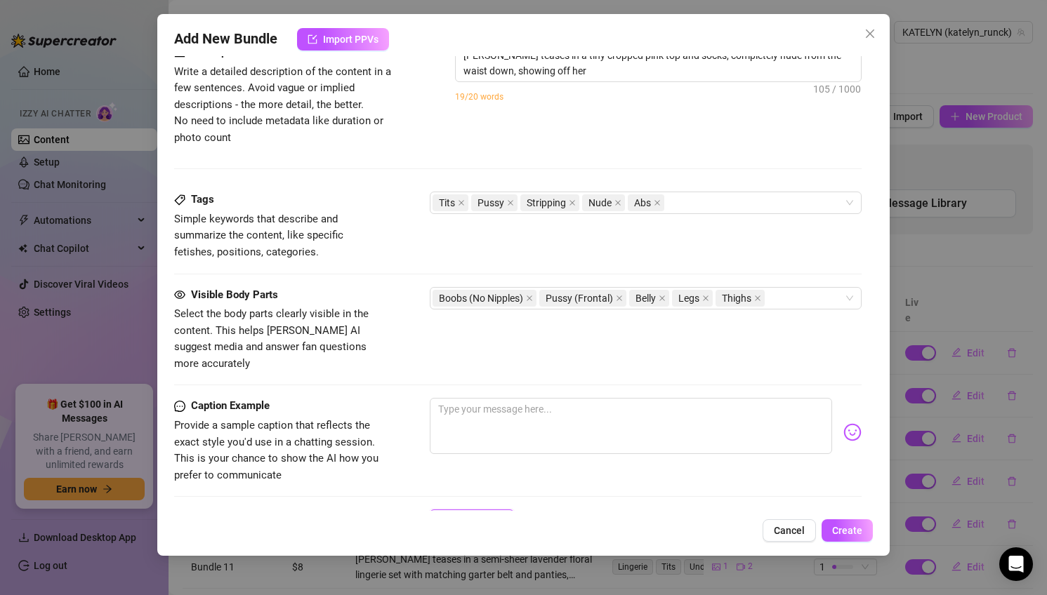
type textarea "Katelyn teases in a tiny cropped pink top and socks, completely nude from the w…"
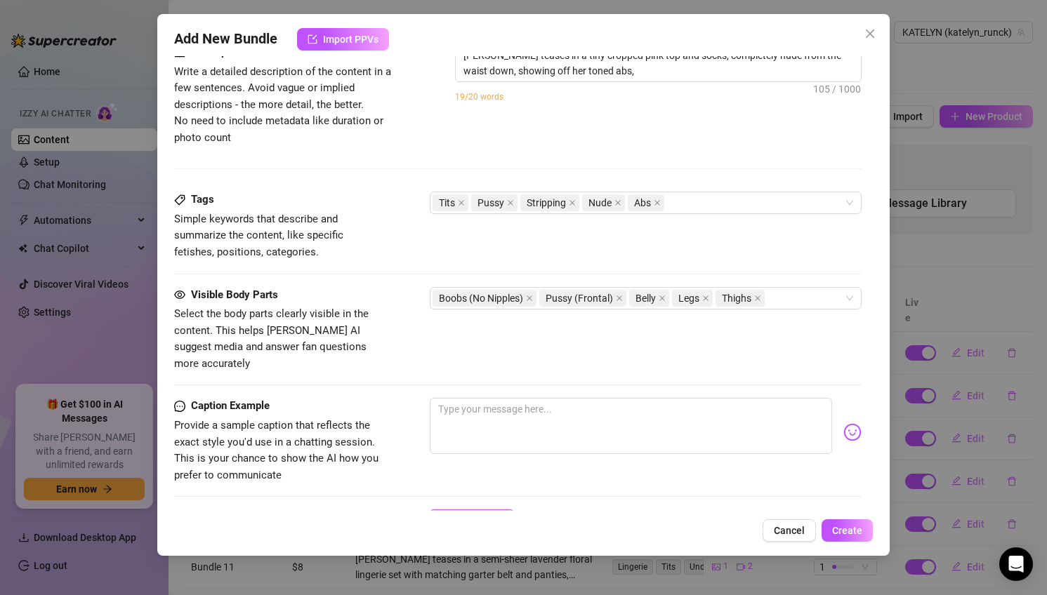
type textarea "Katelyn teases in a tiny cropped pink top and socks, completely nude from the w…"
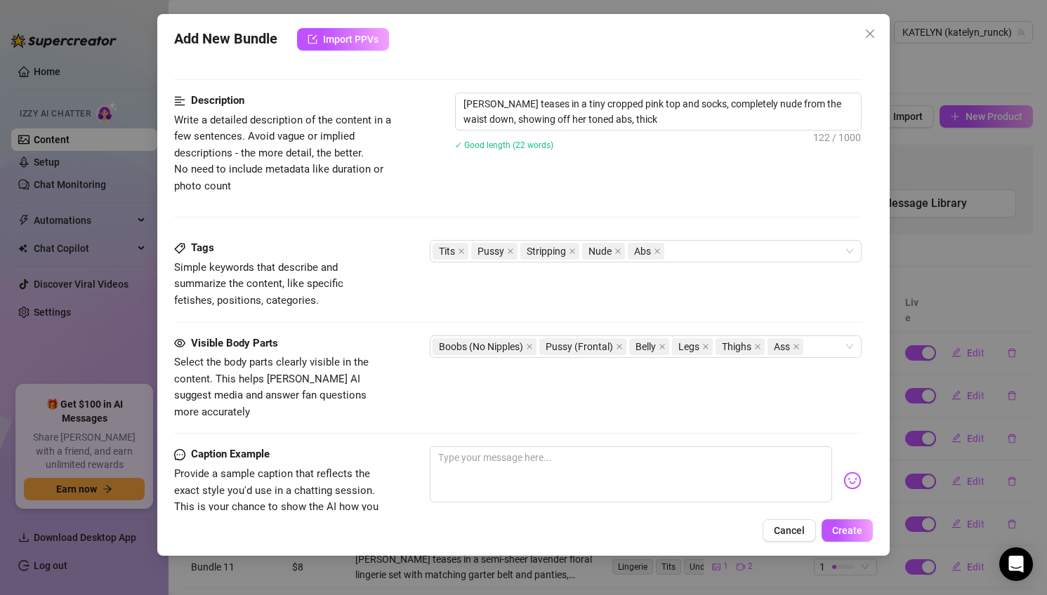
type textarea "Katelyn teases in a tiny cropped pink top and socks, completely nude from the w…"
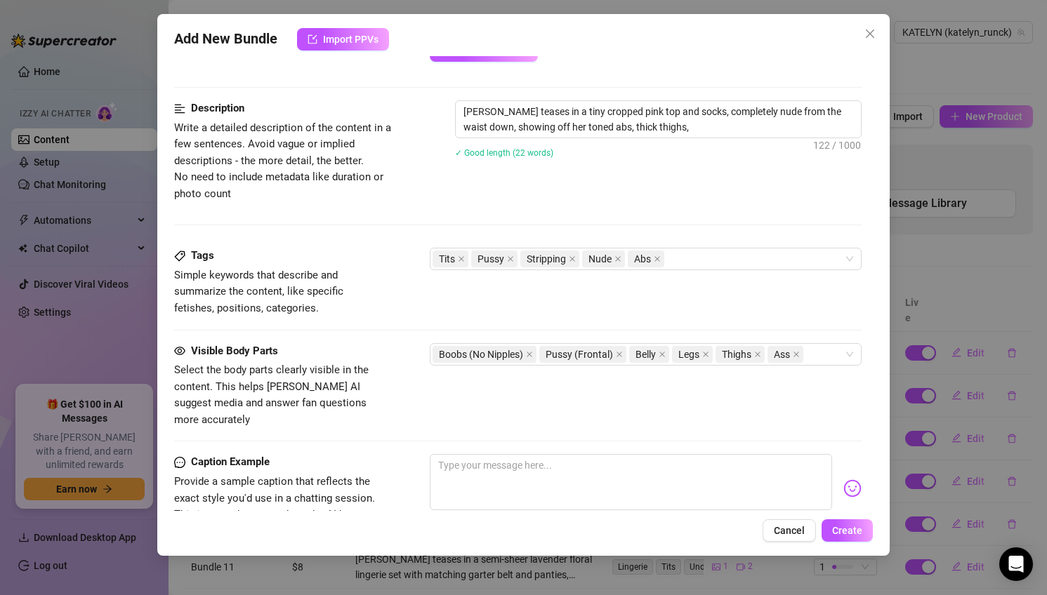
type textarea "Katelyn teases in a tiny cropped pink top and socks, completely nude from the w…"
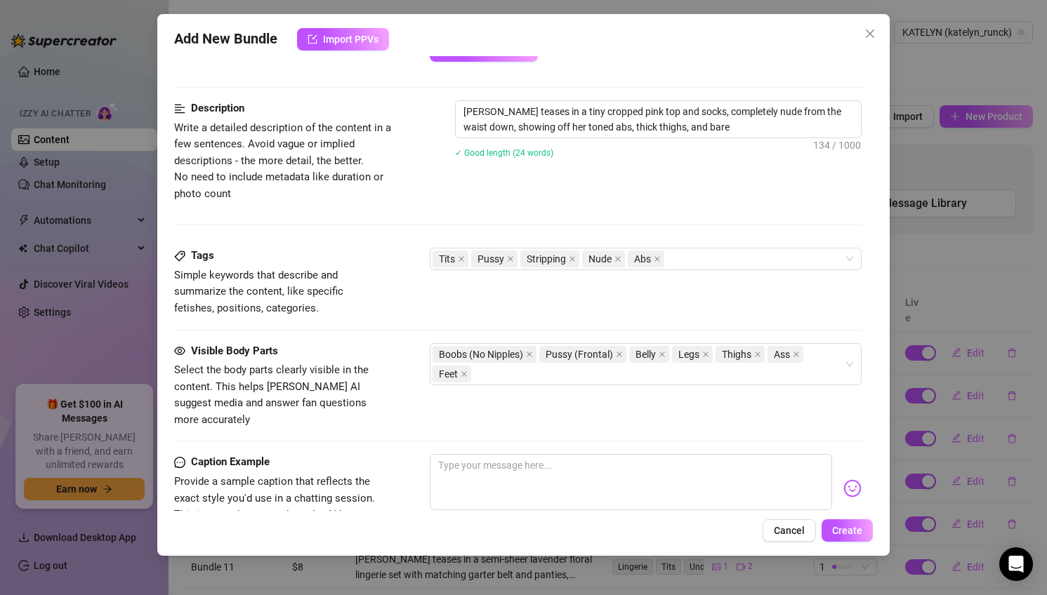
type textarea "Katelyn teases in a tiny cropped pink top and socks, completely nude from the w…"
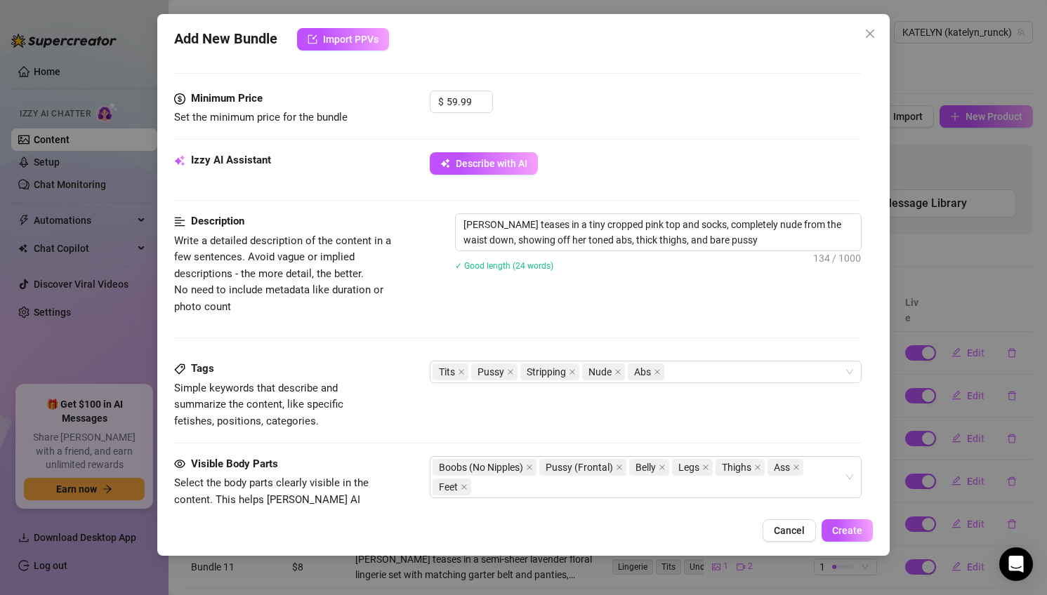
type textarea "Katelyn teases in a tiny cropped pink top and socks, completely nude from the w…"
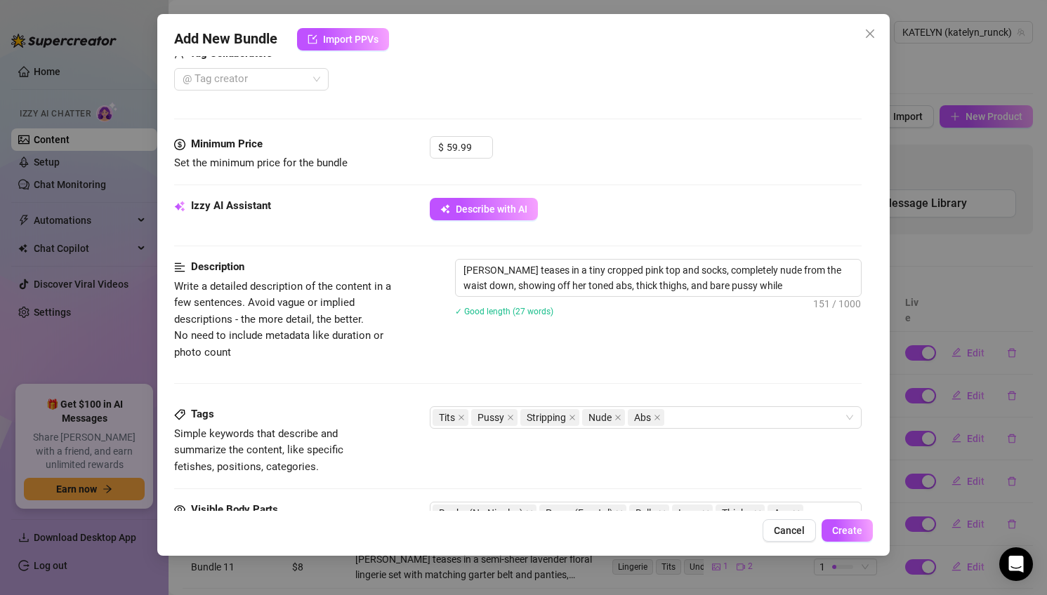
type textarea "Katelyn teases in a tiny cropped pink top and socks, completely nude from the w…"
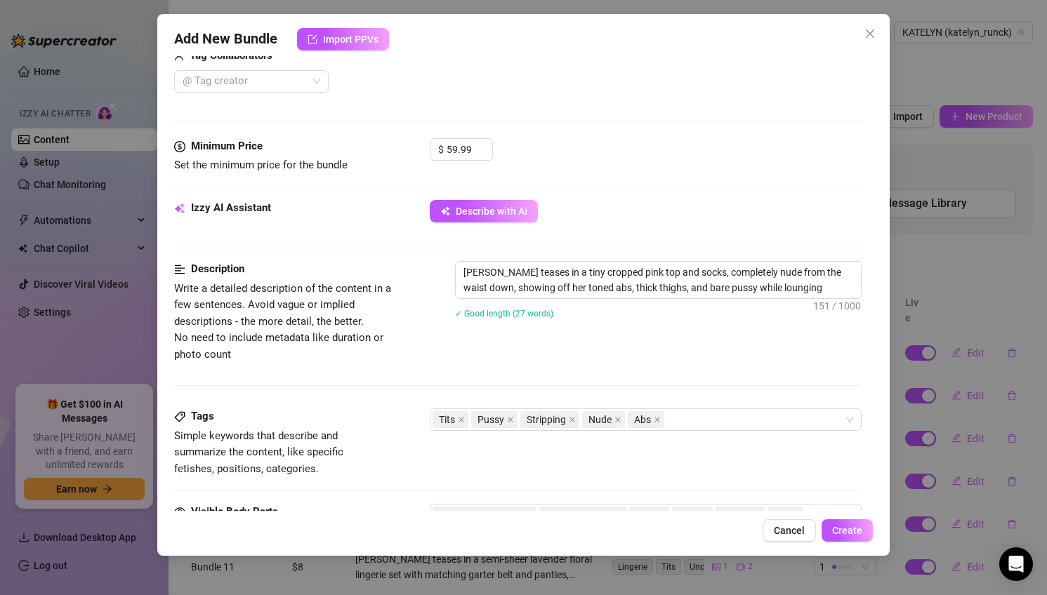
type textarea "Katelyn teases in a tiny cropped pink top and socks, completely nude from the w…"
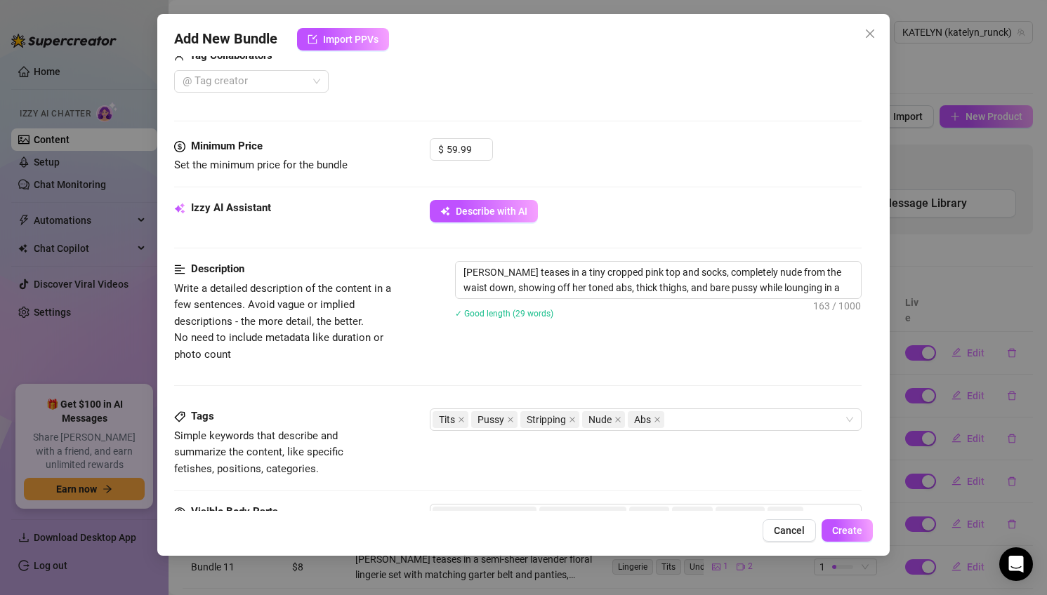
type textarea "Katelyn teases in a tiny cropped pink top and socks, completely nude from the w…"
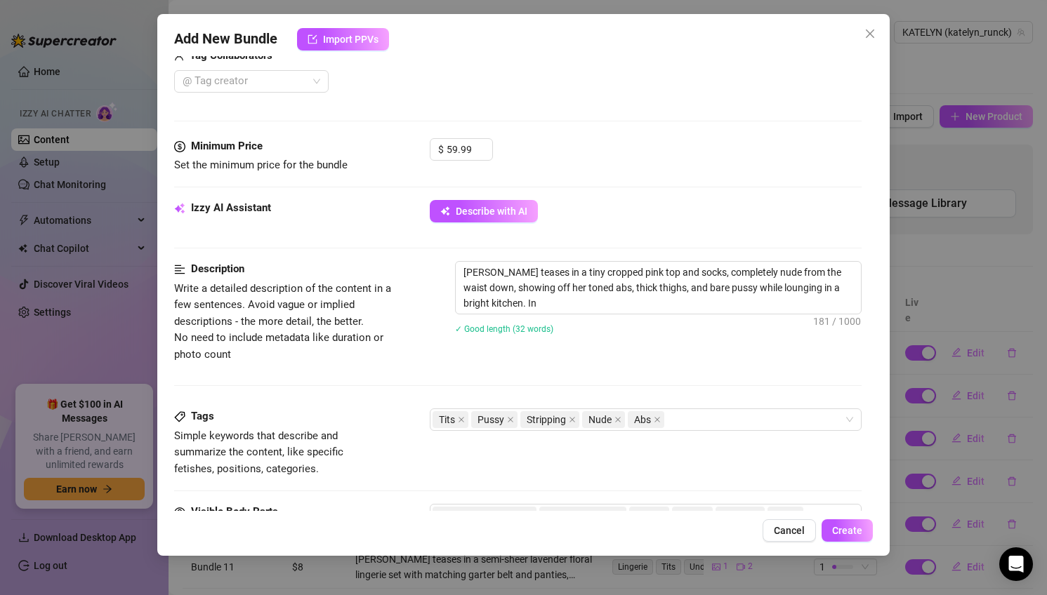
type textarea "Katelyn teases in a tiny cropped pink top and socks, completely nude from the w…"
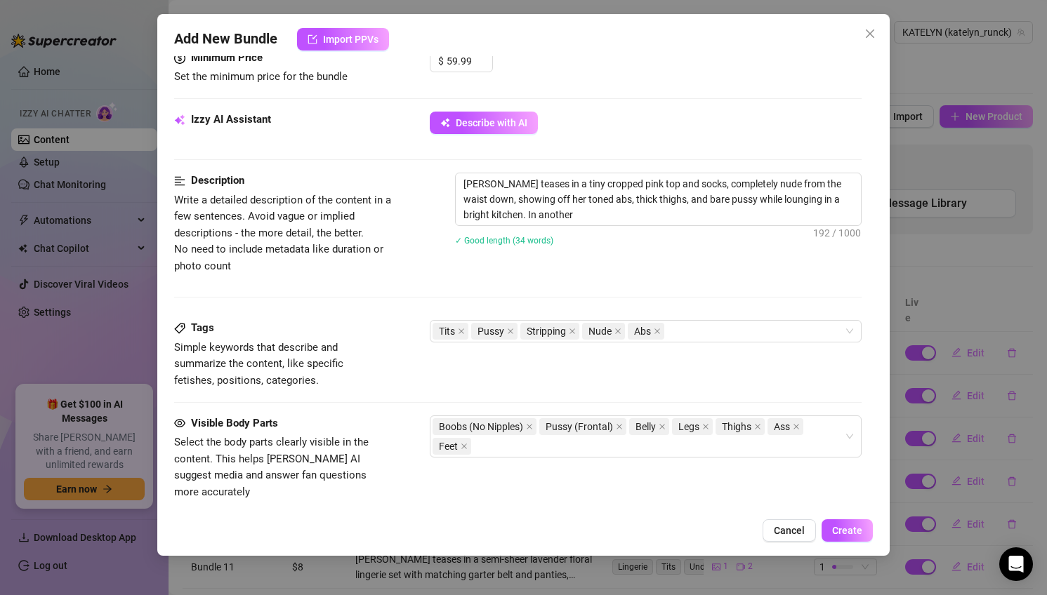
type textarea "Katelyn teases in a tiny cropped pink top and socks, completely nude from the w…"
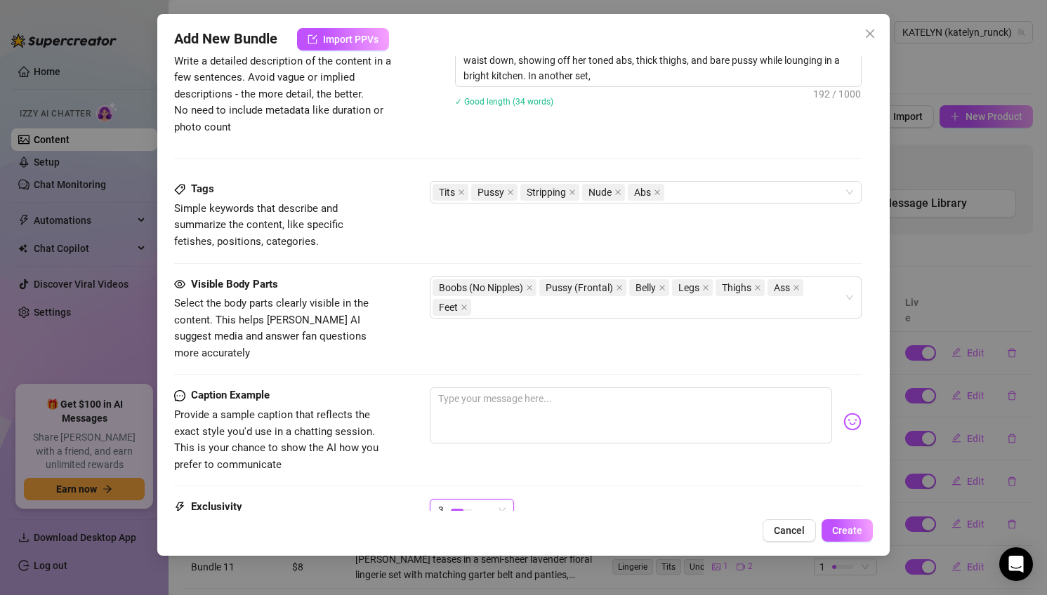
type textarea "Katelyn teases in a tiny cropped pink top and socks, completely nude from the w…"
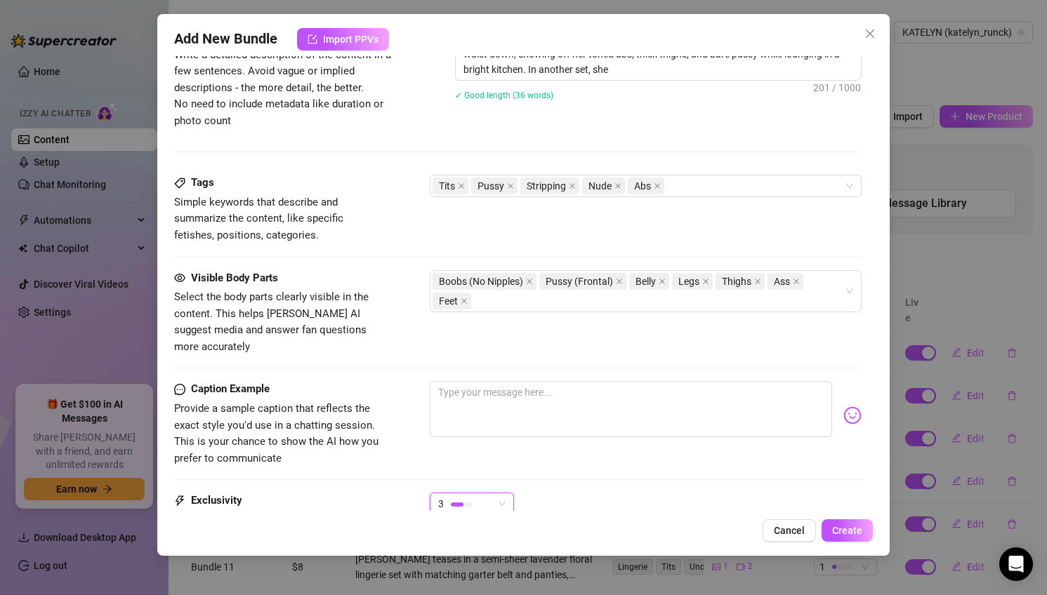
type textarea "Katelyn teases in a tiny cropped pink top and socks, completely nude from the w…"
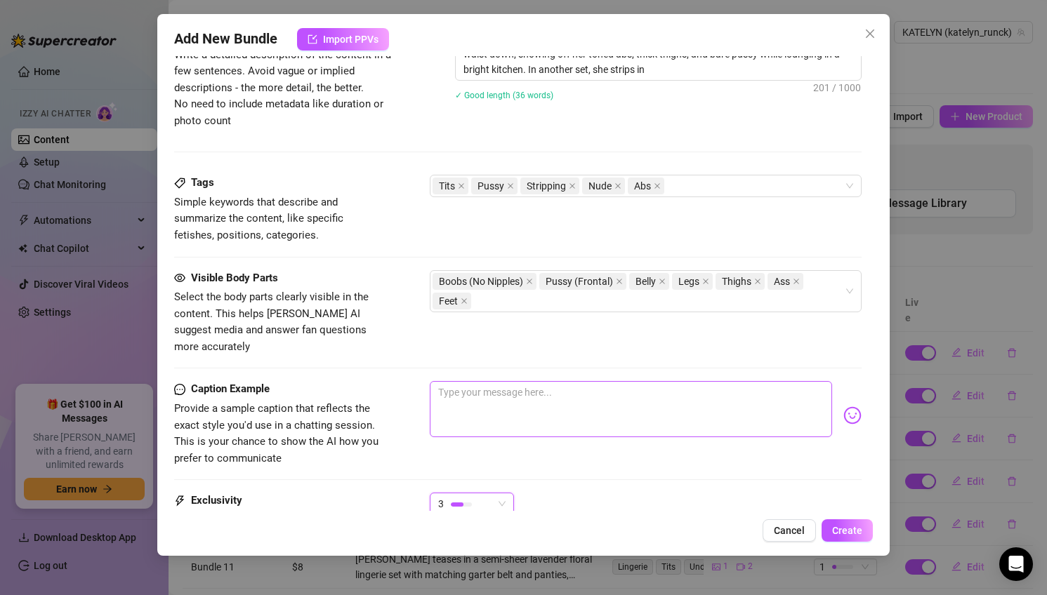
type textarea "Katelyn teases in a tiny cropped pink top and socks, completely nude from the w…"
click at [543, 402] on textarea at bounding box center [631, 409] width 403 height 56
type textarea "Katelyn teases in a tiny cropped pink top and socks, completely nude from the w…"
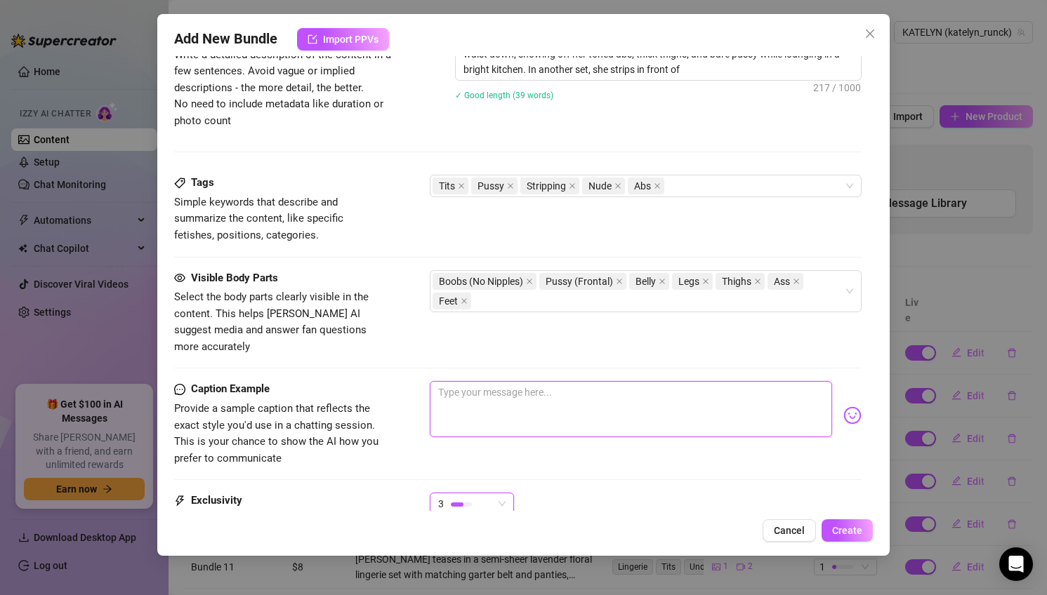
type textarea "Katelyn teases in a tiny cropped pink top and socks, completely nude from the w…"
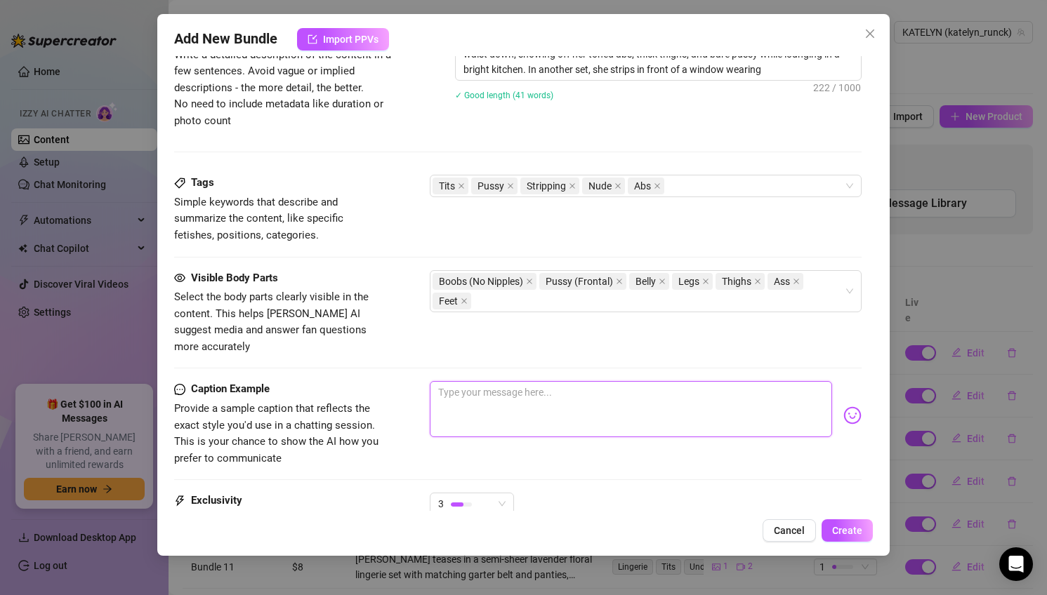
type textarea "Katelyn teases in a tiny cropped pink top and socks, completely nude from the w…"
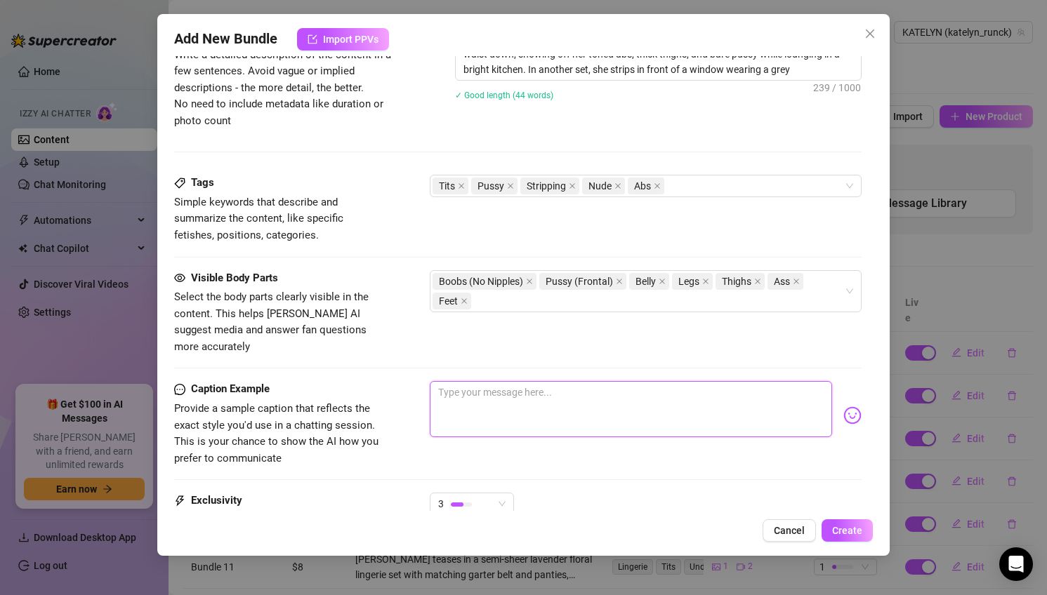
type textarea "Katelyn teases in a tiny cropped pink top and socks, completely nude from the w…"
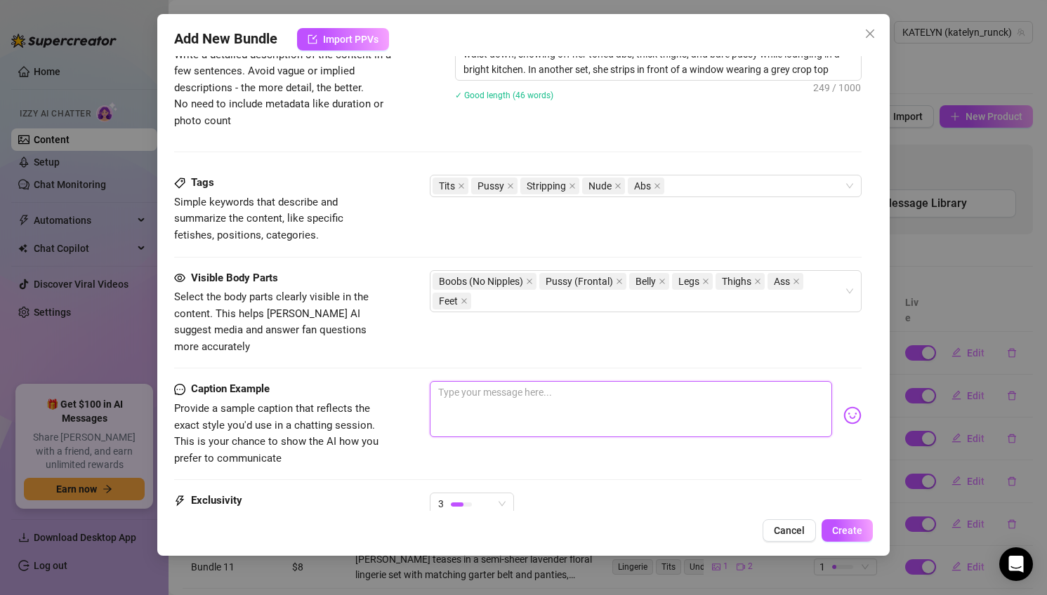
type textarea "Katelyn teases in a tiny cropped pink top and socks, completely nude from the w…"
type textarea "P"
type textarea "Katelyn teases in a tiny cropped pink top and socks, completely nude from the w…"
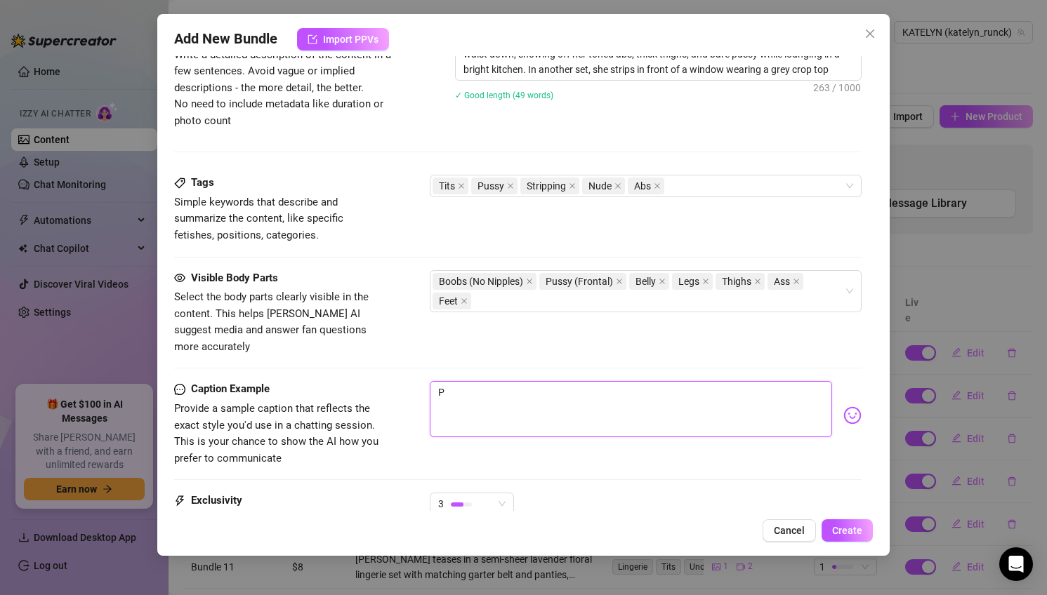
type textarea "Katelyn teases in a tiny cropped pink top and socks, completely nude from the w…"
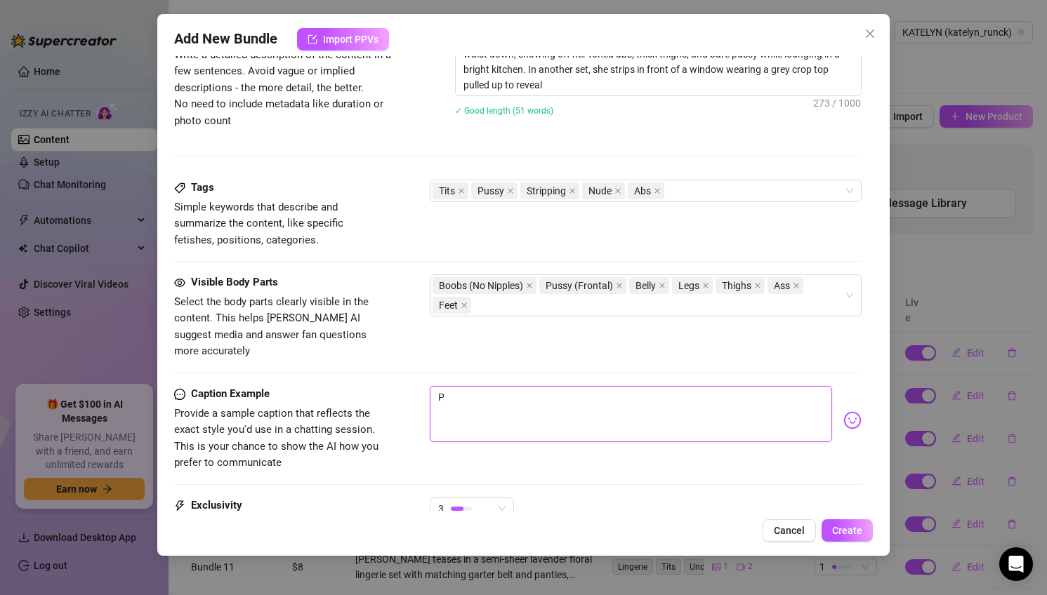
type textarea "Katelyn teases in a tiny cropped pink top and socks, completely nude from the w…"
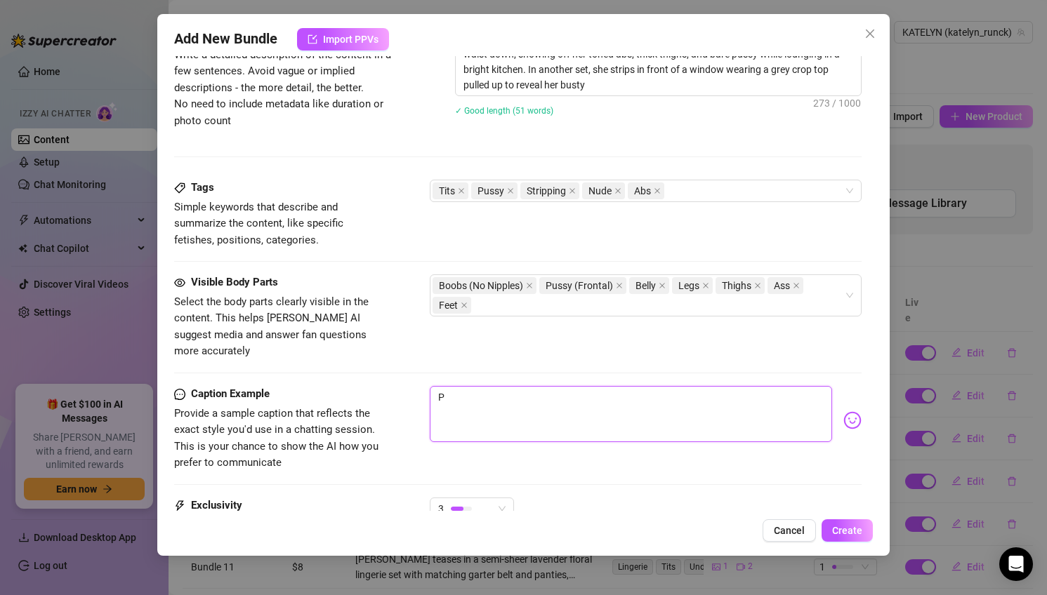
type textarea "Katelyn teases in a tiny cropped pink top and socks, completely nude from the w…"
type textarea "Type your message here..."
type textarea "Katelyn teases in a tiny cropped pink top and socks, completely nude from the w…"
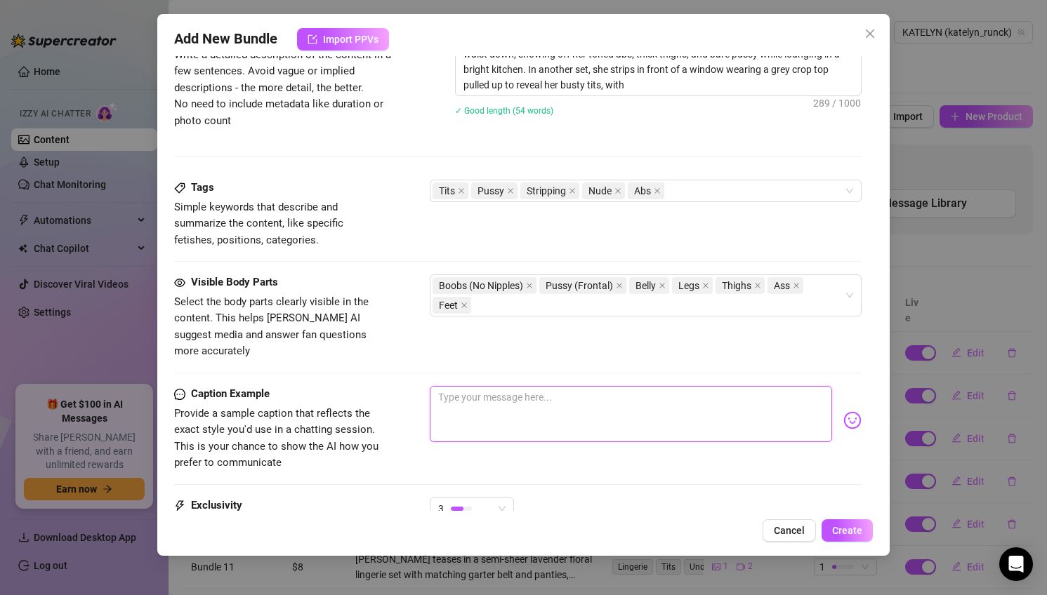
type textarea "Katelyn teases in a tiny cropped pink top and socks, completely nude from the w…"
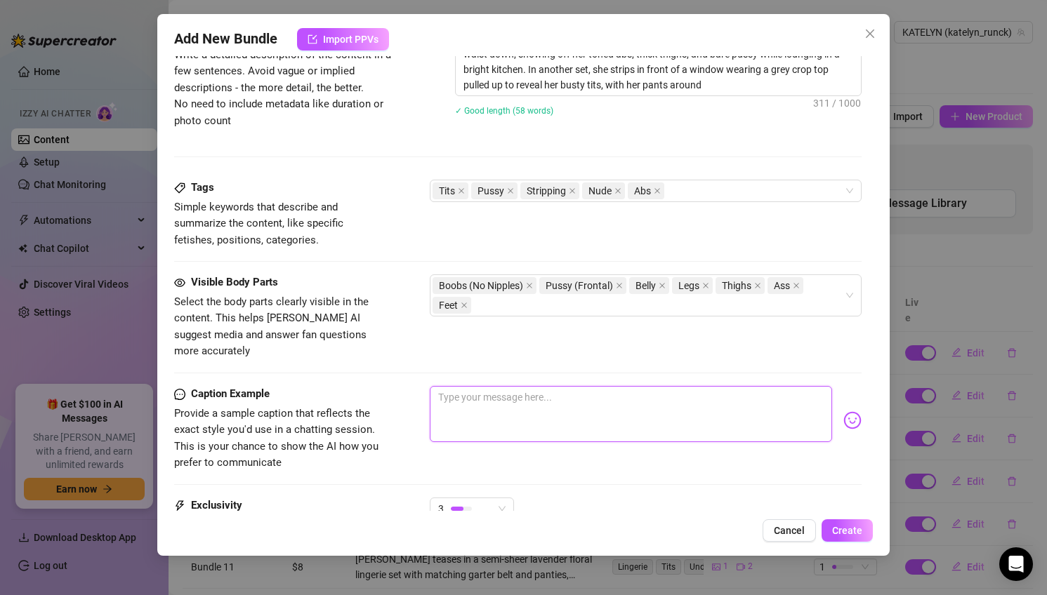
type textarea "B"
type textarea "Katelyn teases in a tiny cropped pink top and socks, completely nude from the w…"
type textarea "B"
type textarea "Katelyn teases in a tiny cropped pink top and socks, completely nude from the w…"
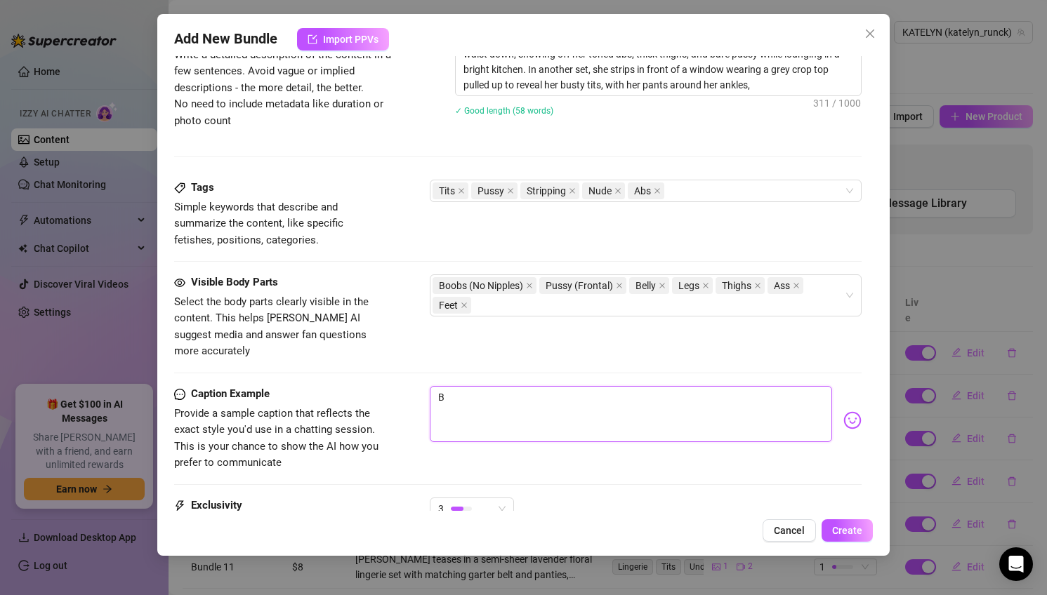
type textarea "Bo"
type textarea "Katelyn teases in a tiny cropped pink top and socks, completely nude from the w…"
type textarea "Bot"
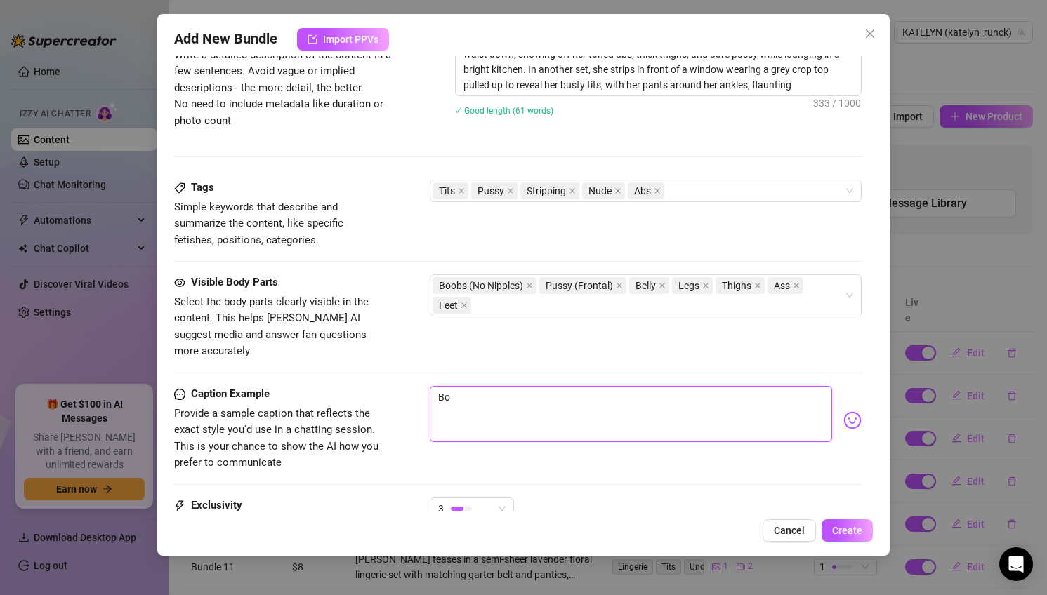
type textarea "Bot"
type textarea "Katelyn teases in a tiny cropped pink top and socks, completely nude from the w…"
type textarea "Bott"
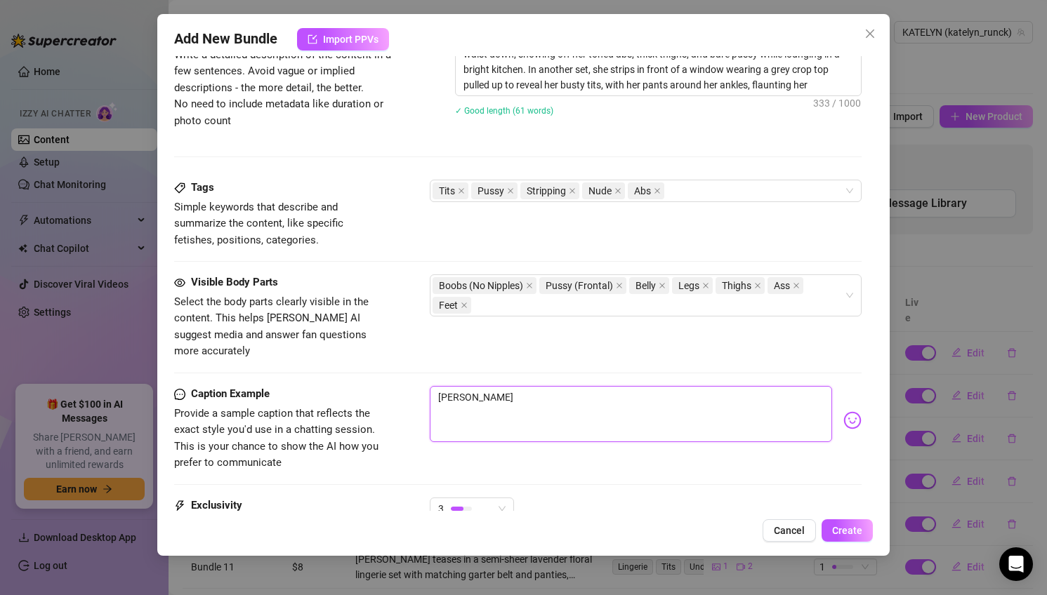
type textarea "Katelyn teases in a tiny cropped pink top and socks, completely nude from the w…"
type textarea "Botto"
type textarea "Katelyn teases in a tiny cropped pink top and socks, completely nude from the w…"
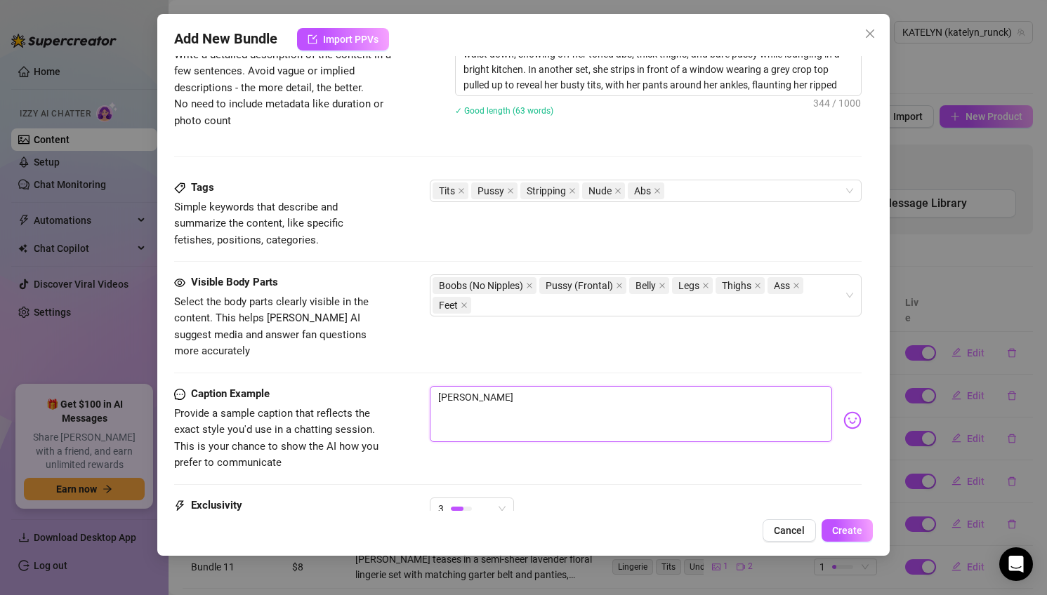
type textarea "Katelyn teases in a tiny cropped pink top and socks, completely nude from the w…"
type textarea "Bottom"
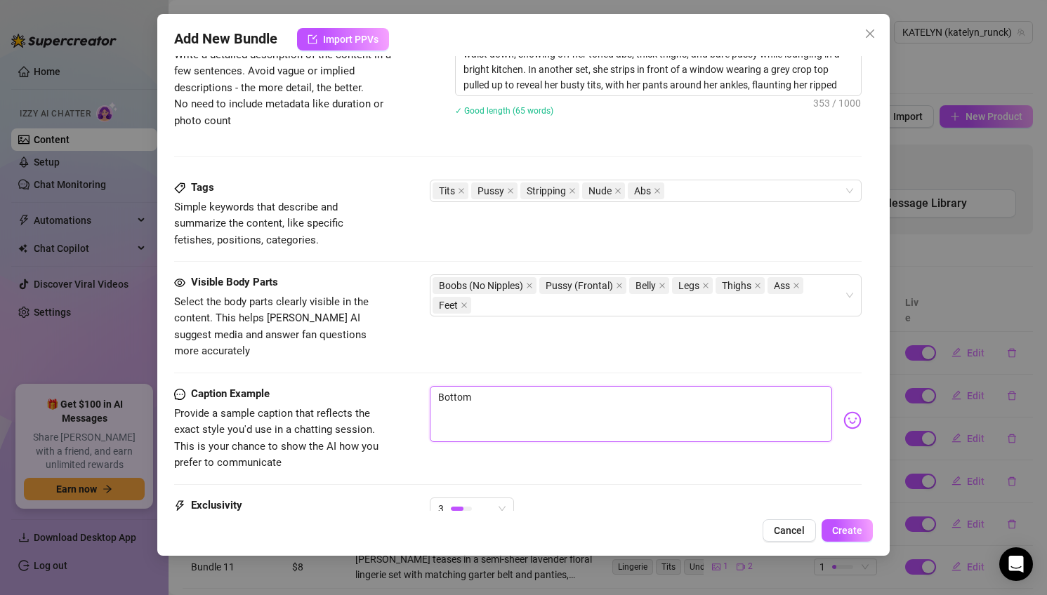
type textarea "Katelyn teases in a tiny cropped pink top and socks, completely nude from the w…"
type textarea "Bottoms"
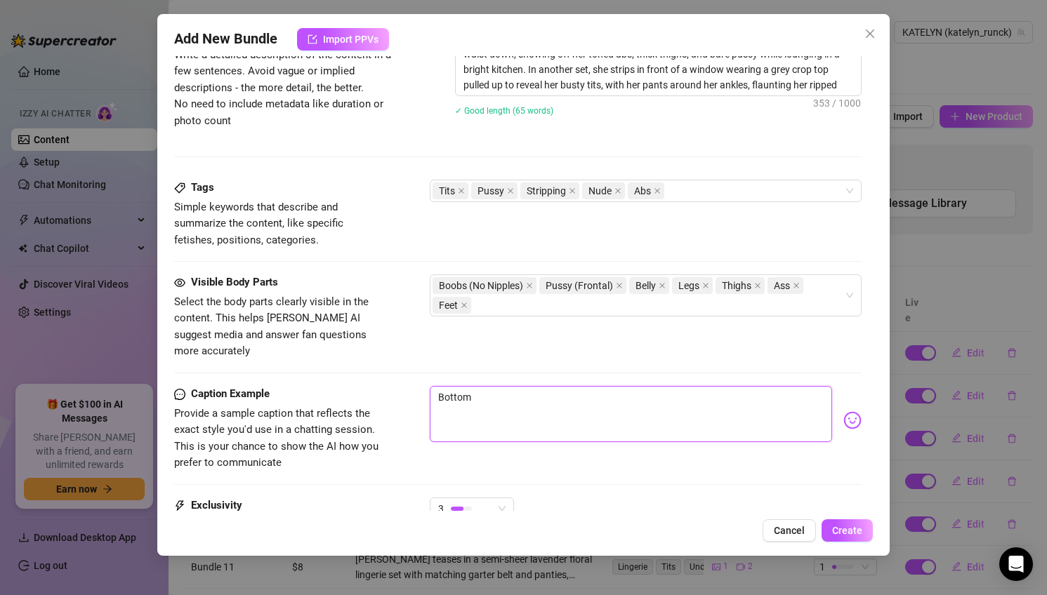
type textarea "Bottoms"
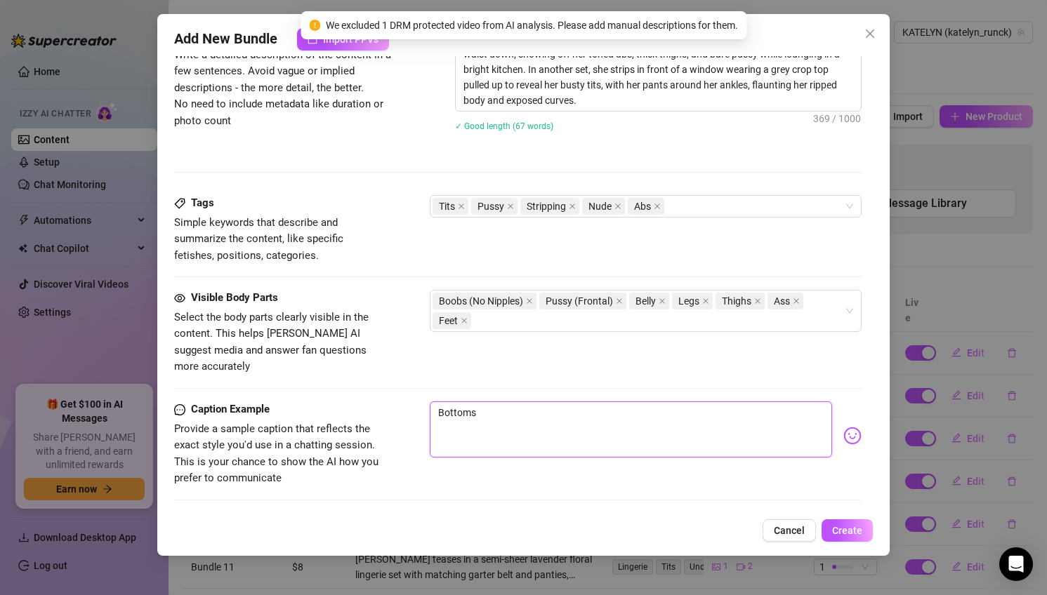
type textarea "Bottoms a"
type textarea "Bottoms an"
type textarea "Bottoms and"
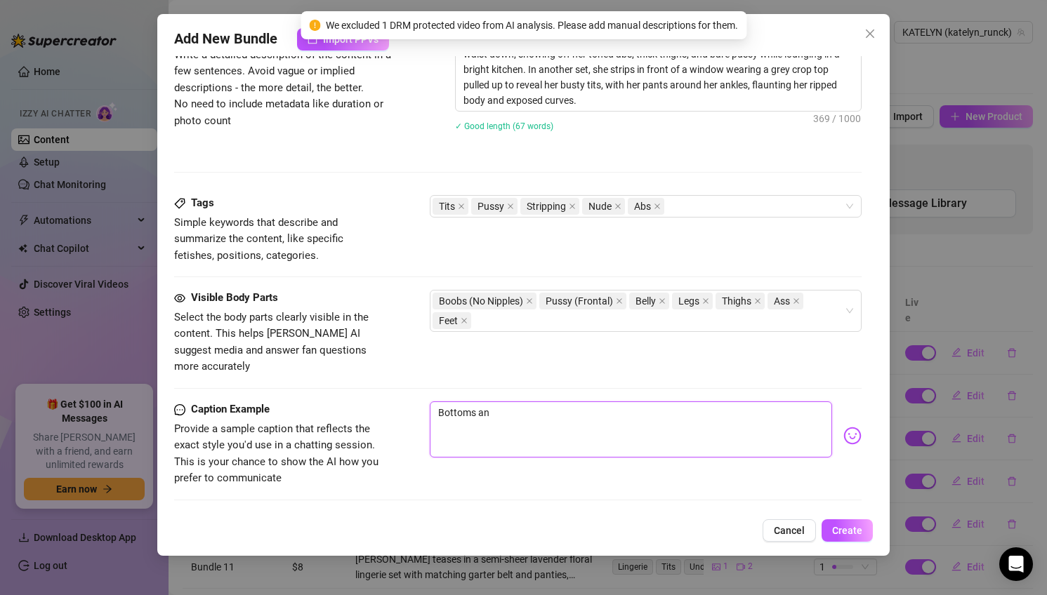
type textarea "Bottoms and"
type textarea "Bottoms and p"
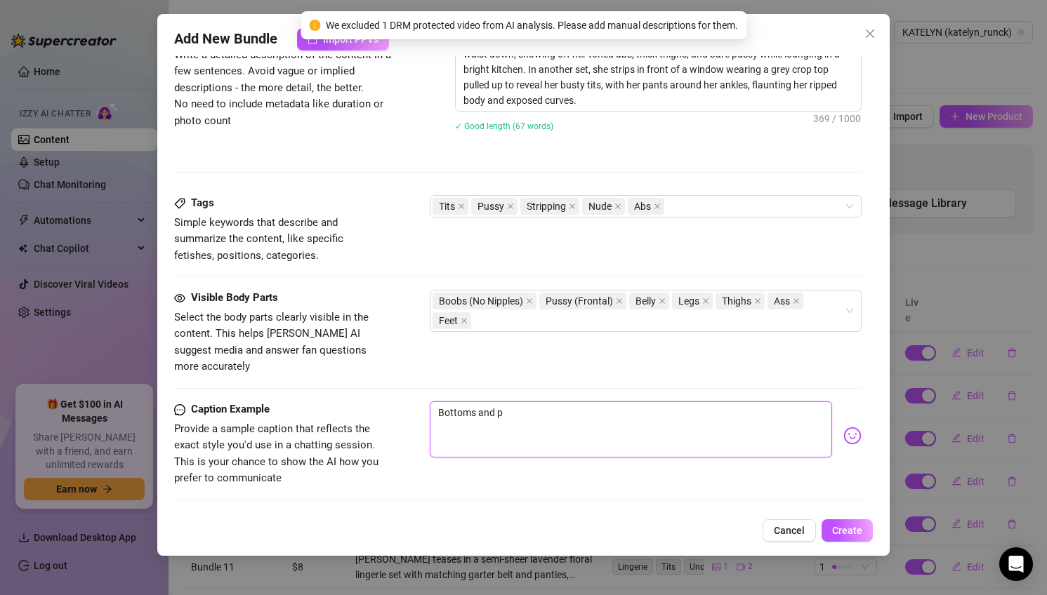
type textarea "Bottoms and pa"
type textarea "Bottoms and pan"
type textarea "Bottoms and pant"
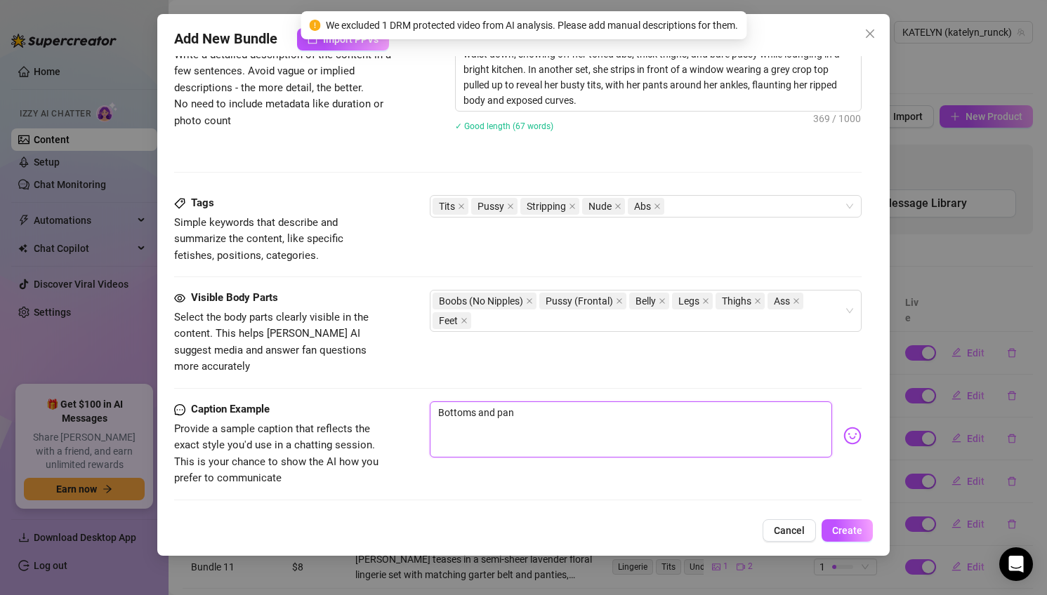
type textarea "Bottoms and pant"
type textarea "Bottoms and panti"
type textarea "Bottoms and pantie"
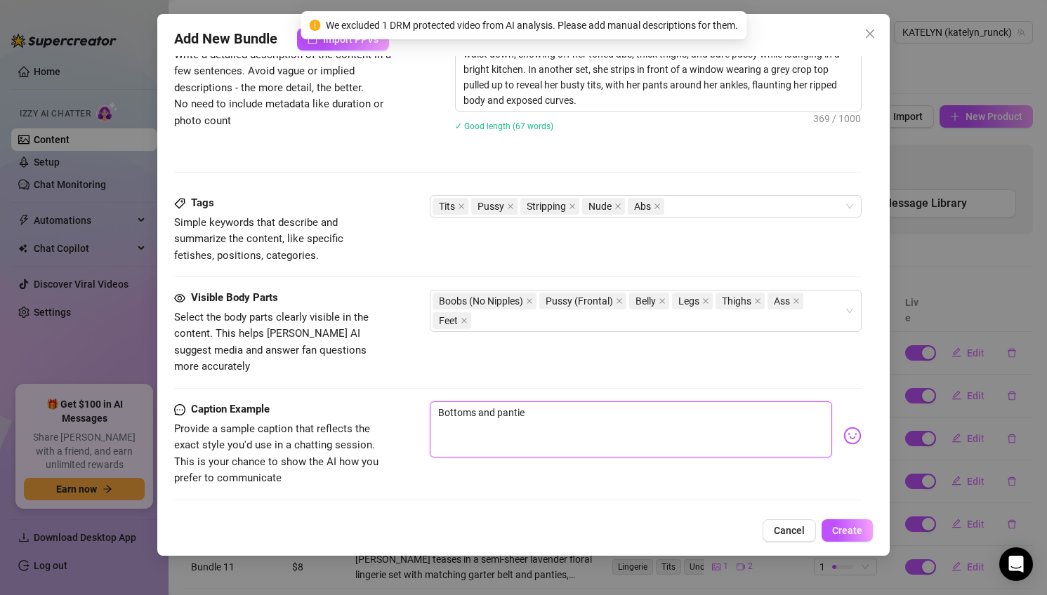
type textarea "Bottoms and panties"
type textarea "Bottoms and panties a"
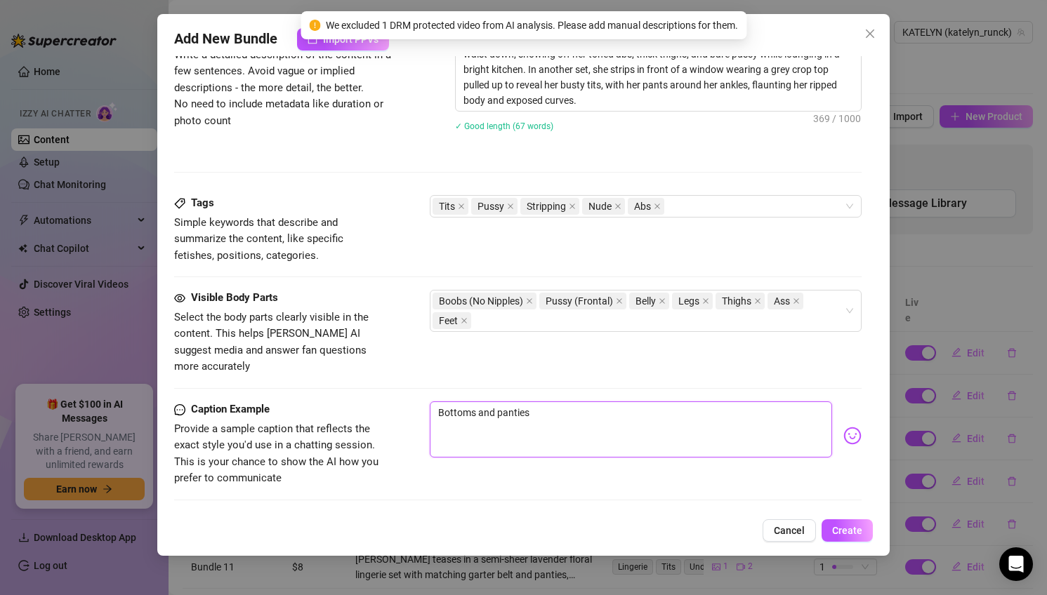
type textarea "Bottoms and panties a"
type textarea "Bottoms and panties ar"
type textarea "Bottoms and panties are"
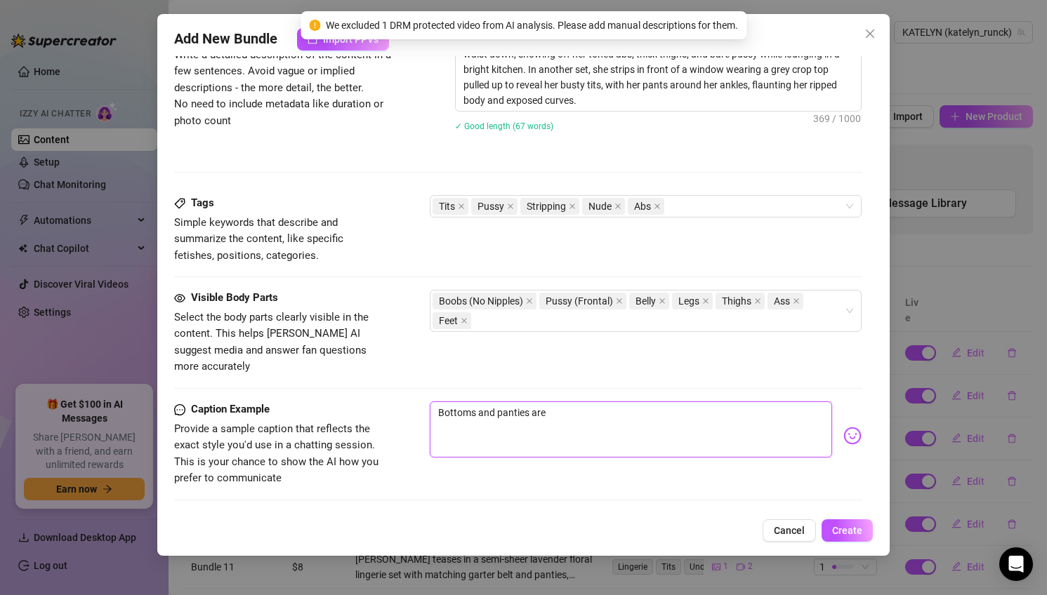
type textarea "Bottoms and panties are s"
type textarea "Bottoms and panties are sl"
type textarea "Bottoms and panties are sli"
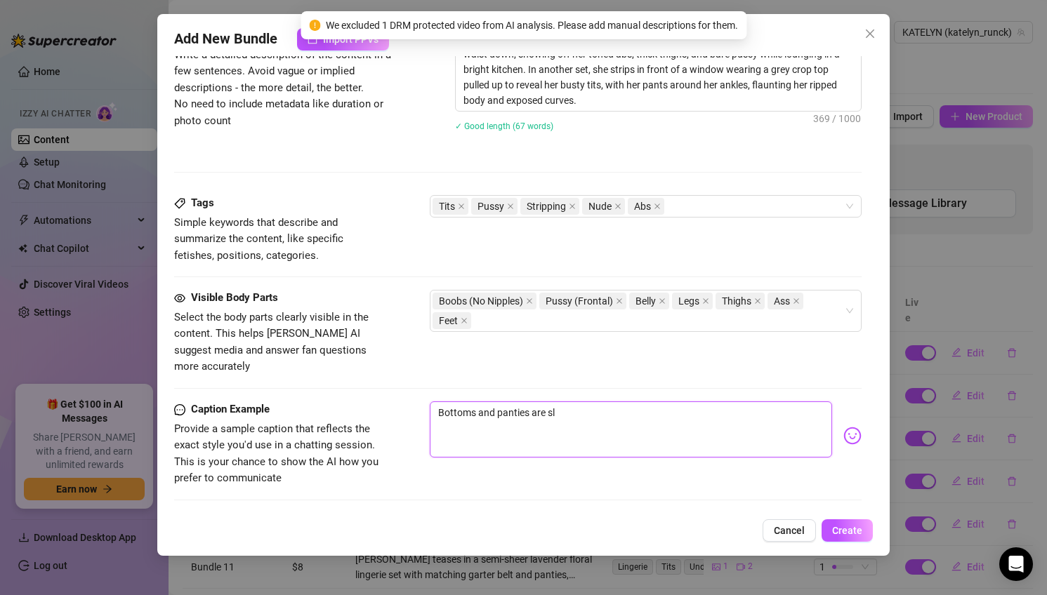
type textarea "Bottoms and panties are sli"
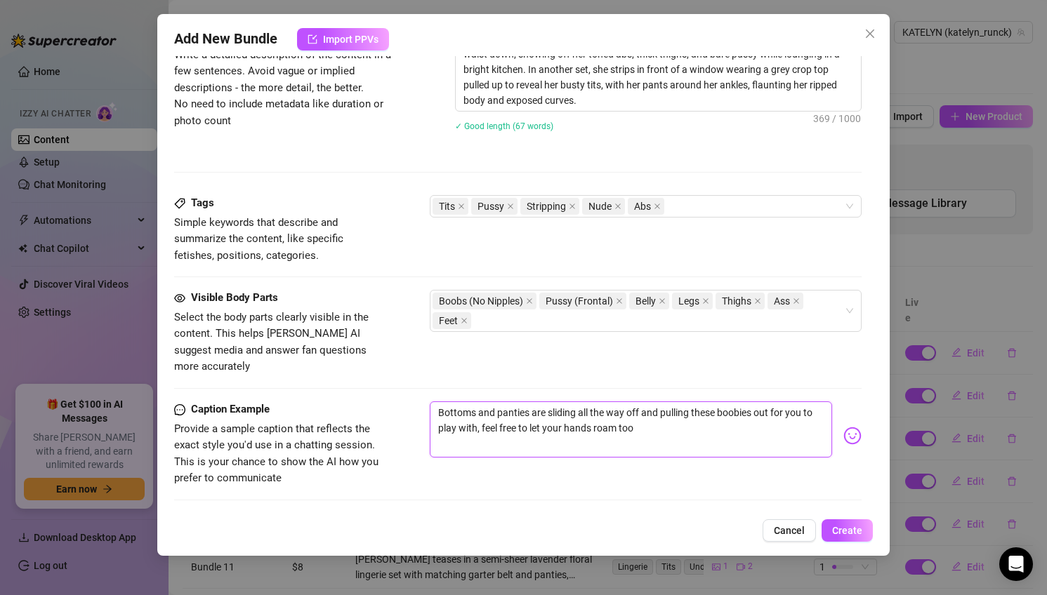
click at [656, 409] on textarea "Bottoms and panties are sliding all the way off and pulling these boobies out f…" at bounding box center [631, 430] width 403 height 56
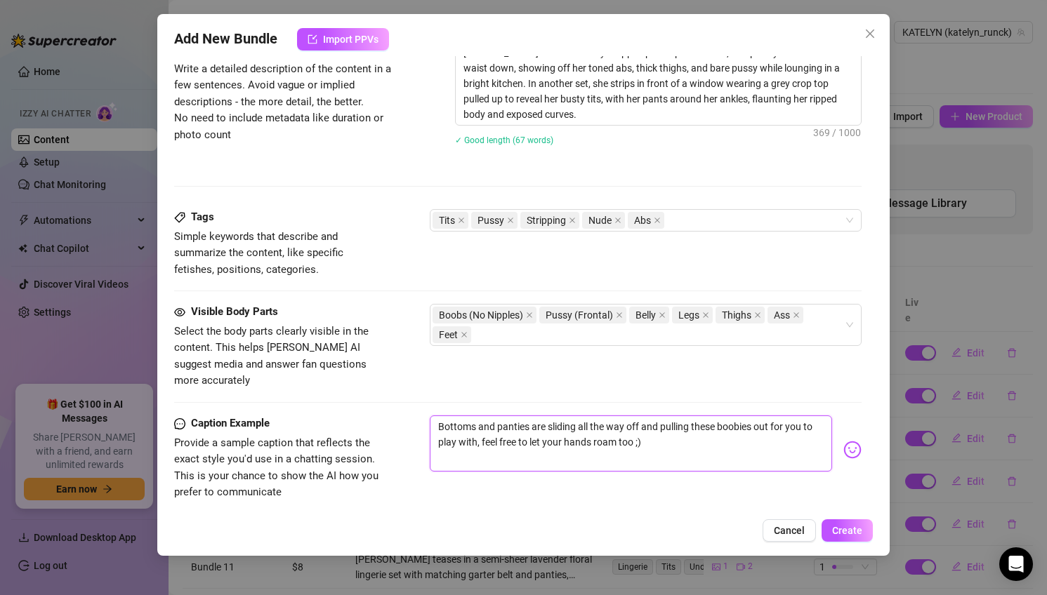
scroll to position [741, 0]
click at [617, 222] on icon "close" at bounding box center [617, 221] width 7 height 7
click at [661, 220] on div "Tits Pussy Stripping Abs" at bounding box center [639, 221] width 412 height 20
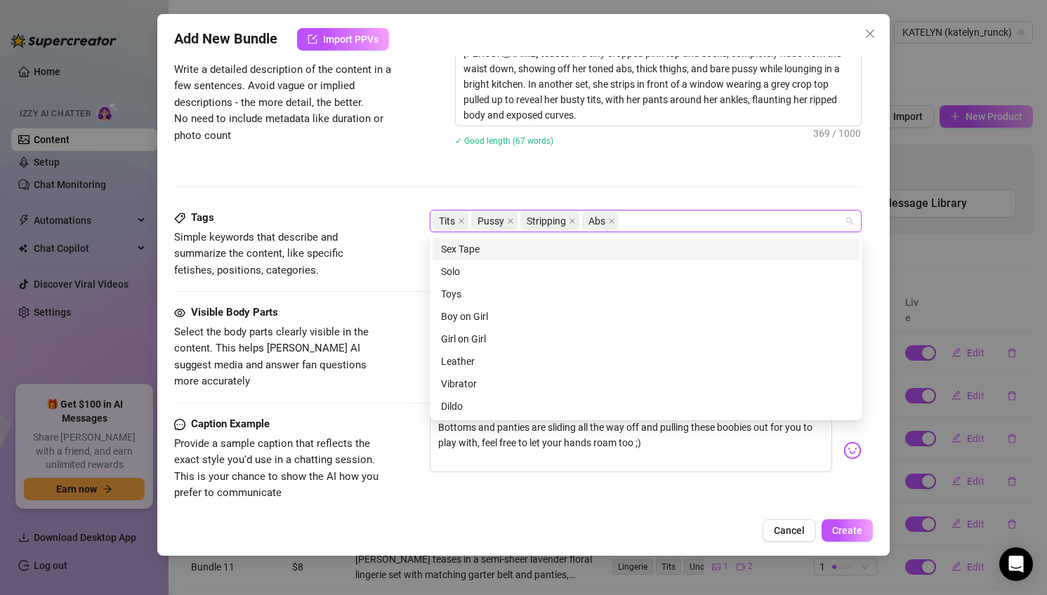
click at [671, 196] on div "Description Write a detailed description of the content in a few sentences. Avo…" at bounding box center [518, 126] width 688 height 168
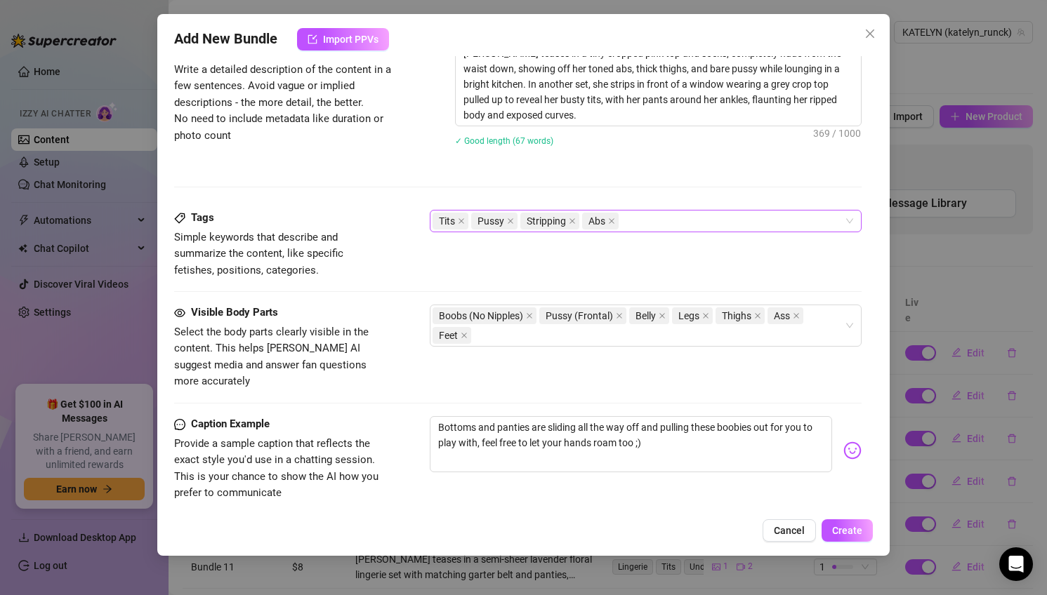
click at [647, 223] on div "Tits Pussy Stripping Abs" at bounding box center [639, 221] width 412 height 20
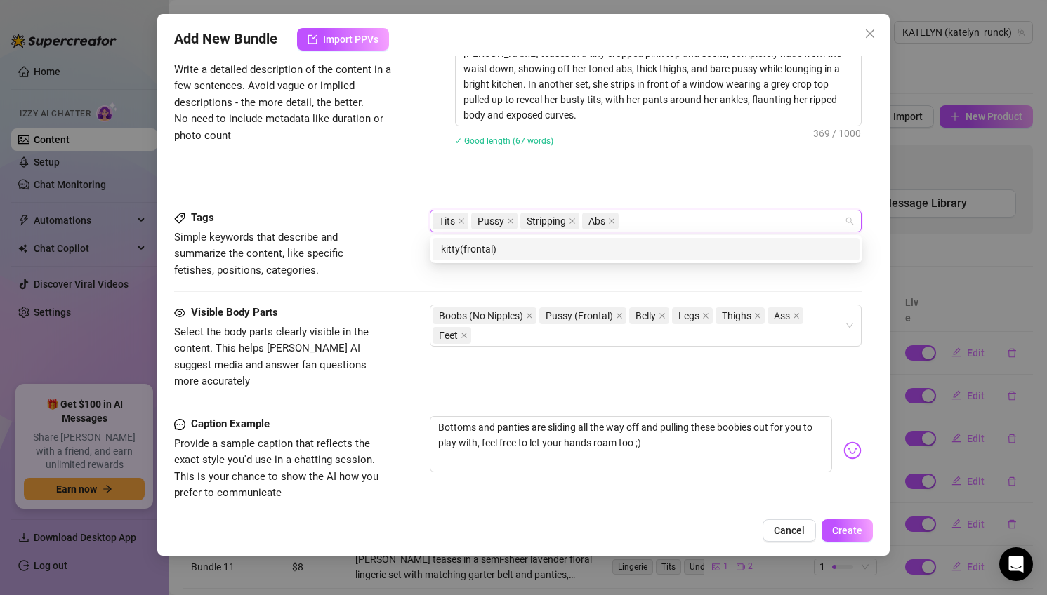
click at [624, 180] on div "Description Write a detailed description of the content in a few sentences. Avo…" at bounding box center [518, 126] width 688 height 168
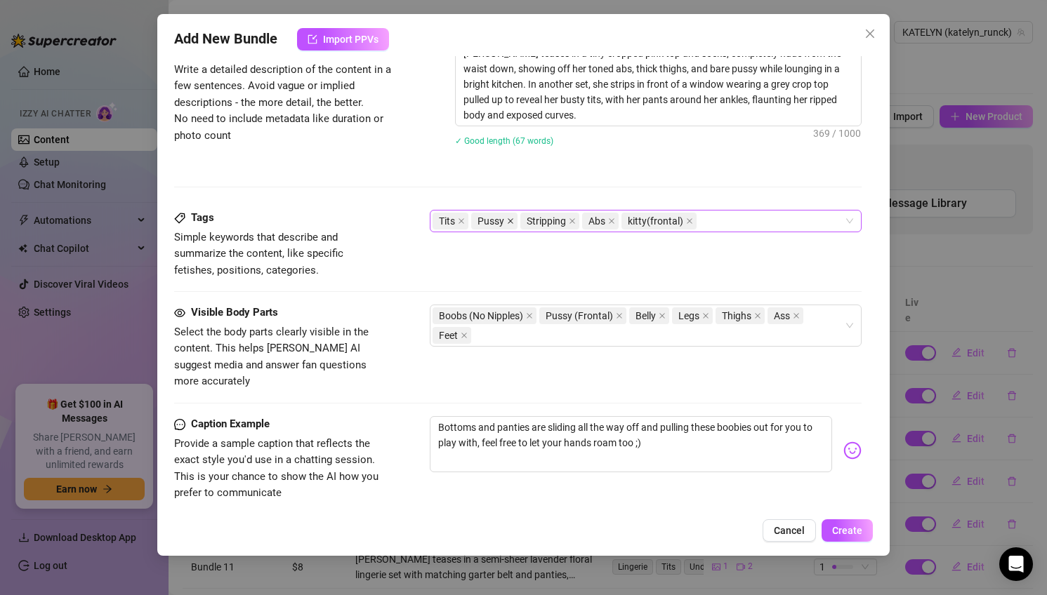
click at [512, 221] on icon "close" at bounding box center [510, 221] width 7 height 7
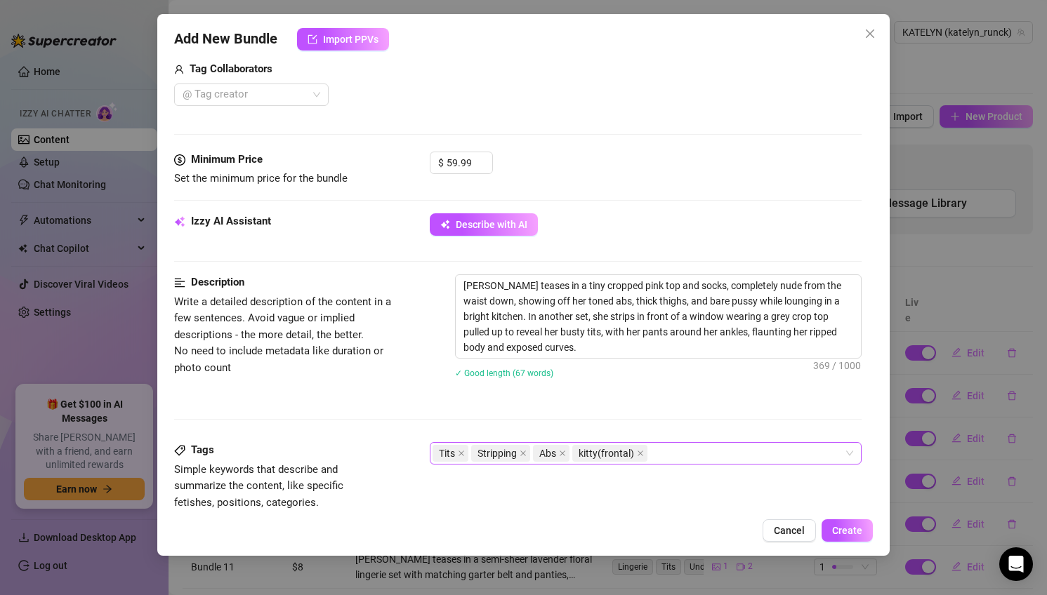
scroll to position [507, 0]
click at [554, 333] on textarea "Katelyn teases in a tiny cropped pink top and socks, completely nude from the w…" at bounding box center [659, 318] width 406 height 83
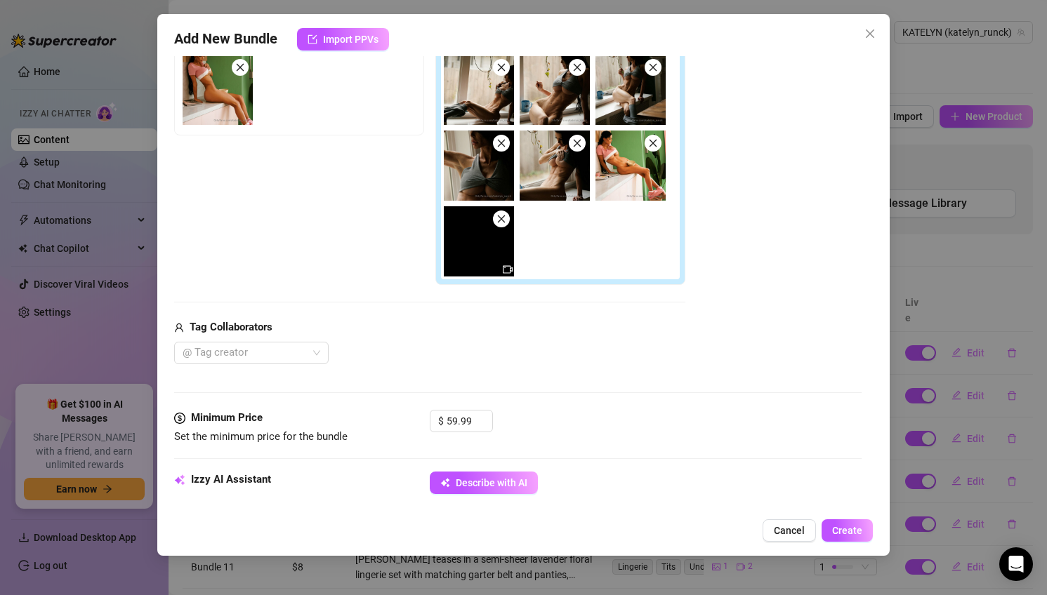
scroll to position [251, 0]
click at [453, 421] on input "59.99" at bounding box center [470, 420] width 46 height 21
click at [833, 534] on button "Create" at bounding box center [847, 531] width 51 height 22
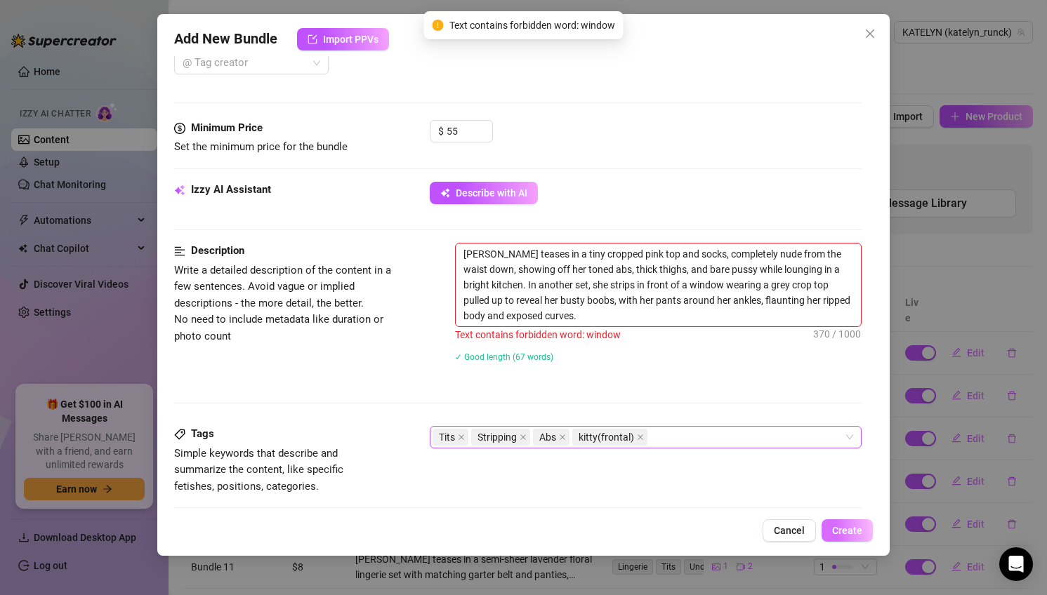
scroll to position [541, 0]
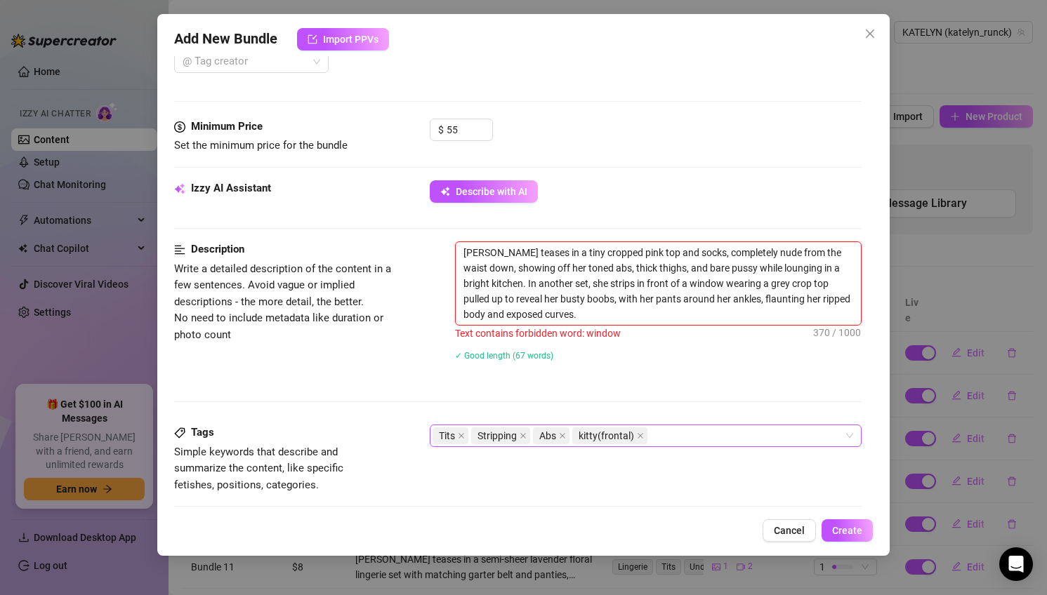
click at [690, 266] on textarea "Katelyn teases in a tiny cropped pink top and socks, completely nude from the w…" at bounding box center [659, 283] width 406 height 83
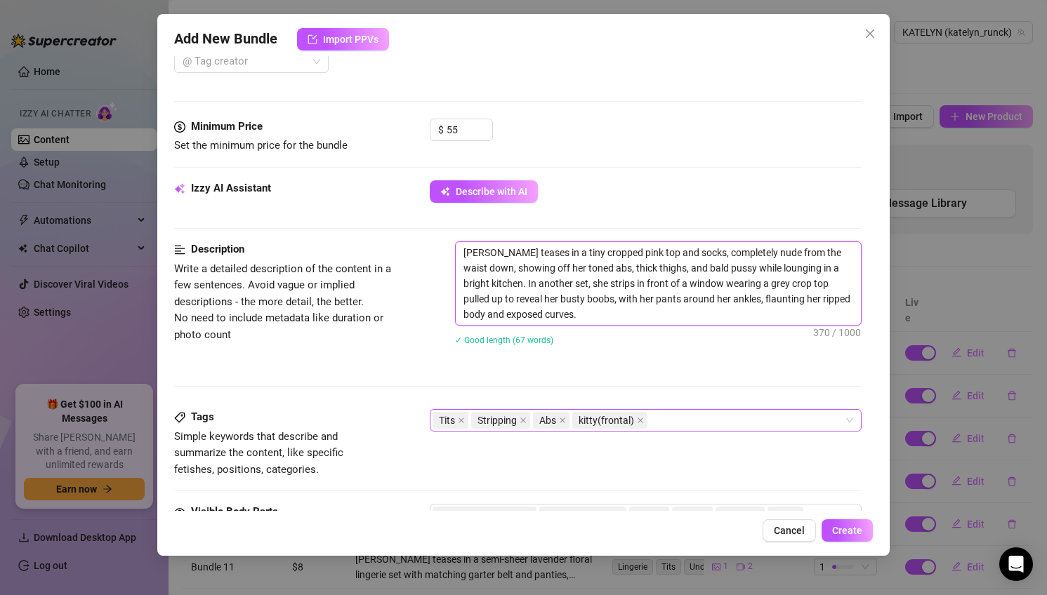
click at [719, 269] on textarea "Katelyn teases in a tiny cropped pink top and socks, completely nude from the w…" at bounding box center [659, 283] width 406 height 83
click at [717, 269] on textarea "Katelyn teases in a tiny cropped pink top and socks, completely nude from the w…" at bounding box center [659, 283] width 406 height 83
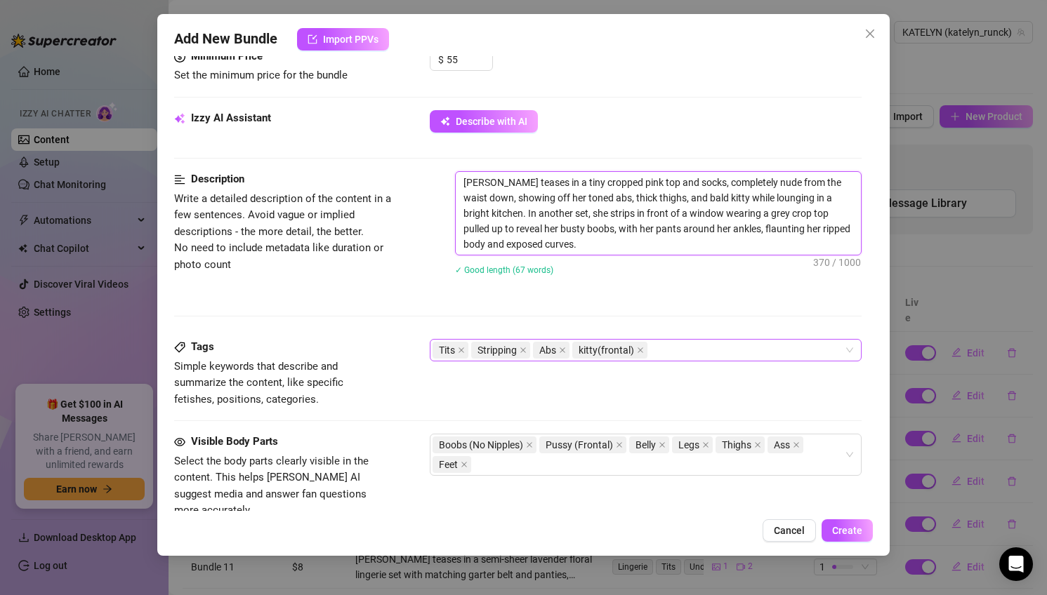
scroll to position [614, 0]
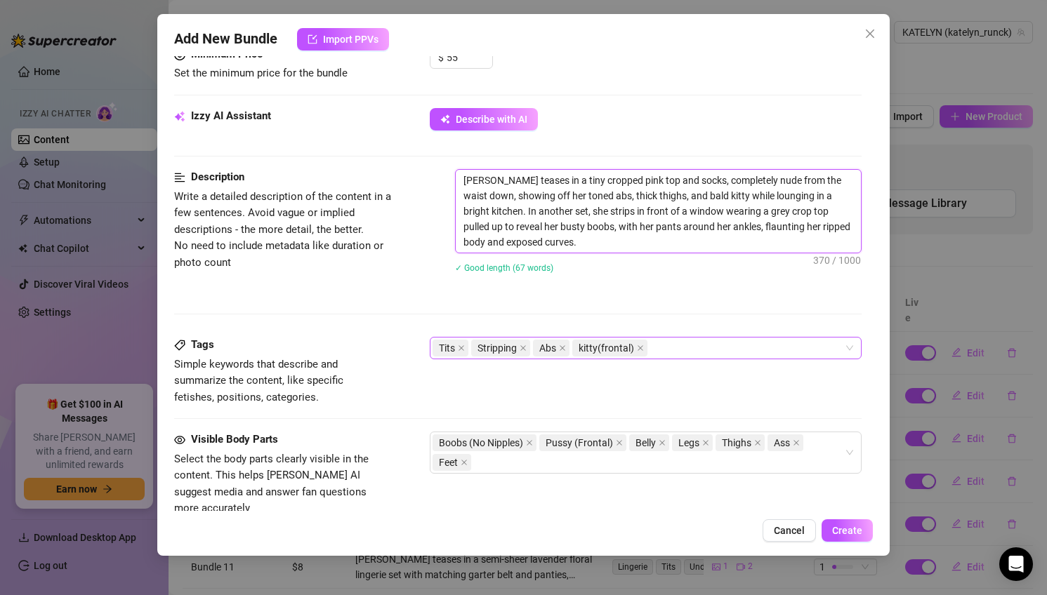
click at [680, 212] on textarea "Katelyn teases in a tiny cropped pink top and socks, completely nude from the w…" at bounding box center [659, 211] width 406 height 83
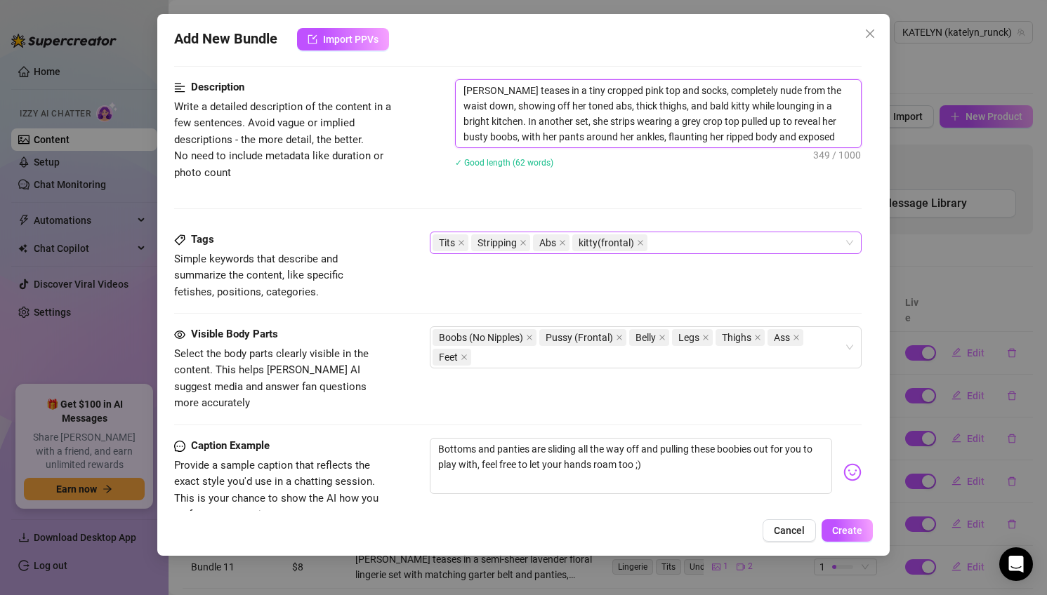
scroll to position [710, 0]
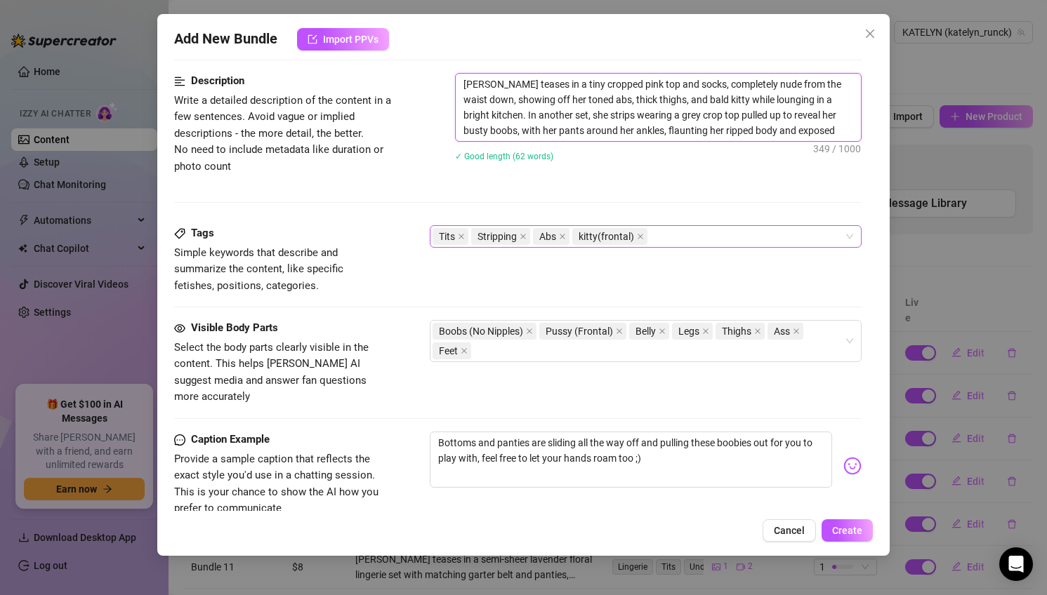
click at [489, 128] on textarea "Katelyn teases in a tiny cropped pink top and socks, completely nude from the w…" at bounding box center [659, 107] width 406 height 67
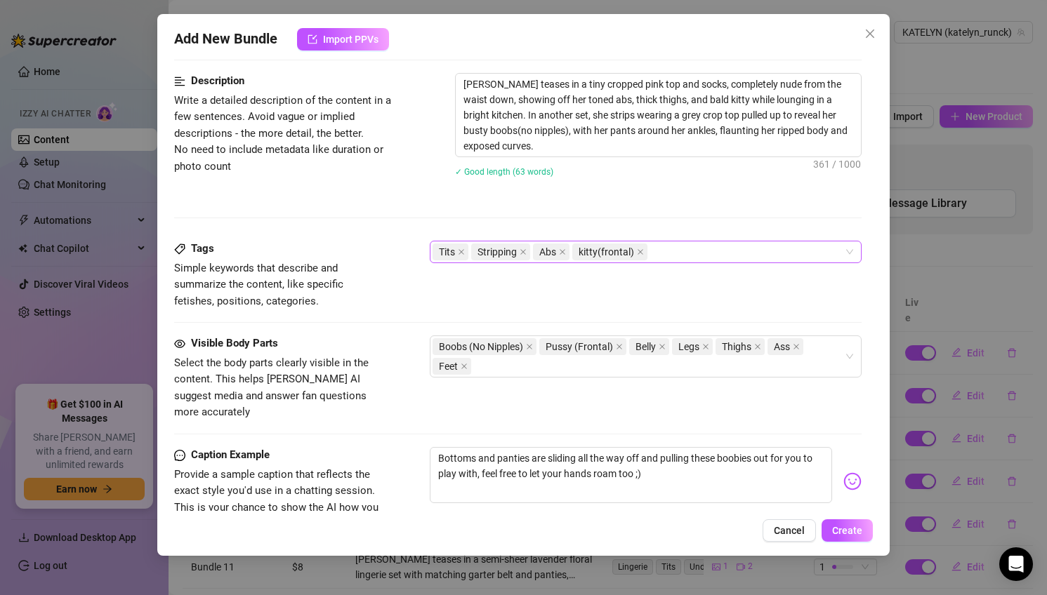
click at [602, 171] on div "✓ Good length (63 words)" at bounding box center [658, 171] width 407 height 15
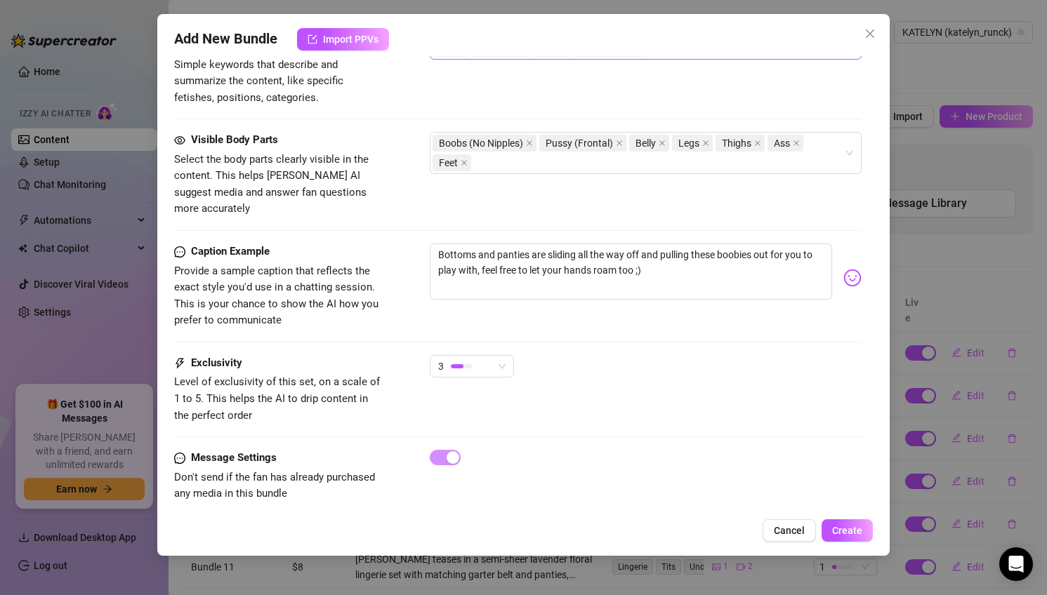
scroll to position [914, 0]
click at [857, 525] on span "Create" at bounding box center [847, 530] width 30 height 11
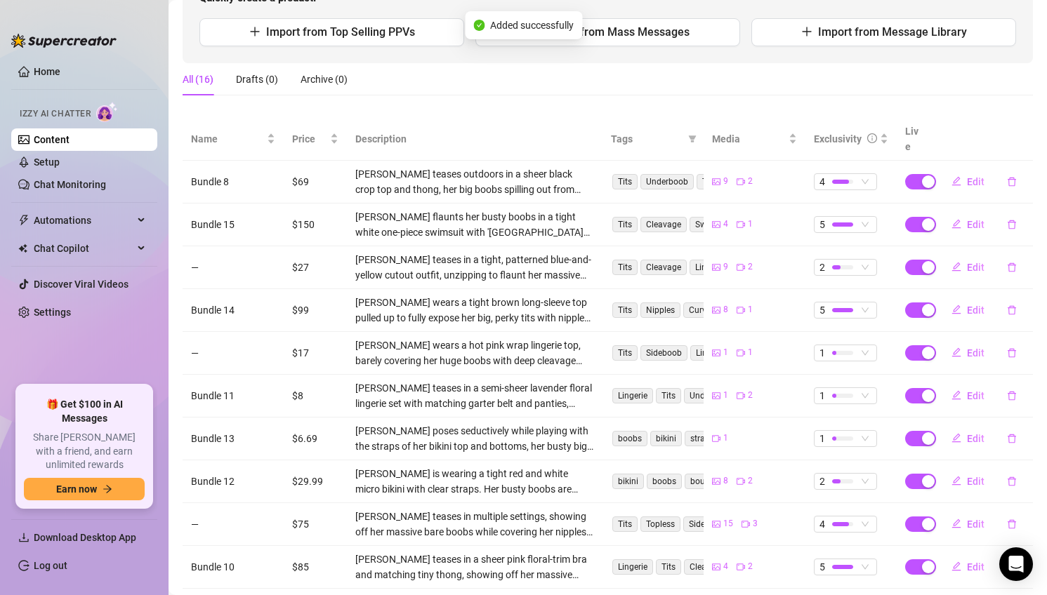
scroll to position [171, 0]
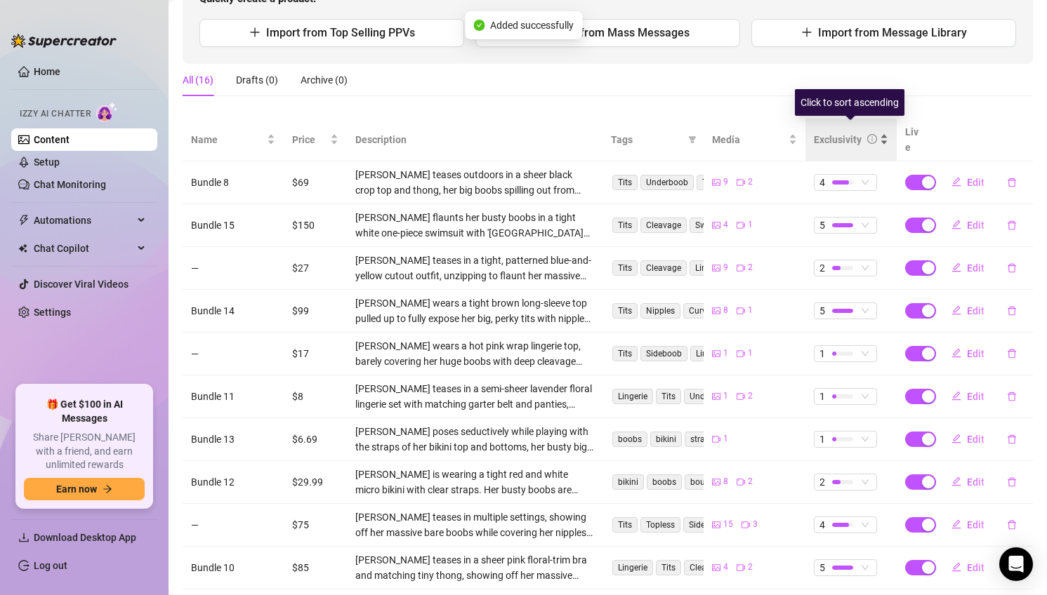
click at [862, 134] on div "Exclusivity" at bounding box center [845, 139] width 63 height 15
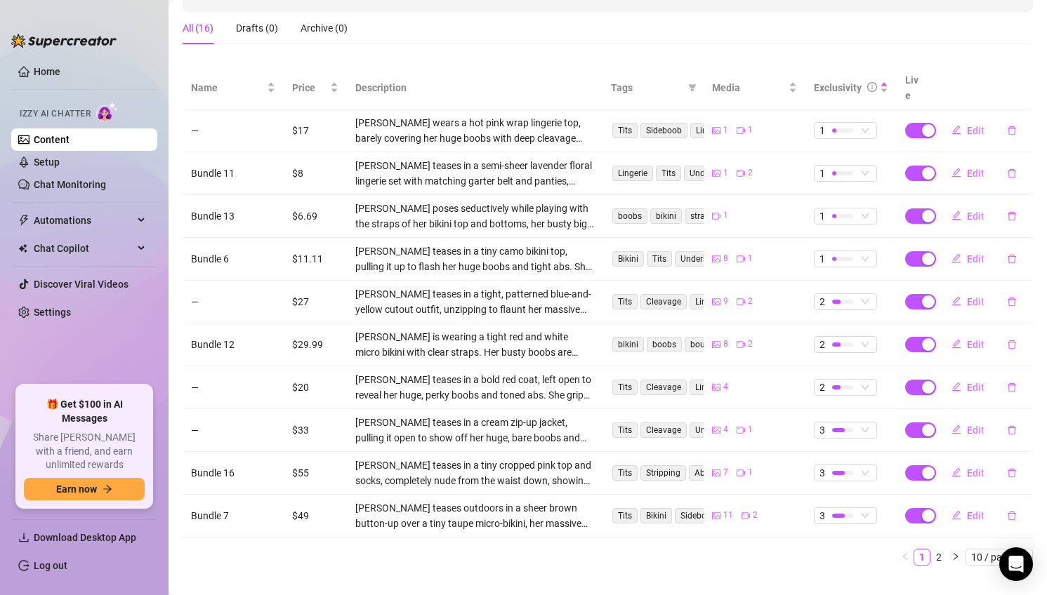
scroll to position [230, 0]
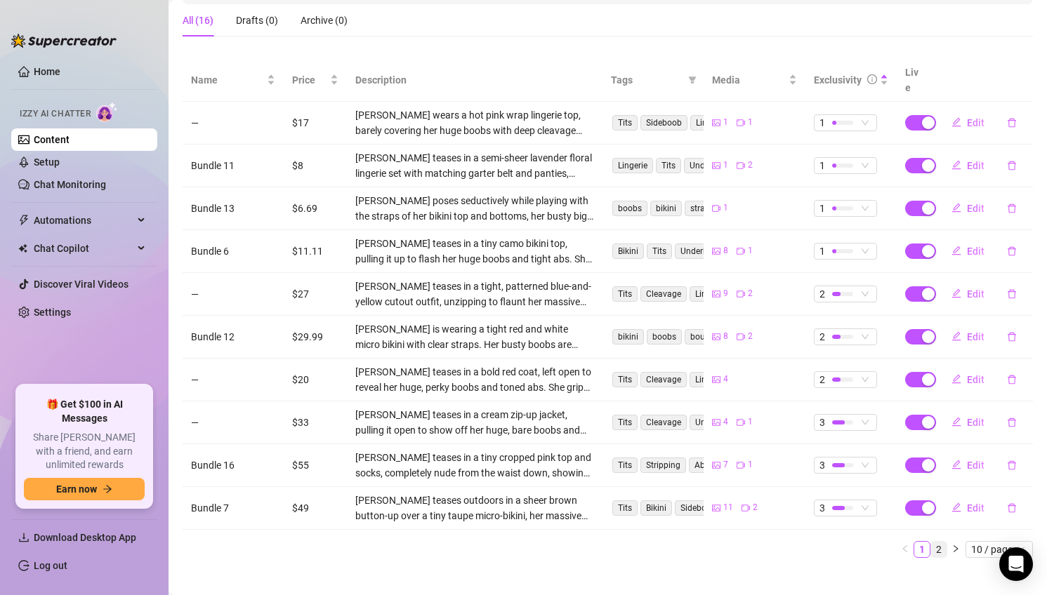
click at [936, 542] on link "2" at bounding box center [938, 549] width 15 height 15
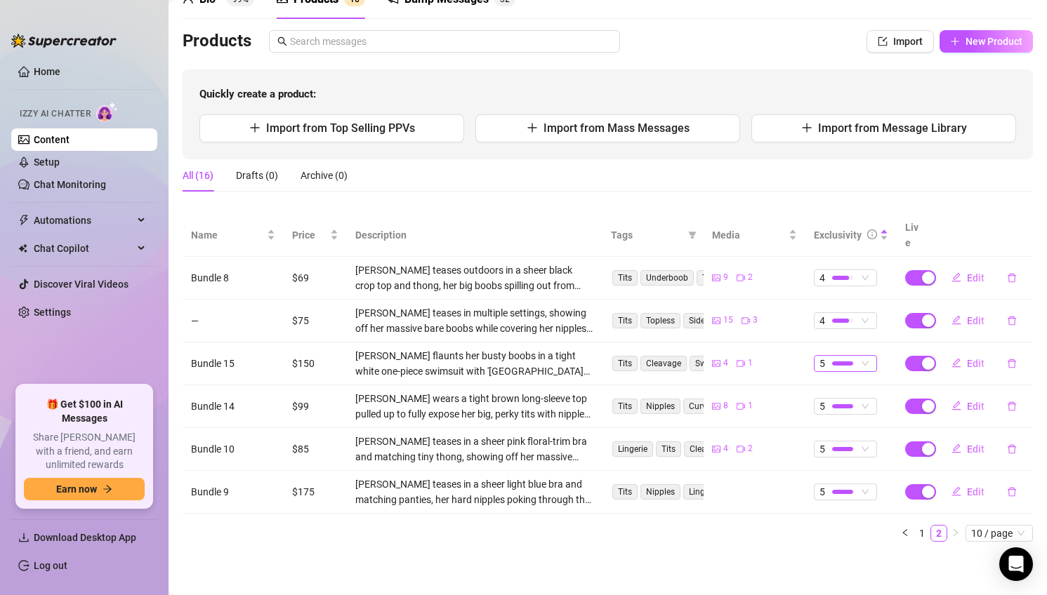
scroll to position [59, 0]
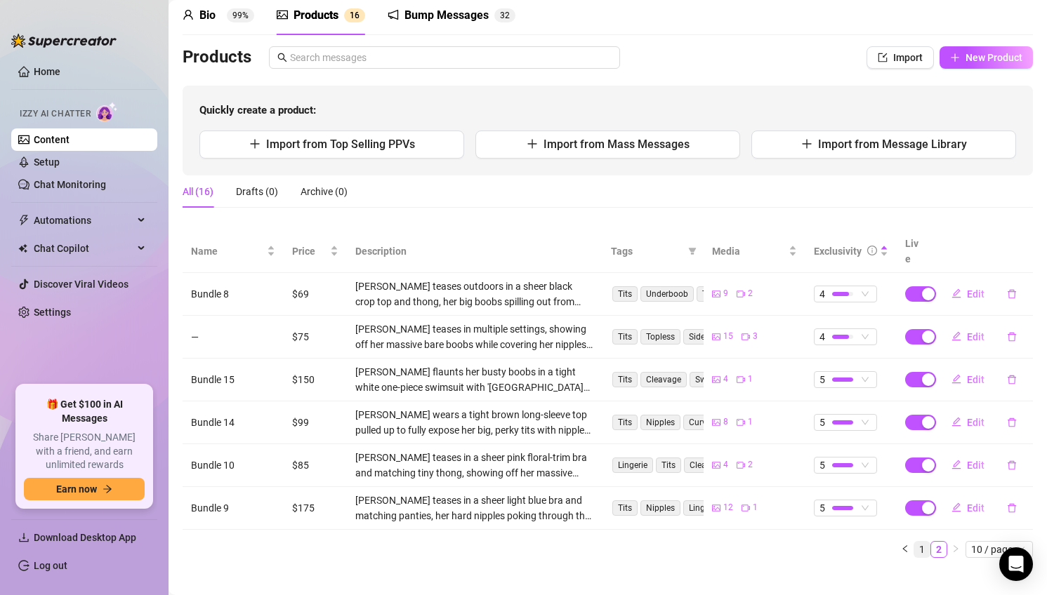
click at [925, 542] on link "1" at bounding box center [921, 549] width 15 height 15
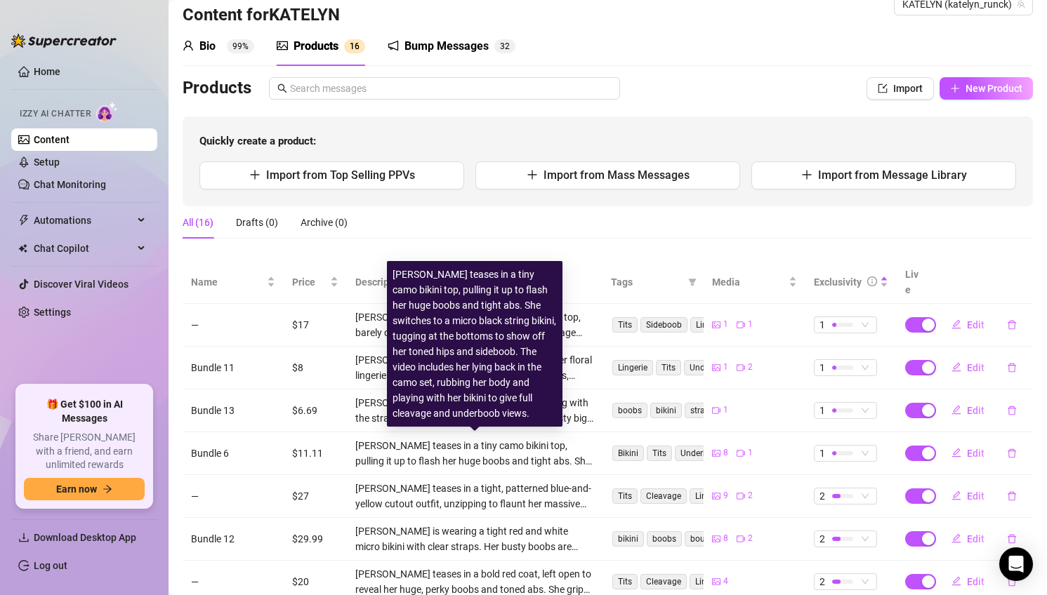
scroll to position [0, 0]
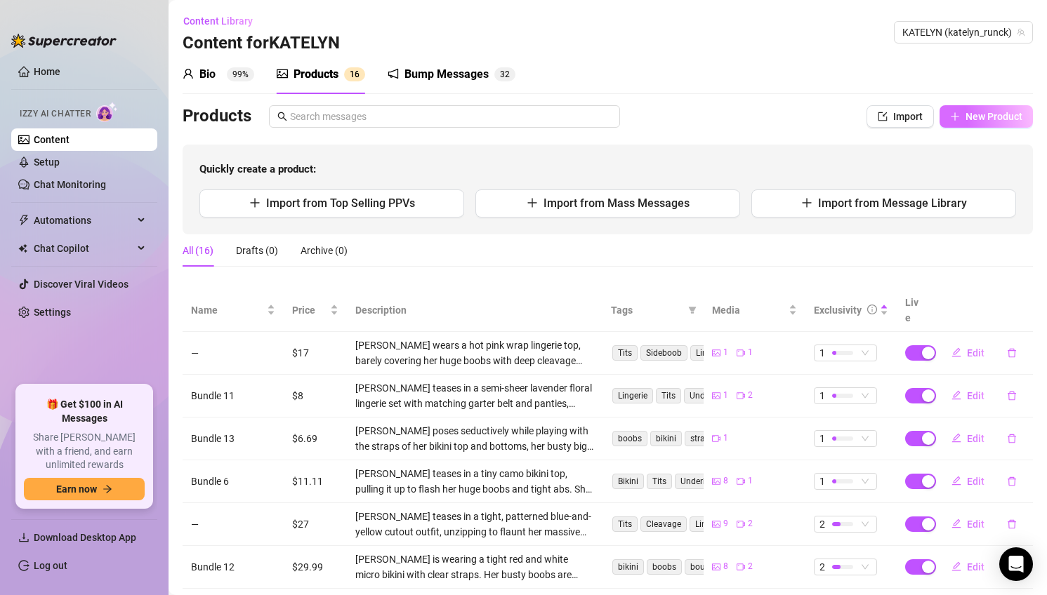
click at [953, 110] on button "New Product" at bounding box center [986, 116] width 93 height 22
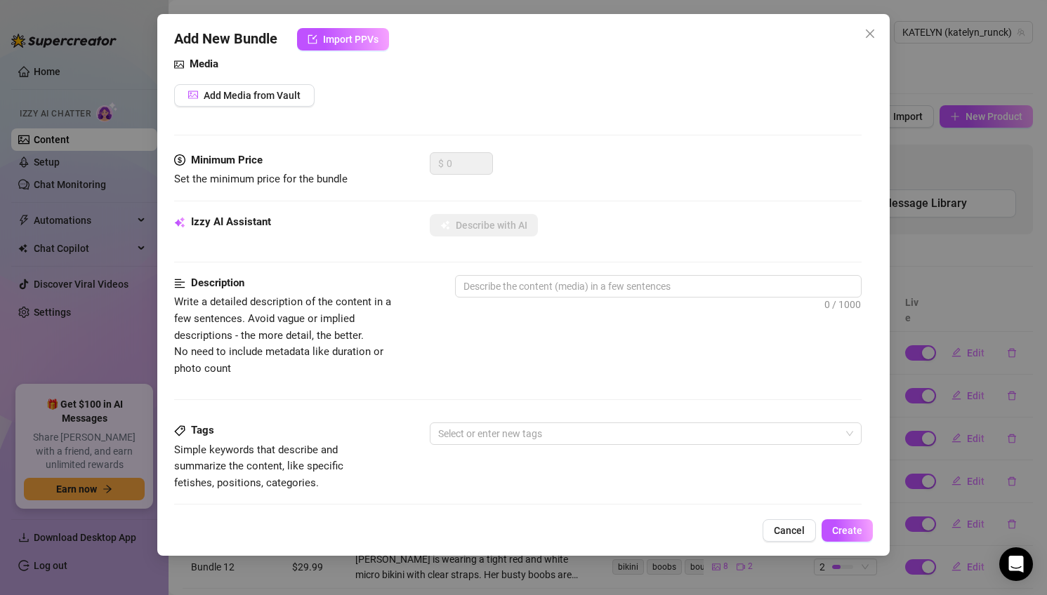
scroll to position [157, 0]
click at [246, 102] on button "Add Media from Vault" at bounding box center [244, 96] width 140 height 22
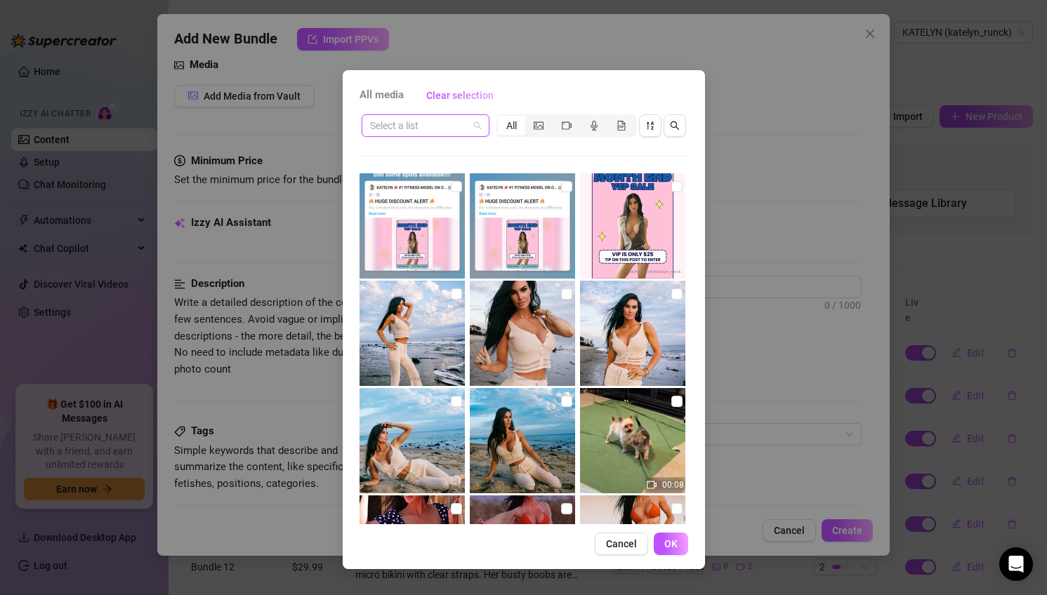
click at [418, 127] on input "search" at bounding box center [419, 125] width 98 height 21
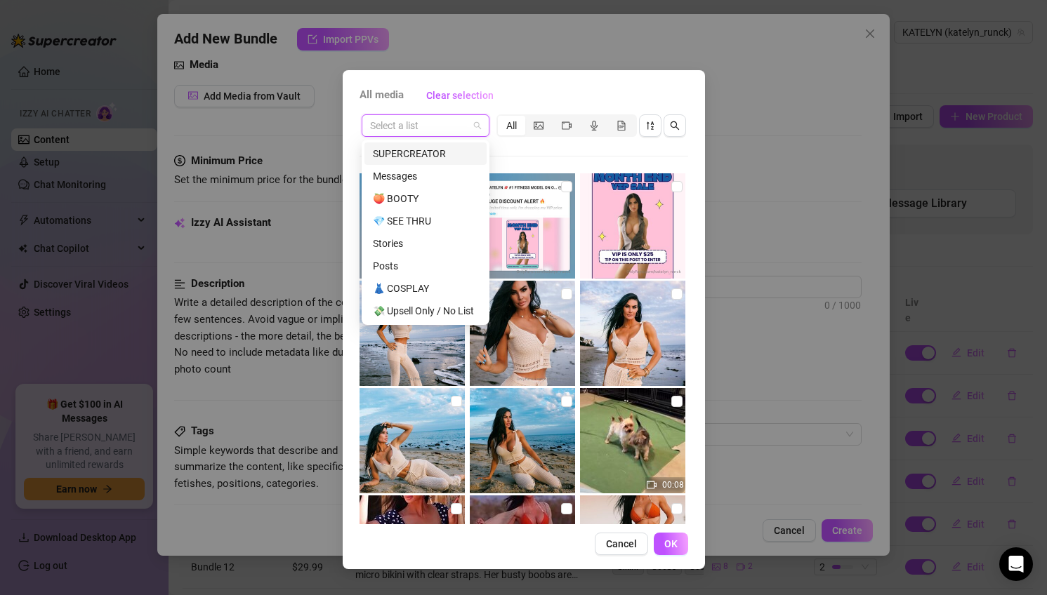
click at [423, 154] on div "SUPERCREATOR" at bounding box center [425, 153] width 105 height 15
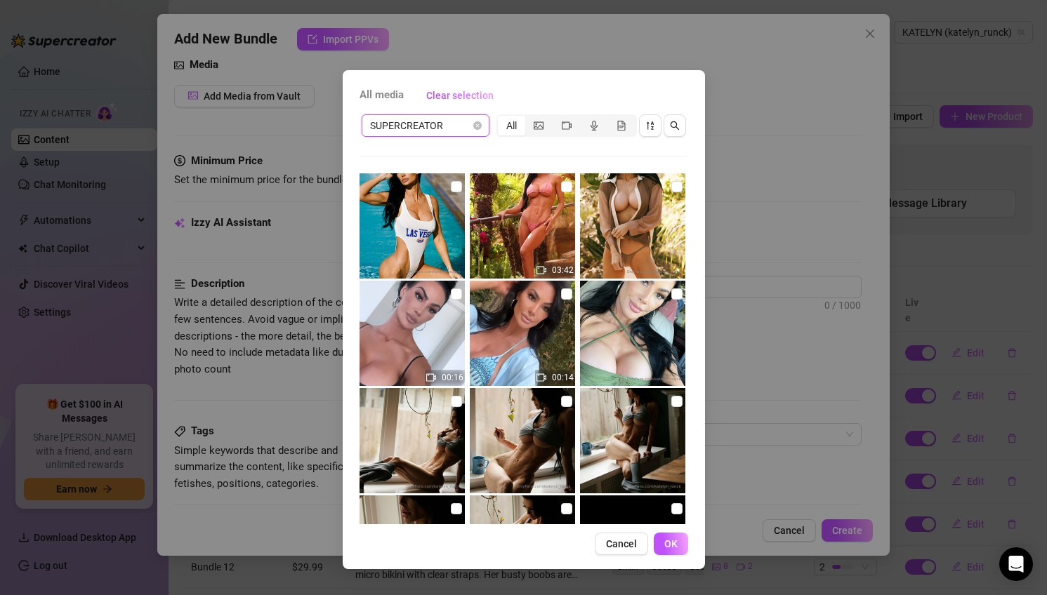
scroll to position [754, 0]
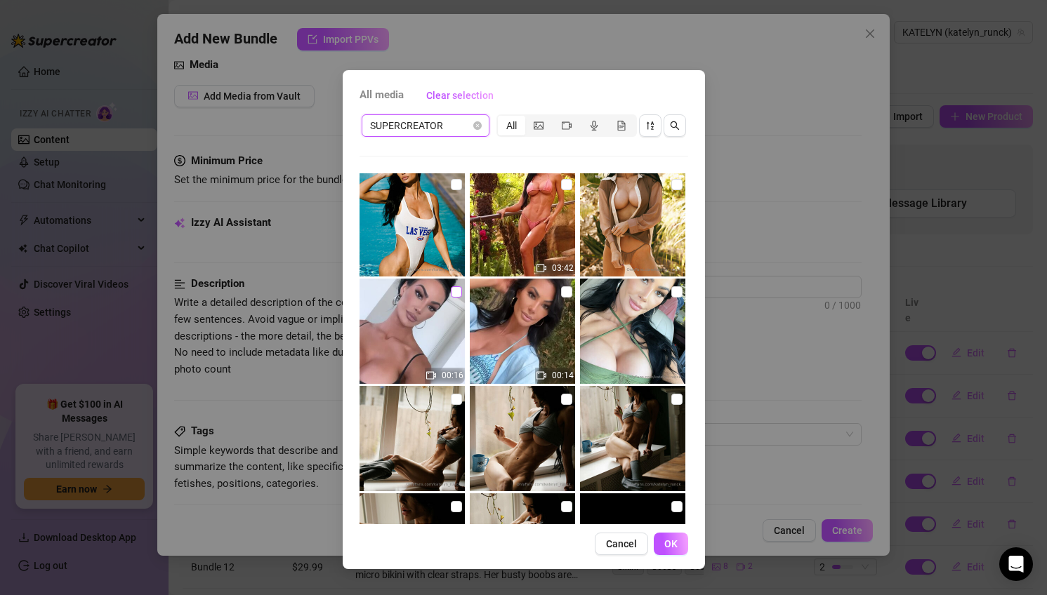
click at [456, 294] on input "checkbox" at bounding box center [456, 291] width 11 height 11
click at [676, 541] on span "OK" at bounding box center [670, 544] width 13 height 11
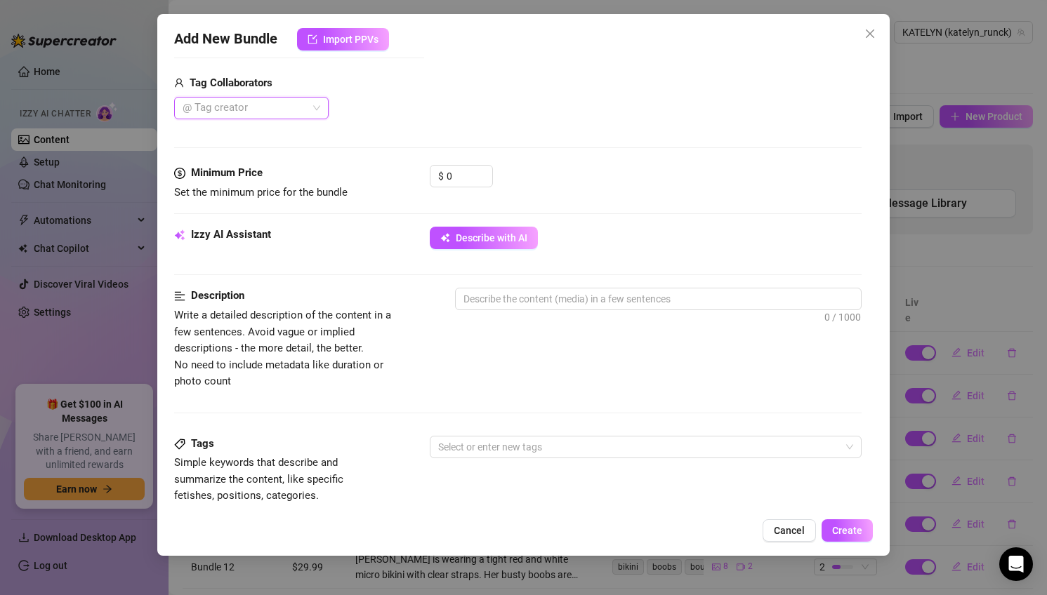
scroll to position [344, 0]
click at [512, 244] on span "Describe with AI" at bounding box center [492, 238] width 72 height 11
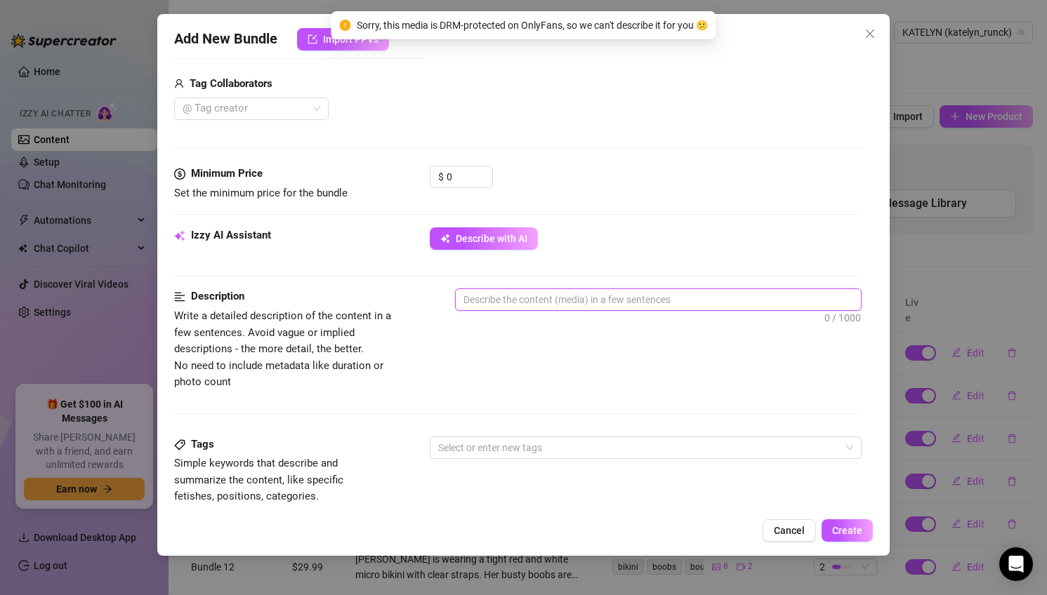
click at [679, 289] on textarea at bounding box center [659, 299] width 406 height 21
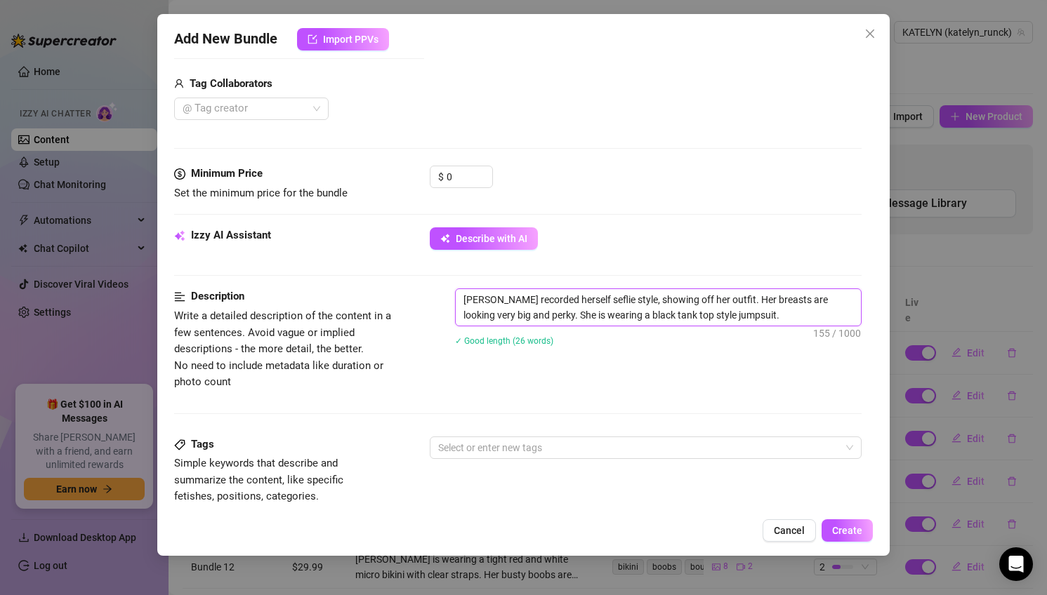
scroll to position [494, 0]
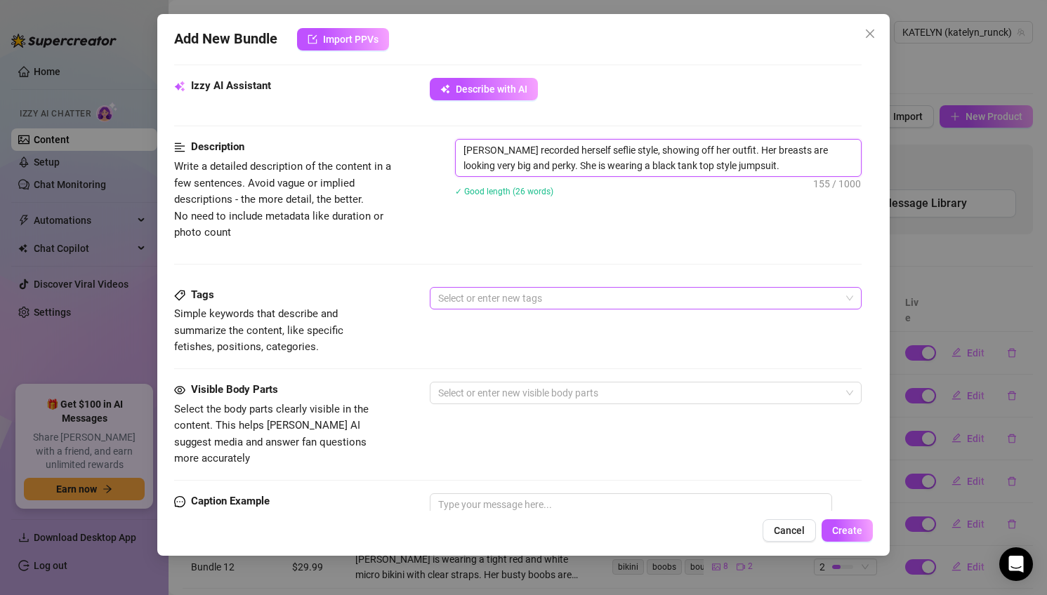
click at [580, 293] on div at bounding box center [639, 299] width 412 height 20
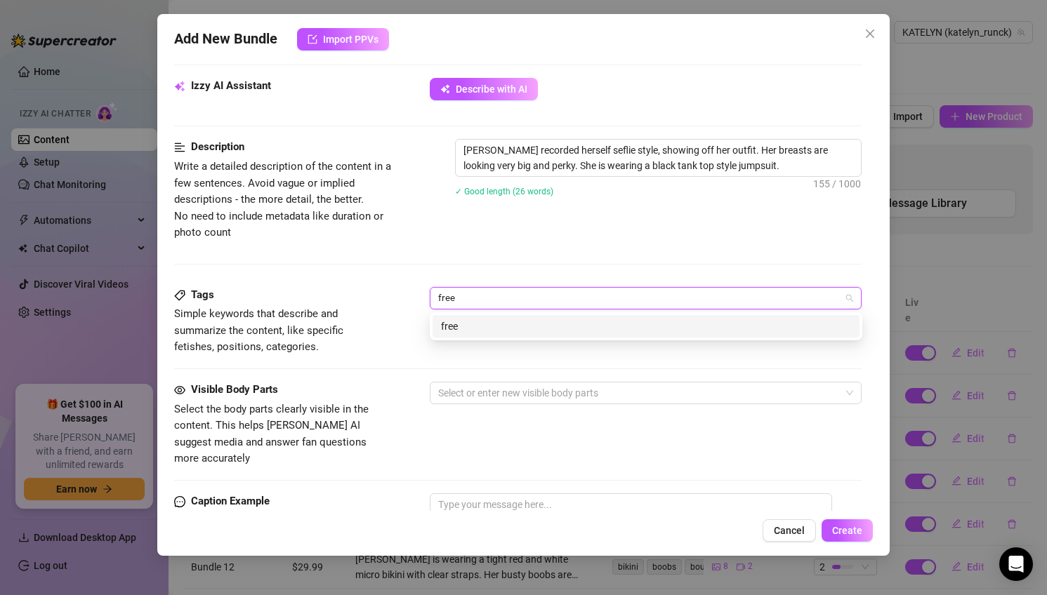
click at [574, 326] on div "free" at bounding box center [646, 326] width 410 height 15
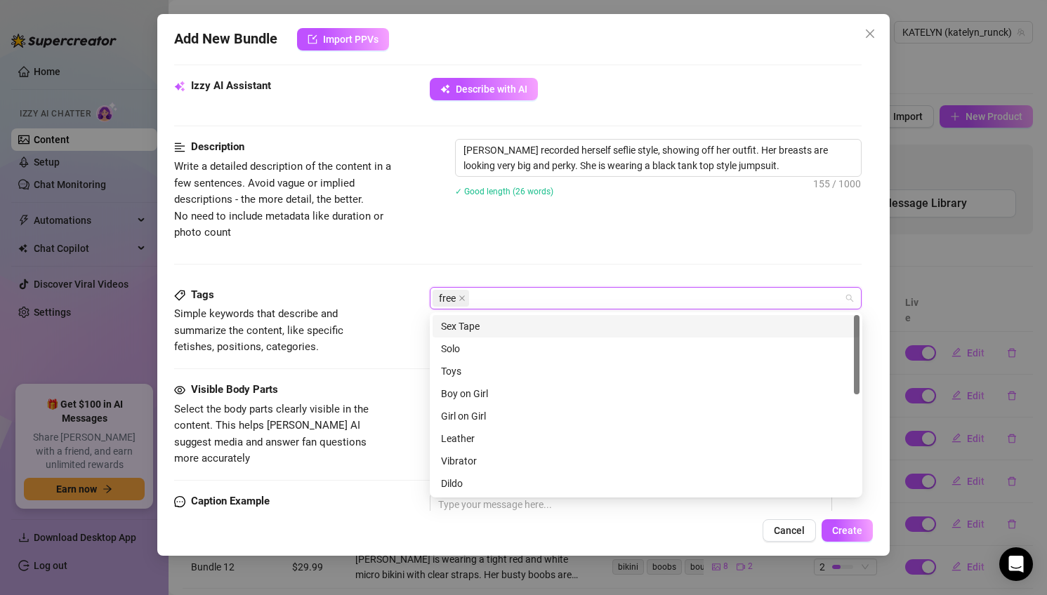
click at [563, 303] on div "free" at bounding box center [639, 299] width 412 height 20
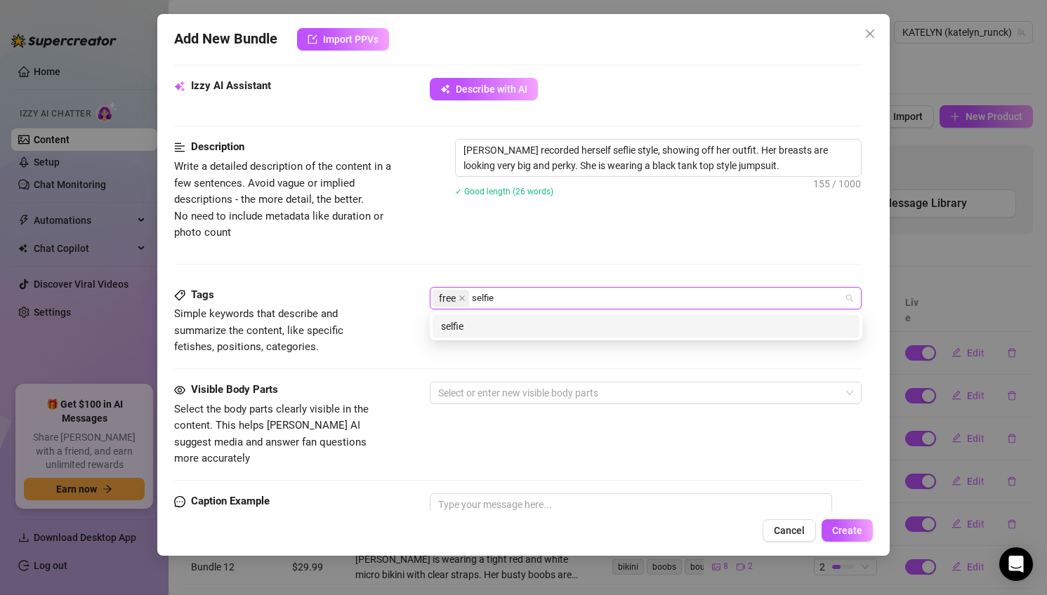
click at [579, 326] on div "selfie" at bounding box center [646, 326] width 410 height 15
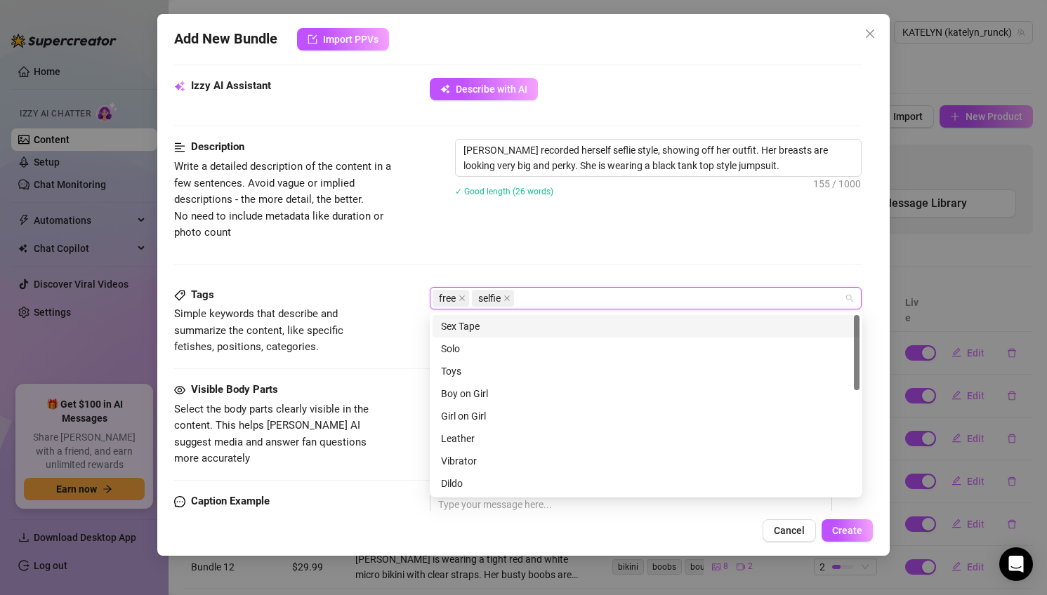
click at [562, 290] on div "free selfie" at bounding box center [639, 299] width 412 height 20
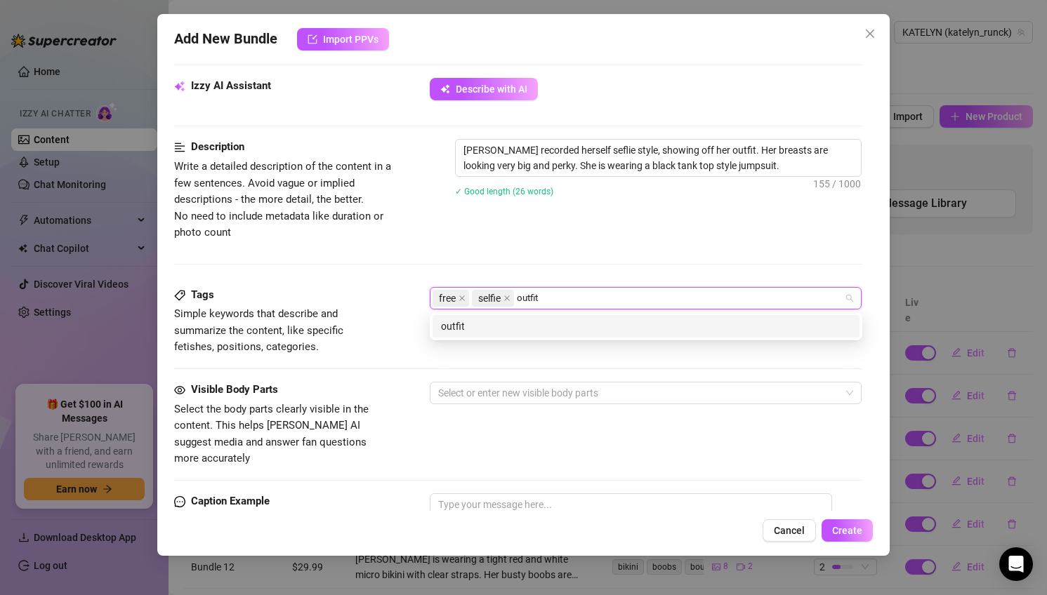
click at [607, 324] on div "outfit" at bounding box center [646, 326] width 410 height 15
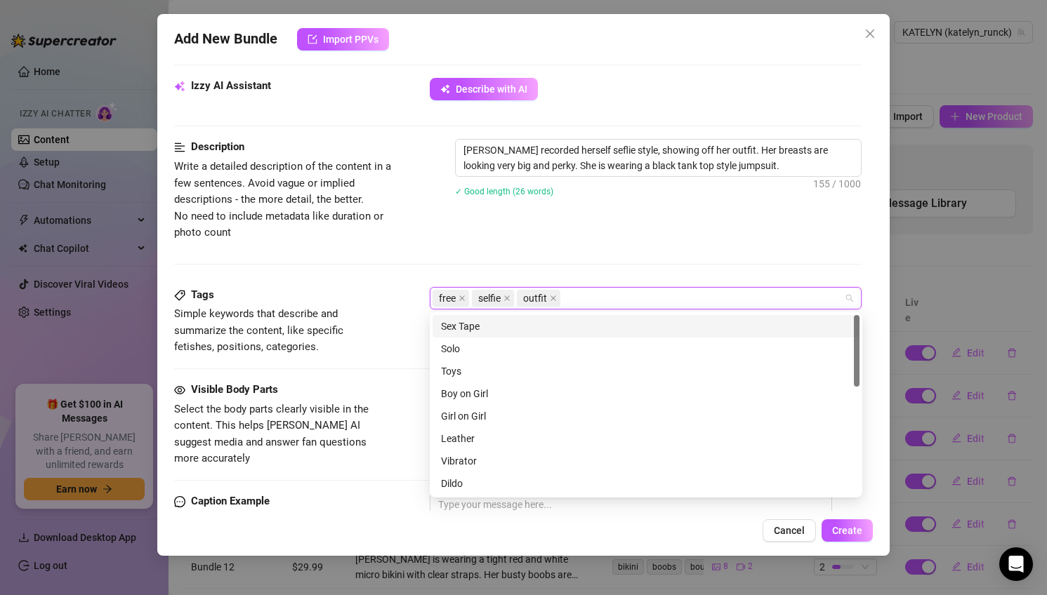
click at [607, 301] on div "free selfie outfit" at bounding box center [639, 299] width 412 height 20
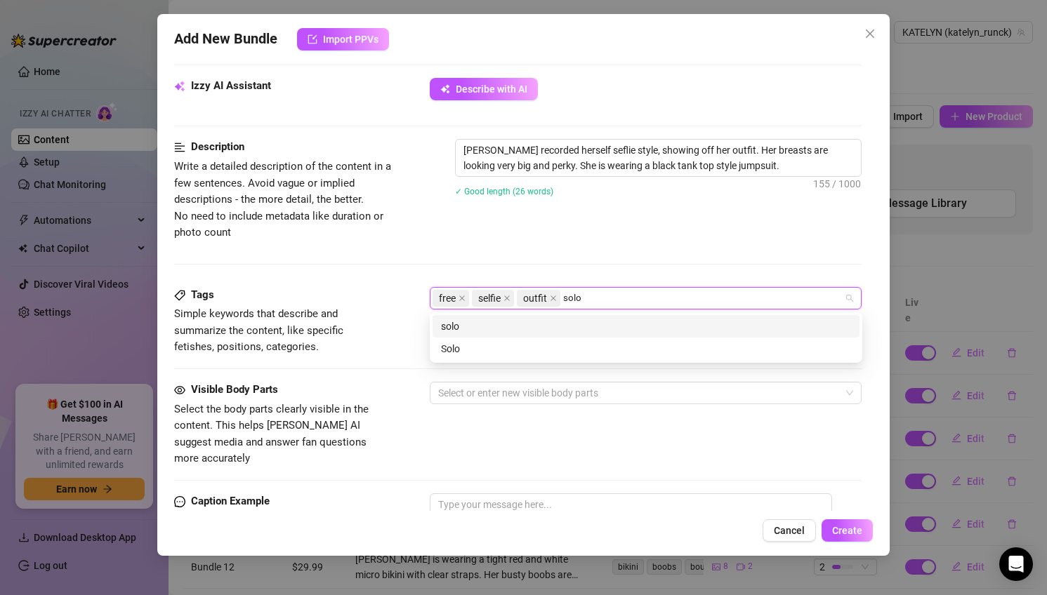
click at [617, 327] on div "solo" at bounding box center [646, 326] width 410 height 15
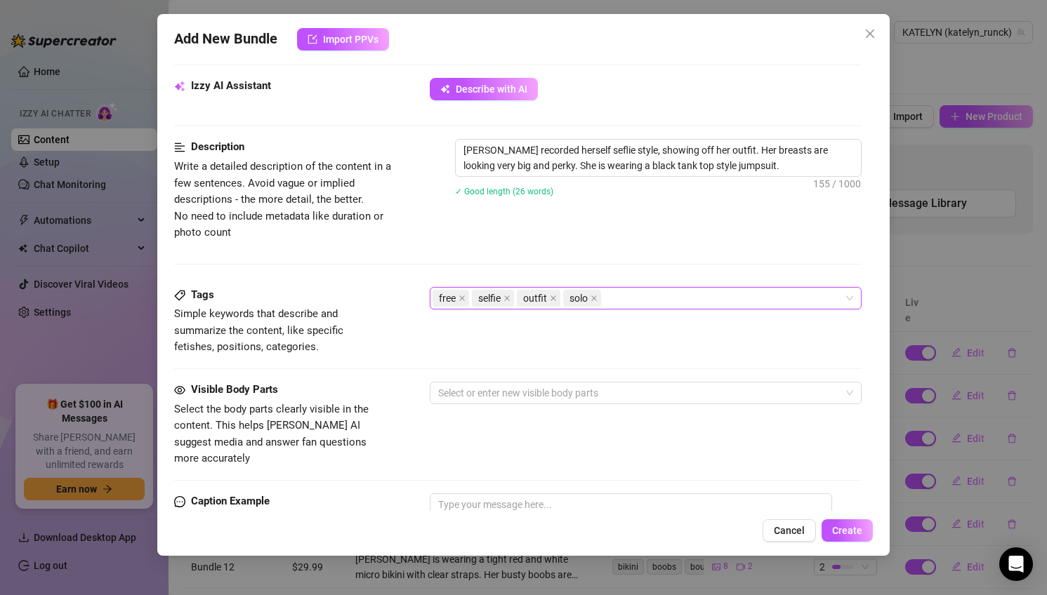
click at [567, 244] on div "Description Write a detailed description of the content in a few sentences. Avo…" at bounding box center [518, 212] width 688 height 147
click at [494, 406] on div "Visible Body Parts Select the body parts clearly visible in the content. This h…" at bounding box center [518, 425] width 688 height 86
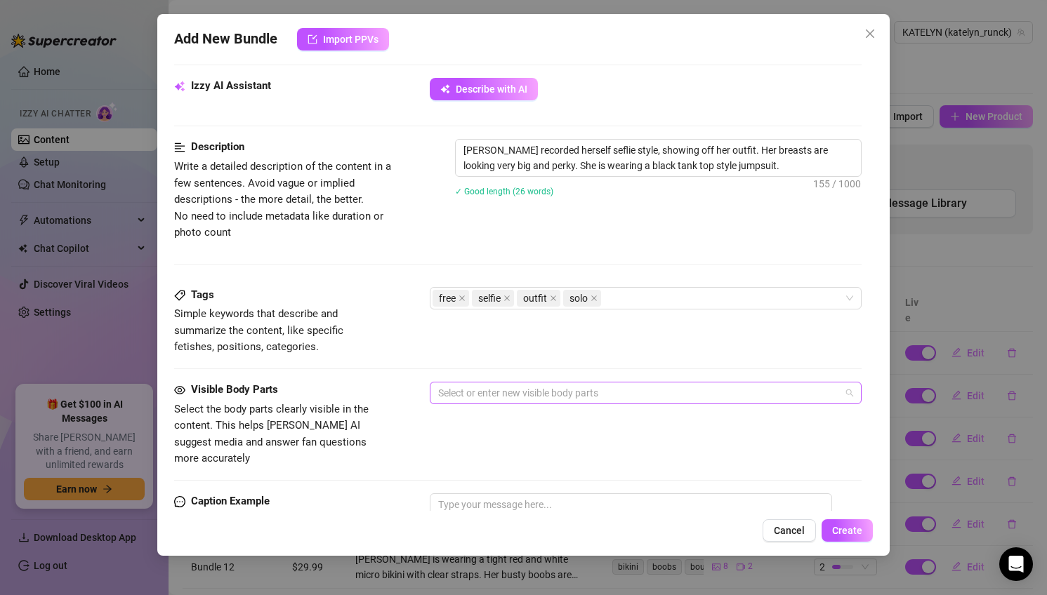
click at [478, 393] on div at bounding box center [639, 393] width 412 height 20
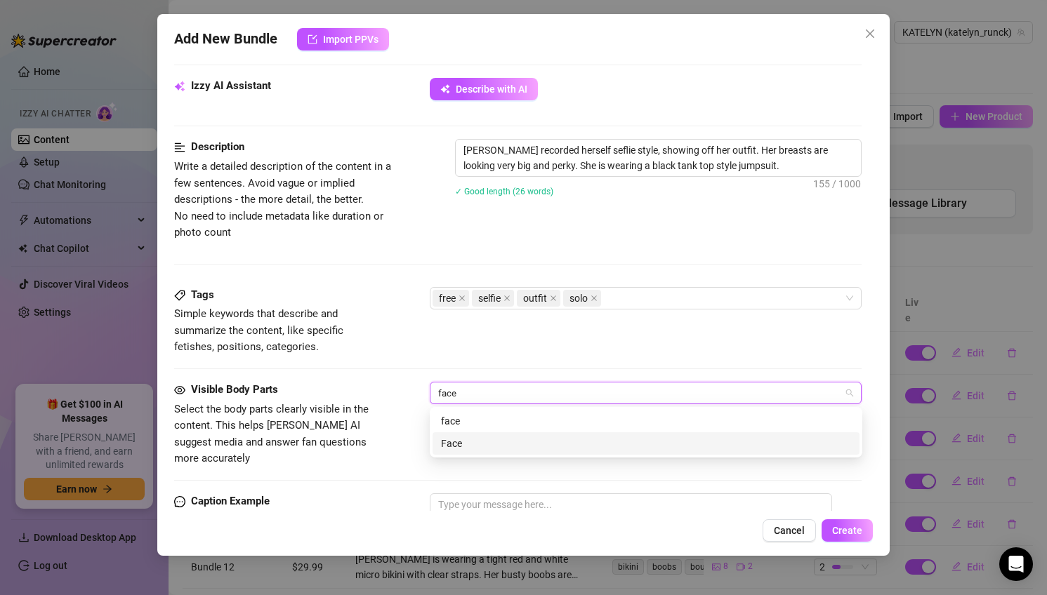
click at [525, 444] on div "Face" at bounding box center [646, 443] width 410 height 15
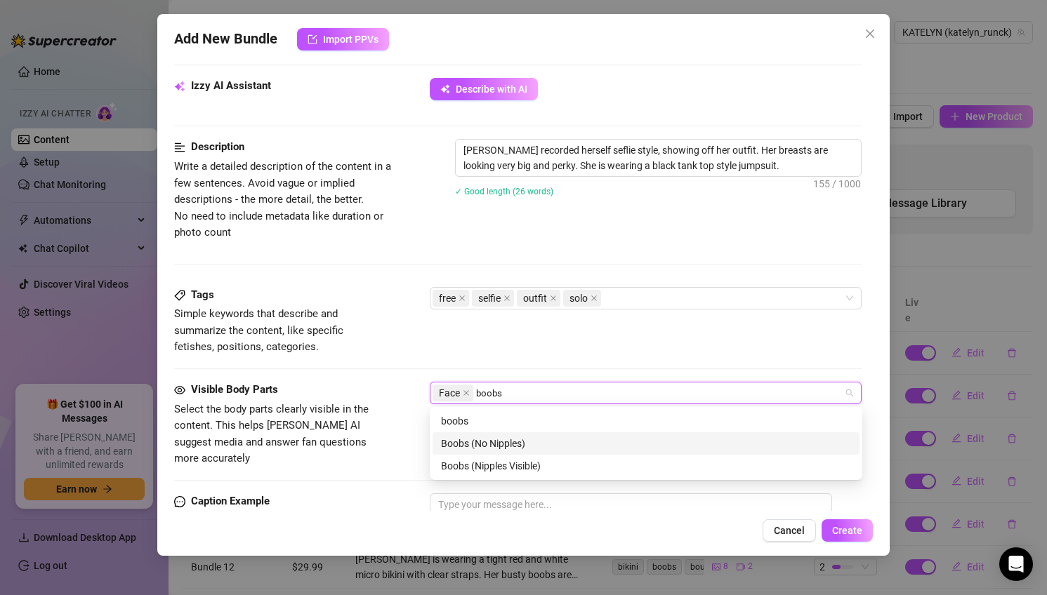
click at [558, 441] on div "Boobs (No Nipples)" at bounding box center [646, 443] width 410 height 15
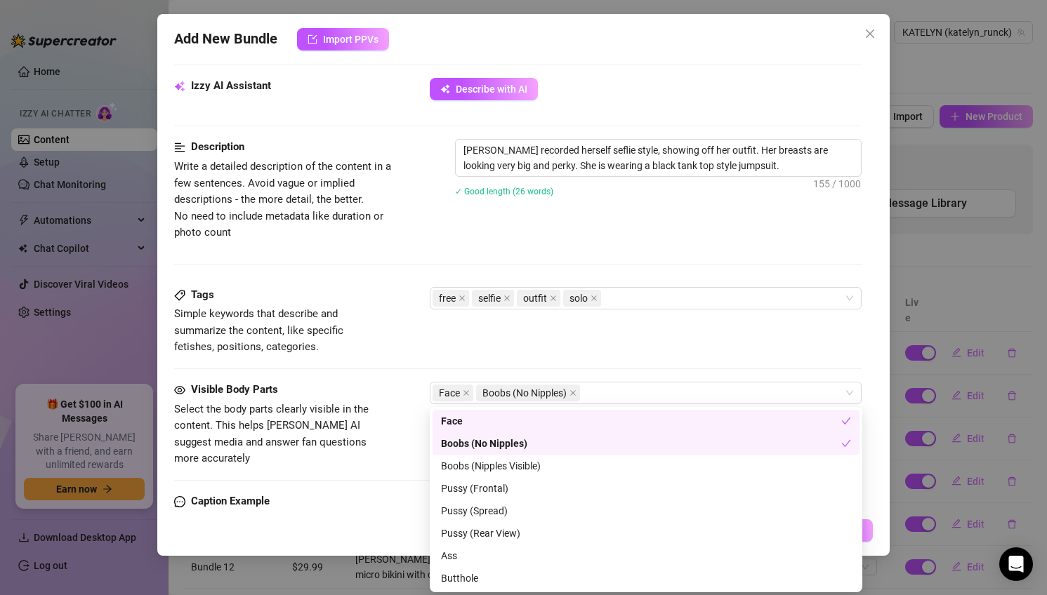
click at [616, 358] on div "Tags Simple keywords that describe and summarize the content, like specific fet…" at bounding box center [518, 334] width 688 height 95
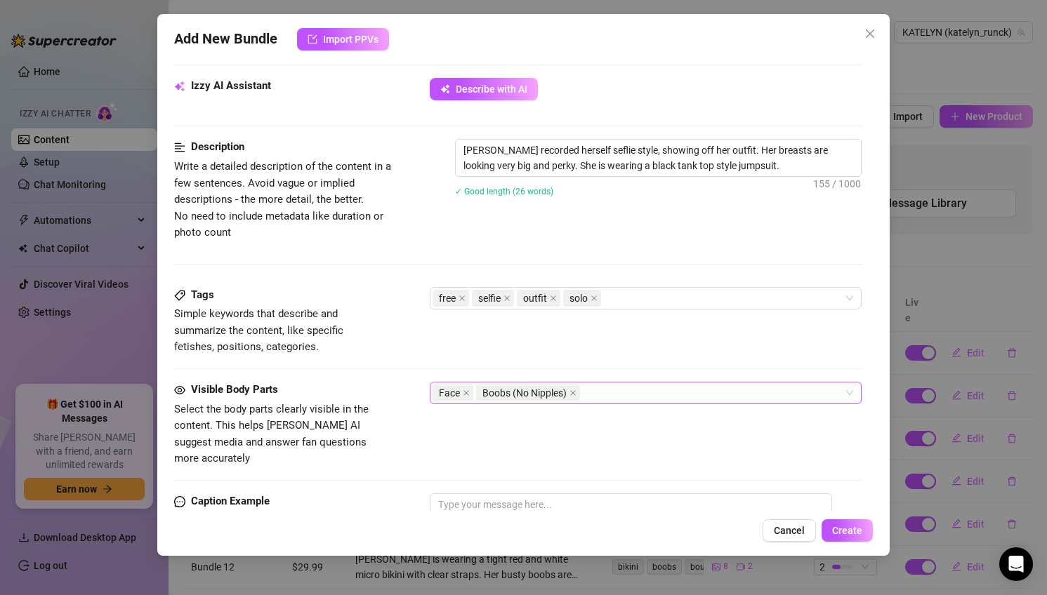
click at [626, 400] on div "Face Boobs (No Nipples)" at bounding box center [639, 393] width 412 height 20
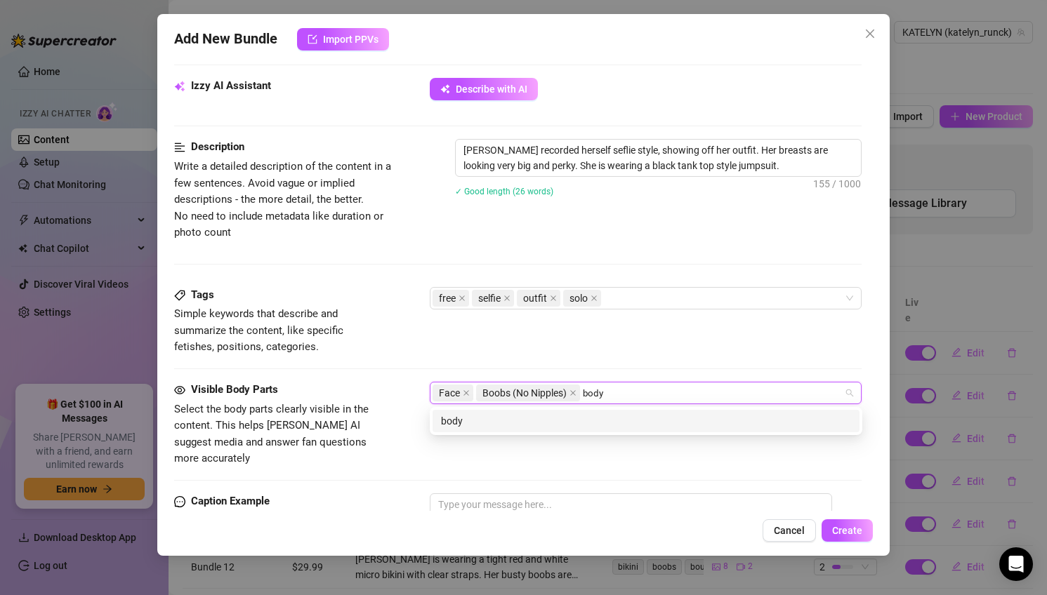
click at [643, 421] on div "body" at bounding box center [646, 421] width 410 height 15
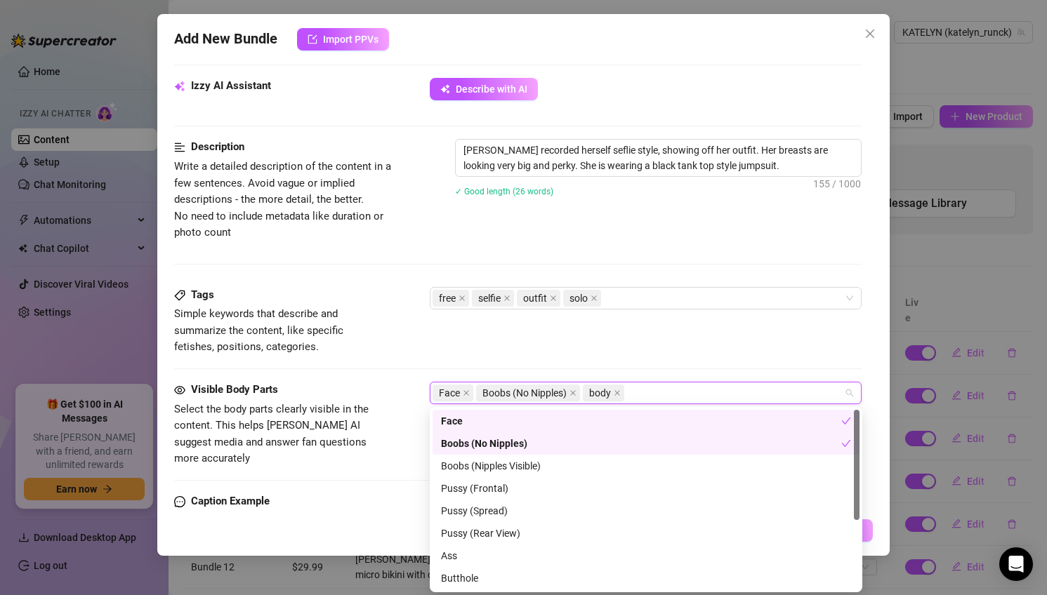
click at [672, 347] on div "Tags Simple keywords that describe and summarize the content, like specific fet…" at bounding box center [518, 321] width 688 height 69
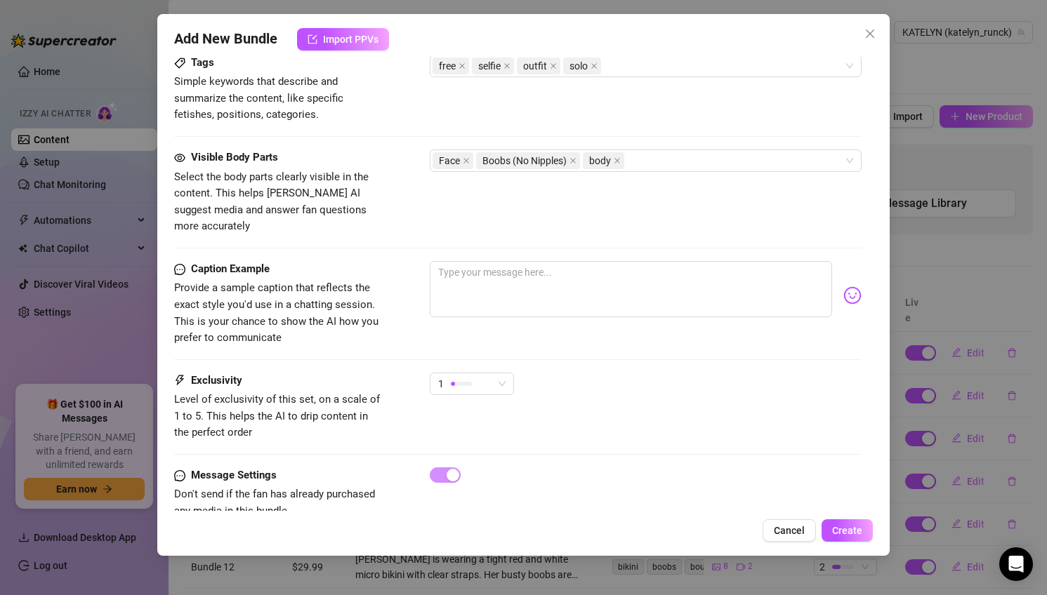
scroll to position [727, 0]
click at [587, 263] on textarea at bounding box center [631, 288] width 403 height 56
drag, startPoint x: 550, startPoint y: 252, endPoint x: 605, endPoint y: 254, distance: 54.8
click at [604, 260] on textarea "A little something for you to enjoy" at bounding box center [631, 288] width 403 height 56
click at [500, 372] on span "1" at bounding box center [471, 382] width 67 height 21
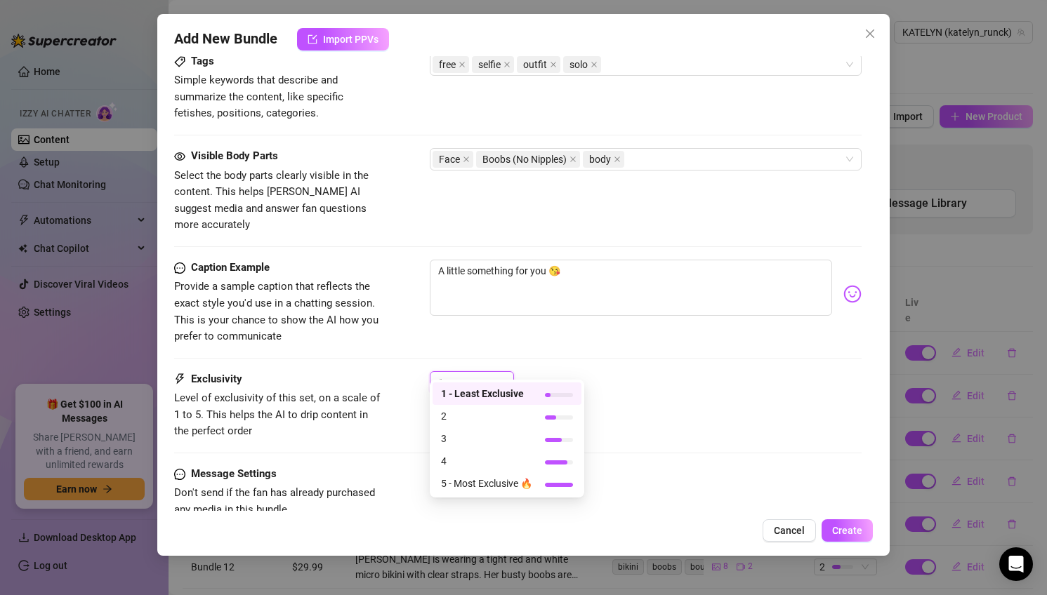
click at [500, 372] on span "1" at bounding box center [471, 382] width 67 height 21
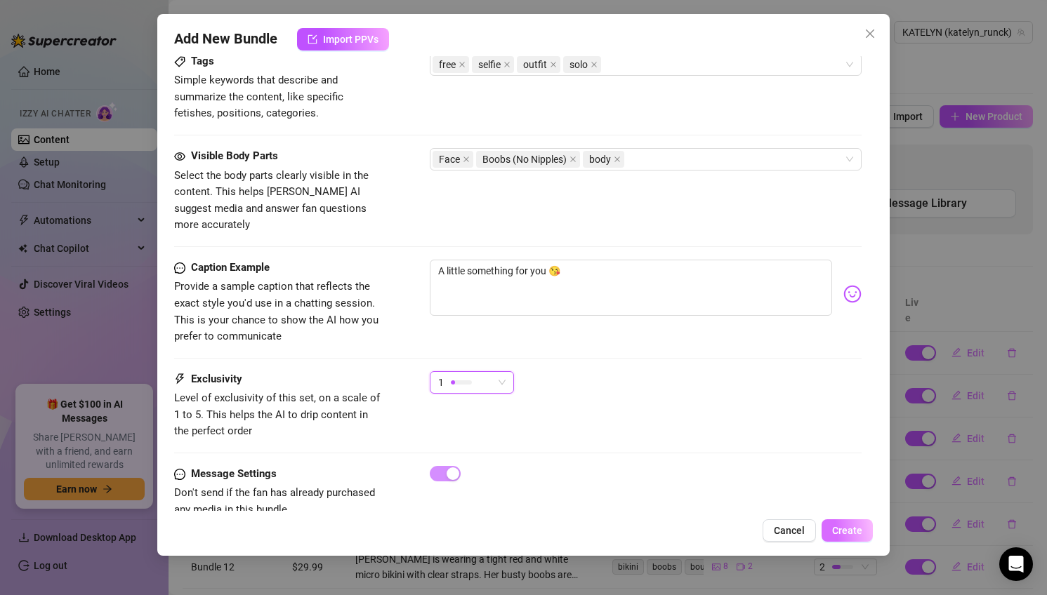
click at [846, 533] on span "Create" at bounding box center [847, 530] width 30 height 11
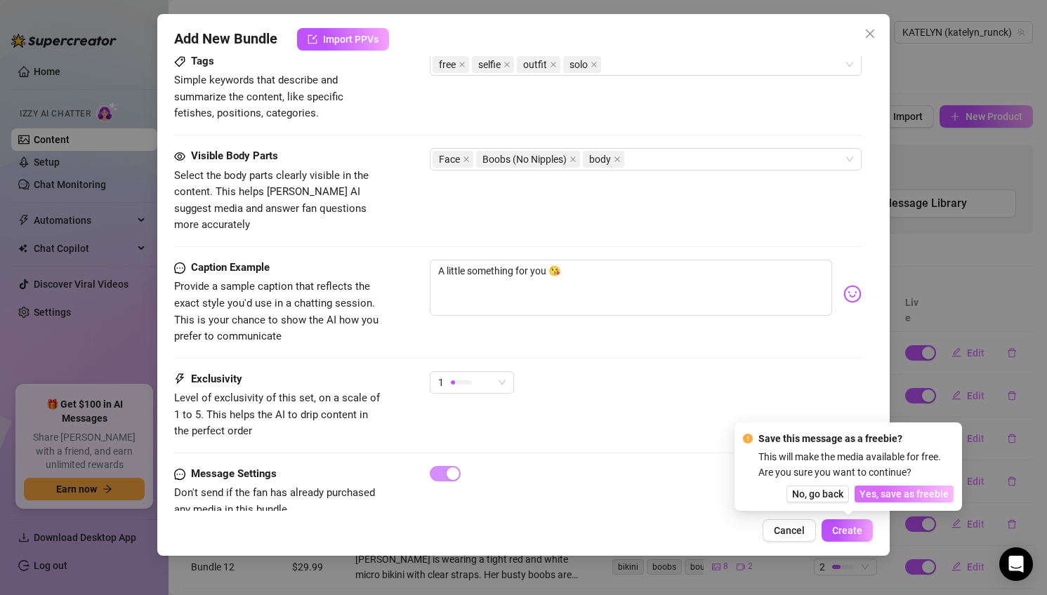
click at [903, 500] on span "Yes, save as freebie" at bounding box center [903, 494] width 89 height 11
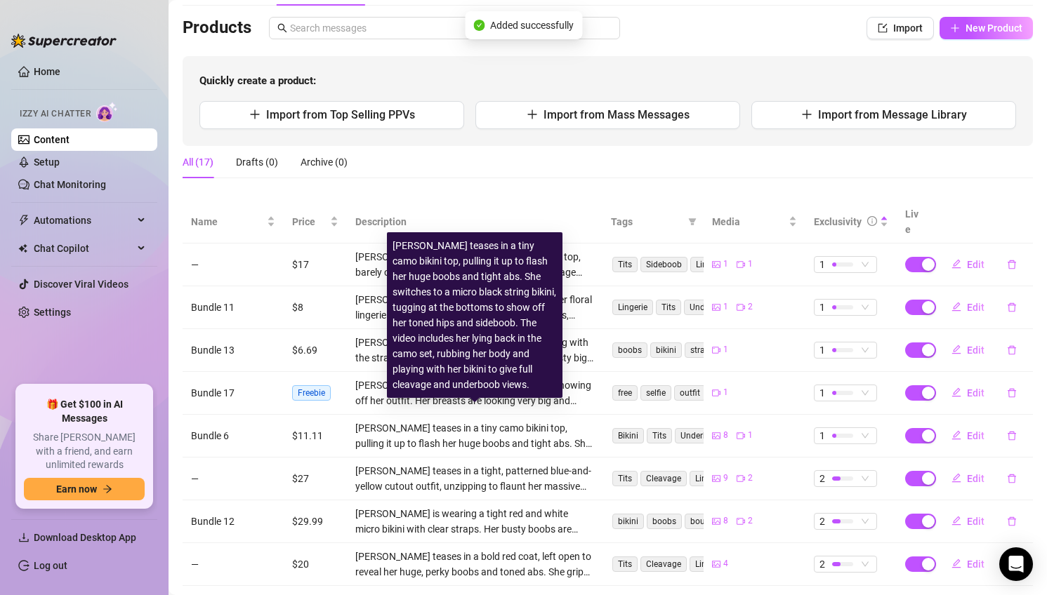
scroll to position [87, 0]
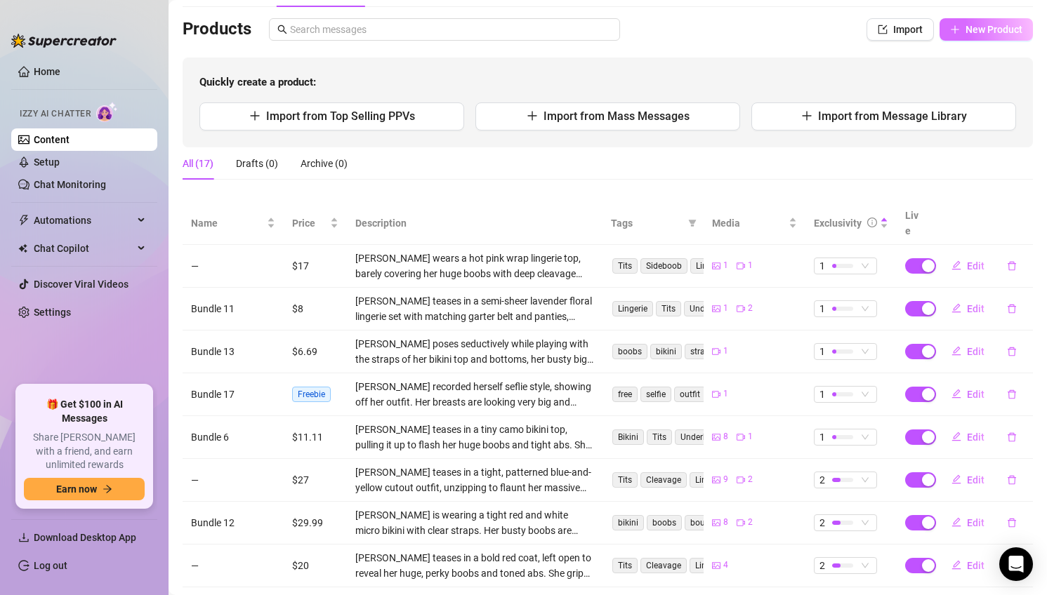
click at [998, 29] on span "New Product" at bounding box center [993, 29] width 57 height 11
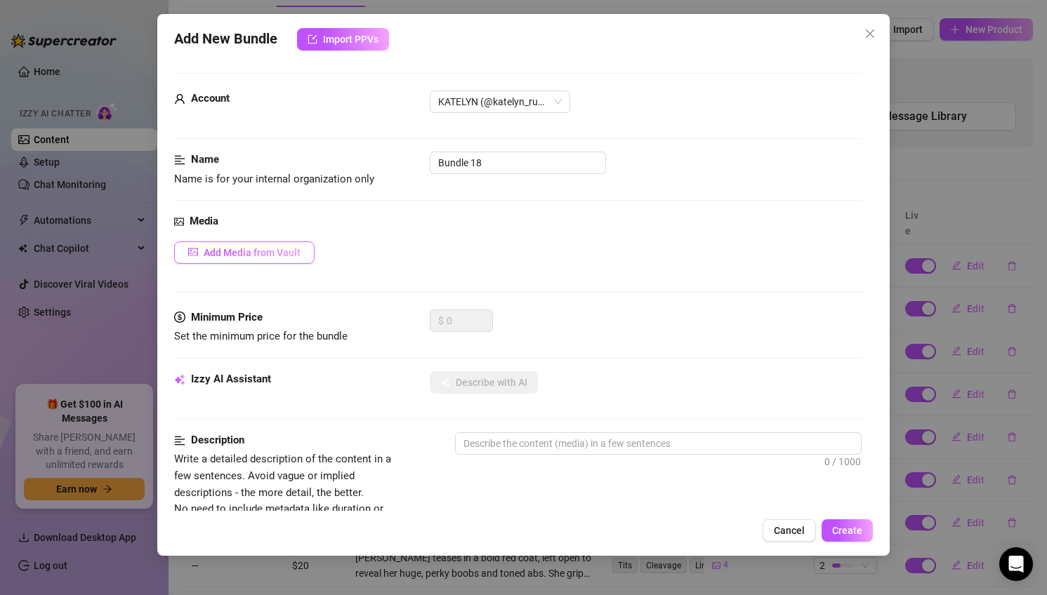
click at [263, 252] on span "Add Media from Vault" at bounding box center [252, 252] width 97 height 11
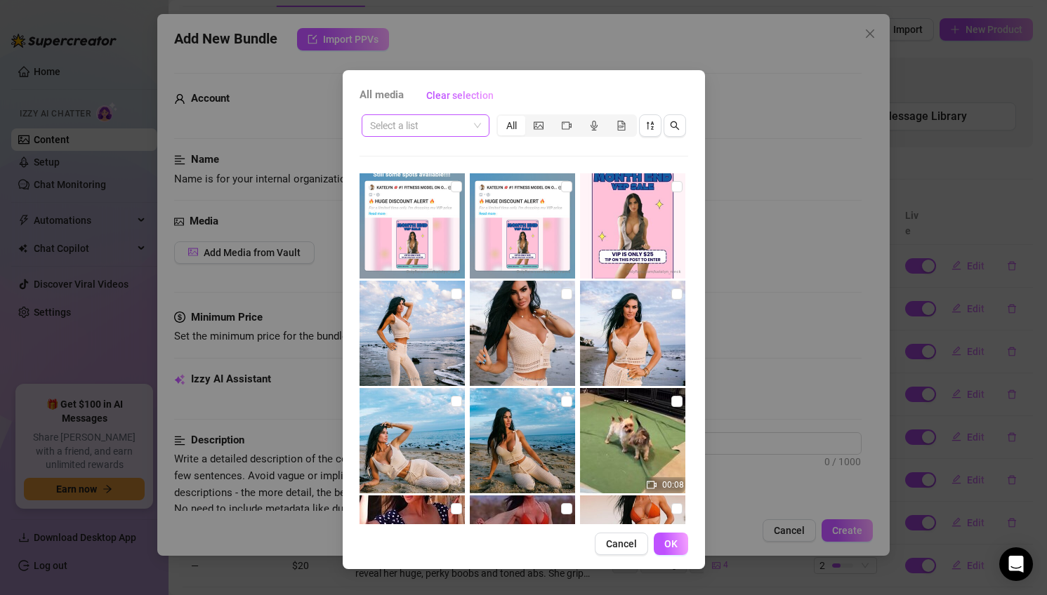
click at [422, 126] on input "search" at bounding box center [419, 125] width 98 height 21
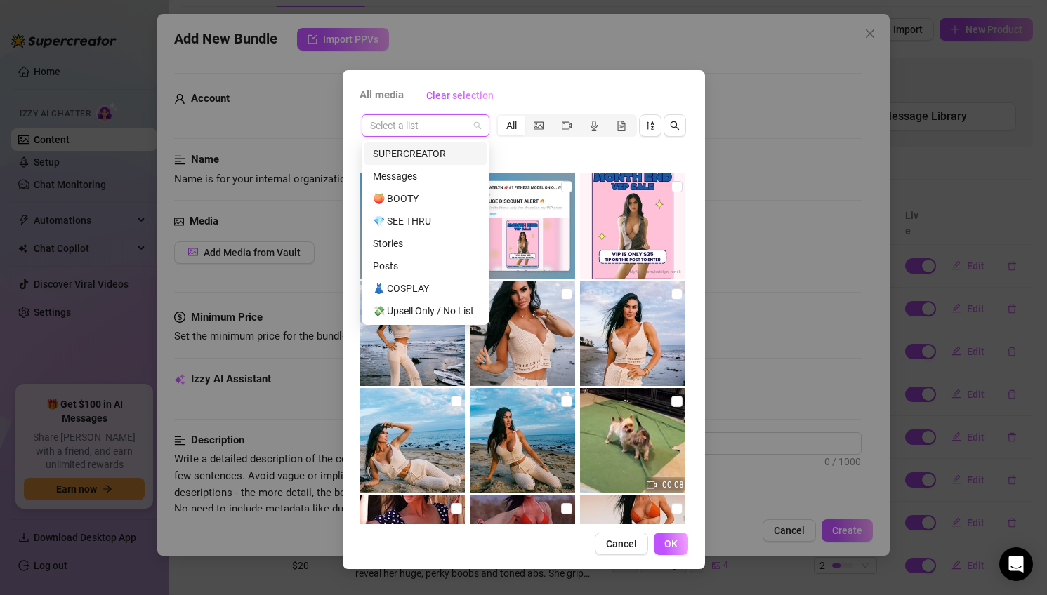
click at [433, 157] on div "SUPERCREATOR" at bounding box center [425, 153] width 105 height 15
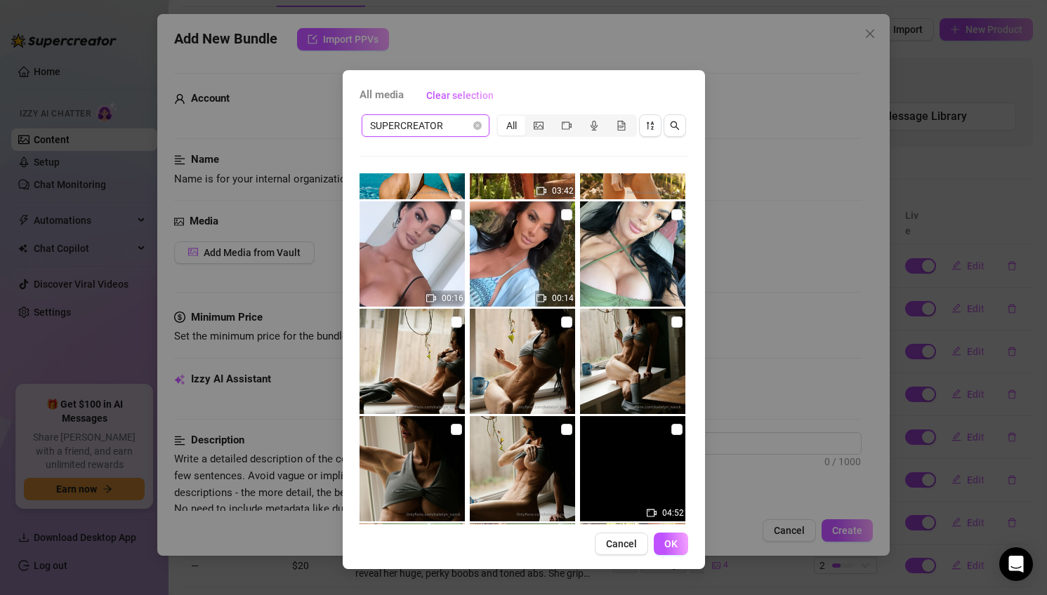
scroll to position [827, 0]
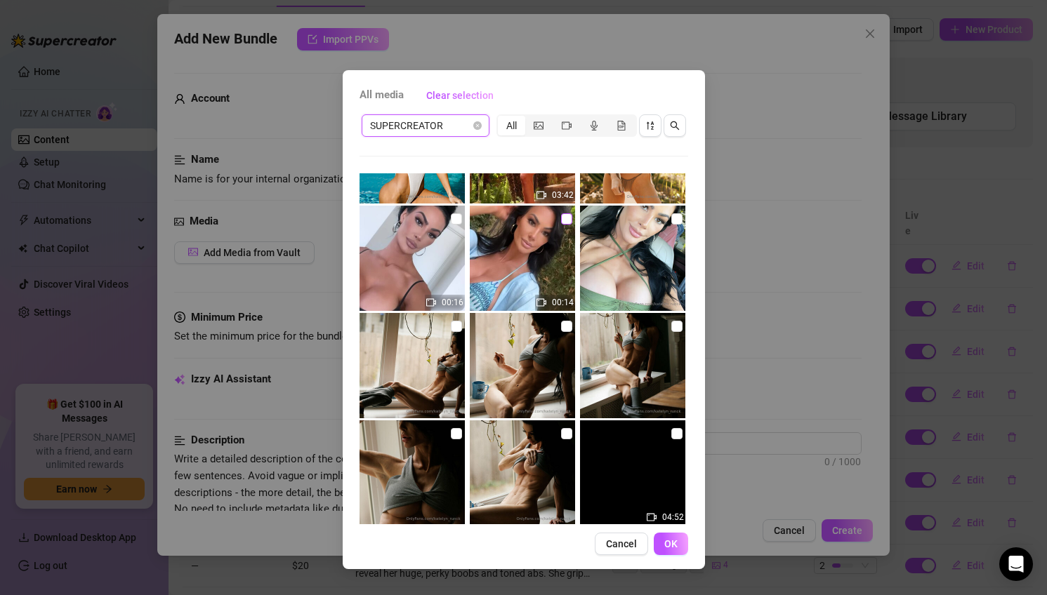
click at [568, 218] on input "checkbox" at bounding box center [566, 218] width 11 height 11
click at [669, 542] on span "OK" at bounding box center [670, 544] width 13 height 11
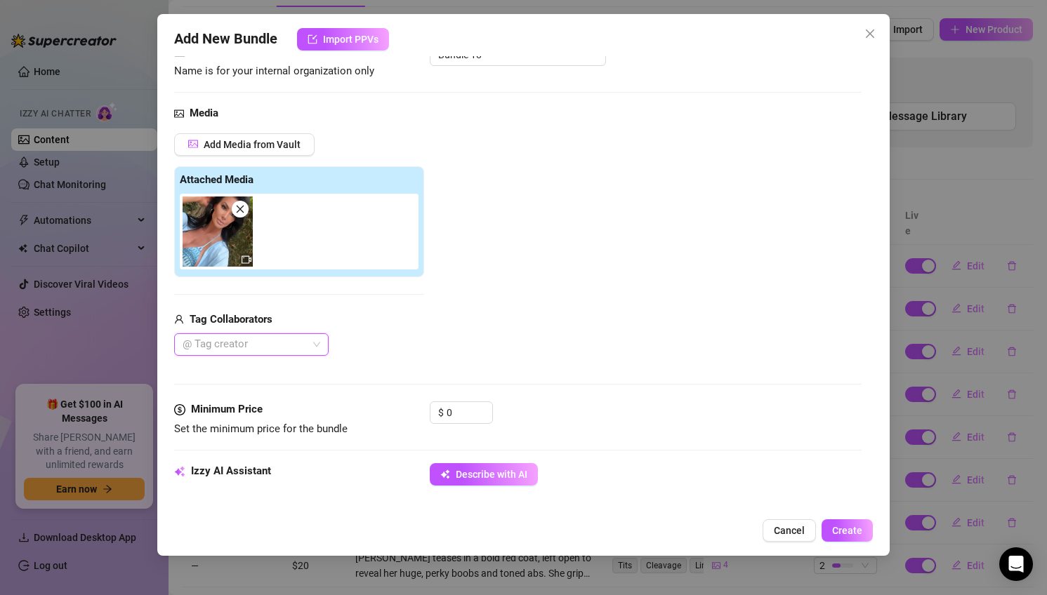
scroll to position [160, 0]
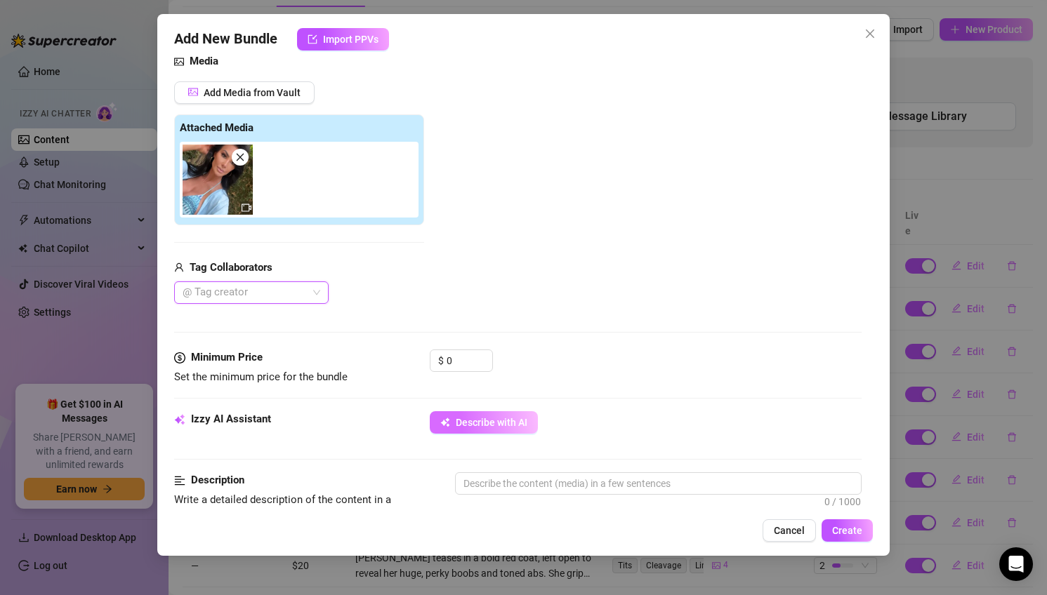
click at [470, 423] on span "Describe with AI" at bounding box center [492, 422] width 72 height 11
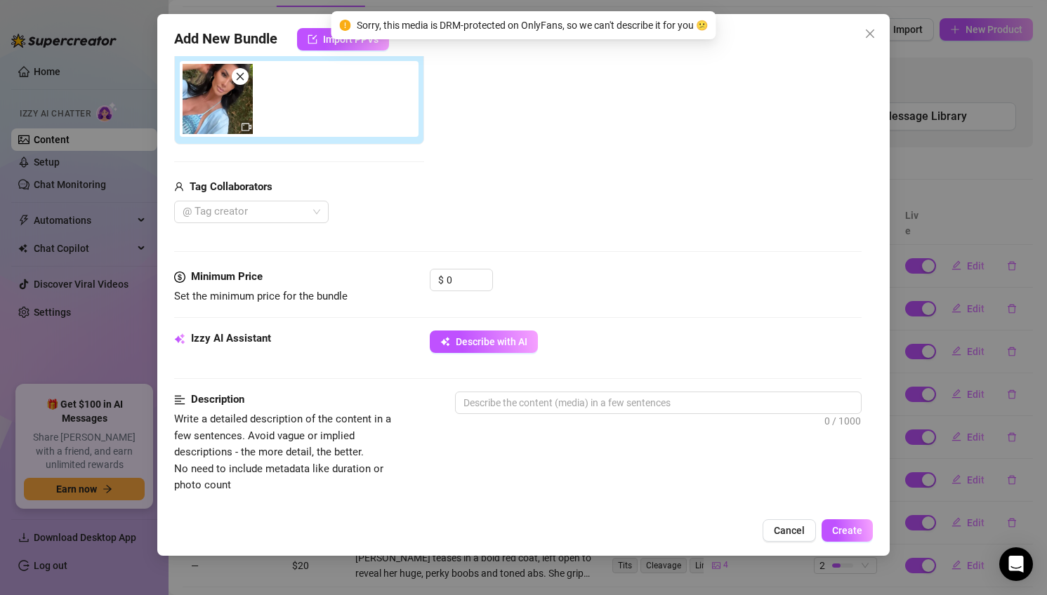
scroll to position [274, 0]
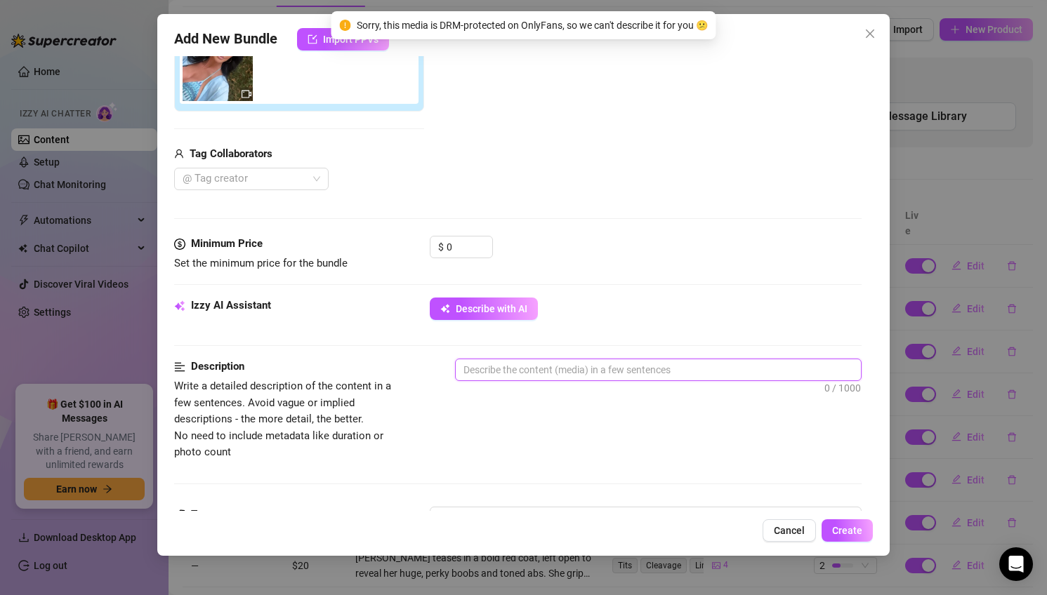
click at [589, 363] on textarea at bounding box center [659, 370] width 406 height 21
click at [501, 370] on textarea "Katelyn shows off her" at bounding box center [659, 370] width 406 height 21
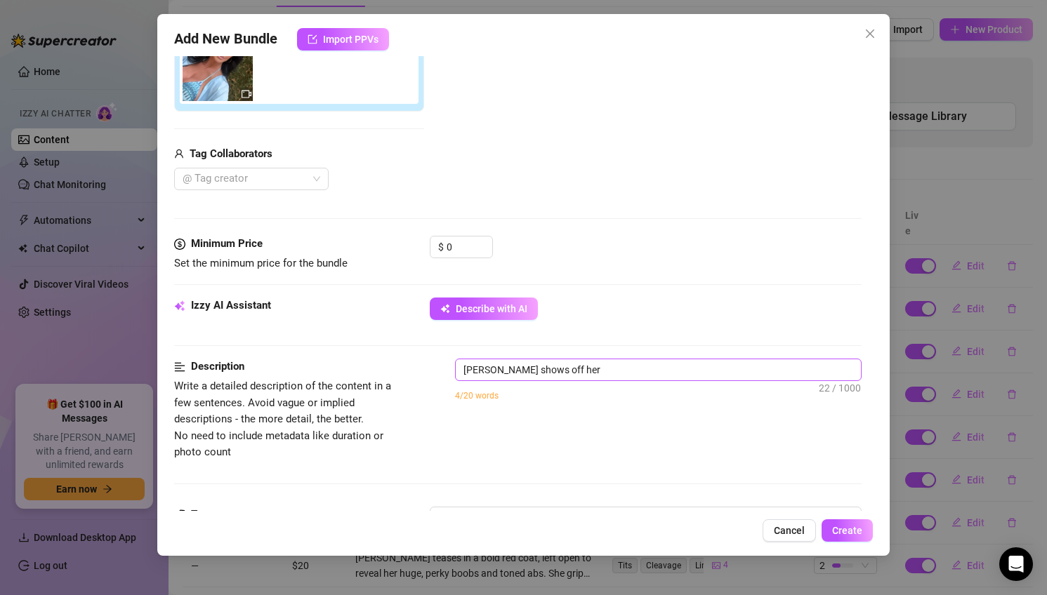
click at [587, 360] on span "Katelyn shows off her 22 / 1000" at bounding box center [658, 370] width 407 height 22
click at [614, 381] on div "Katelyn shows off her 22 / 1000 4/20 words" at bounding box center [658, 389] width 407 height 60
click at [602, 374] on textarea "Katelyn shows off her" at bounding box center [659, 370] width 406 height 21
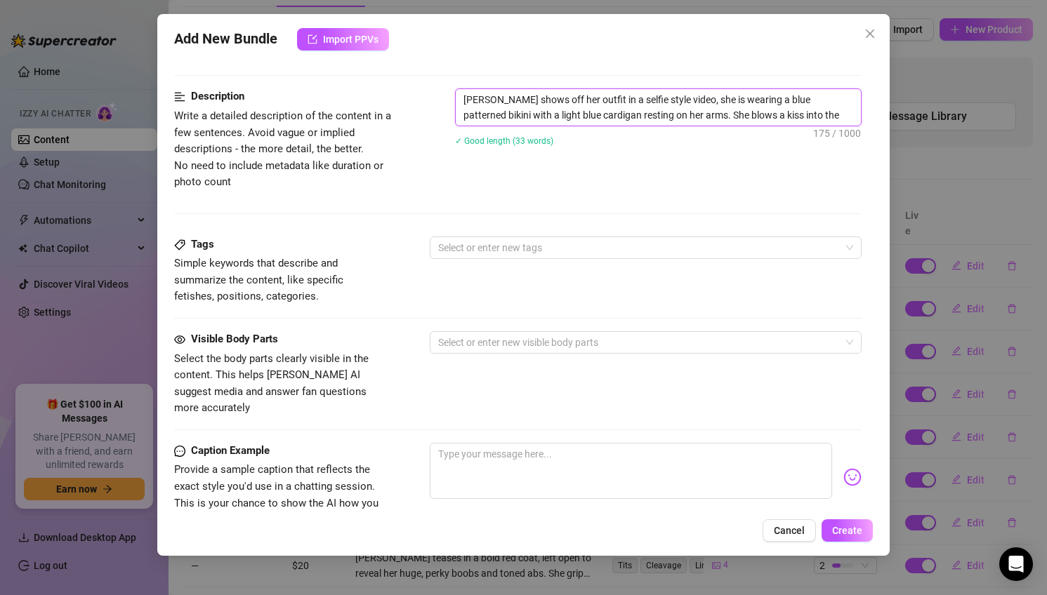
scroll to position [548, 0]
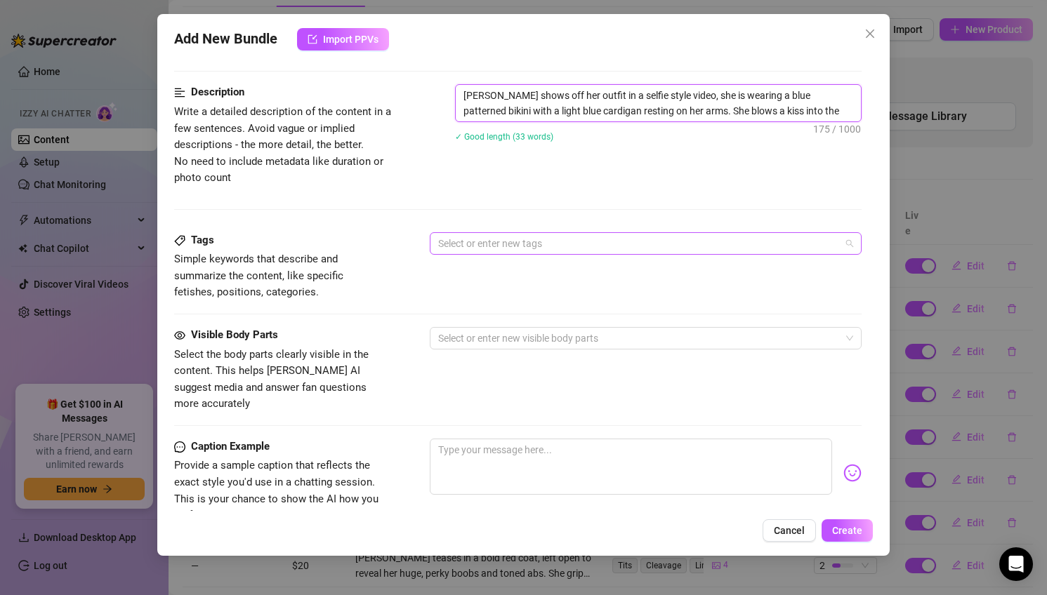
click at [587, 244] on div at bounding box center [639, 244] width 412 height 20
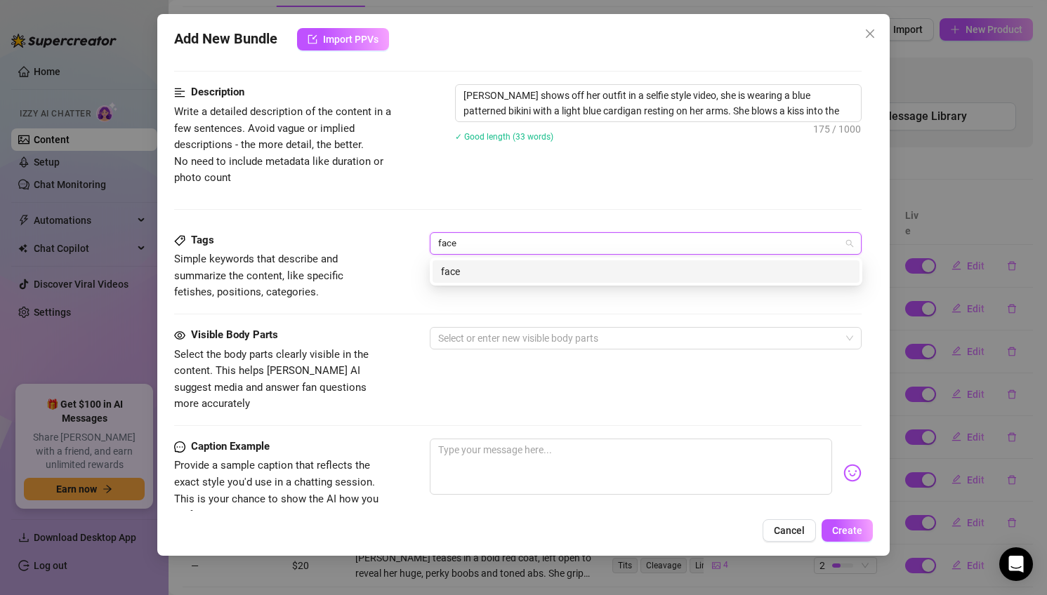
click at [597, 272] on div "face" at bounding box center [646, 271] width 410 height 15
click at [591, 265] on div "selfie" at bounding box center [646, 271] width 410 height 15
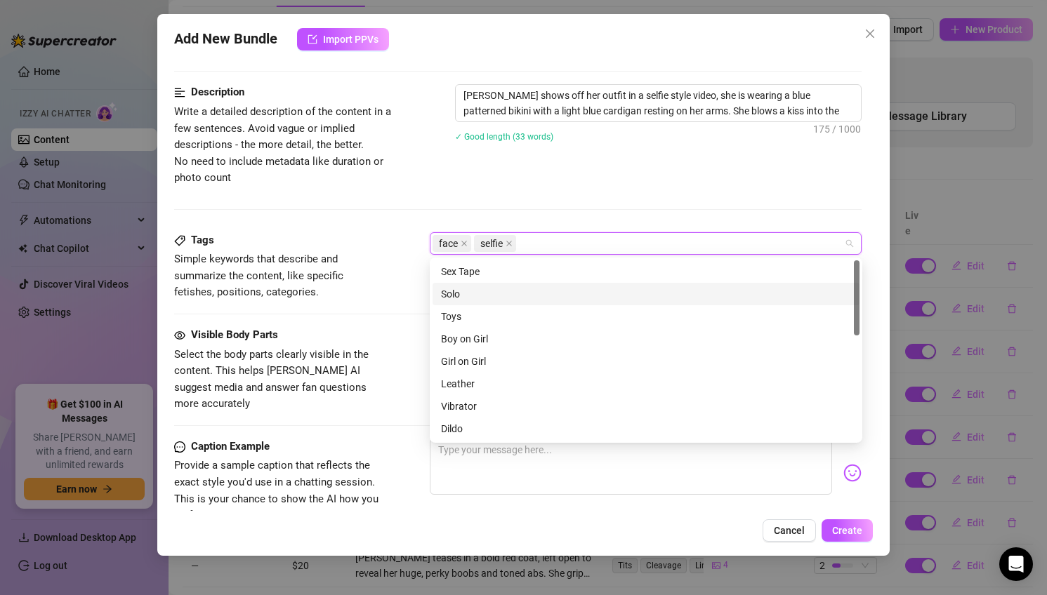
click at [414, 305] on div "Tags Simple keywords that describe and summarize the content, like specific fet…" at bounding box center [518, 279] width 688 height 95
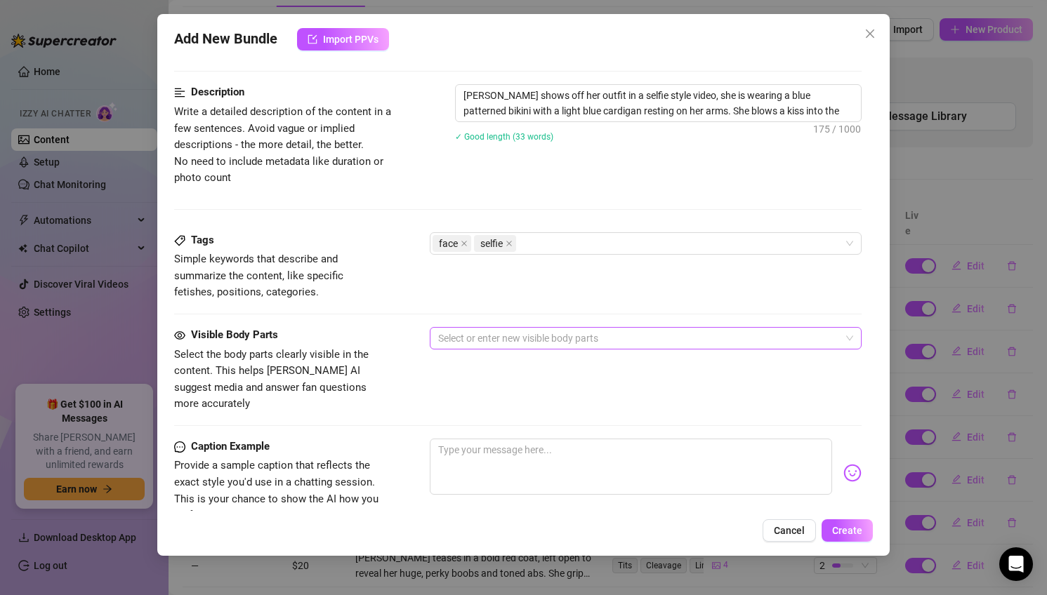
click at [517, 336] on div at bounding box center [639, 339] width 412 height 20
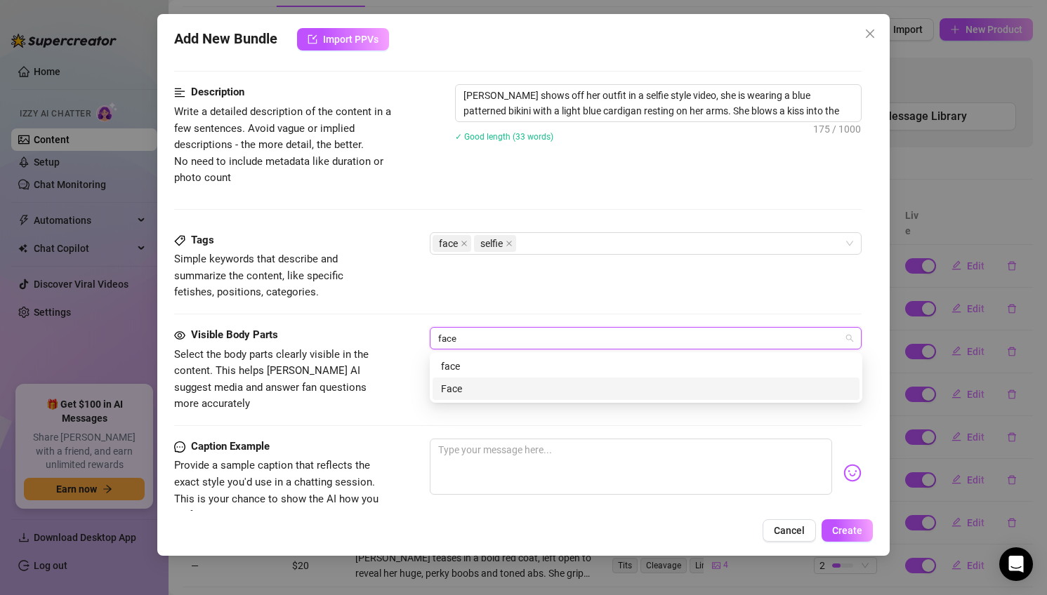
click at [547, 386] on div "Face" at bounding box center [646, 388] width 410 height 15
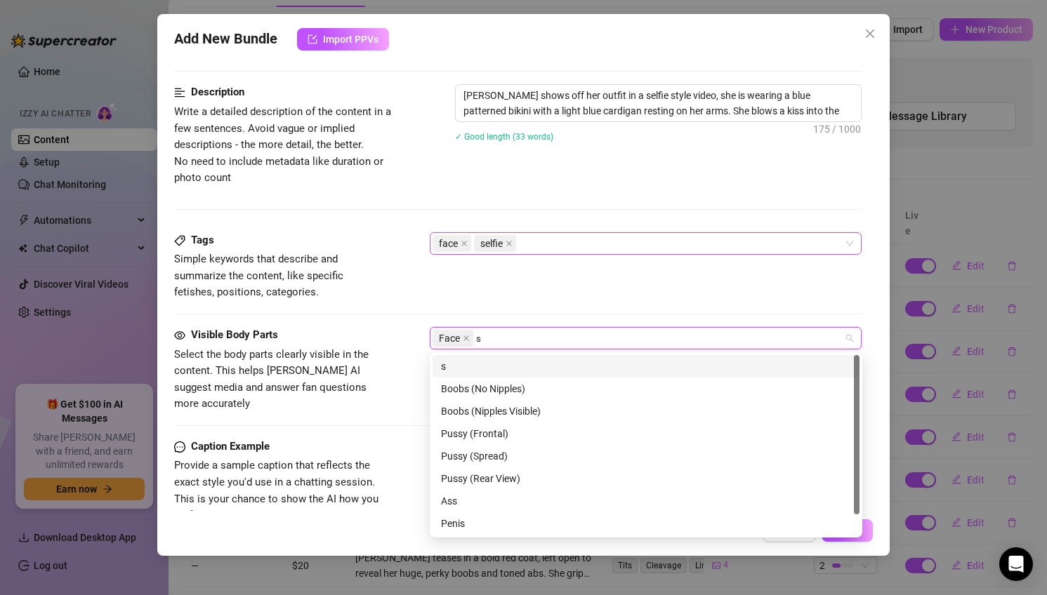
click at [606, 235] on div "face selfie" at bounding box center [639, 244] width 412 height 20
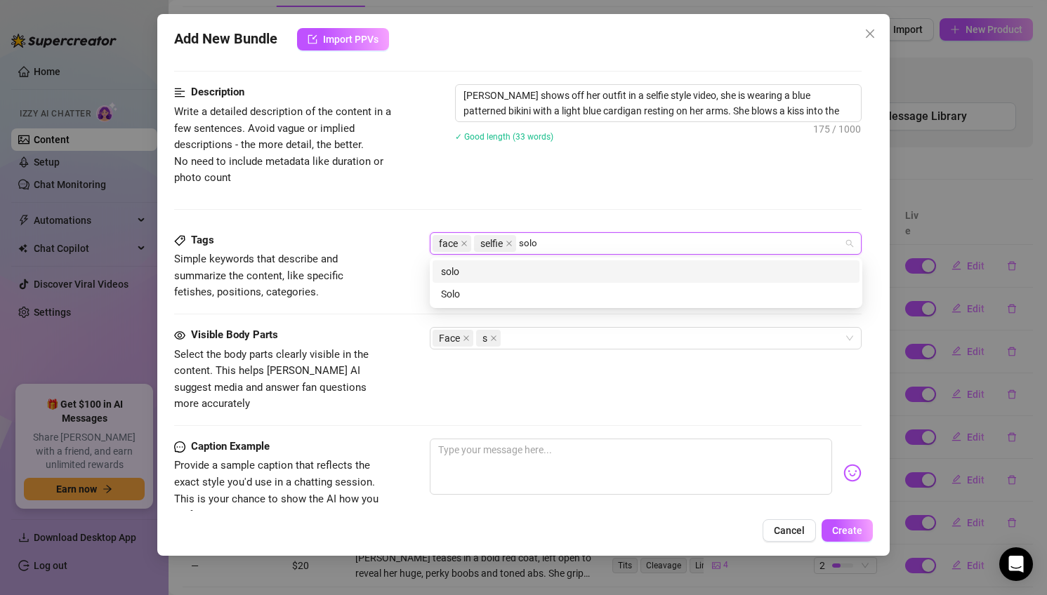
click at [555, 270] on div "solo" at bounding box center [646, 271] width 410 height 15
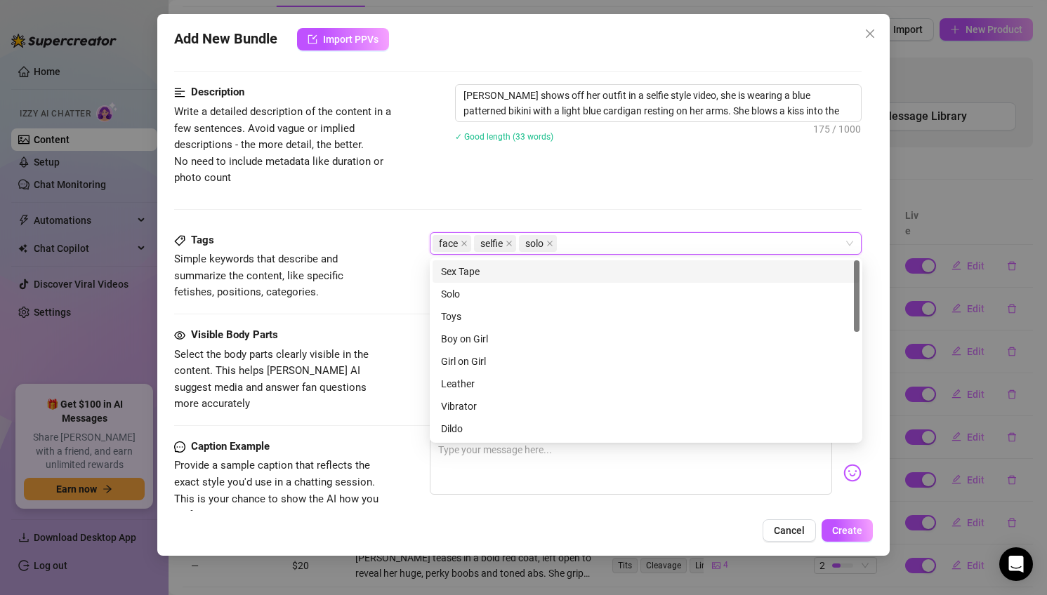
click at [624, 204] on div "Description Write a detailed description of the content in a few sentences. Avo…" at bounding box center [518, 157] width 688 height 147
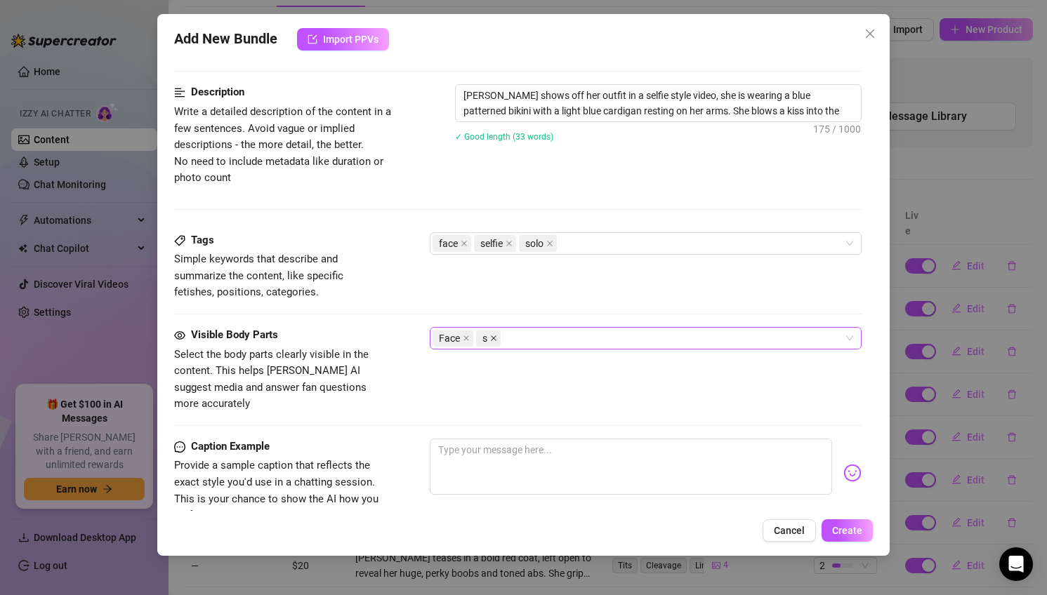
click at [495, 338] on icon "close" at bounding box center [493, 338] width 7 height 7
click at [495, 338] on div "Face" at bounding box center [639, 339] width 412 height 20
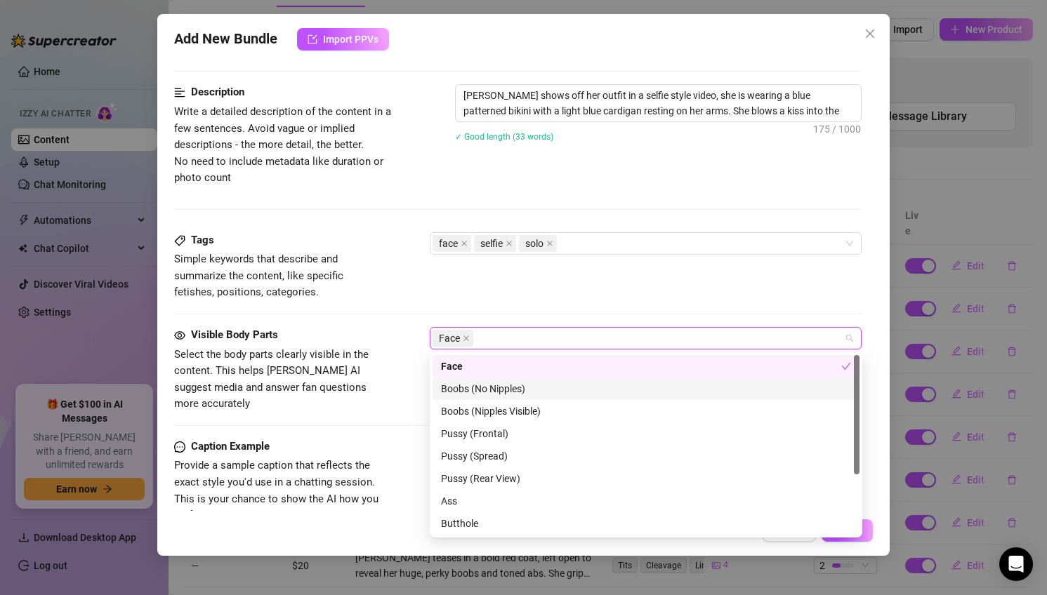
click at [535, 385] on div "Boobs (No Nipples)" at bounding box center [646, 388] width 410 height 15
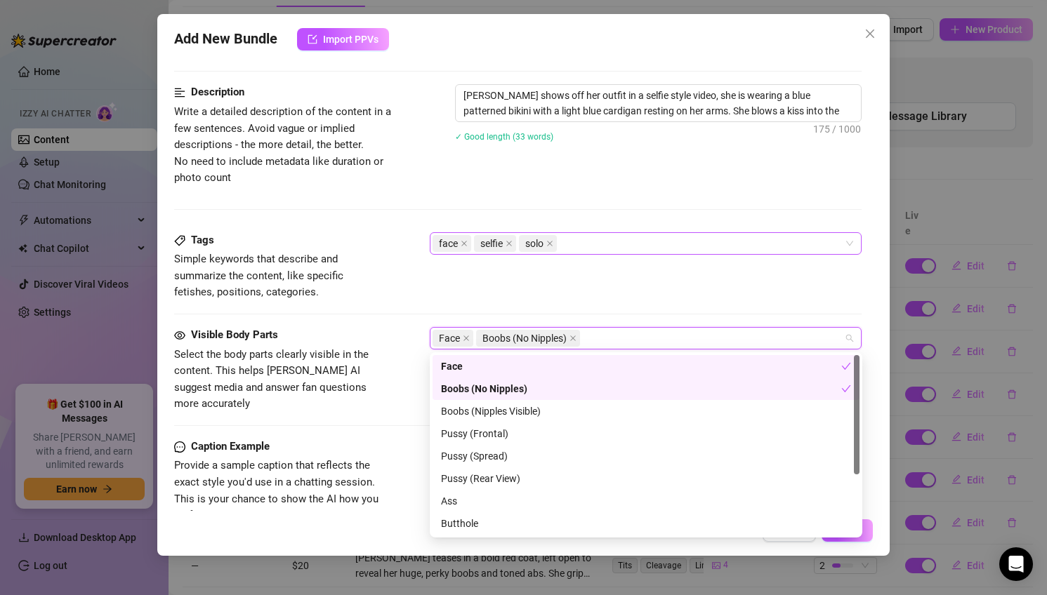
click at [589, 236] on div "face selfie solo" at bounding box center [639, 244] width 412 height 20
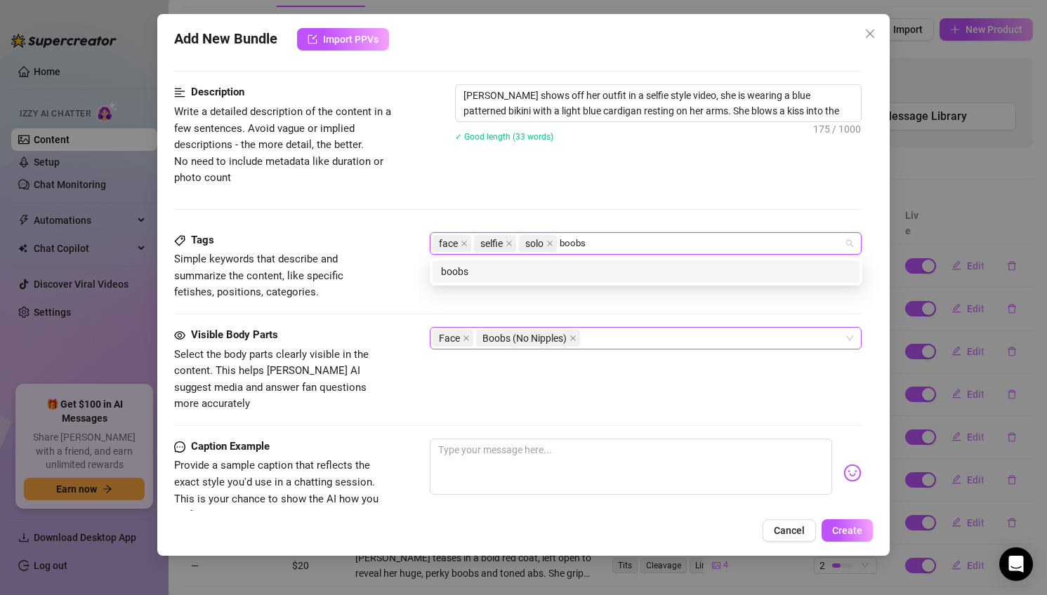
click at [607, 273] on div "boobs" at bounding box center [646, 271] width 410 height 15
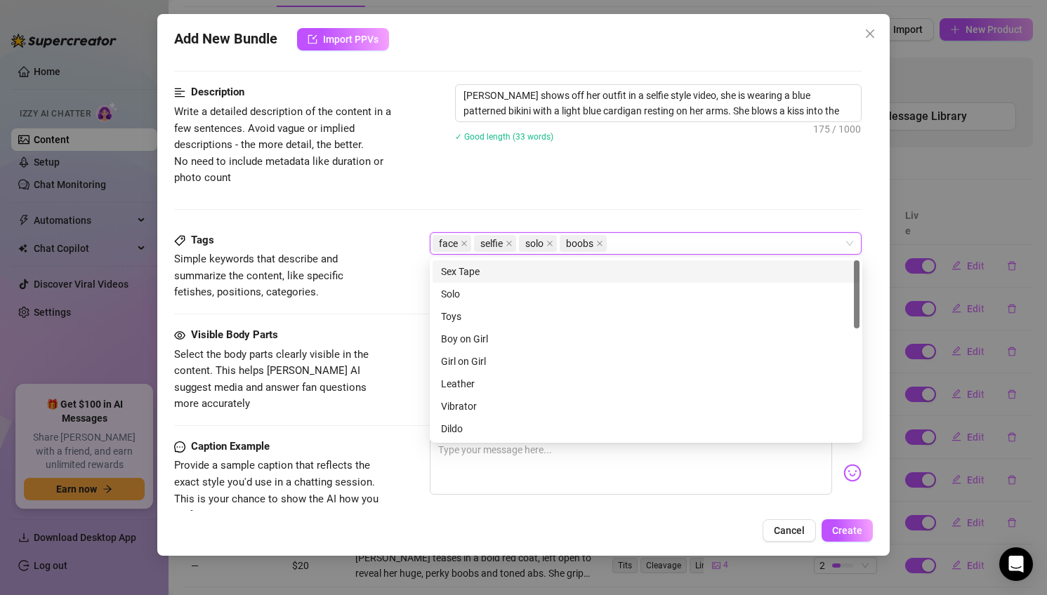
click at [604, 218] on div "Description Write a detailed description of the content in a few sentences. Avo…" at bounding box center [518, 157] width 688 height 147
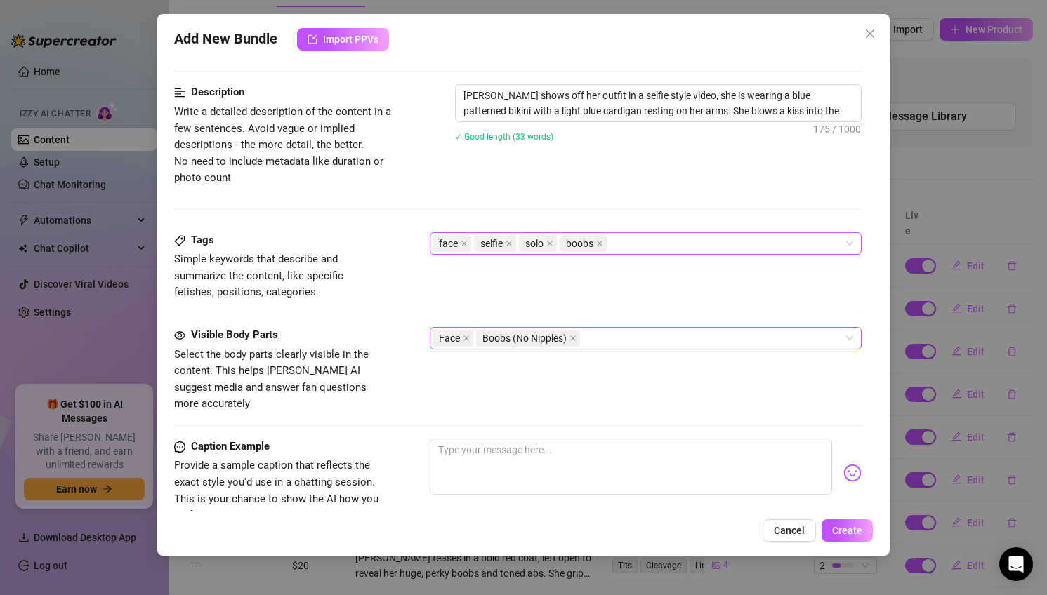
click at [639, 244] on div "face selfie solo boobs" at bounding box center [639, 244] width 412 height 20
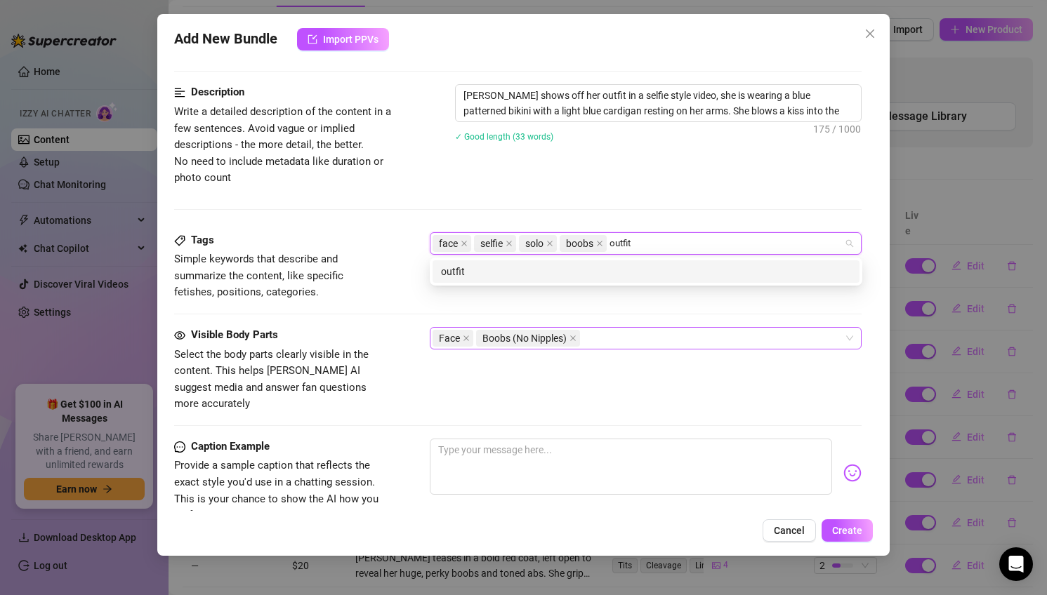
click at [666, 271] on div "outfit" at bounding box center [646, 271] width 410 height 15
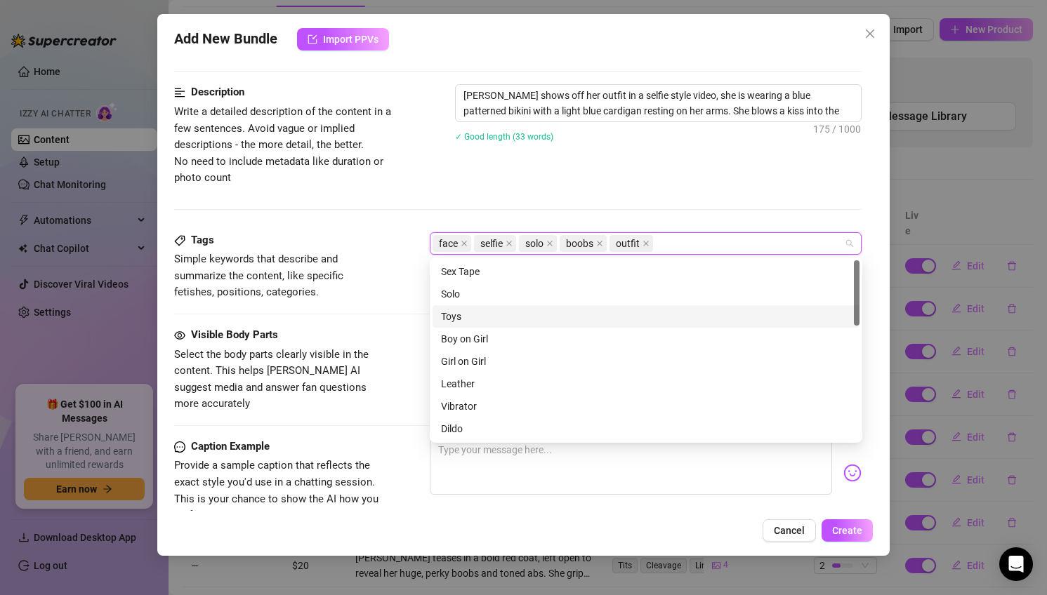
click at [400, 362] on div "Visible Body Parts Select the body parts clearly visible in the content. This h…" at bounding box center [518, 370] width 688 height 86
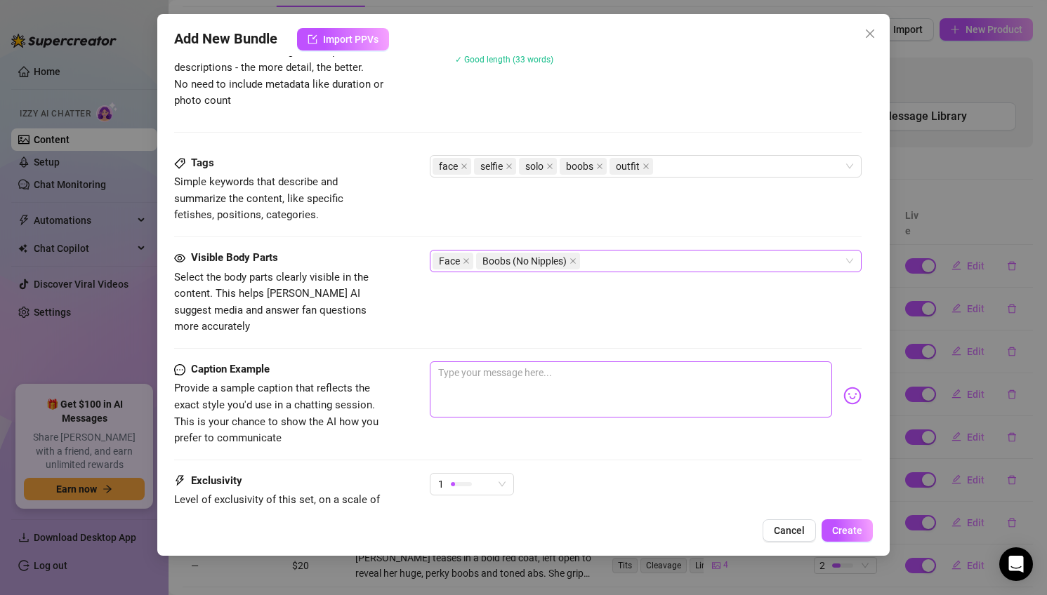
scroll to position [626, 0]
click at [524, 372] on textarea at bounding box center [631, 389] width 403 height 56
click at [859, 534] on span "Create" at bounding box center [847, 530] width 30 height 11
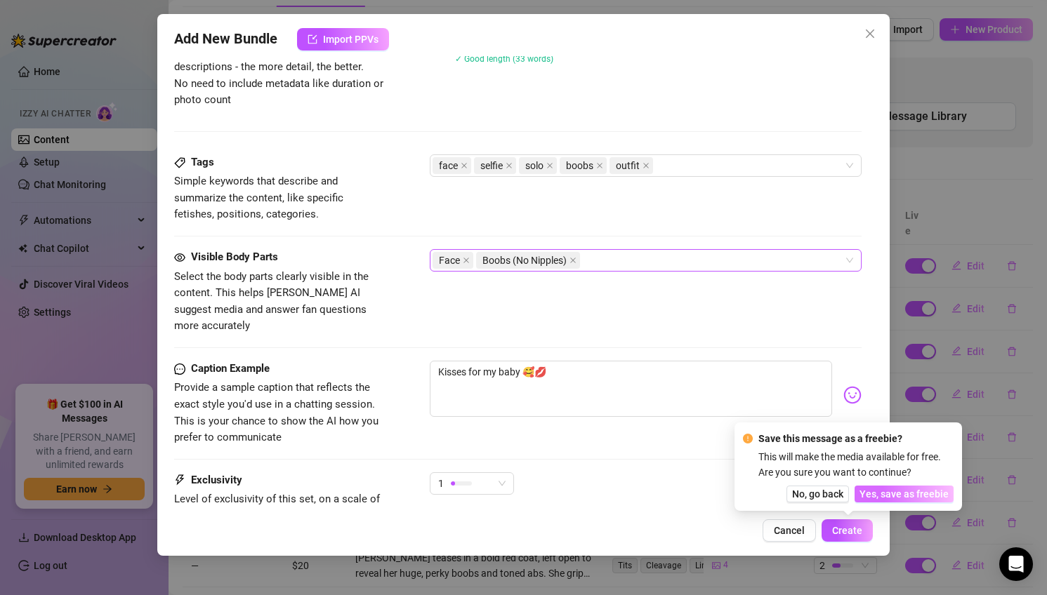
click at [874, 495] on span "Yes, save as freebie" at bounding box center [903, 494] width 89 height 11
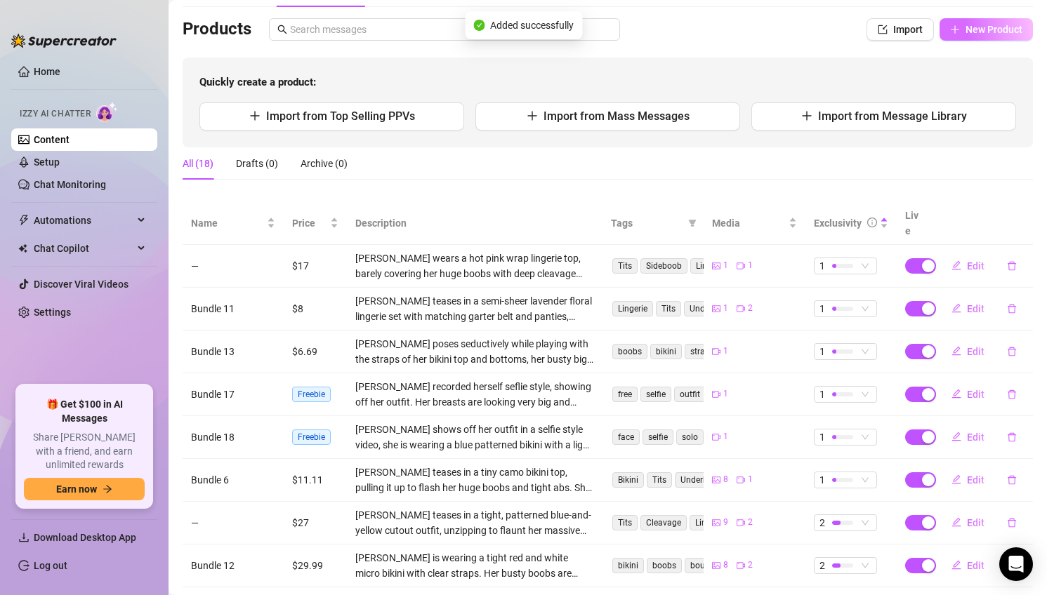
click at [998, 19] on button "New Product" at bounding box center [986, 29] width 93 height 22
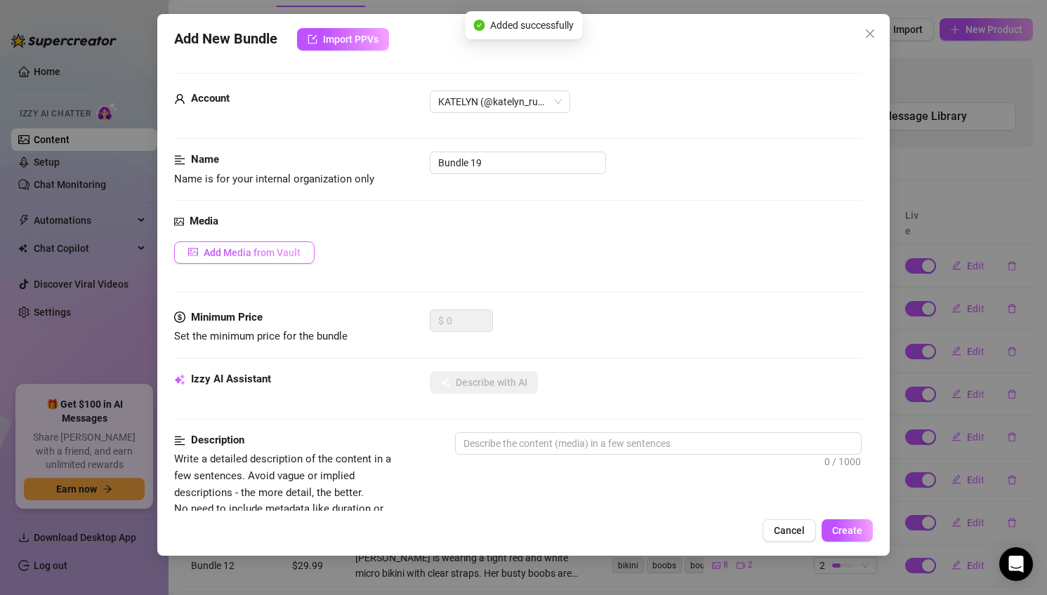
click at [299, 247] on span "Add Media from Vault" at bounding box center [252, 252] width 97 height 11
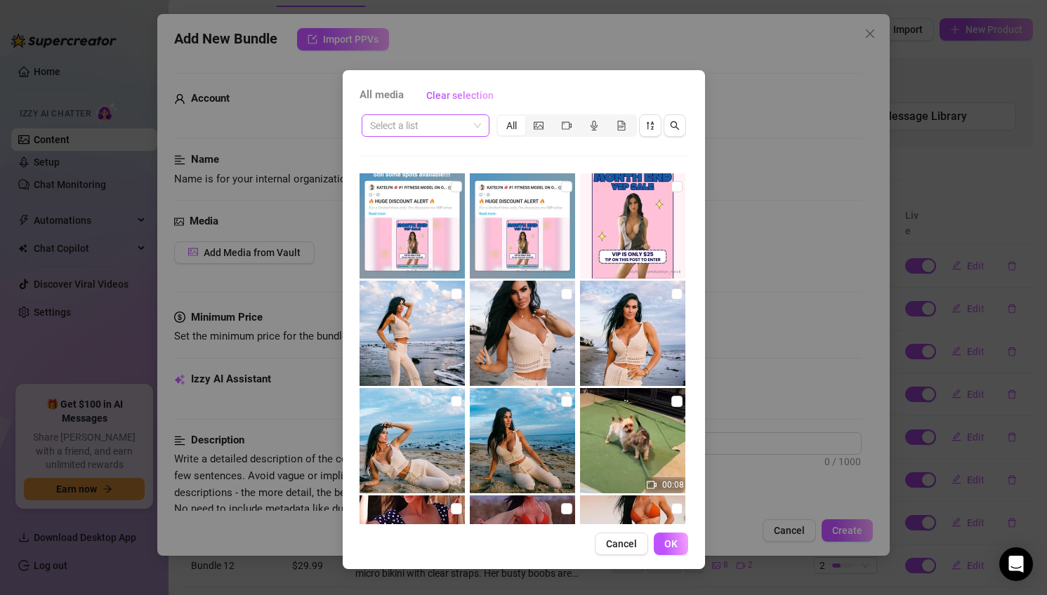
click at [414, 130] on input "search" at bounding box center [419, 125] width 98 height 21
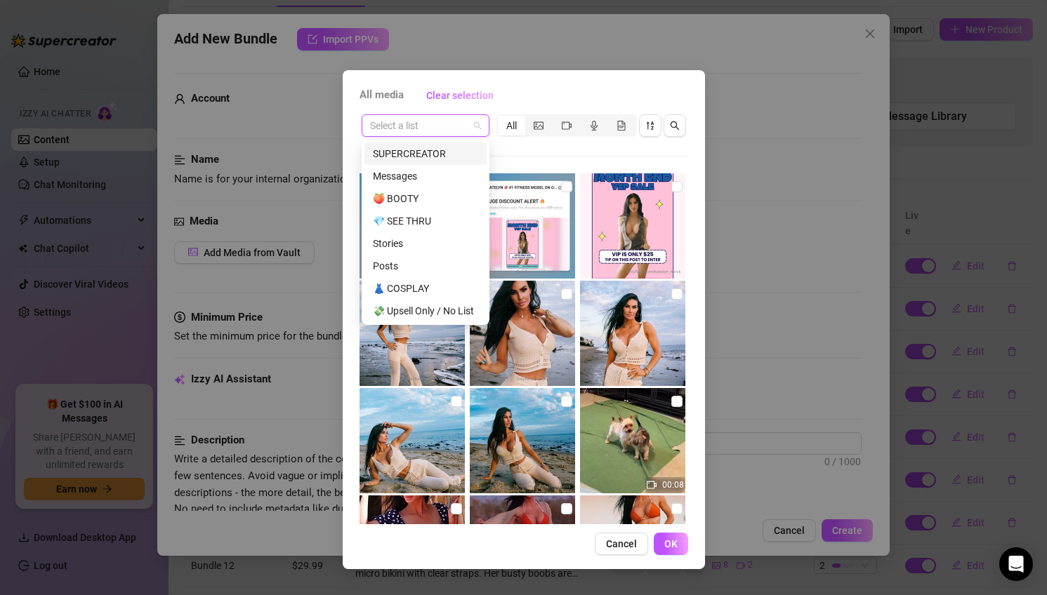
click at [417, 157] on div "SUPERCREATOR" at bounding box center [425, 153] width 105 height 15
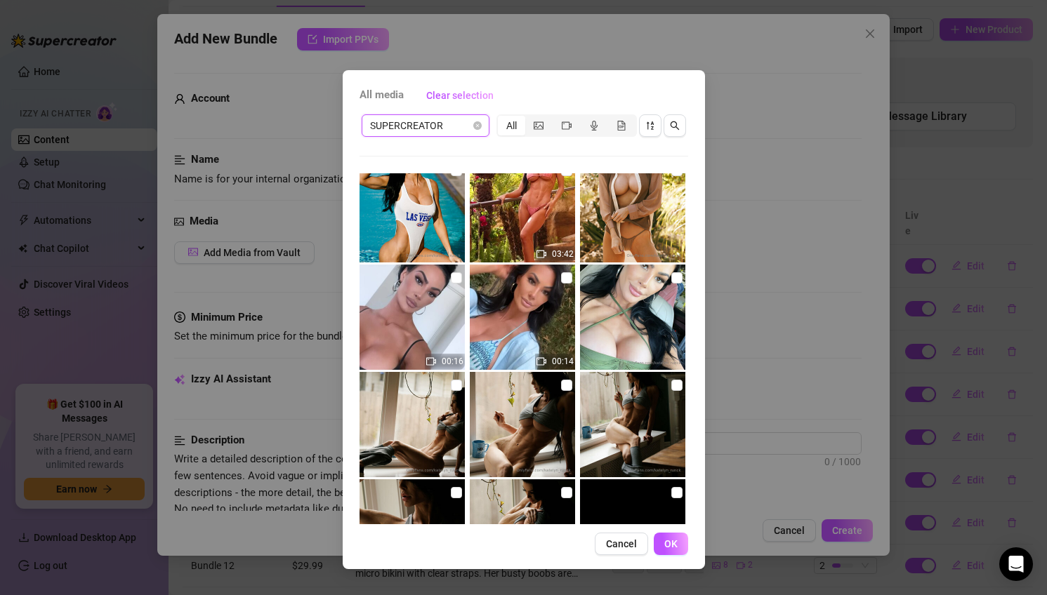
scroll to position [837, 0]
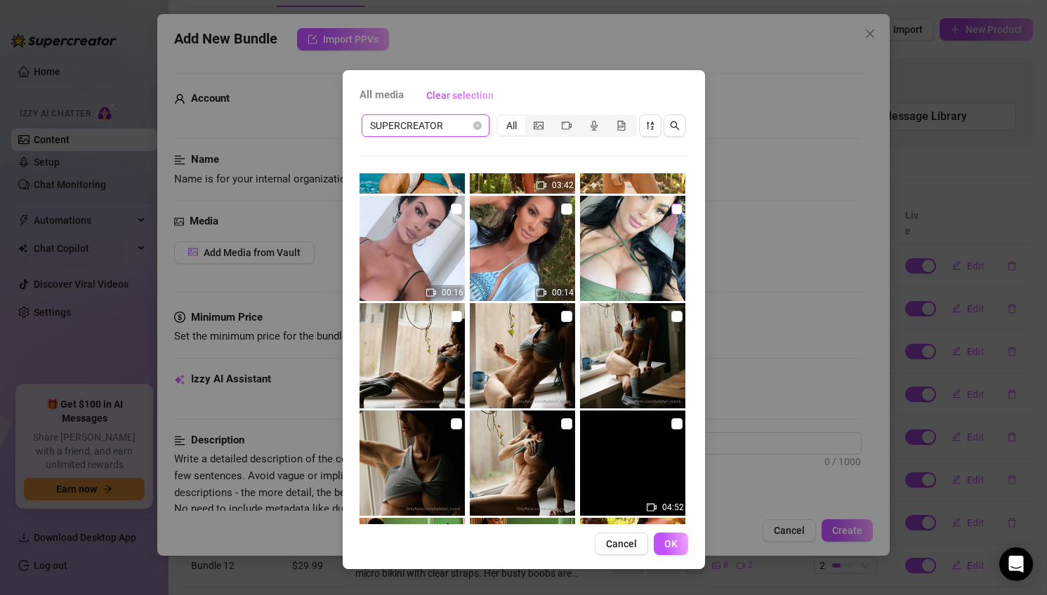
click at [672, 211] on input "checkbox" at bounding box center [676, 209] width 11 height 11
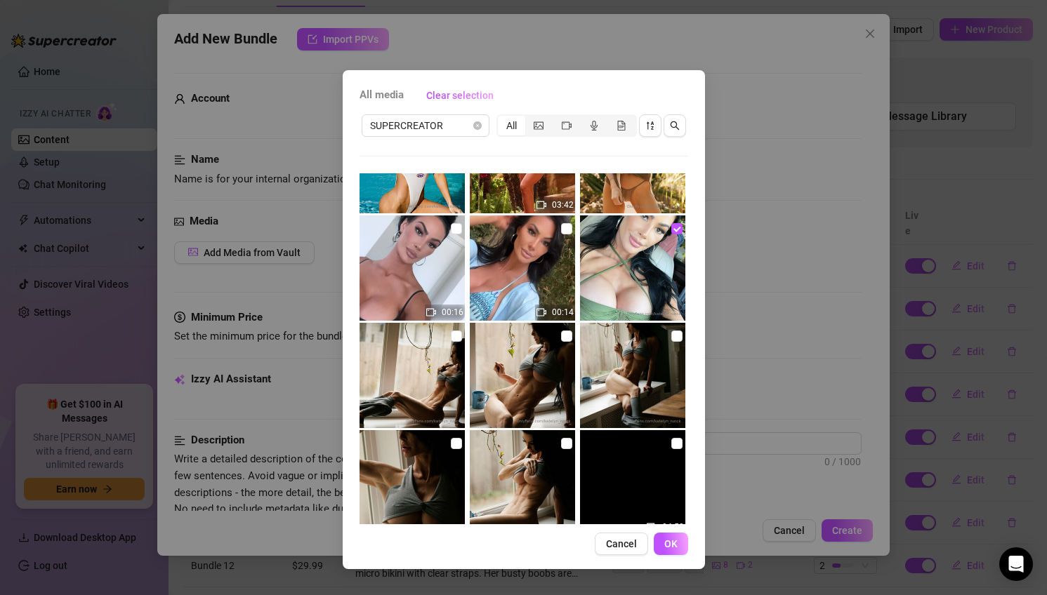
scroll to position [806, 0]
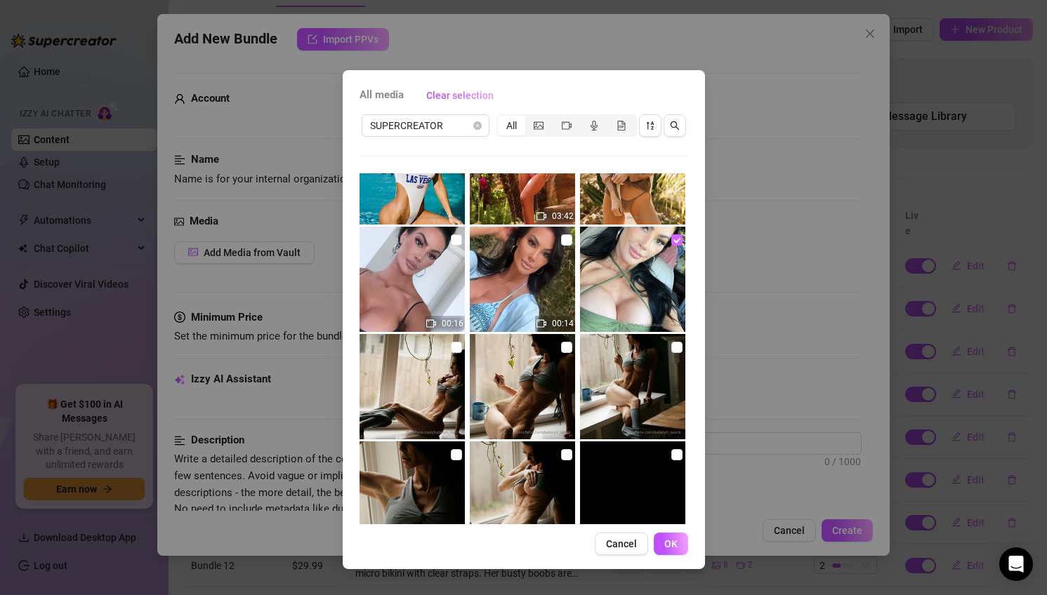
click at [675, 239] on input "checkbox" at bounding box center [676, 240] width 11 height 11
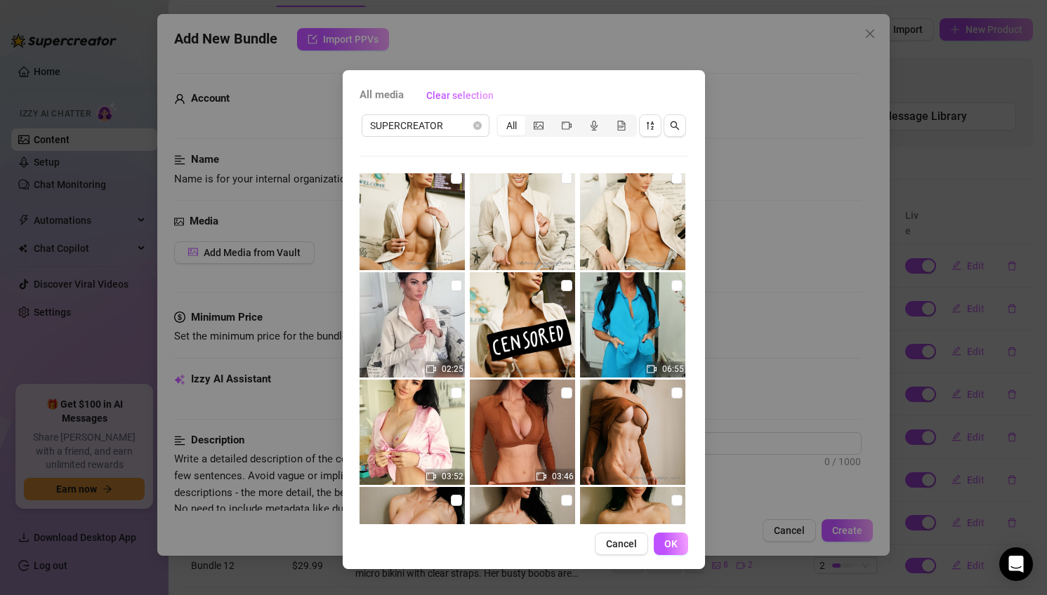
scroll to position [0, 0]
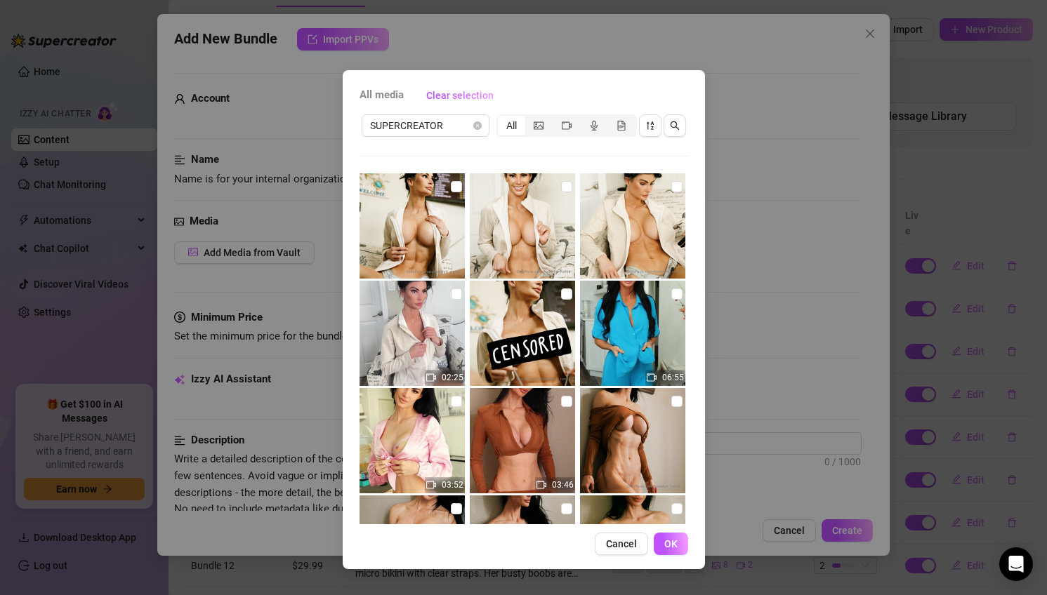
click at [607, 559] on div "All media Clear selection SUPERCREATOR All 02:25 06:55 03:52 03:46 03:20 02:01 …" at bounding box center [524, 319] width 362 height 499
click at [615, 541] on span "Cancel" at bounding box center [621, 544] width 31 height 11
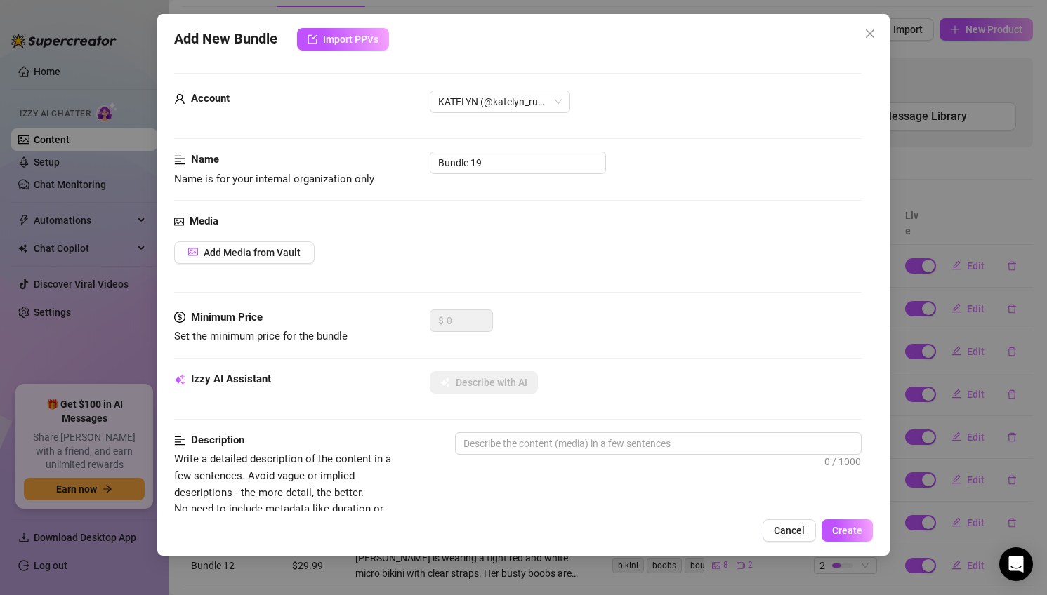
click at [784, 532] on span "Cancel" at bounding box center [789, 530] width 31 height 11
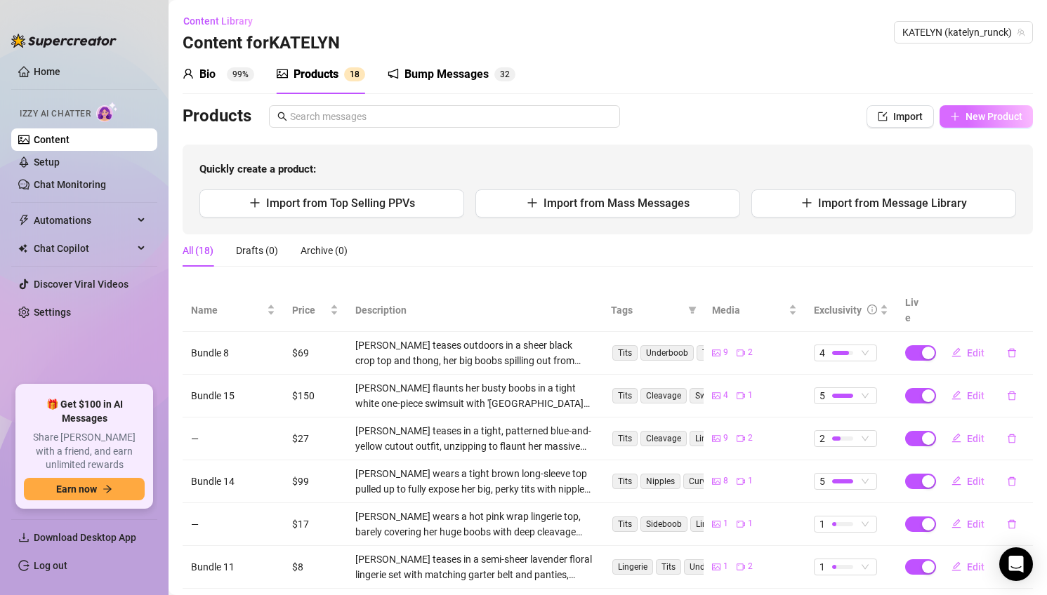
click at [1006, 124] on button "New Product" at bounding box center [986, 116] width 93 height 22
type textarea "Type your message here..."
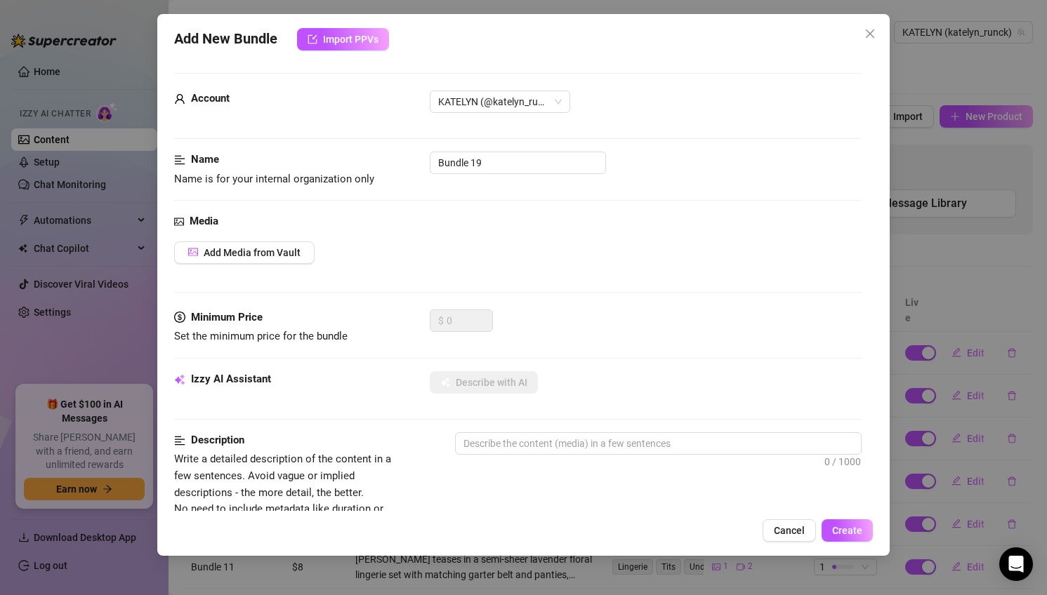
click at [227, 266] on div "Media Add Media from Vault" at bounding box center [518, 261] width 688 height 96
click at [221, 256] on span "Add Media from Vault" at bounding box center [252, 252] width 97 height 11
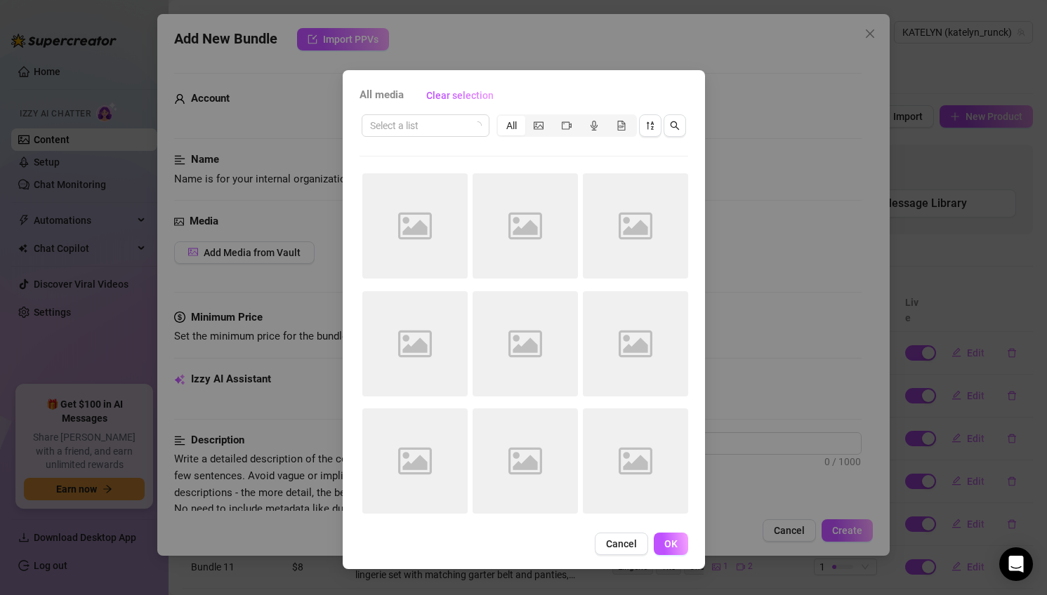
click at [407, 141] on div "Select a list All Image placeholder Image placeholder Image placeholder Image p…" at bounding box center [524, 318] width 329 height 412
click at [404, 131] on input "search" at bounding box center [419, 125] width 98 height 21
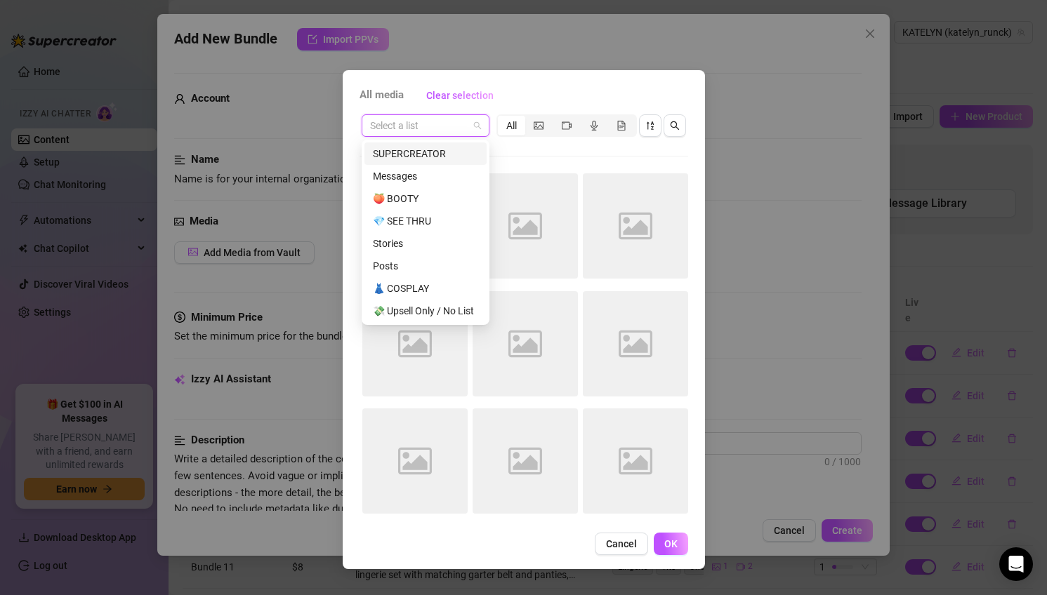
click at [421, 158] on div "SUPERCREATOR" at bounding box center [425, 153] width 105 height 15
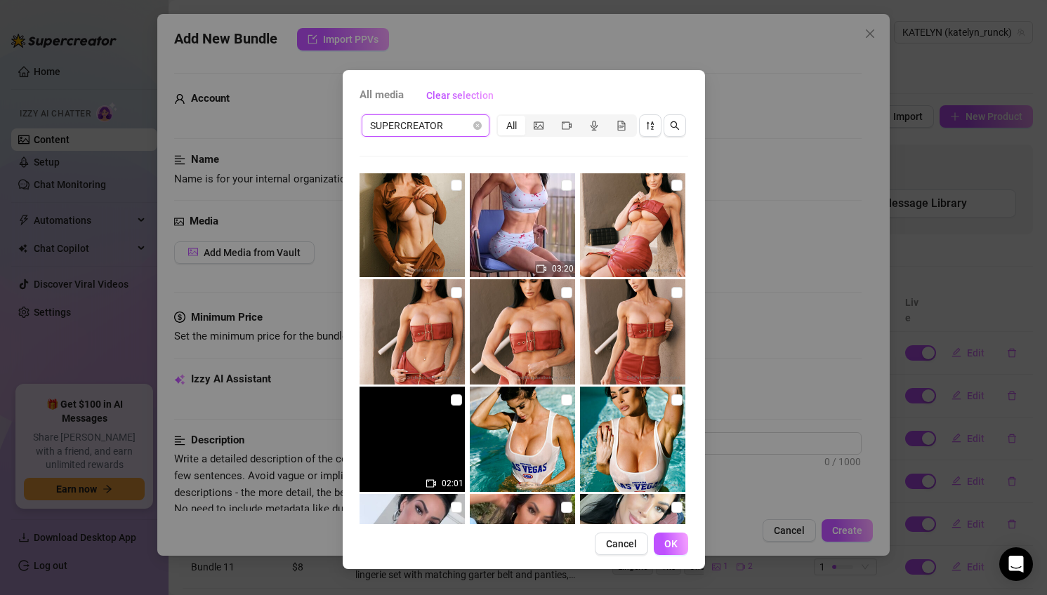
scroll to position [491, 0]
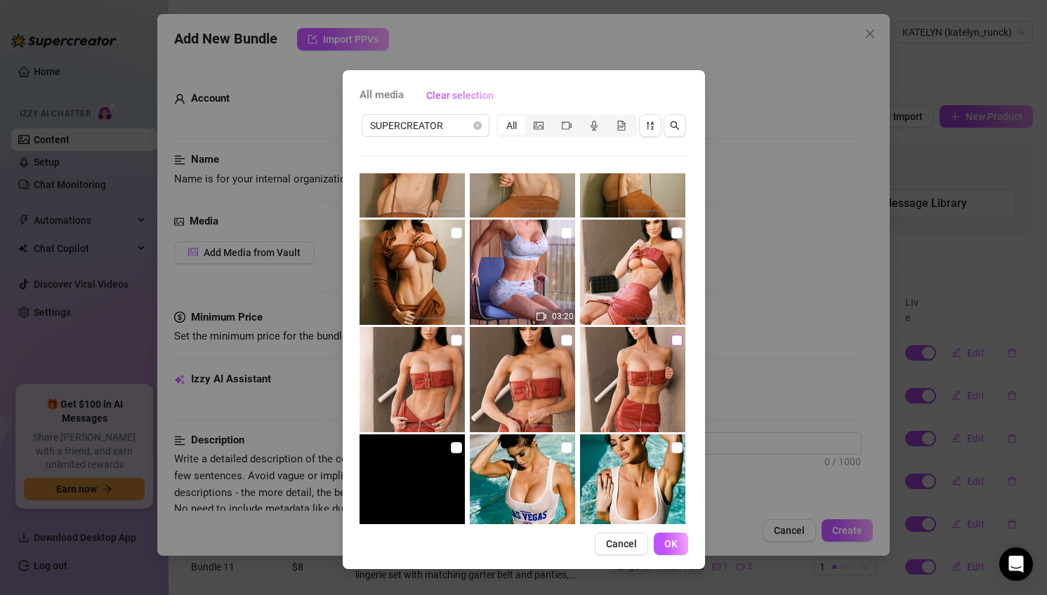
click at [674, 340] on input "checkbox" at bounding box center [676, 340] width 11 height 11
checkbox input "true"
click at [566, 344] on input "checkbox" at bounding box center [566, 340] width 11 height 11
checkbox input "true"
click at [456, 341] on input "checkbox" at bounding box center [456, 340] width 11 height 11
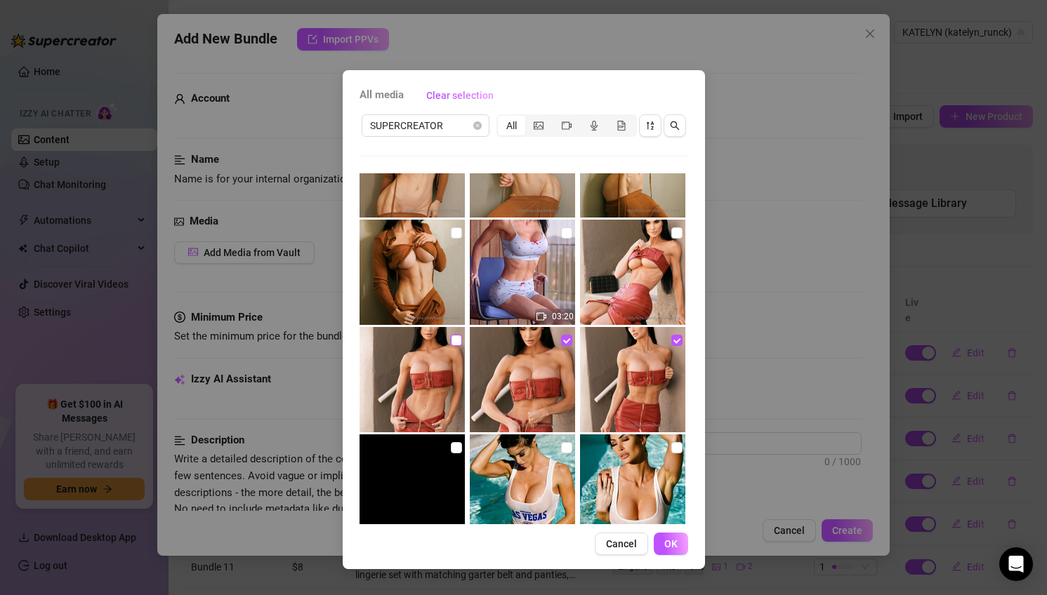
checkbox input "true"
click at [564, 341] on input "checkbox" at bounding box center [566, 340] width 11 height 11
checkbox input "false"
click at [675, 341] on input "checkbox" at bounding box center [676, 340] width 11 height 11
checkbox input "false"
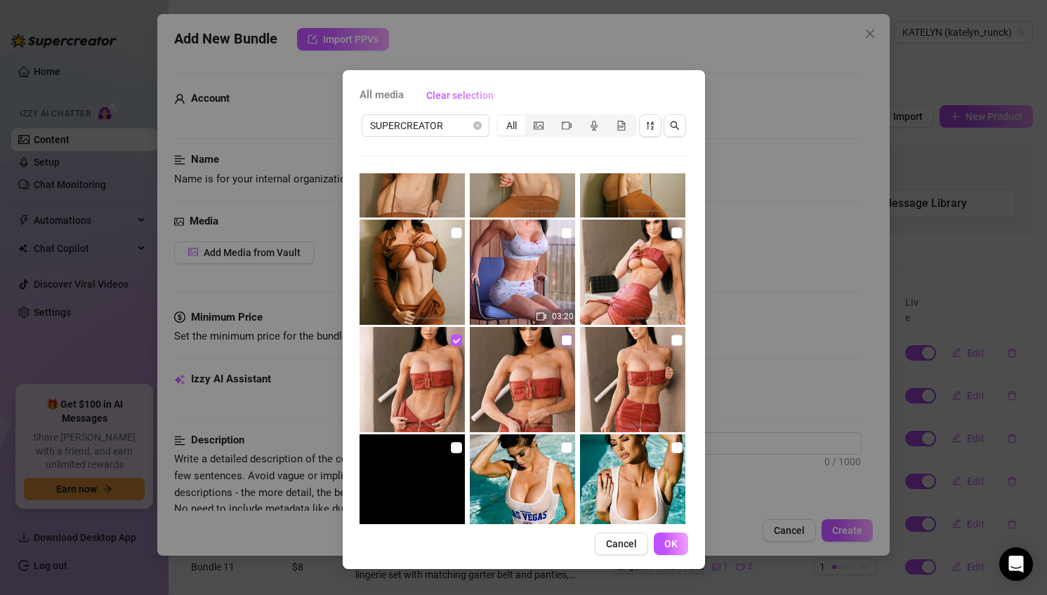
click at [572, 341] on input "checkbox" at bounding box center [566, 340] width 11 height 11
checkbox input "true"
click at [677, 339] on input "checkbox" at bounding box center [676, 340] width 11 height 11
checkbox input "true"
click at [678, 231] on input "checkbox" at bounding box center [676, 233] width 11 height 11
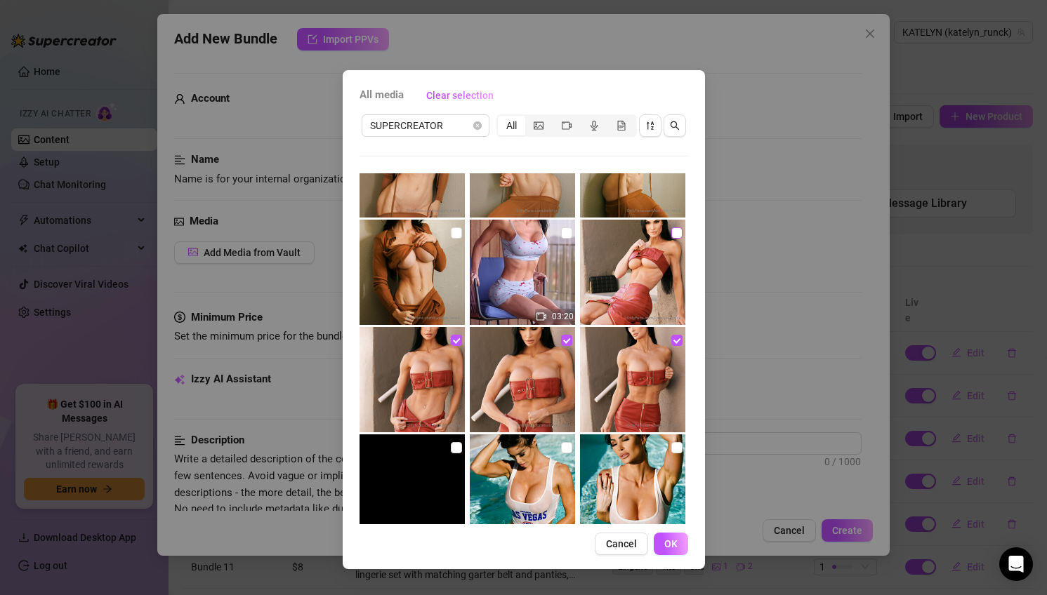
checkbox input "true"
click at [673, 551] on button "OK" at bounding box center [671, 544] width 34 height 22
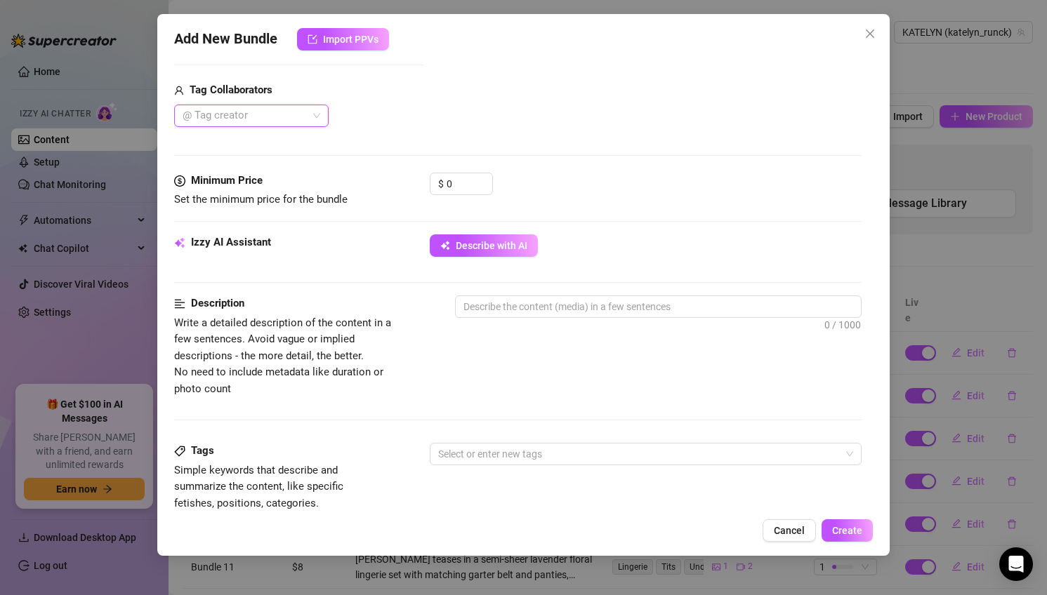
scroll to position [412, 0]
click at [476, 220] on div at bounding box center [518, 220] width 688 height 1
click at [490, 245] on span "Describe with AI" at bounding box center [492, 244] width 72 height 11
type textarea "Katelyn"
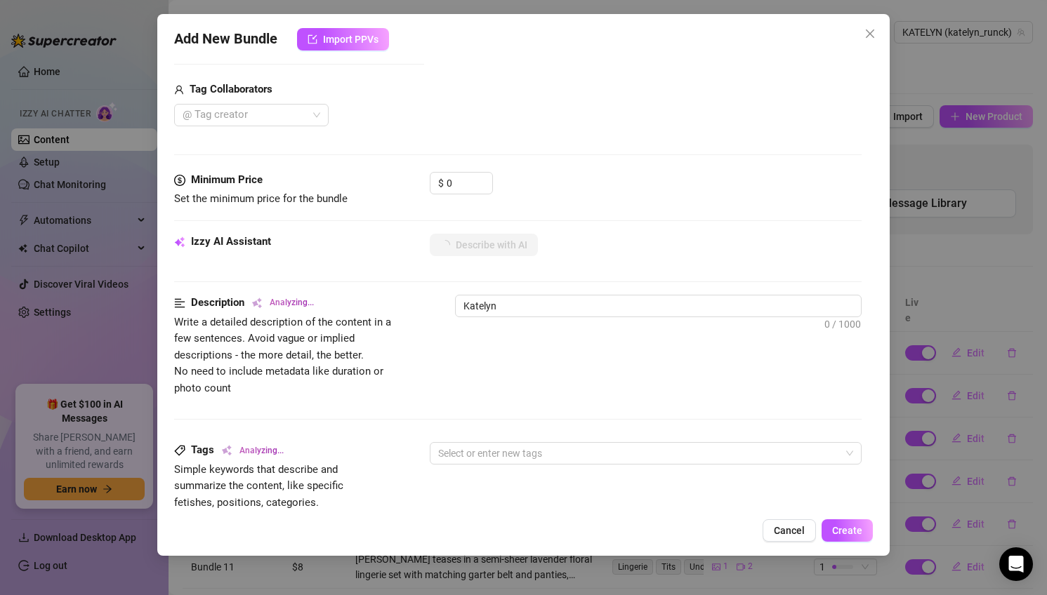
type textarea "Katelyn teases"
type textarea "[PERSON_NAME] teases in"
type textarea "[PERSON_NAME] teases in a"
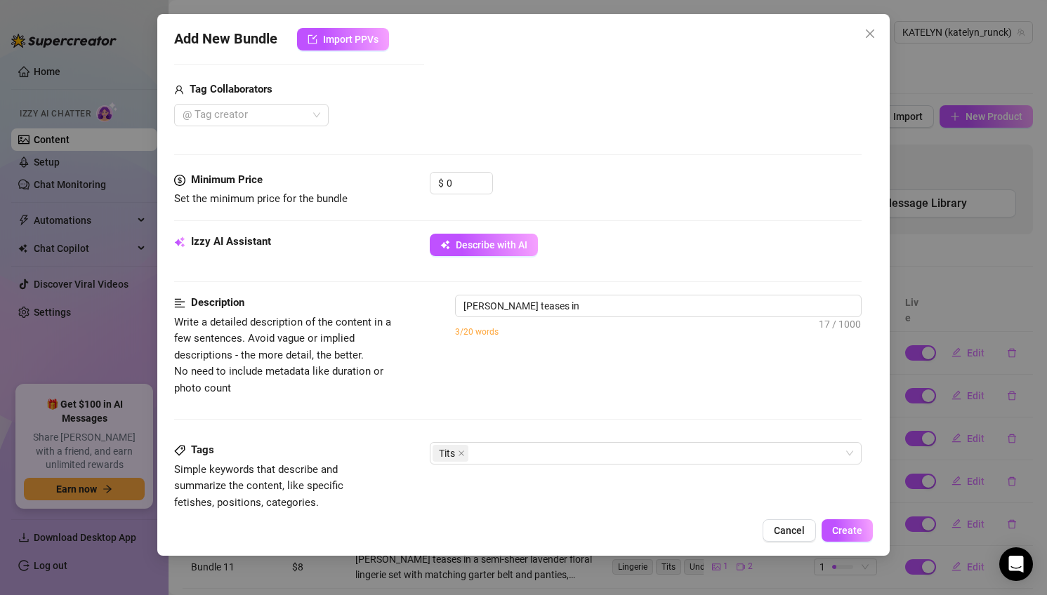
type textarea "[PERSON_NAME] teases in a"
type textarea "[PERSON_NAME] teases in a tight"
type textarea "[PERSON_NAME] teases in a tight red"
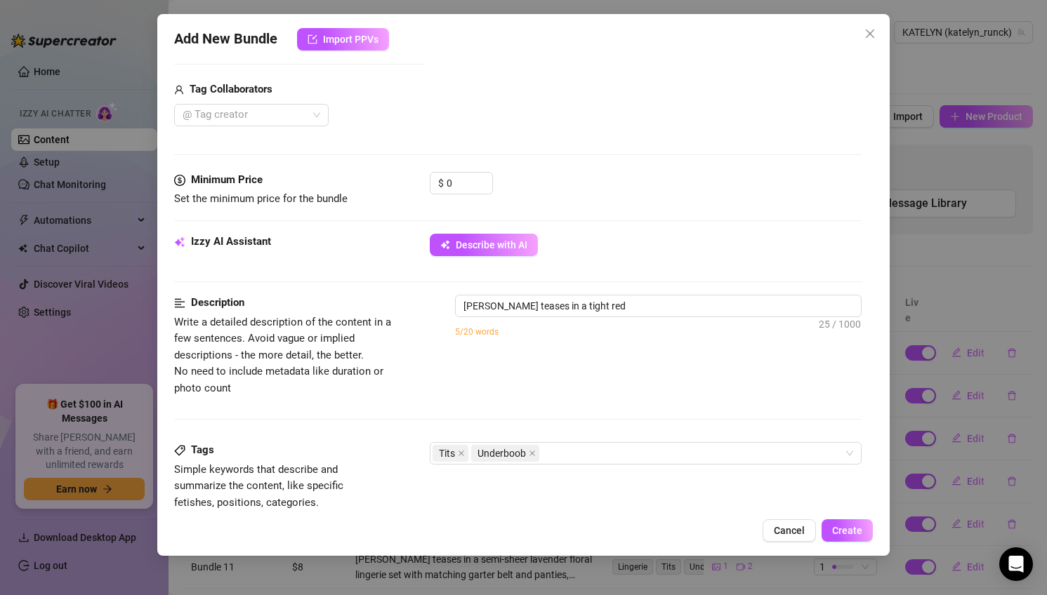
type textarea "[PERSON_NAME] teases in a tight red leather"
type textarea "[PERSON_NAME] teases in a tight red leather bandeau"
type textarea "[PERSON_NAME] teases in a tight red leather bandeau top"
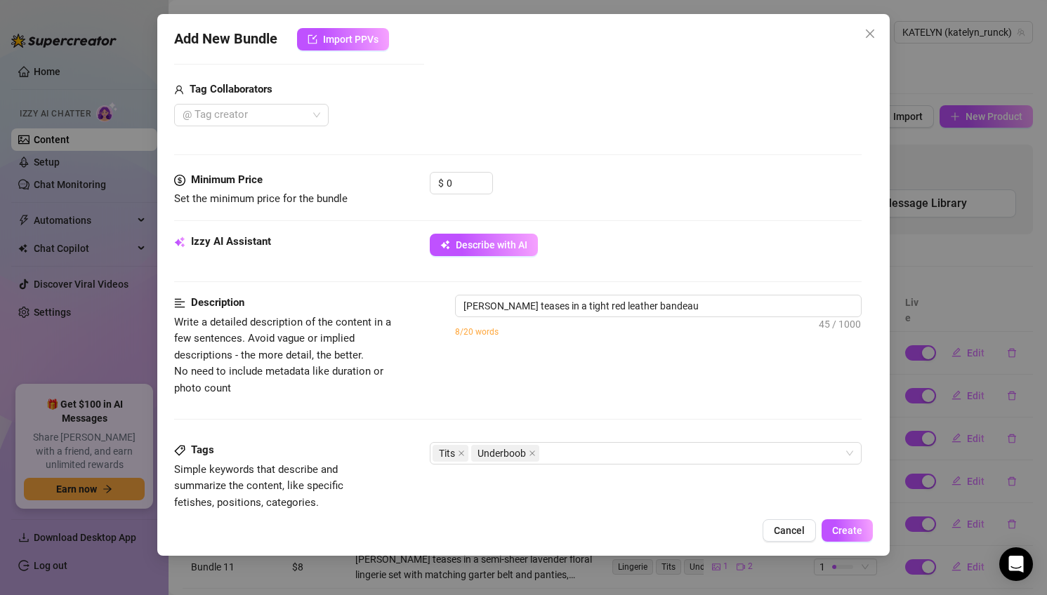
type textarea "[PERSON_NAME] teases in a tight red leather bandeau top"
type textarea "[PERSON_NAME] teases in a tight red leather bandeau top that"
type textarea "[PERSON_NAME] teases in a tight red leather bandeau top that barely"
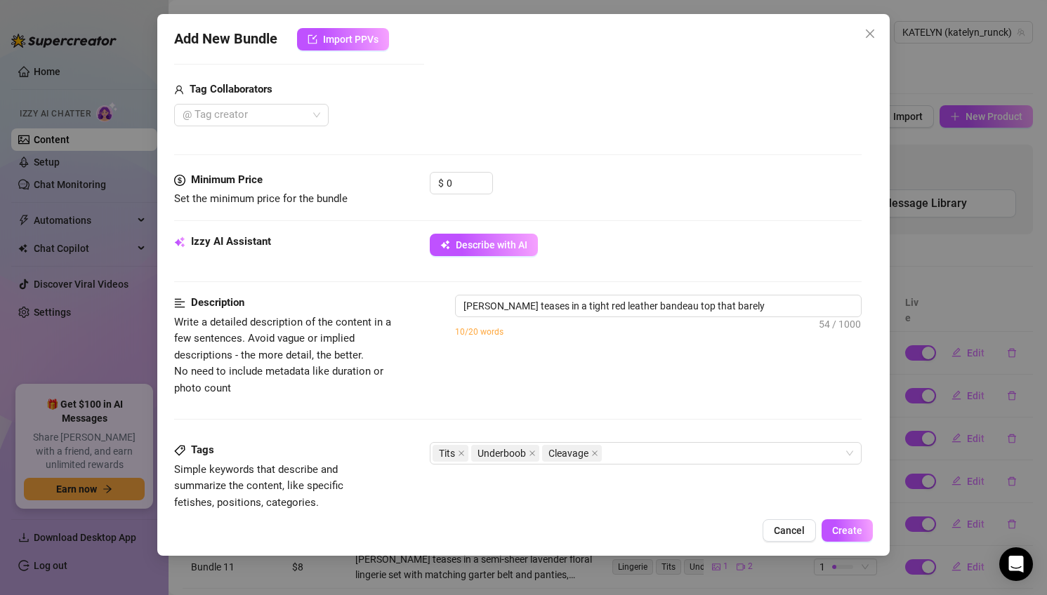
type textarea "[PERSON_NAME] teases in a tight red leather bandeau top that barely covers"
type textarea "[PERSON_NAME] teases in a tight red leather bandeau top that barely covers her"
type textarea "[PERSON_NAME] teases in a tight red leather bandeau top that barely covers her …"
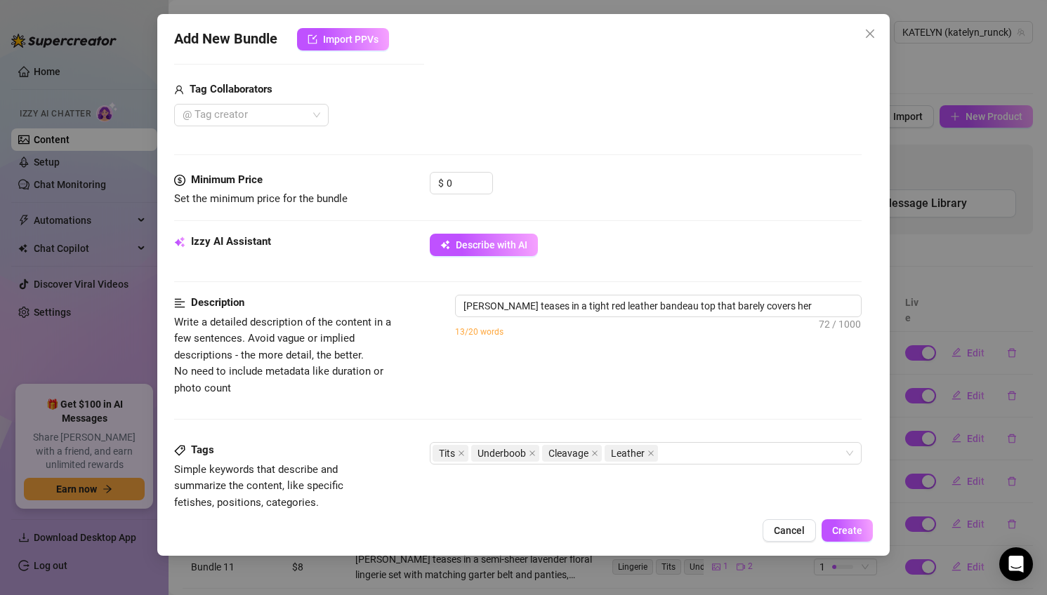
type textarea "[PERSON_NAME] teases in a tight red leather bandeau top that barely covers her …"
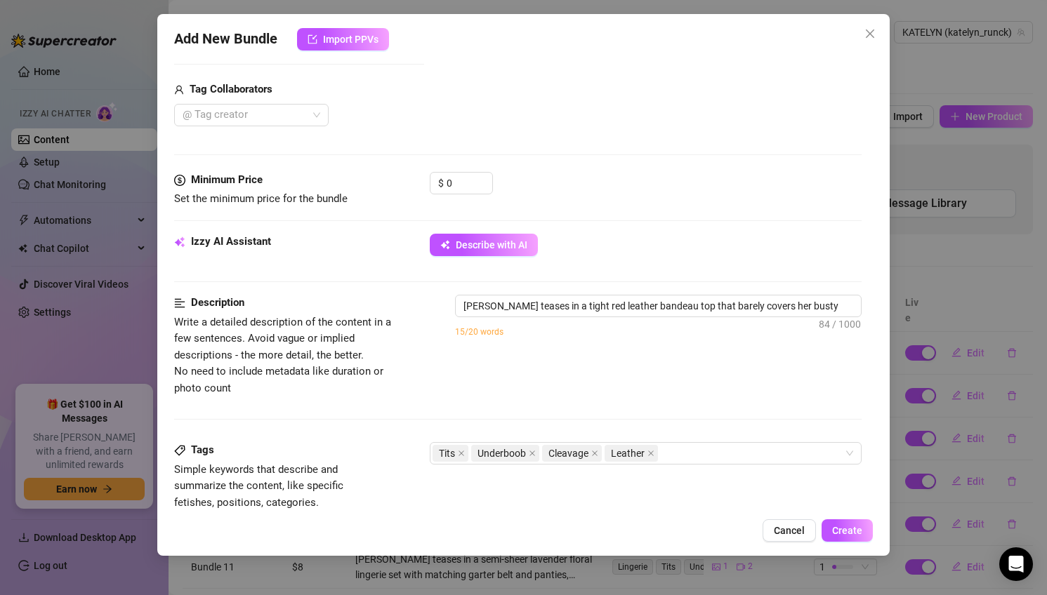
type textarea "[PERSON_NAME] teases in a tight red leather bandeau top that barely covers her …"
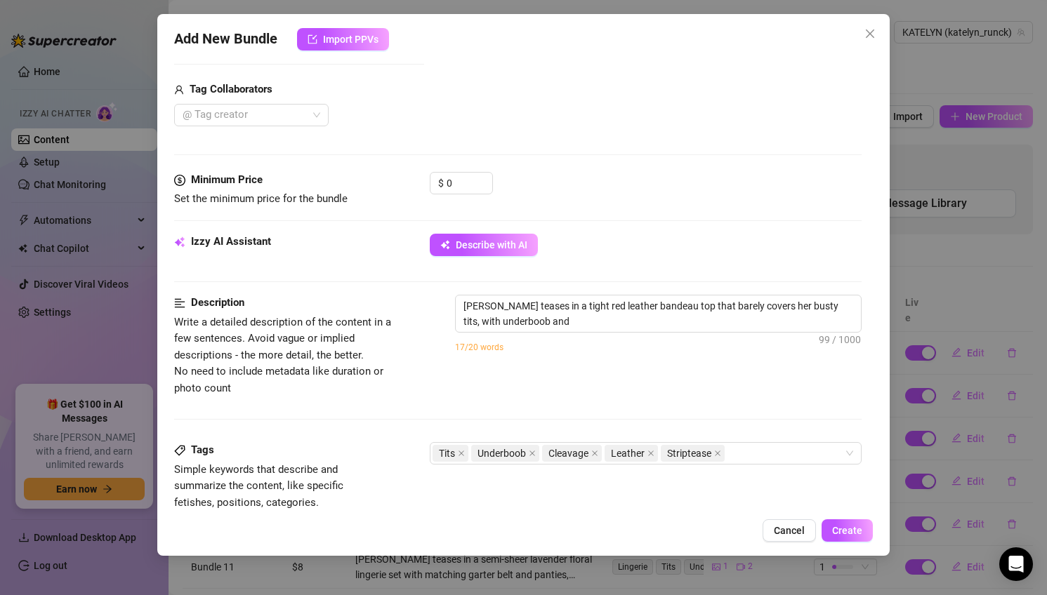
type textarea "[PERSON_NAME] teases in a tight red leather bandeau top that barely covers her …"
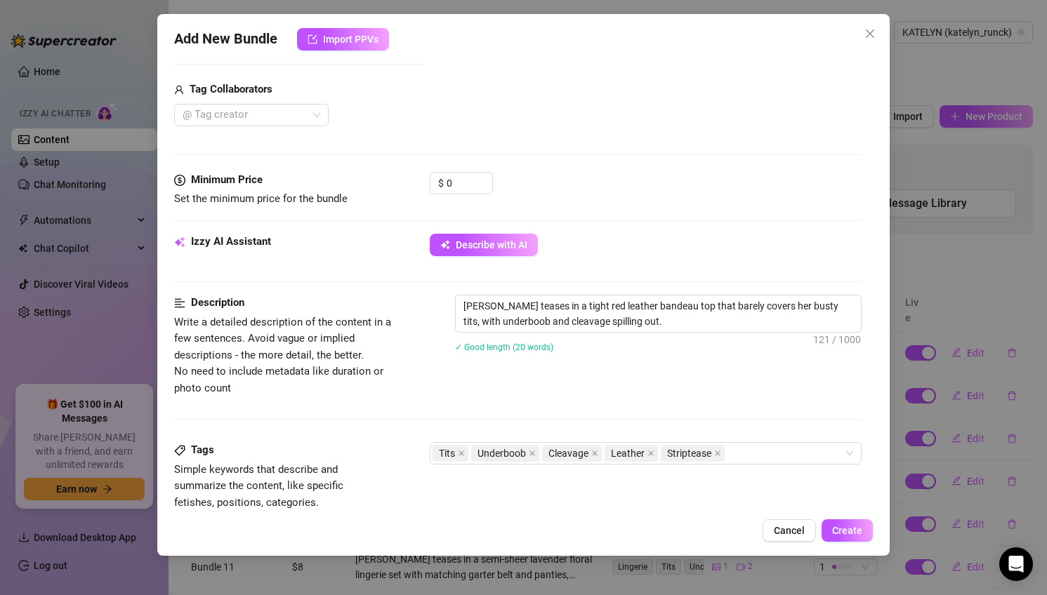
type textarea "[PERSON_NAME] teases in a tight red leather bandeau top that barely covers her …"
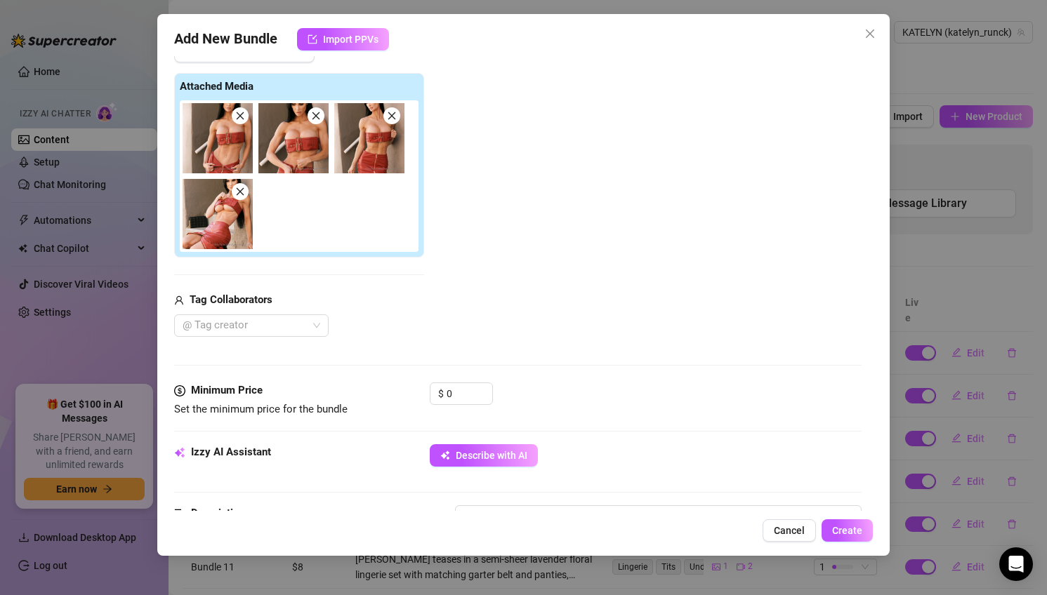
type textarea "[PERSON_NAME] teases in a tight red leather bandeau top that barely covers her …"
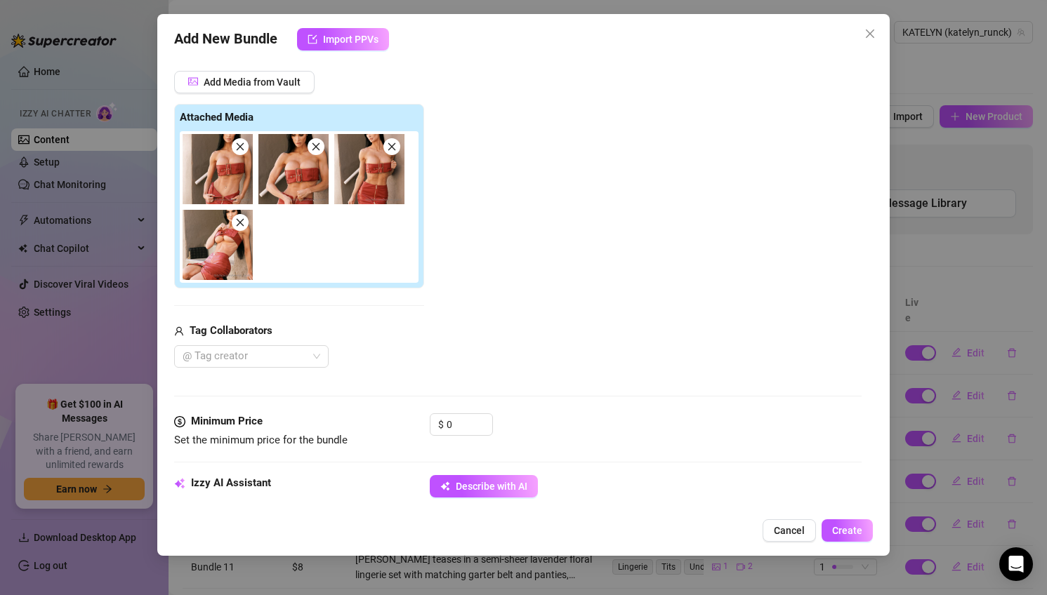
type textarea "[PERSON_NAME] teases in a tight red leather bandeau top that barely covers her …"
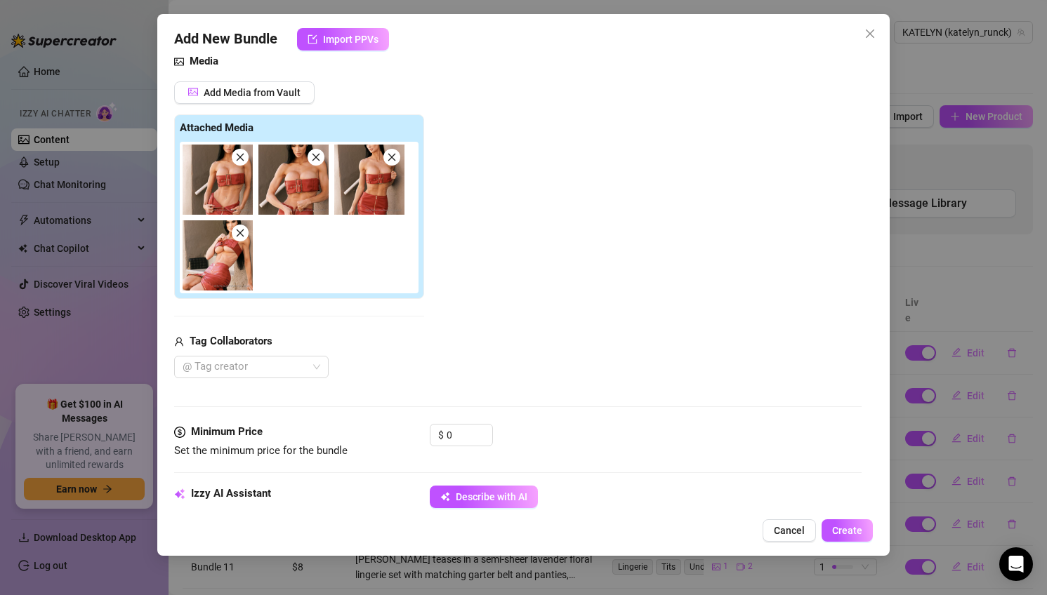
type textarea "[PERSON_NAME] teases in a tight red leather bandeau top that barely covers her …"
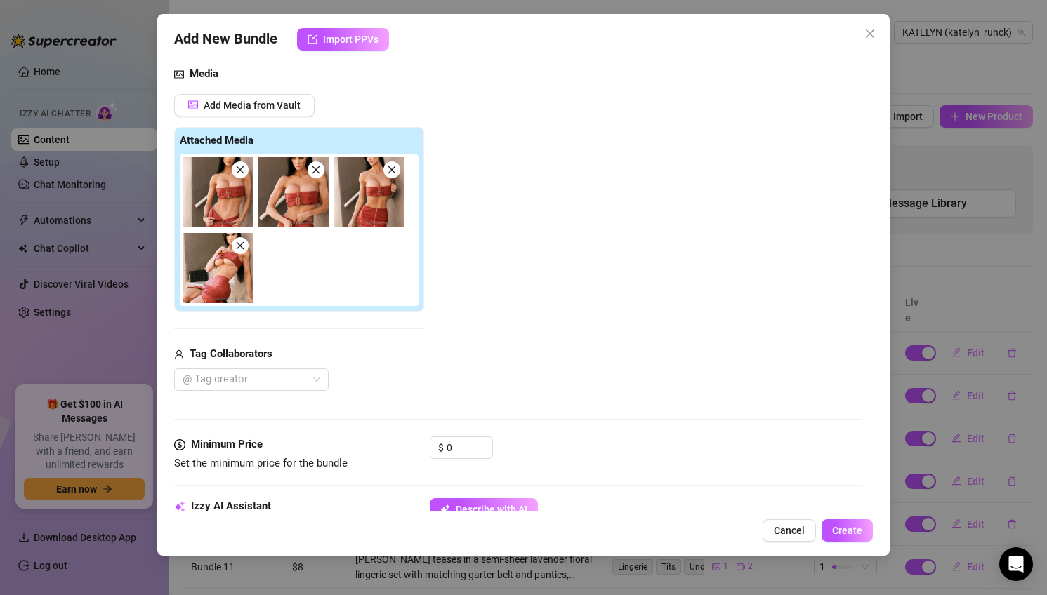
type textarea "[PERSON_NAME] teases in a tight red leather bandeau top that barely covers her …"
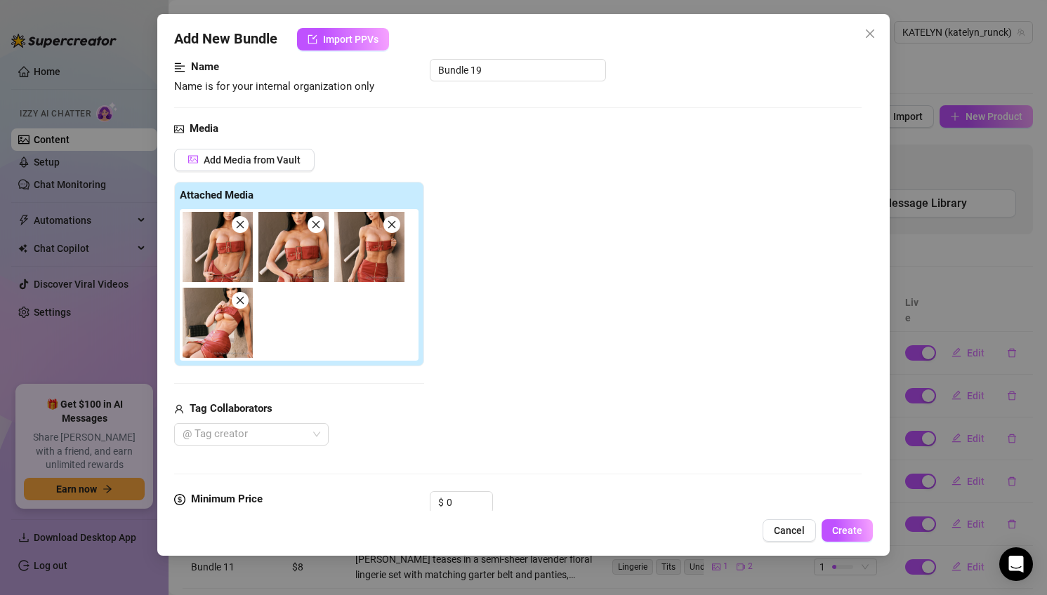
type textarea "[PERSON_NAME] teases in a tight red leather bandeau top that barely covers her …"
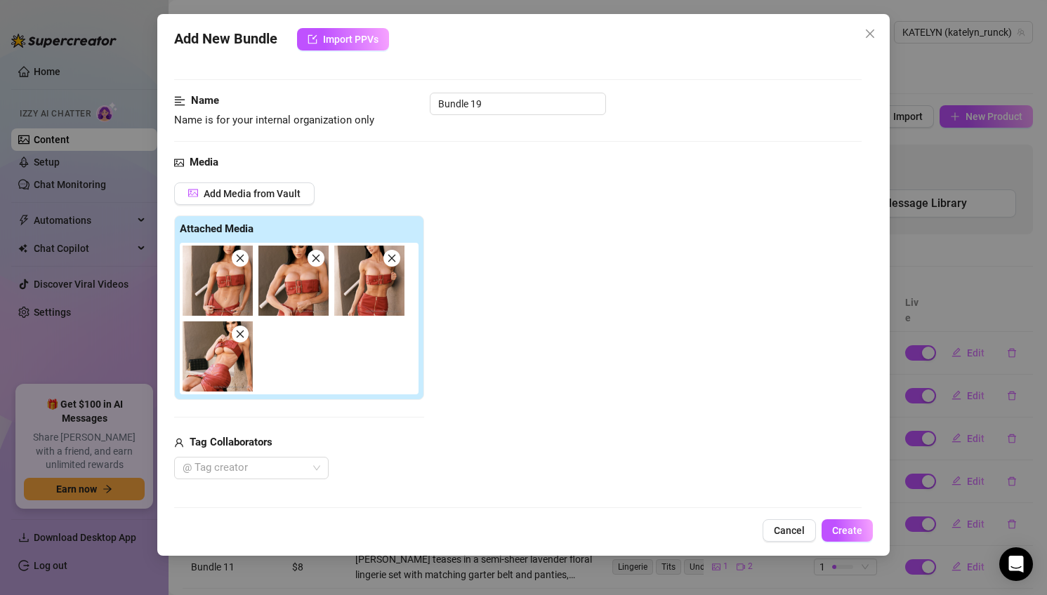
type textarea "[PERSON_NAME] teases in a tight red leather bandeau top that barely covers her …"
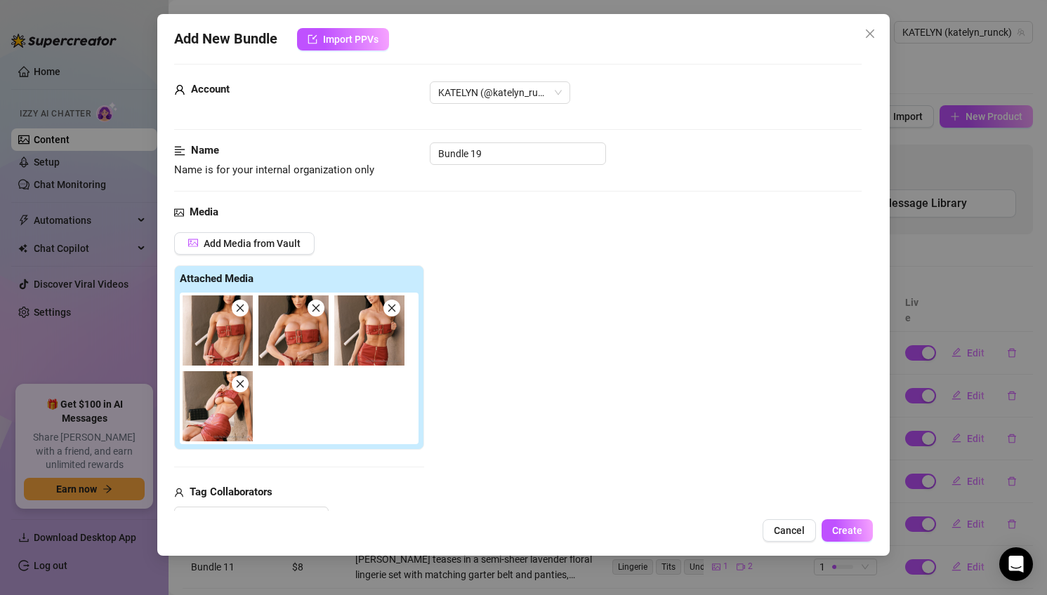
type textarea "[PERSON_NAME] teases in a tight red leather bandeau top that barely covers her …"
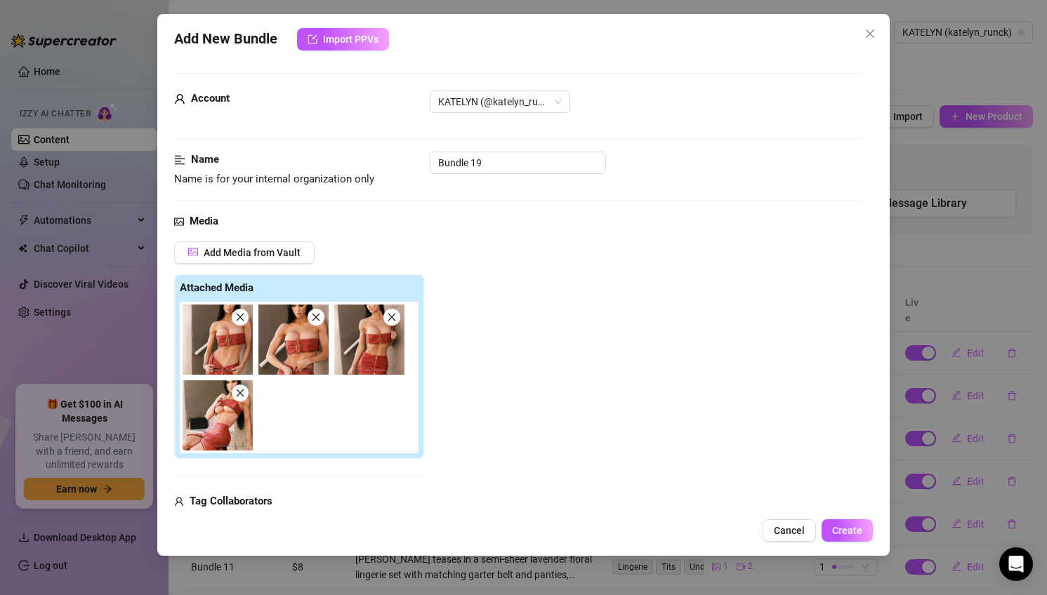
type textarea "[PERSON_NAME] teases in a tight red leather bandeau top that barely covers her …"
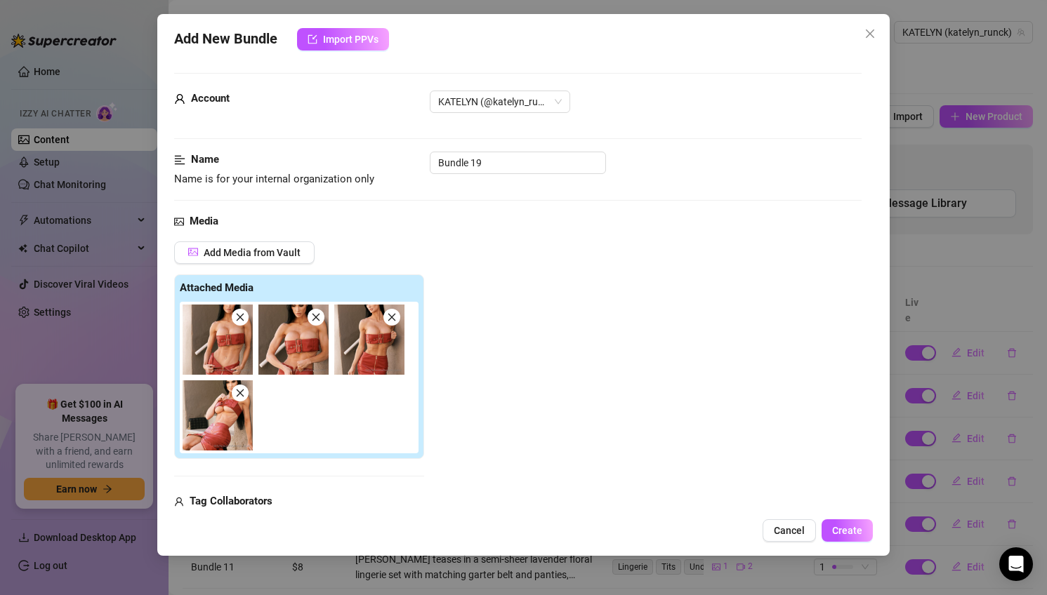
type textarea "[PERSON_NAME] teases in a tight red leather bandeau top that barely covers her …"
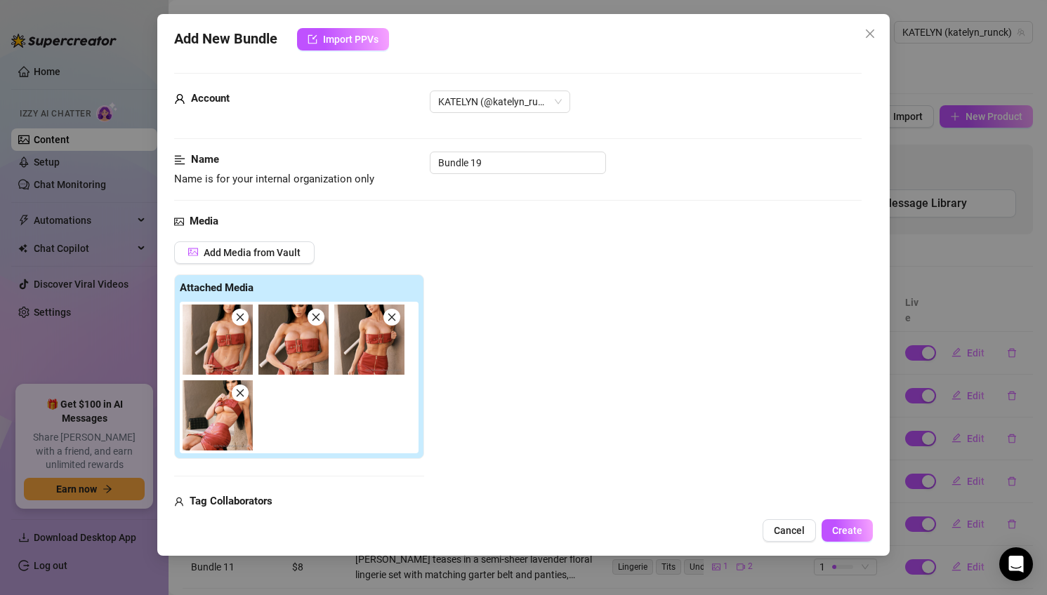
type textarea "[PERSON_NAME] teases in a tight red leather bandeau top that barely covers her …"
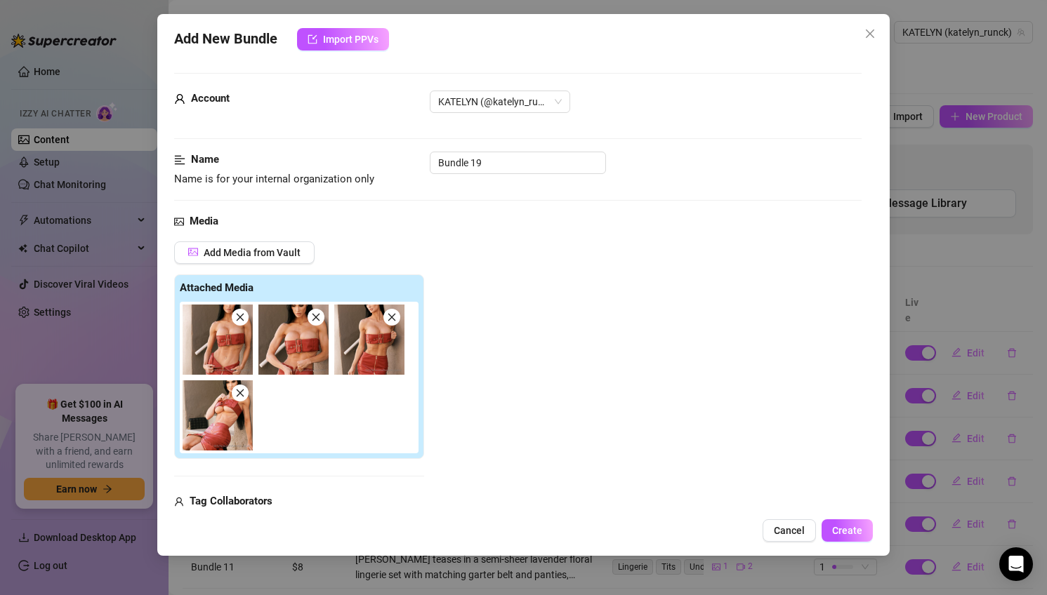
type textarea "[PERSON_NAME] teases in a tight red leather bandeau top that barely covers her …"
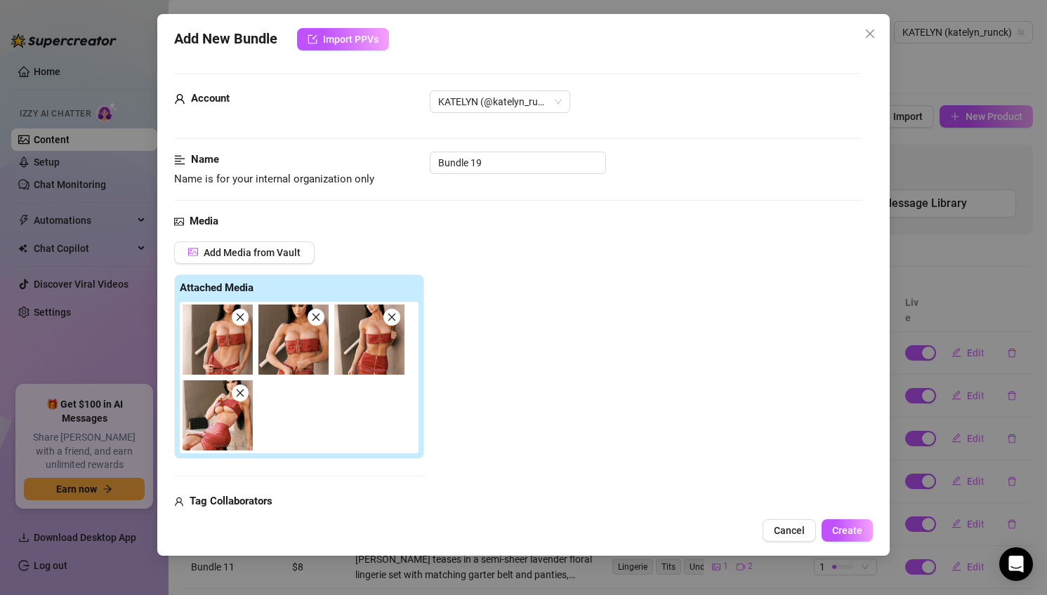
type textarea "[PERSON_NAME] teases in a tight red leather bandeau top that barely covers her …"
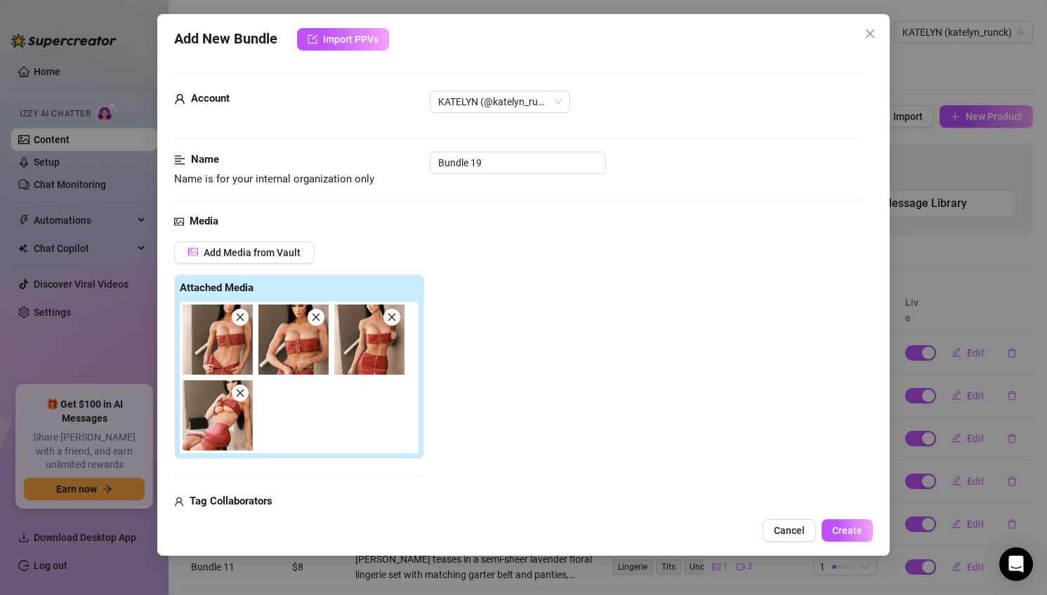
type textarea "[PERSON_NAME] teases in a tight red leather bandeau top that barely covers her …"
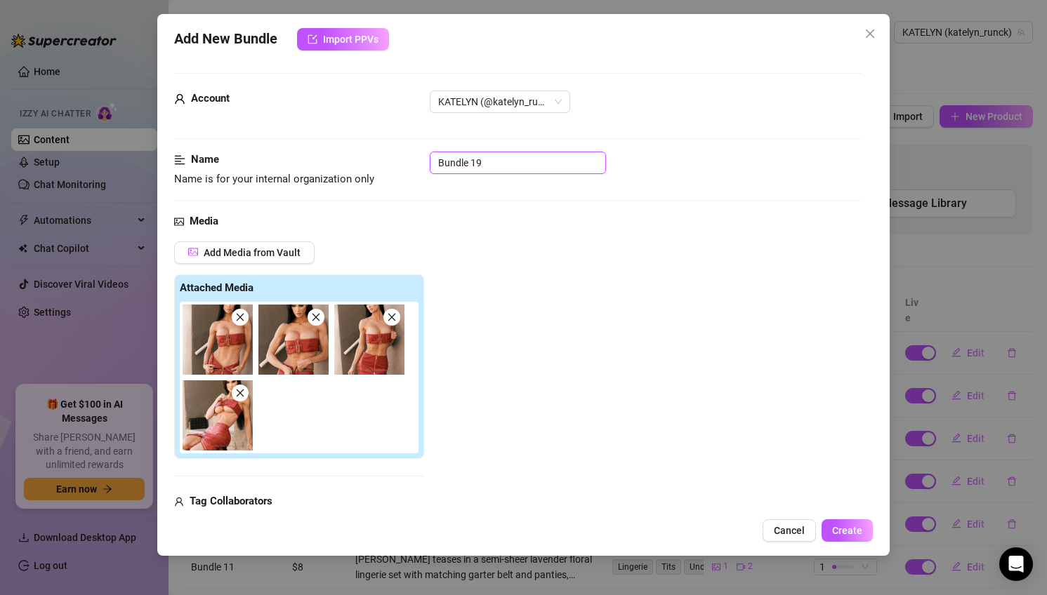
click at [587, 173] on input "Bundle 19" at bounding box center [518, 163] width 176 height 22
type textarea "[PERSON_NAME] teases in a tight red leather bandeau top that barely covers her …"
click at [587, 173] on input "Bundle 19" at bounding box center [518, 163] width 176 height 22
type textarea "[PERSON_NAME] teases in a tight red leather bandeau top that barely covers her …"
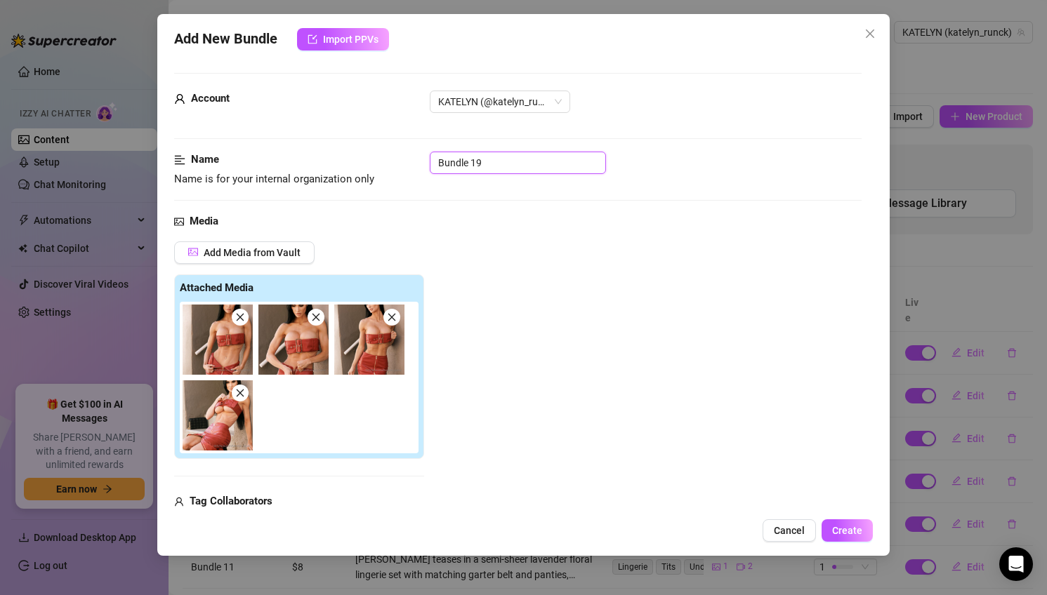
type textarea "[PERSON_NAME] teases in a tight red leather bandeau top that barely covers her …"
click at [587, 173] on input "Bundle 19" at bounding box center [518, 163] width 176 height 22
type textarea "[PERSON_NAME] teases in a tight red leather bandeau top that barely covers her …"
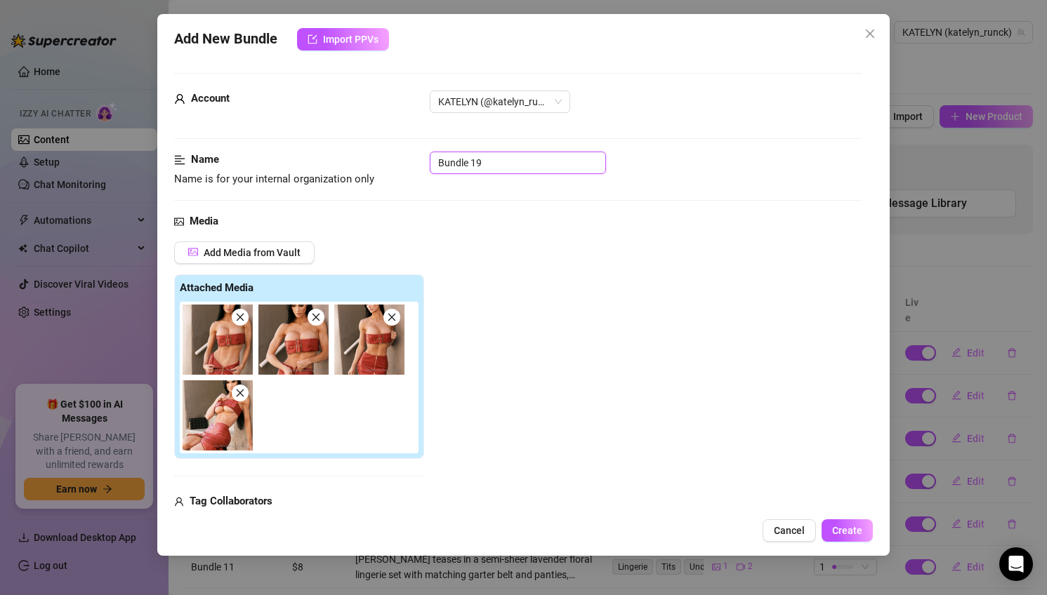
type textarea "[PERSON_NAME] teases in a tight red leather bandeau top that barely covers her …"
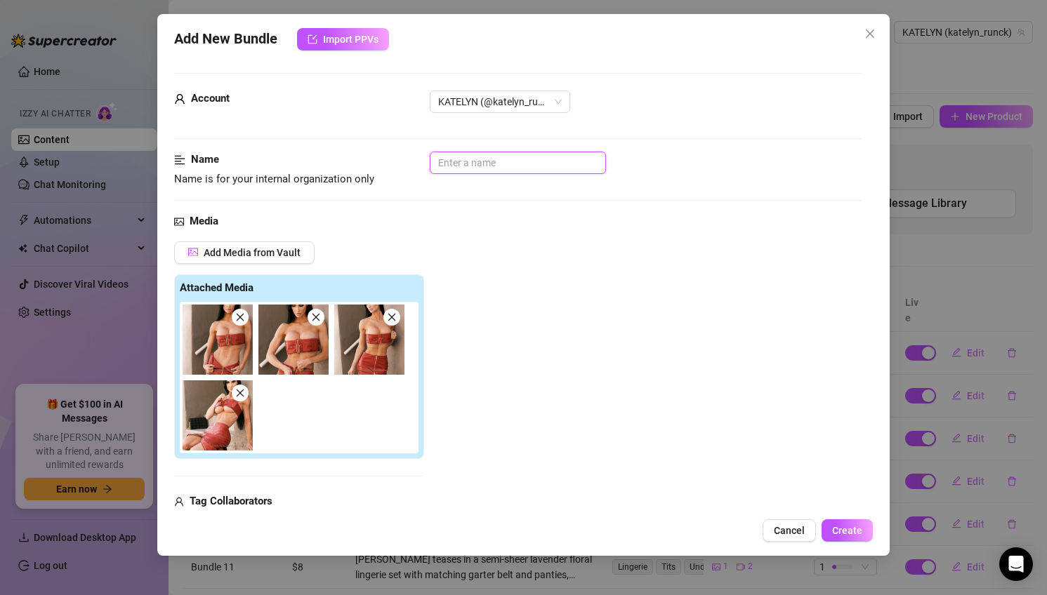
type textarea "[PERSON_NAME] teases in a tight red leather bandeau top that barely covers her …"
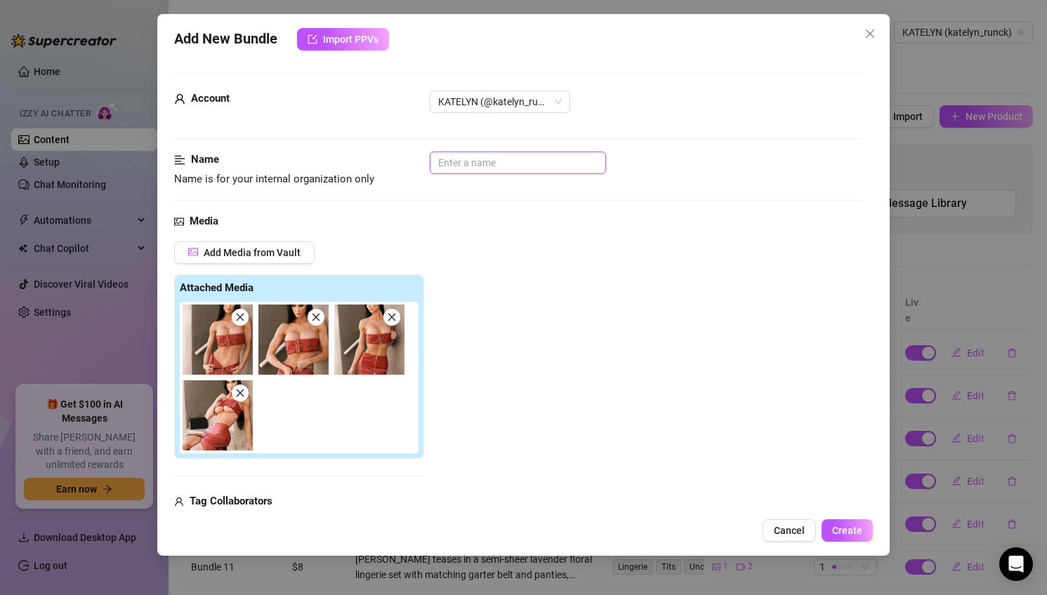
type textarea "[PERSON_NAME] teases in a tight red leather bandeau top that barely covers her …"
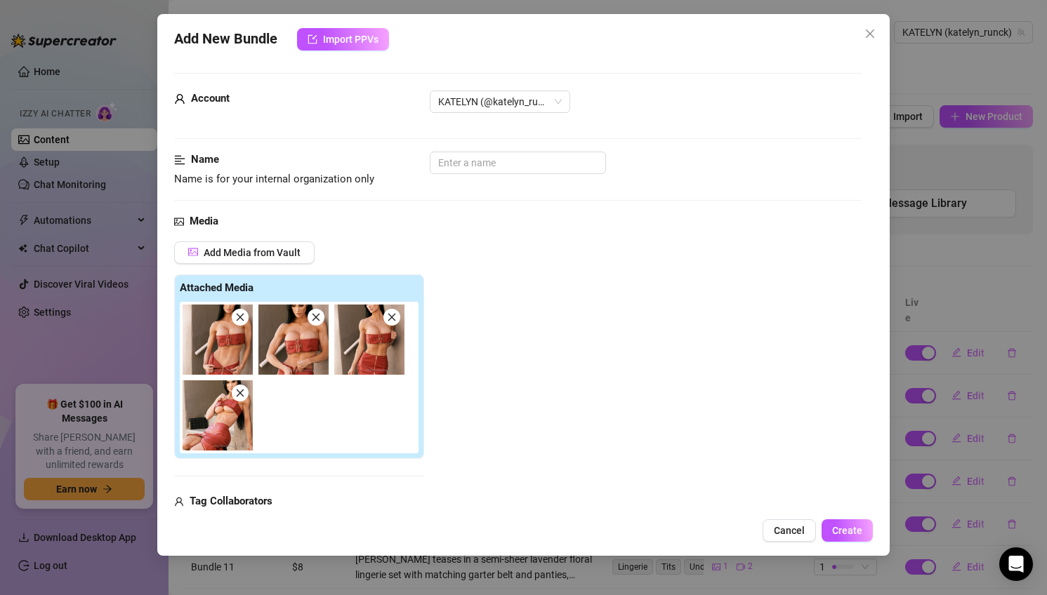
type textarea "[PERSON_NAME] teases in a tight red leather bandeau top that barely covers her …"
click at [653, 243] on div "Add Media from Vault Attached Media Tag Collaborators @ Tag creator" at bounding box center [518, 390] width 688 height 297
type textarea "[PERSON_NAME] teases in a tight red leather bandeau top that barely covers her …"
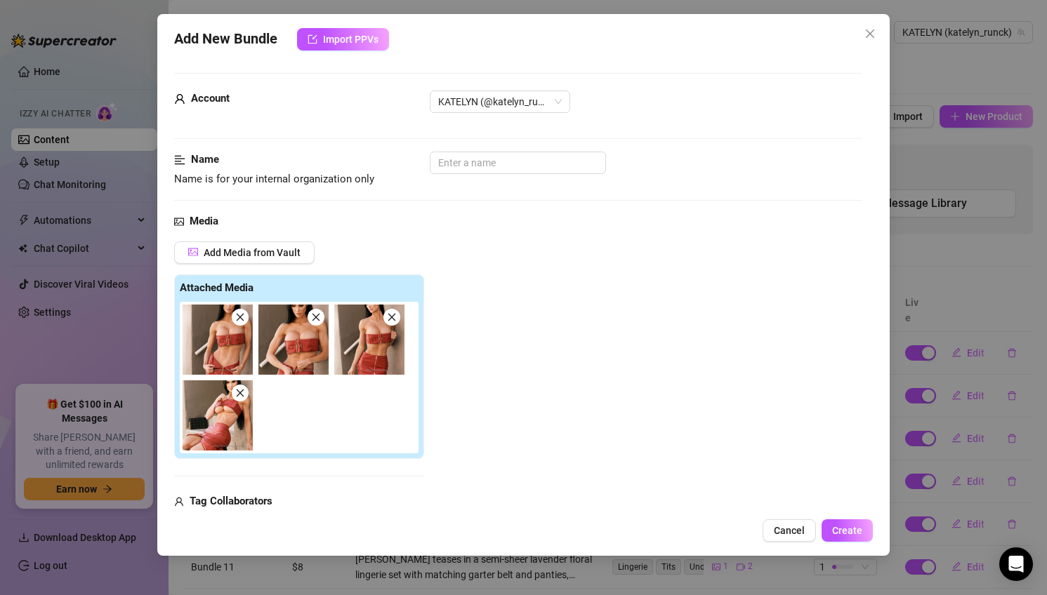
type textarea "[PERSON_NAME] teases in a tight red leather bandeau top that barely covers her …"
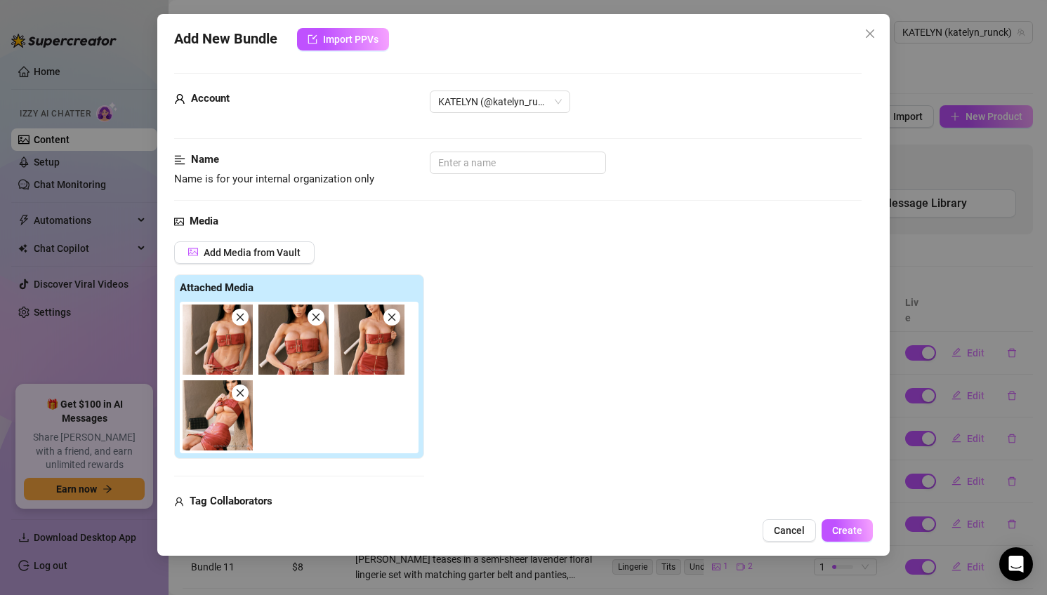
type textarea "[PERSON_NAME] teases in a tight red leather bandeau top that barely covers her …"
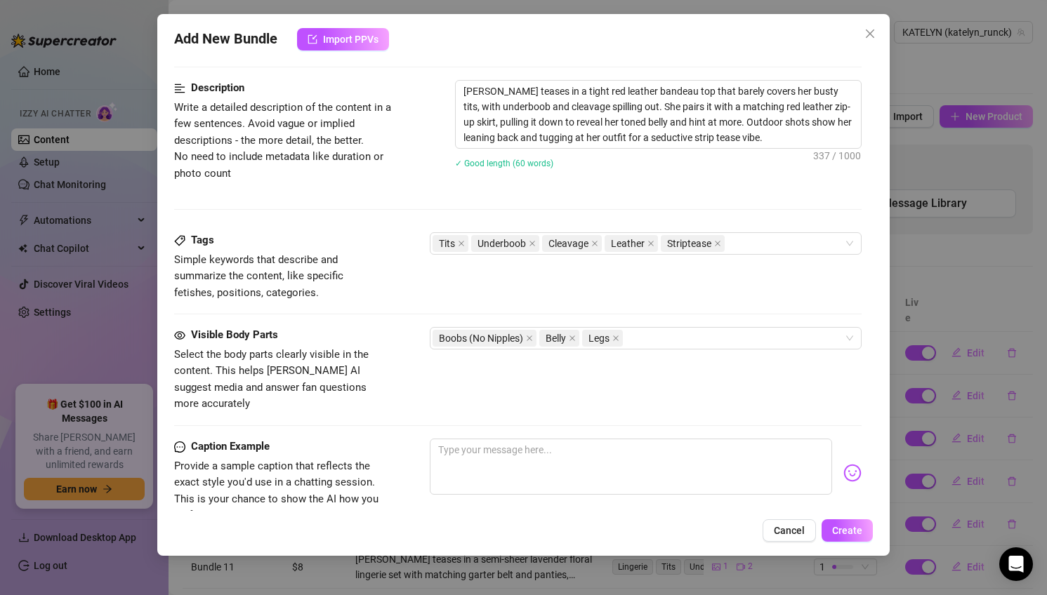
scroll to position [628, 0]
click at [807, 89] on textarea "[PERSON_NAME] teases in a tight red leather bandeau top that barely covers her …" at bounding box center [659, 112] width 406 height 67
type textarea "[PERSON_NAME] teases in a tight red leather bandeau top that barely covers her …"
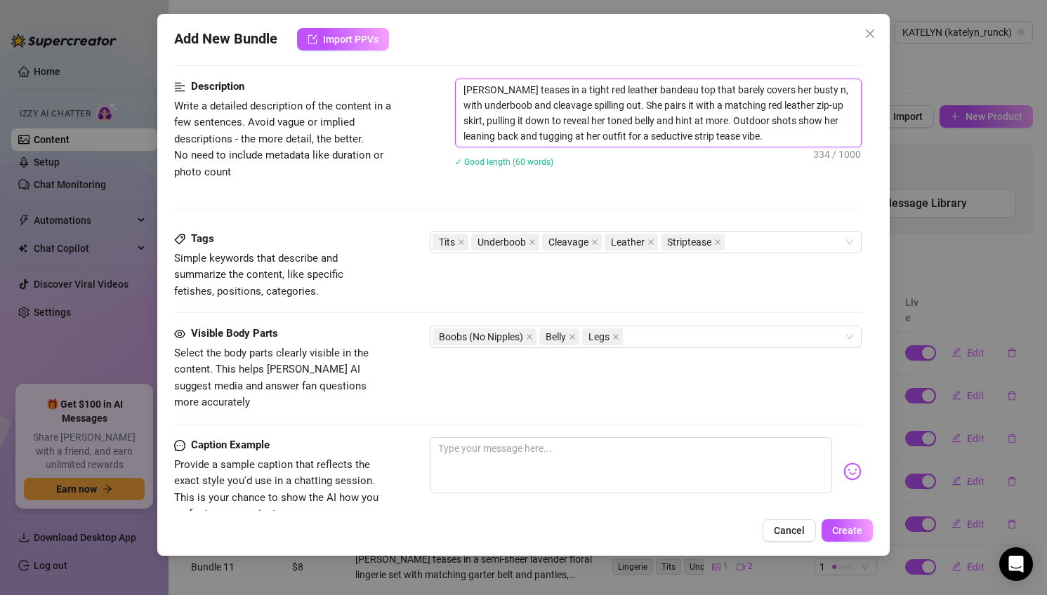
type textarea "[PERSON_NAME] teases in a tight red leather bandeau top that barely covers her …"
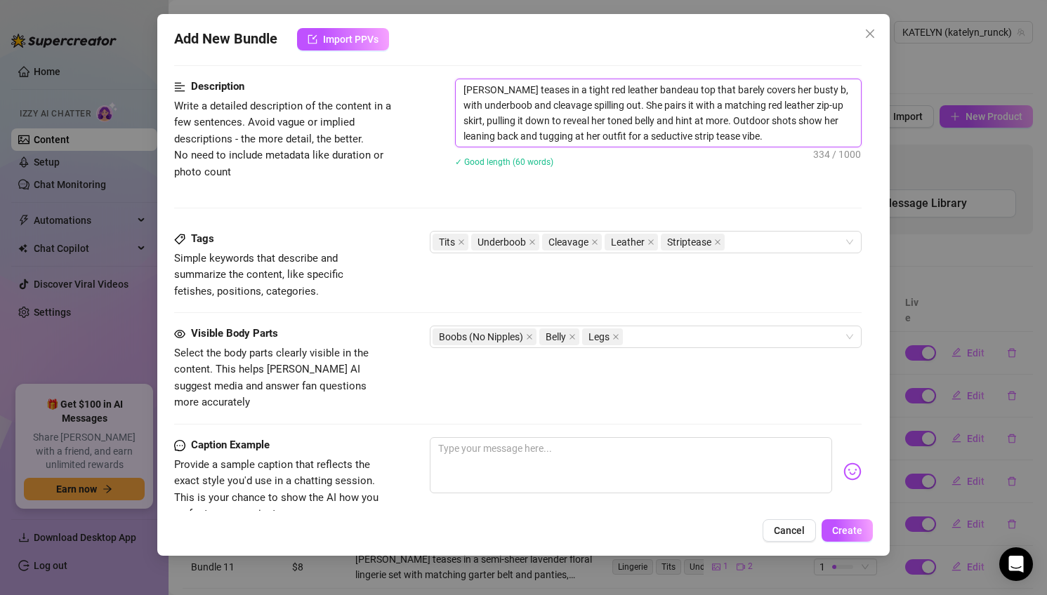
type textarea "[PERSON_NAME] teases in a tight red leather bandeau top that barely covers her …"
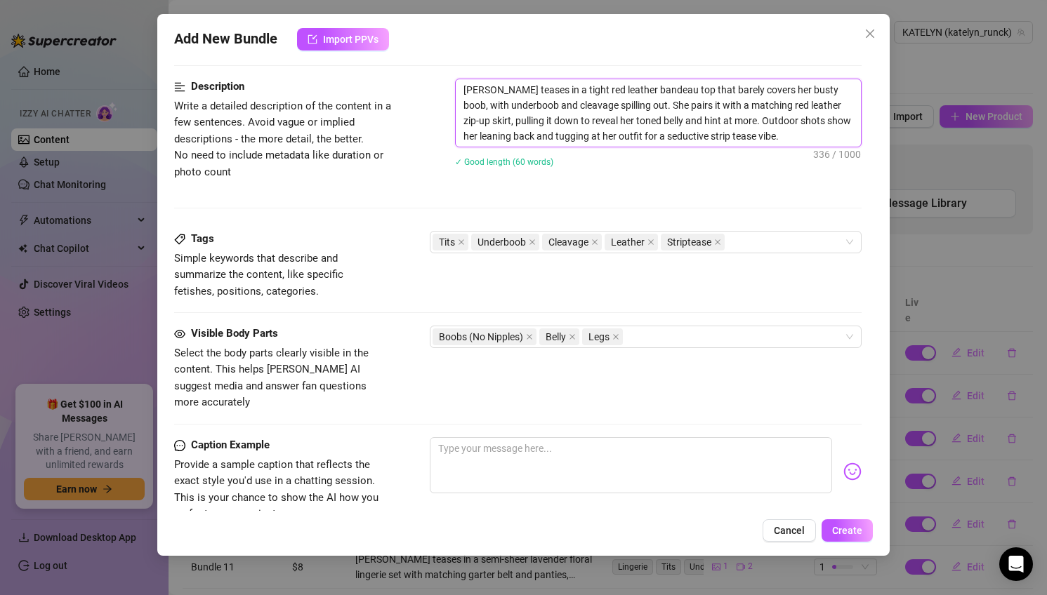
type textarea "[PERSON_NAME] teases in a tight red leather bandeau top that barely covers her …"
drag, startPoint x: 464, startPoint y: 124, endPoint x: 710, endPoint y: 115, distance: 245.9
click at [710, 115] on textarea "[PERSON_NAME] teases in a tight red leather bandeau top that barely covers her …" at bounding box center [659, 112] width 406 height 67
type textarea "[PERSON_NAME] teases in a tight red leather bandeau top that barely covers her …"
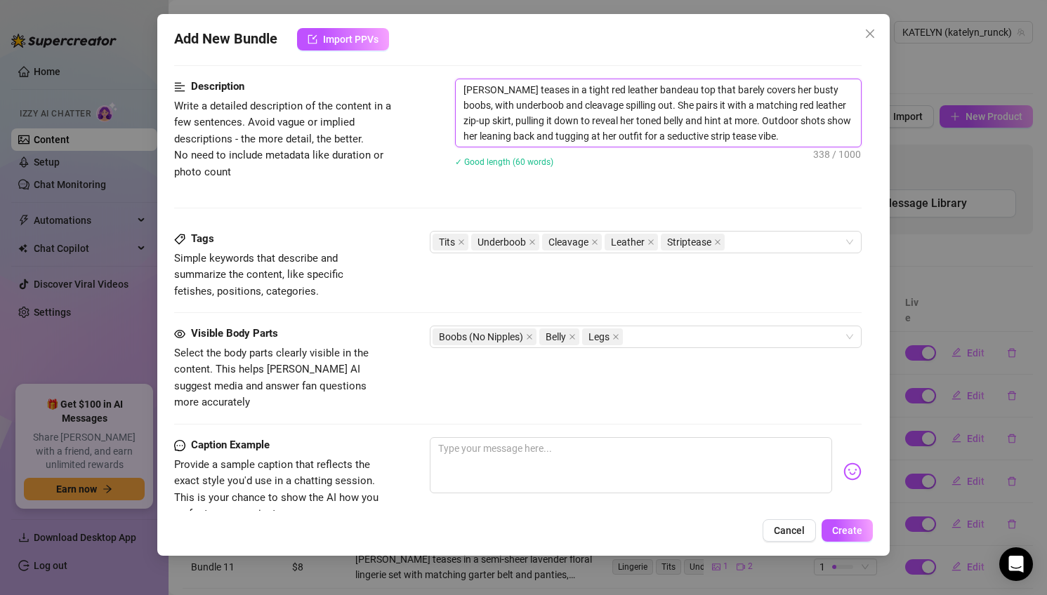
type textarea "[PERSON_NAME] teases in a tight red leather bandeau top that barely covers her …"
click at [473, 119] on textarea "[PERSON_NAME] teases in a tight red leather bandeau top that barely covers her …" at bounding box center [659, 112] width 406 height 67
click at [499, 121] on textarea "[PERSON_NAME] teases in a tight red leather bandeau top that barely covers her …" at bounding box center [659, 112] width 406 height 67
drag, startPoint x: 463, startPoint y: 124, endPoint x: 529, endPoint y: 122, distance: 66.0
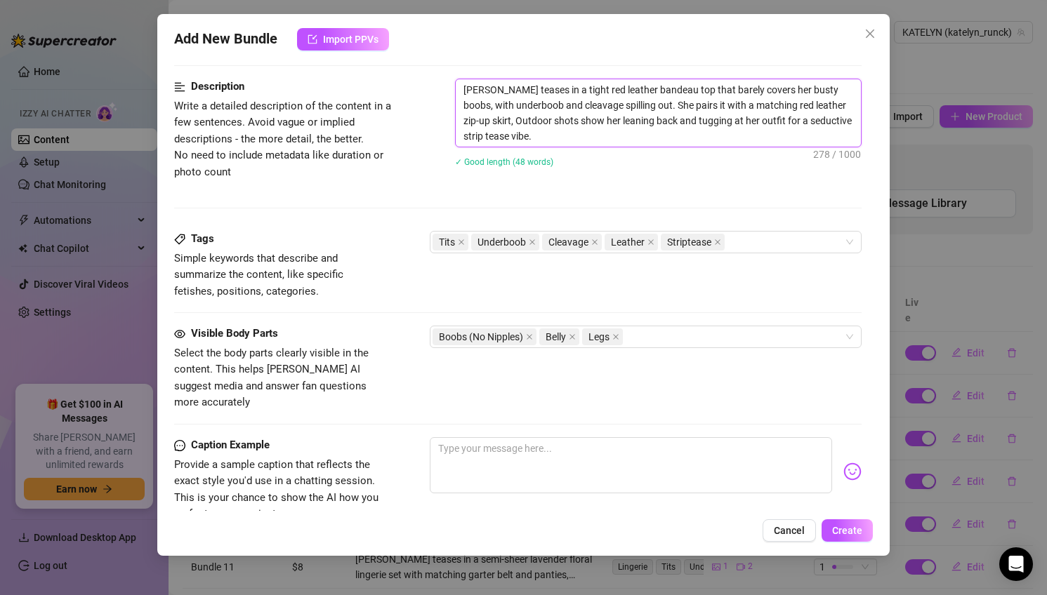
click at [529, 122] on textarea "[PERSON_NAME] teases in a tight red leather bandeau top that barely covers her …" at bounding box center [659, 112] width 406 height 67
type textarea "[PERSON_NAME] teases in a tight red leather bandeau top that barely covers her …"
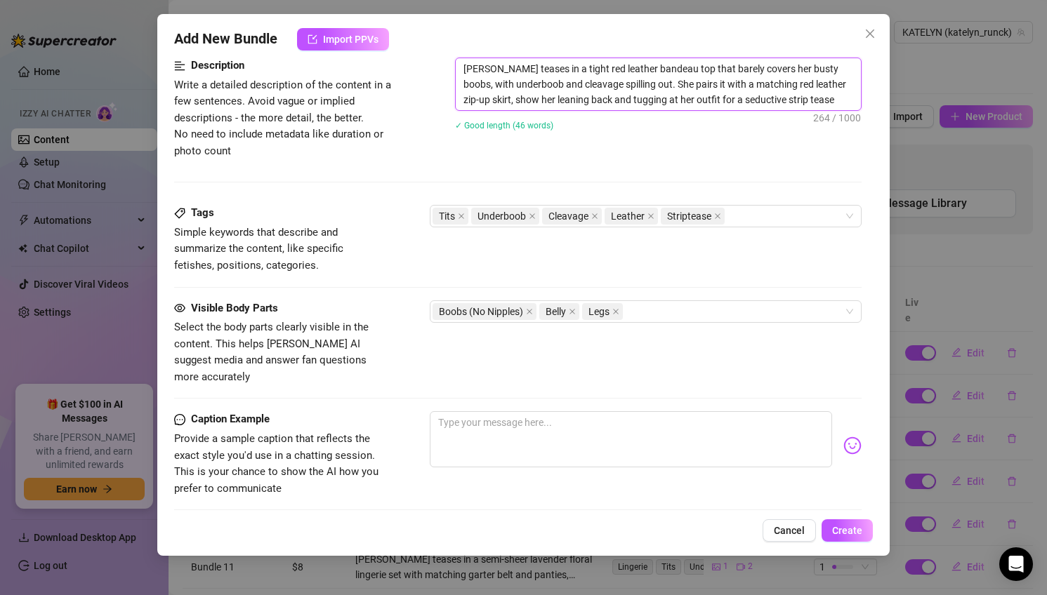
scroll to position [651, 0]
type textarea "[PERSON_NAME] teases in a tight red leather bandeau top that barely covers her …"
click at [697, 128] on div "✓ Good length (46 words)" at bounding box center [658, 123] width 407 height 15
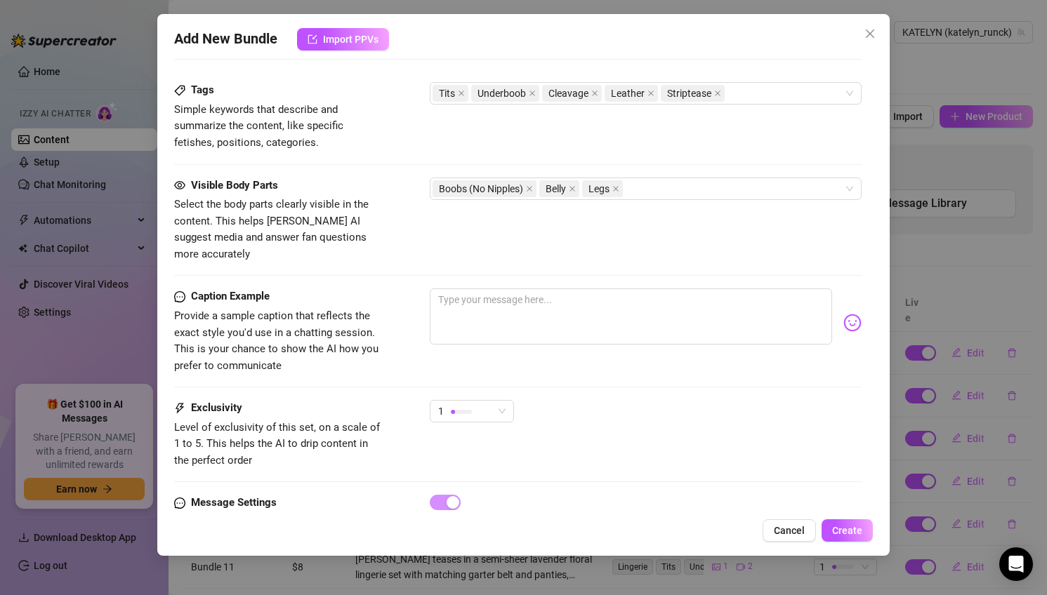
scroll to position [776, 0]
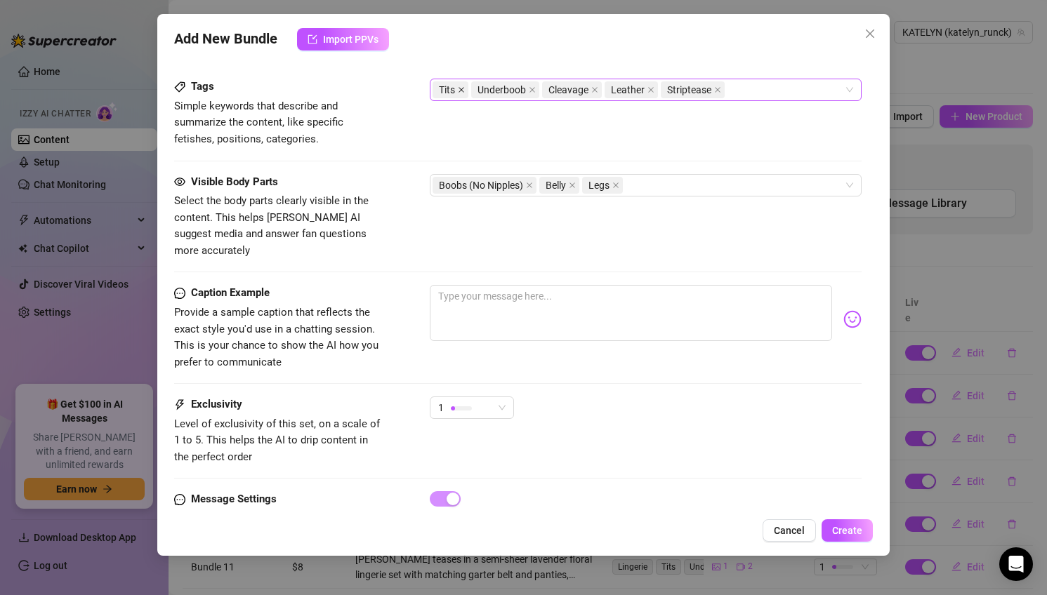
click at [461, 91] on icon "close" at bounding box center [461, 89] width 7 height 7
click at [676, 93] on icon "close" at bounding box center [678, 89] width 7 height 7
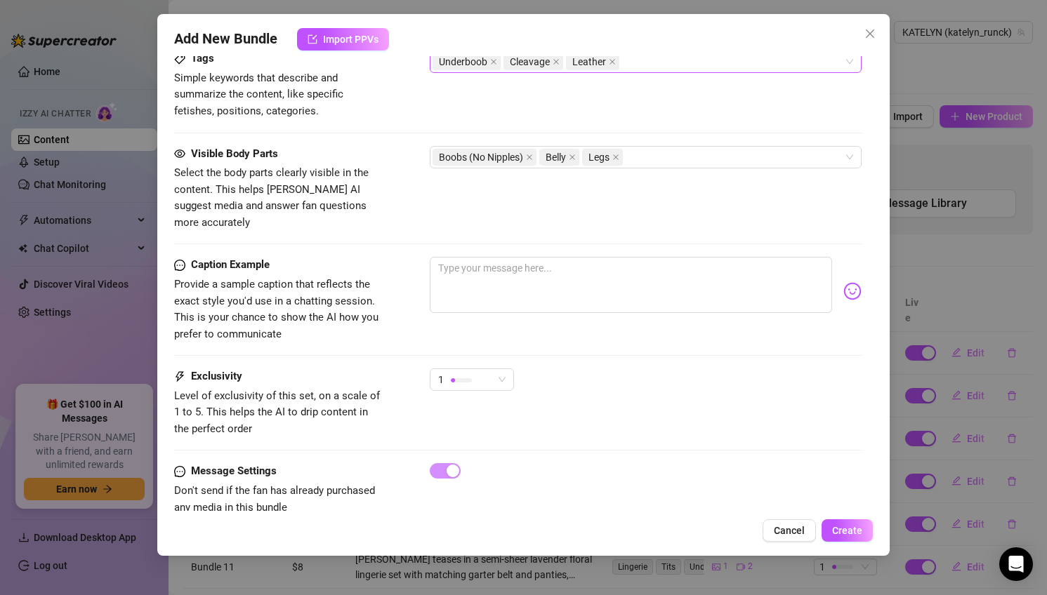
scroll to position [819, 0]
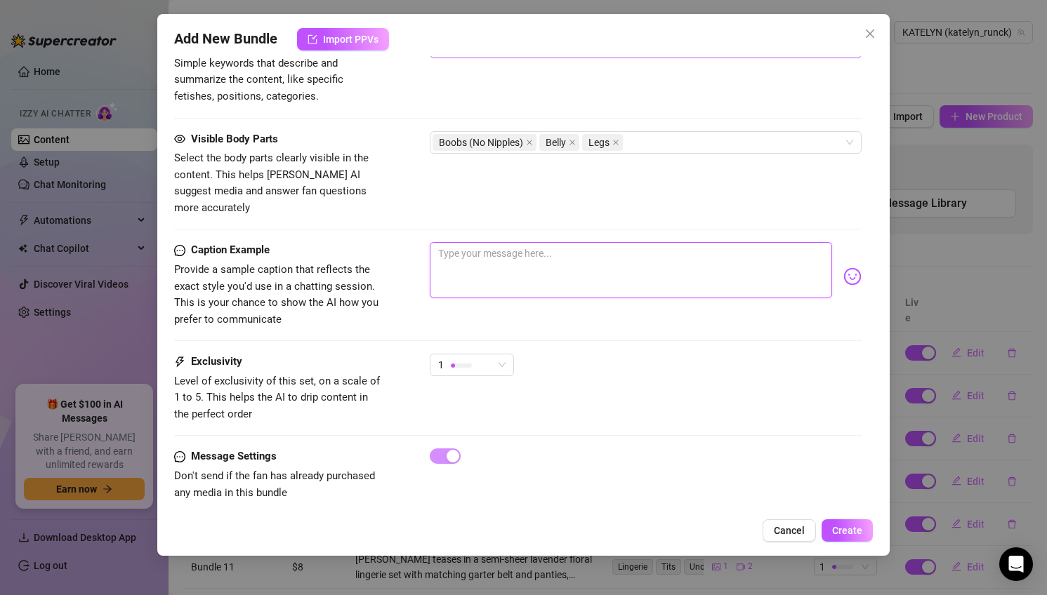
click at [593, 248] on textarea at bounding box center [631, 270] width 403 height 56
type textarea "a"
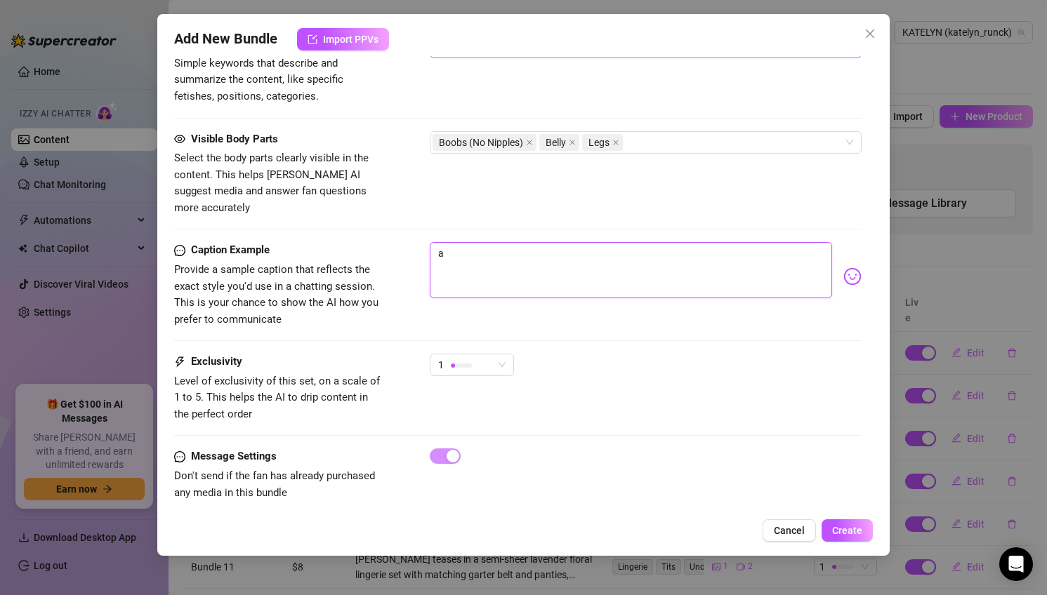
type textarea "a l"
type textarea "a li"
type textarea "a lit"
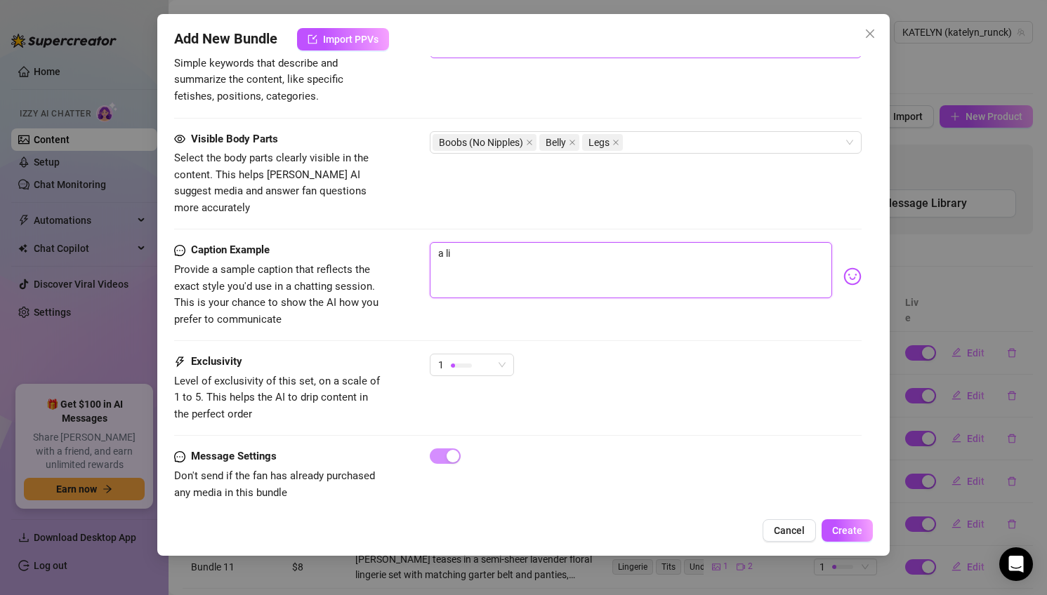
type textarea "a lit"
type textarea "a litt"
type textarea "a littl"
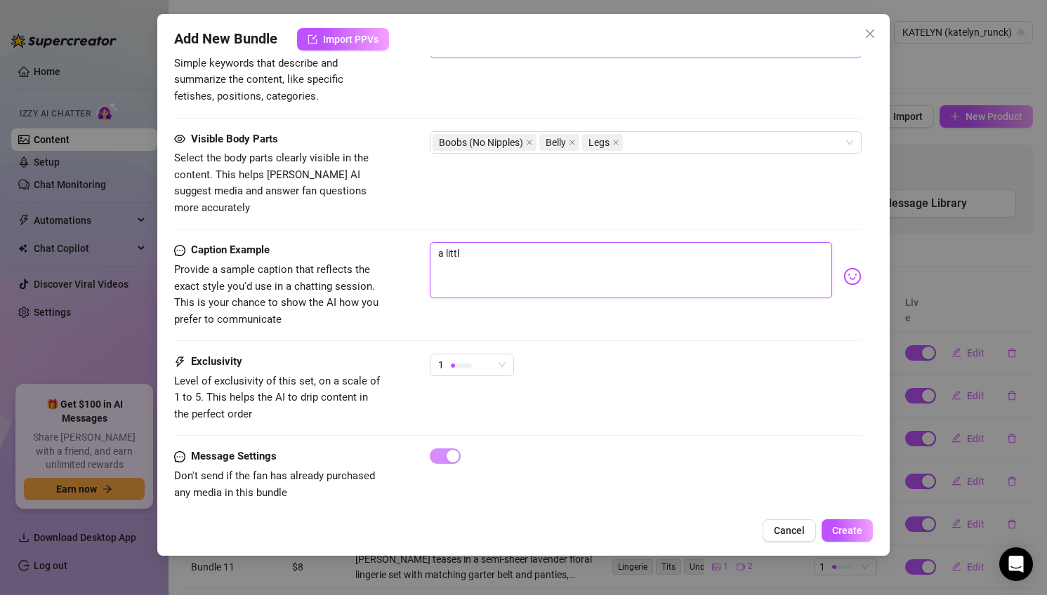
type textarea "a little"
type textarea "a little e"
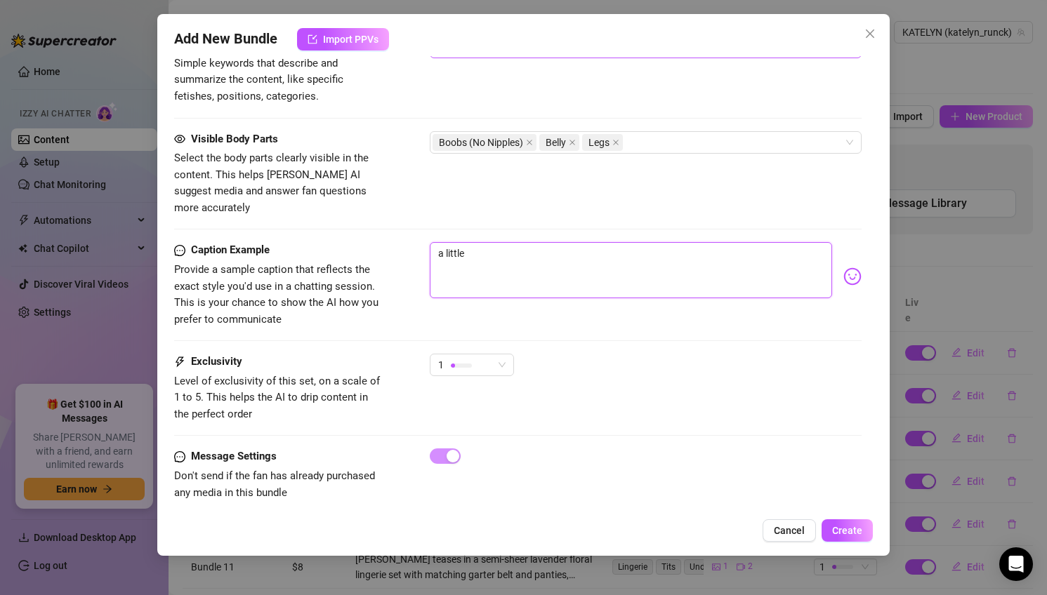
type textarea "a little e"
type textarea "a little ex"
type textarea "a little ext"
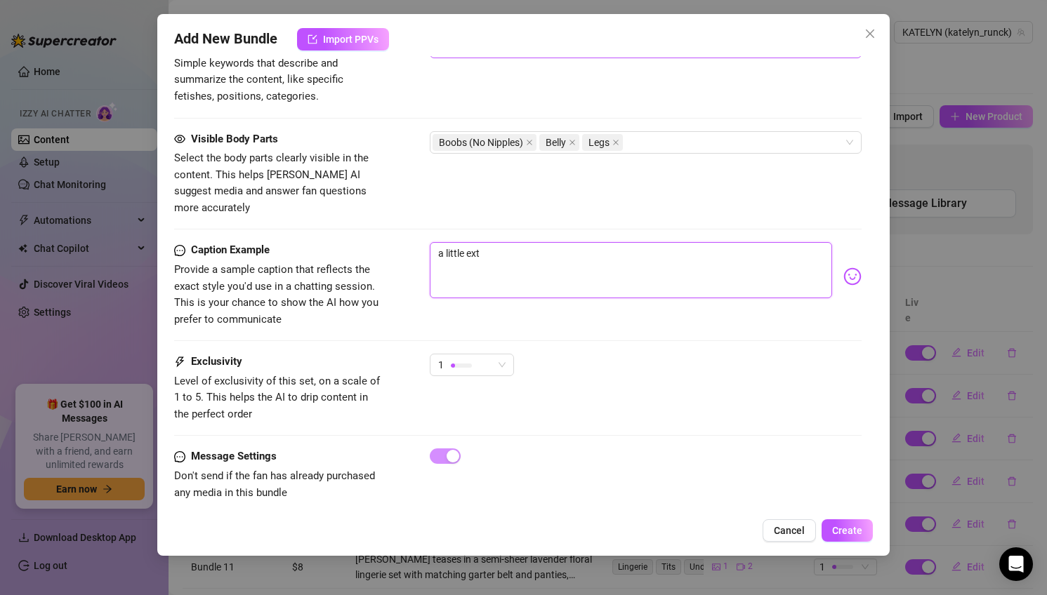
type textarea "a little extr"
type textarea "a little extra"
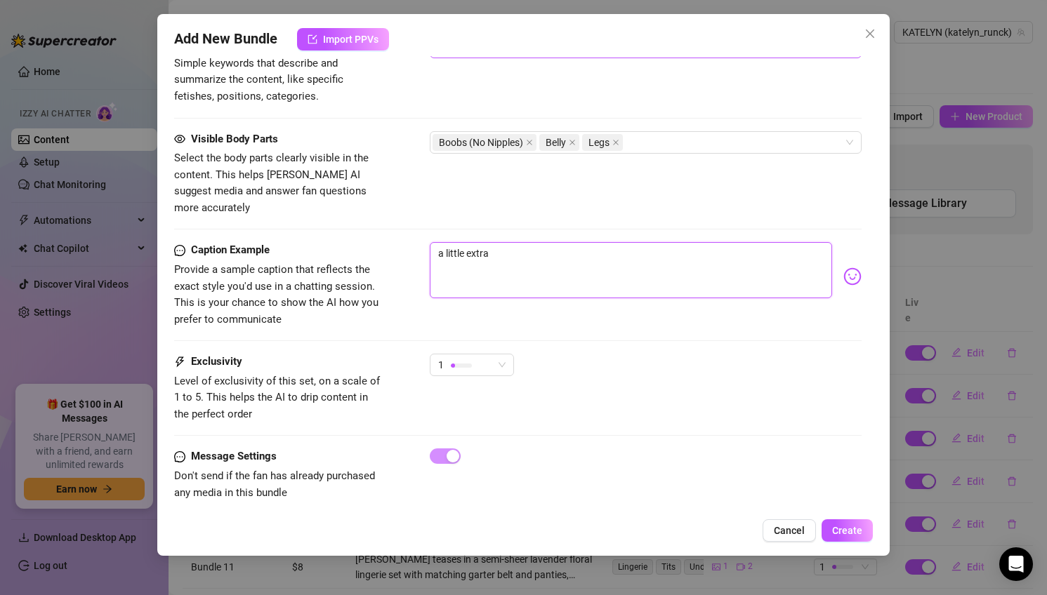
type textarea "a little extra"
type textarea "a little extra s"
type textarea "a little extra so"
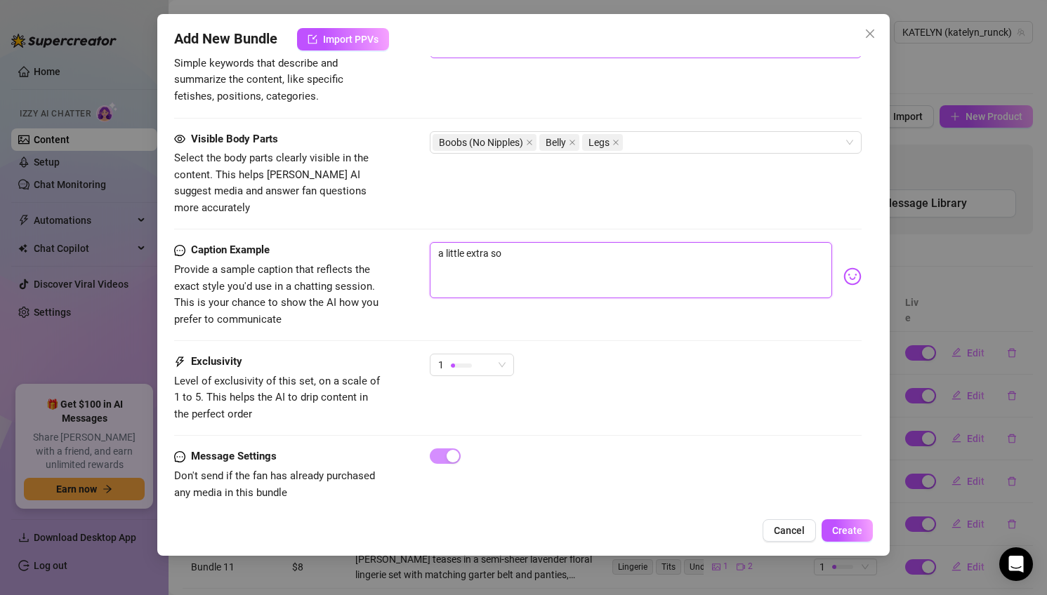
type textarea "a little extra som"
type textarea "a little extra some"
type textarea "a little extra somet"
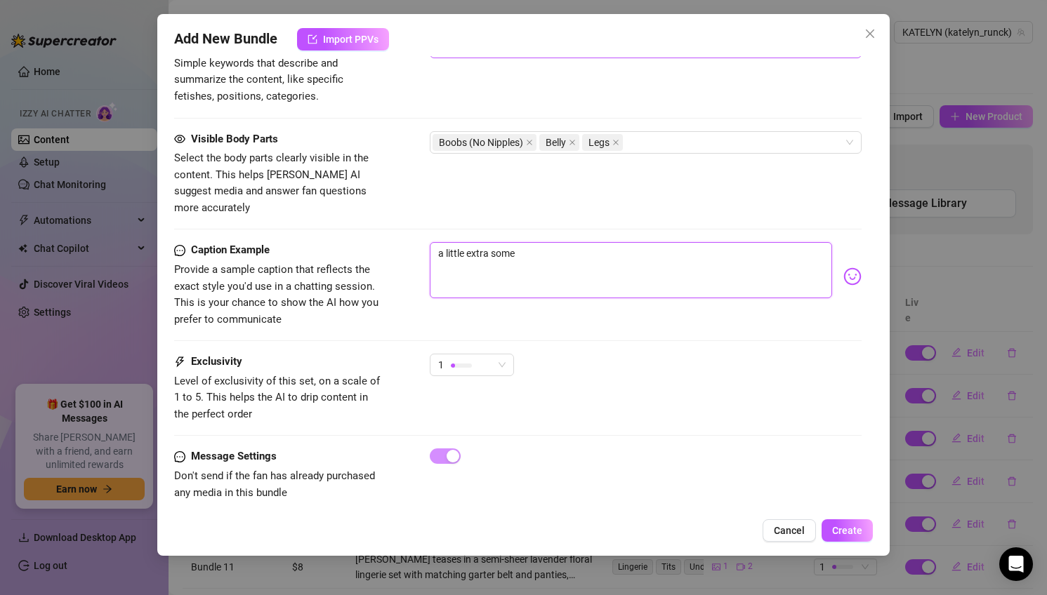
type textarea "a little extra somet"
type textarea "a little extra someth"
type textarea "a little extra somethi"
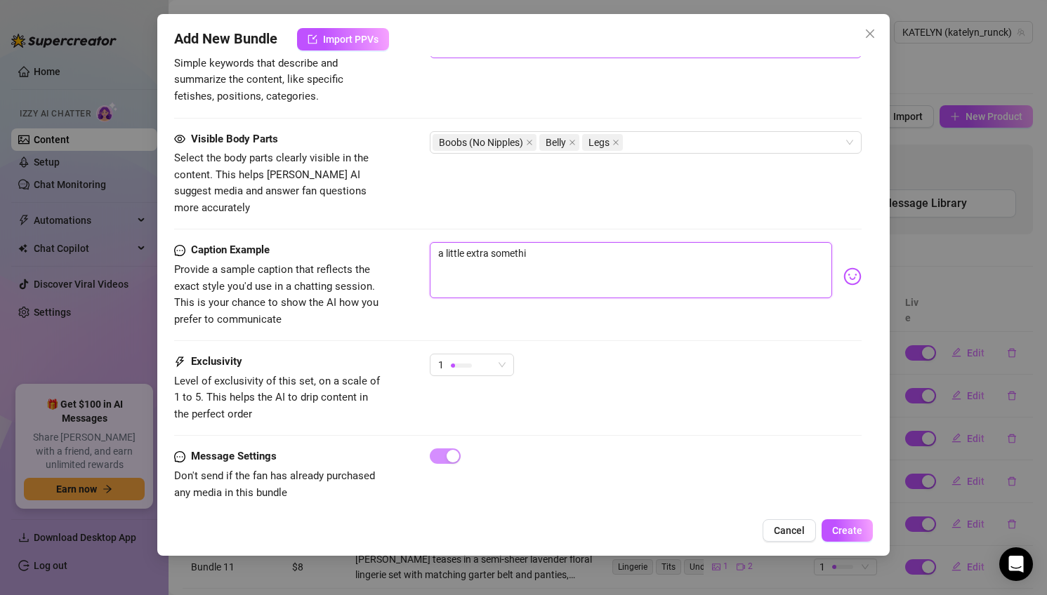
type textarea "a little extra somethin"
type textarea "a little extra something"
type textarea "a little extra somethin"
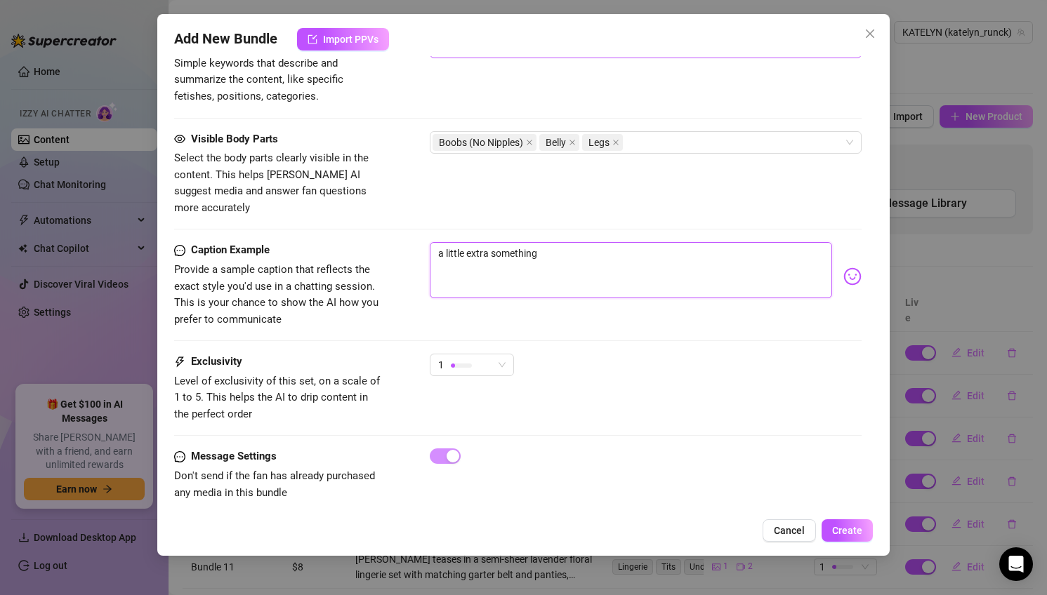
type textarea "a little extra somethin"
click at [504, 355] on span "1" at bounding box center [471, 365] width 67 height 21
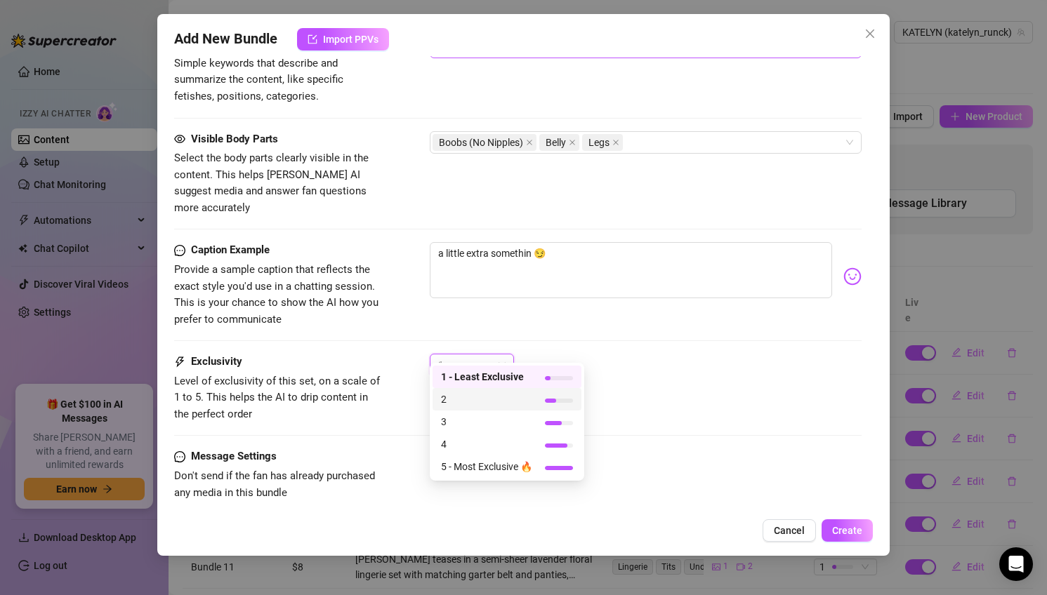
click at [518, 397] on span "2" at bounding box center [486, 399] width 91 height 15
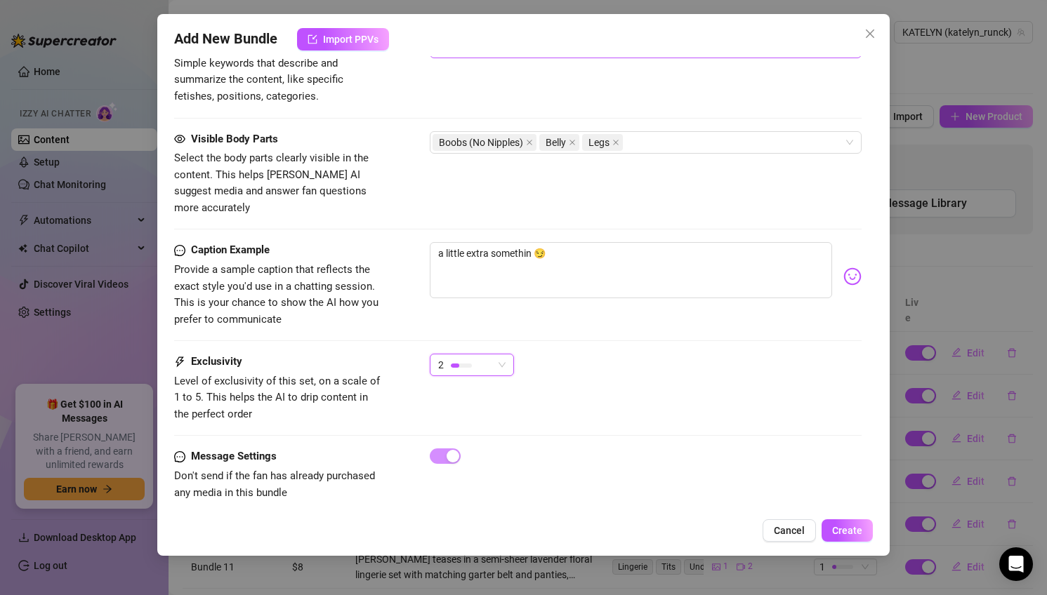
click at [598, 318] on div "Caption Example Provide a sample caption that reflects the exact style you'd us…" at bounding box center [518, 298] width 688 height 112
click at [864, 532] on button "Create" at bounding box center [847, 531] width 51 height 22
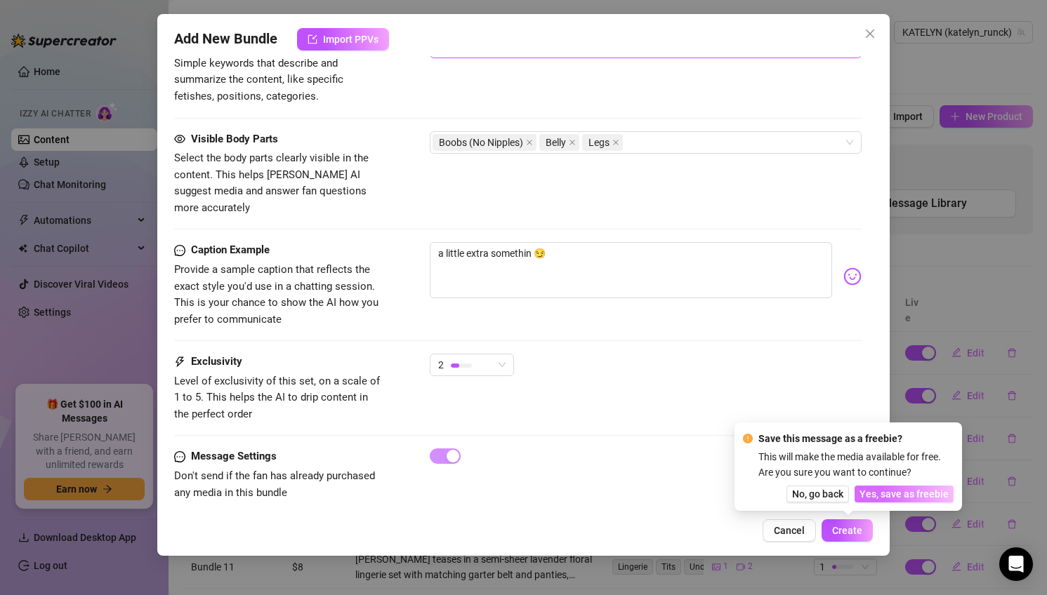
click at [905, 501] on button "Yes, save as freebie" at bounding box center [904, 494] width 99 height 17
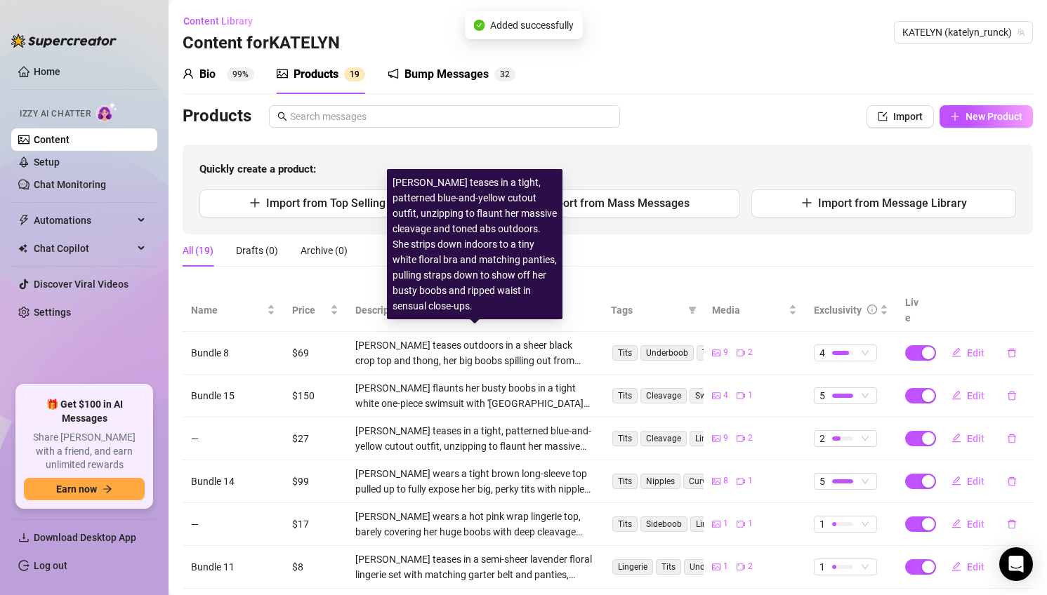
scroll to position [230, 0]
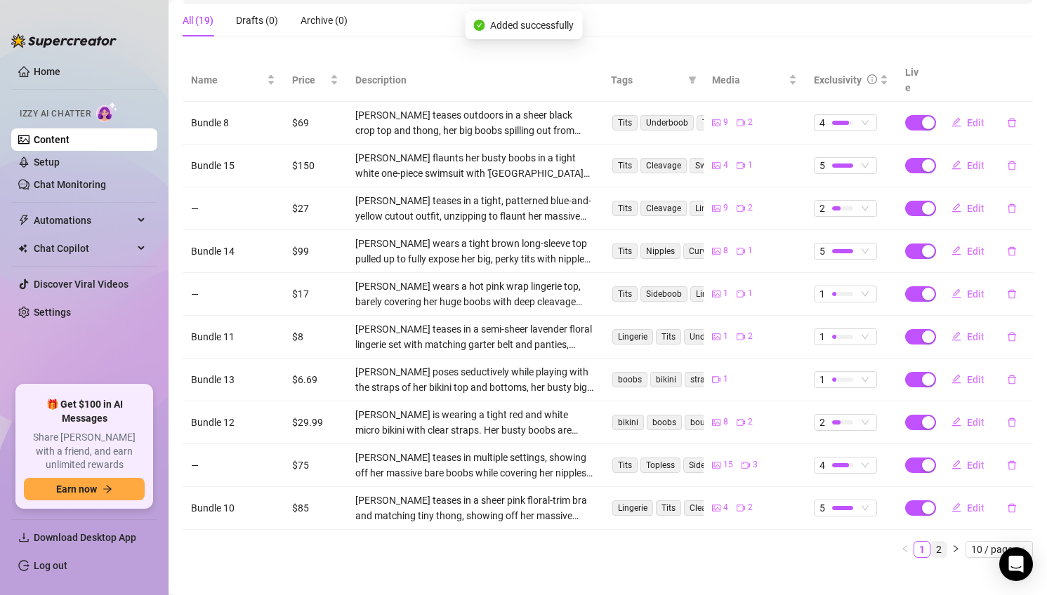
click at [939, 542] on link "2" at bounding box center [938, 549] width 15 height 15
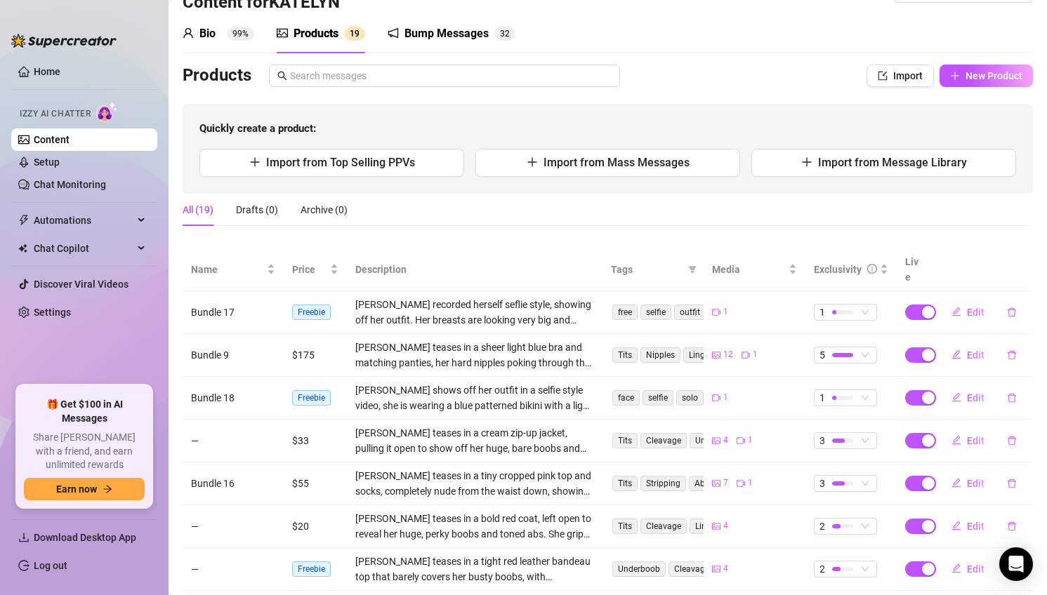
scroll to position [0, 0]
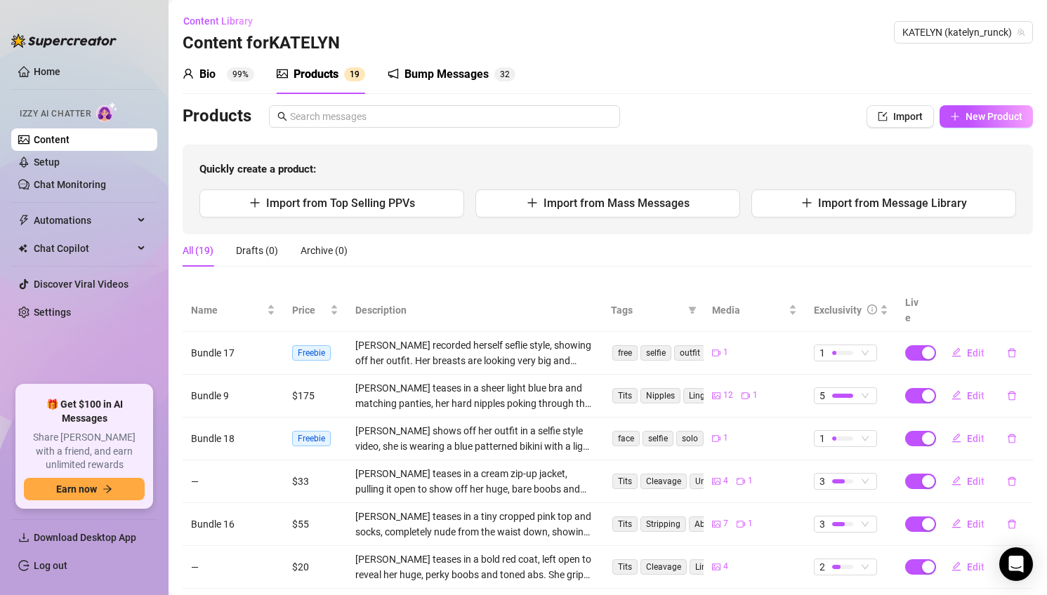
click at [70, 138] on link "Content" at bounding box center [52, 139] width 36 height 11
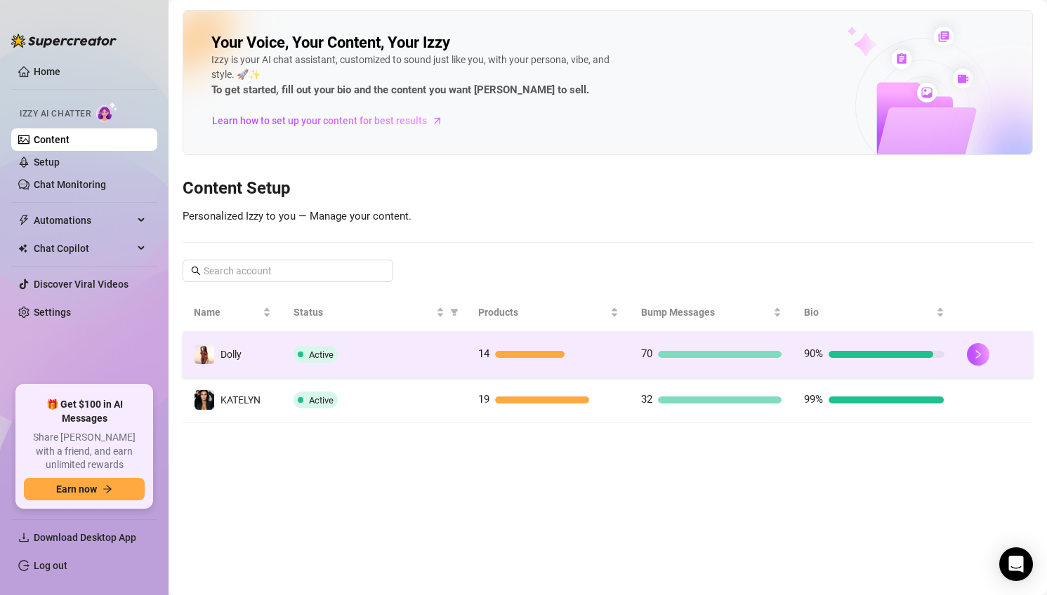
click at [572, 367] on td "14" at bounding box center [548, 355] width 163 height 46
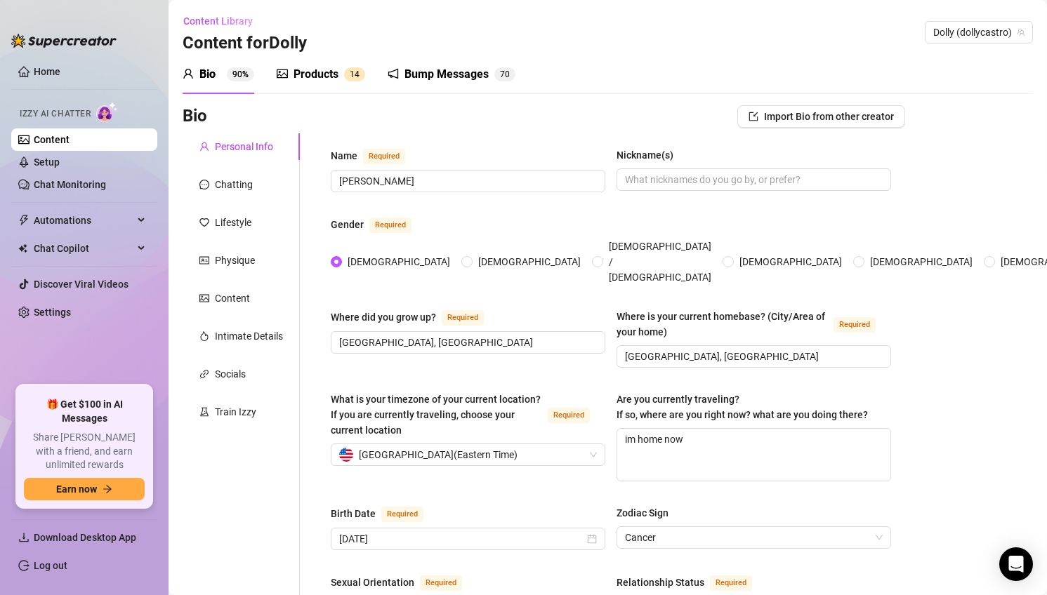
click at [308, 68] on div "Products" at bounding box center [316, 74] width 45 height 17
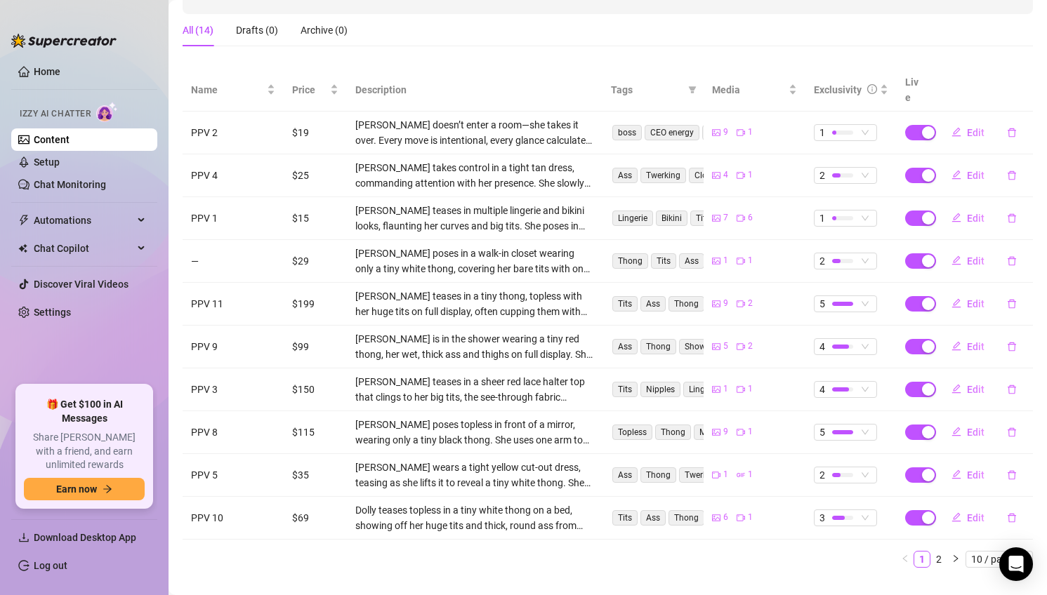
scroll to position [230, 0]
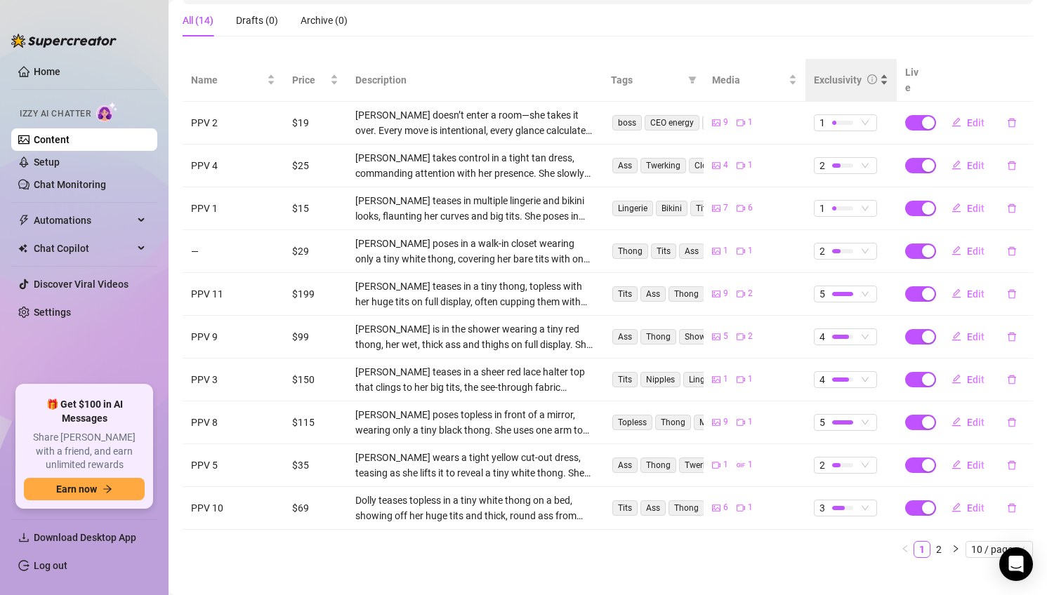
click at [852, 72] on div "Exclusivity" at bounding box center [838, 79] width 48 height 15
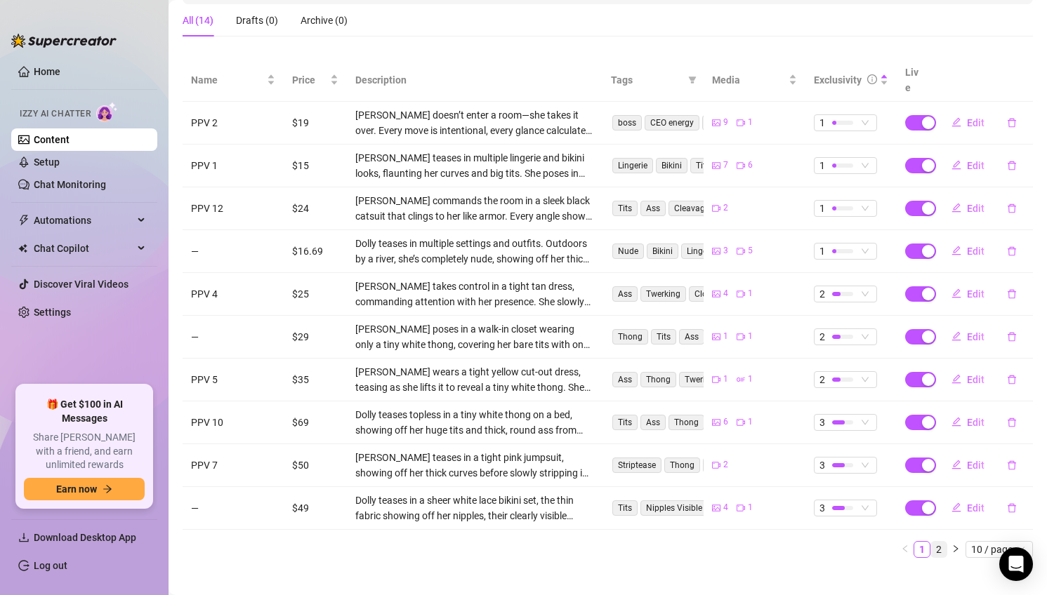
click at [939, 542] on link "2" at bounding box center [938, 549] width 15 height 15
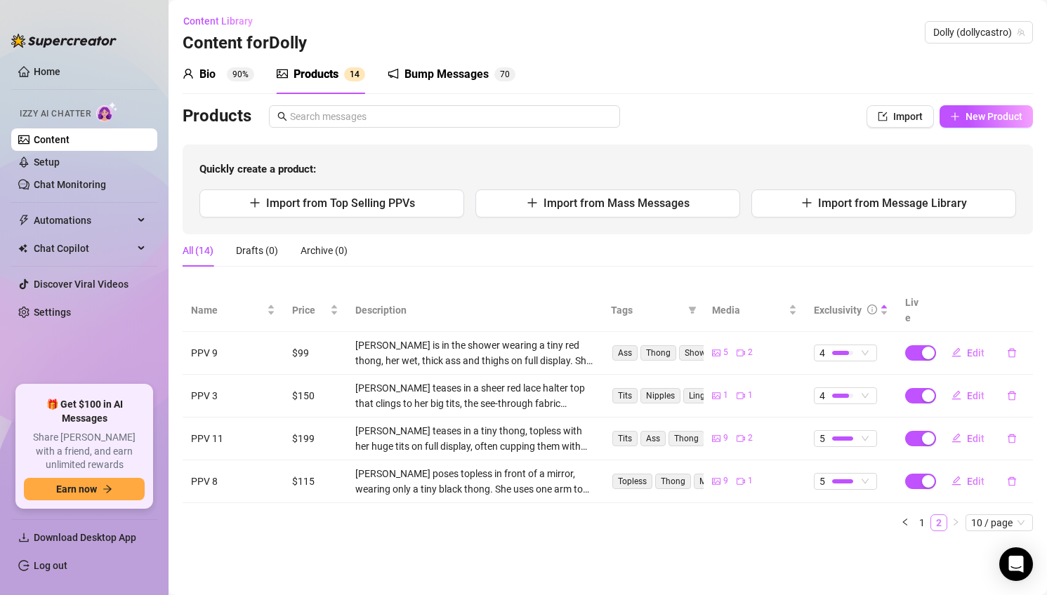
scroll to position [0, 0]
